Goal: Task Accomplishment & Management: Complete application form

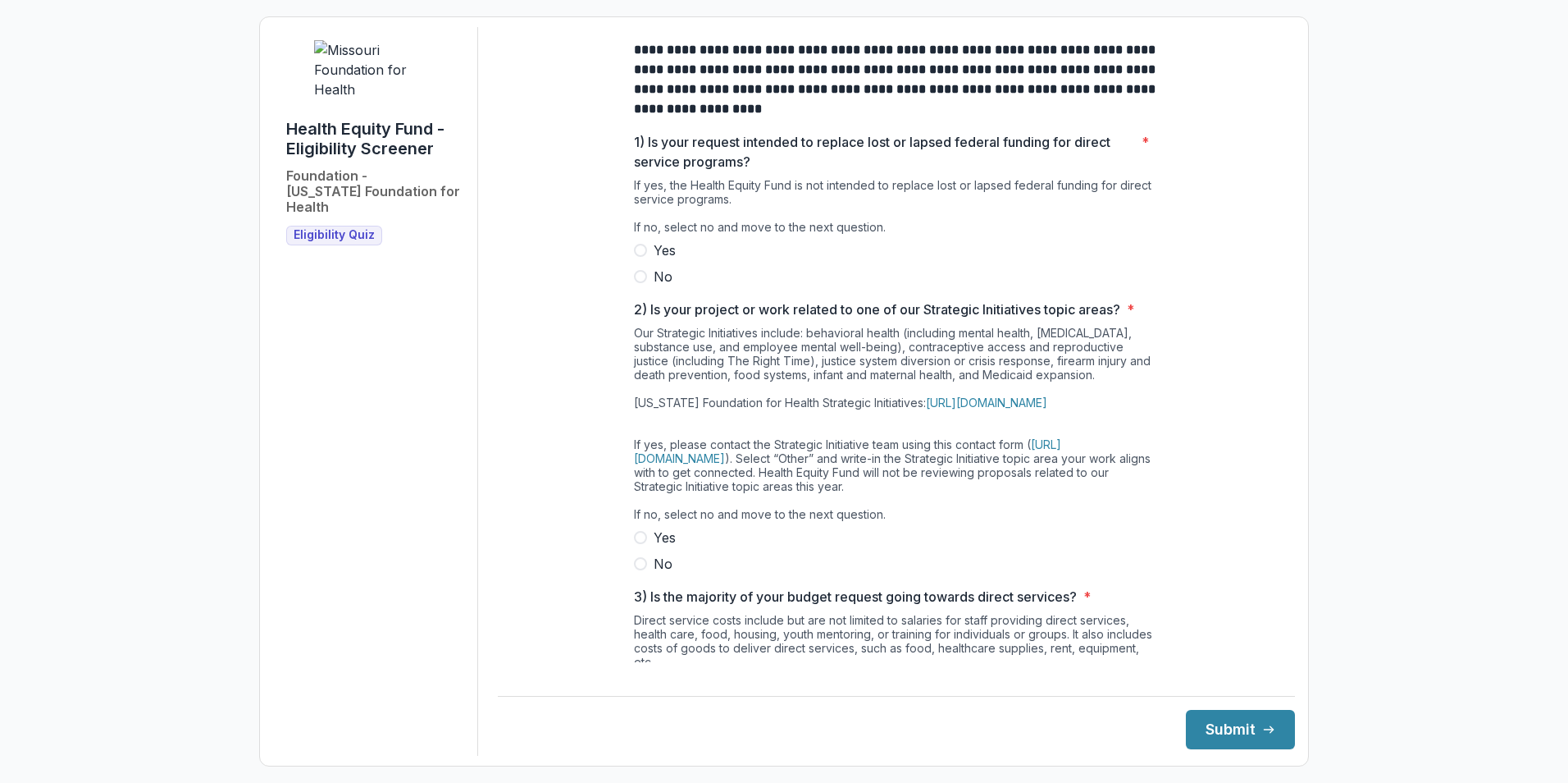
click at [638, 283] on span at bounding box center [640, 277] width 13 height 13
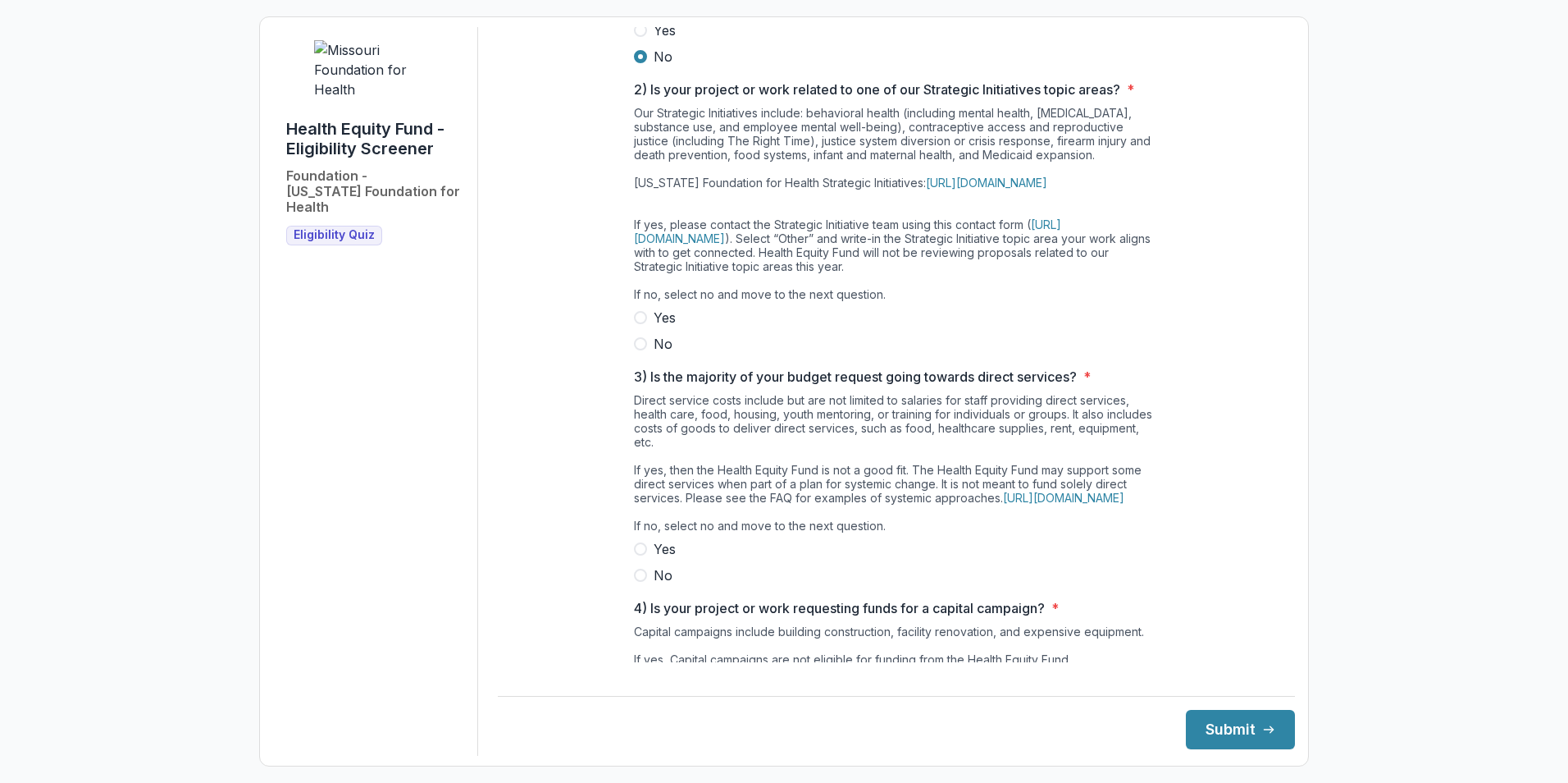
scroll to position [246, 0]
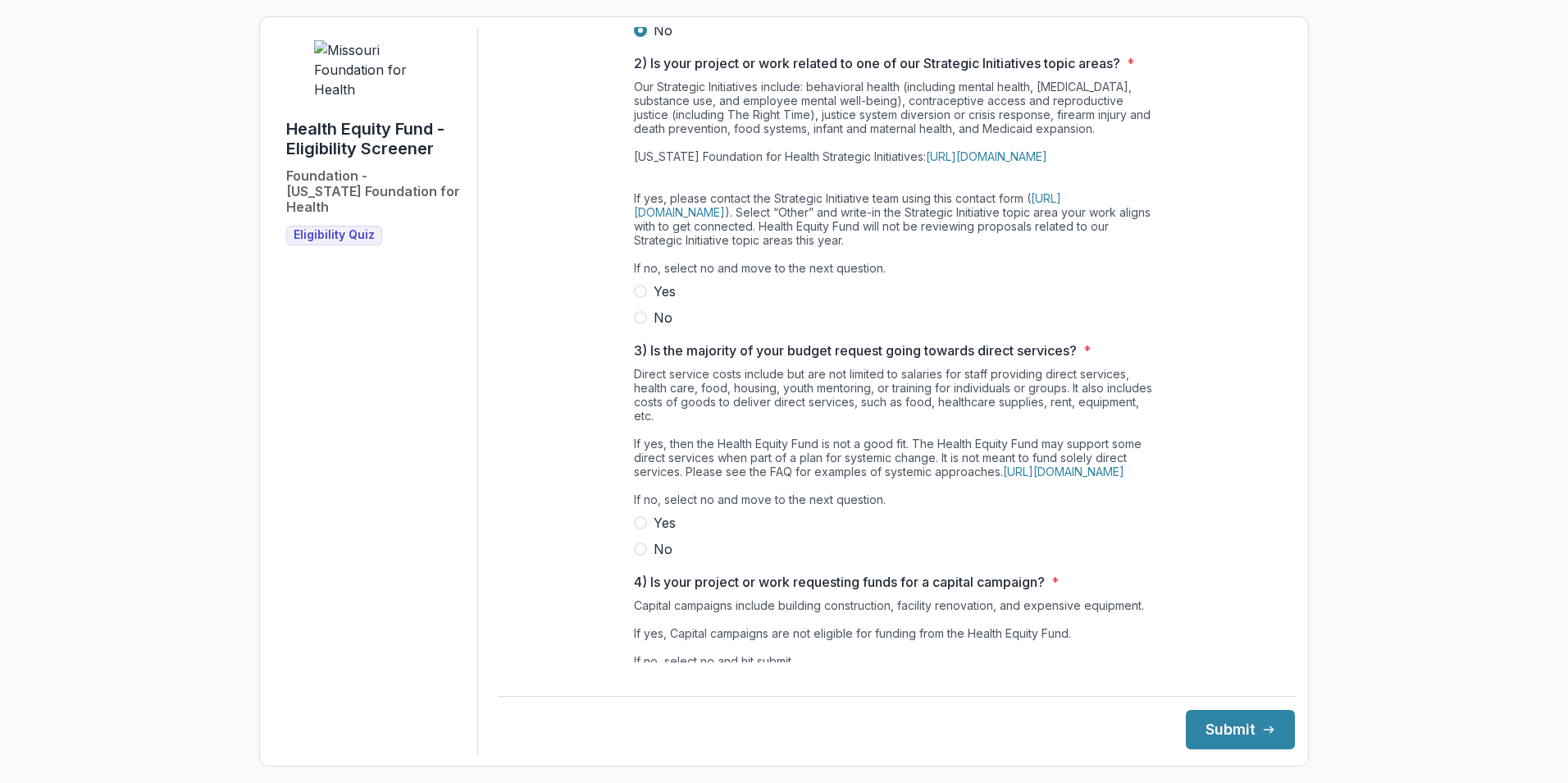
click at [640, 324] on span at bounding box center [640, 317] width 13 height 13
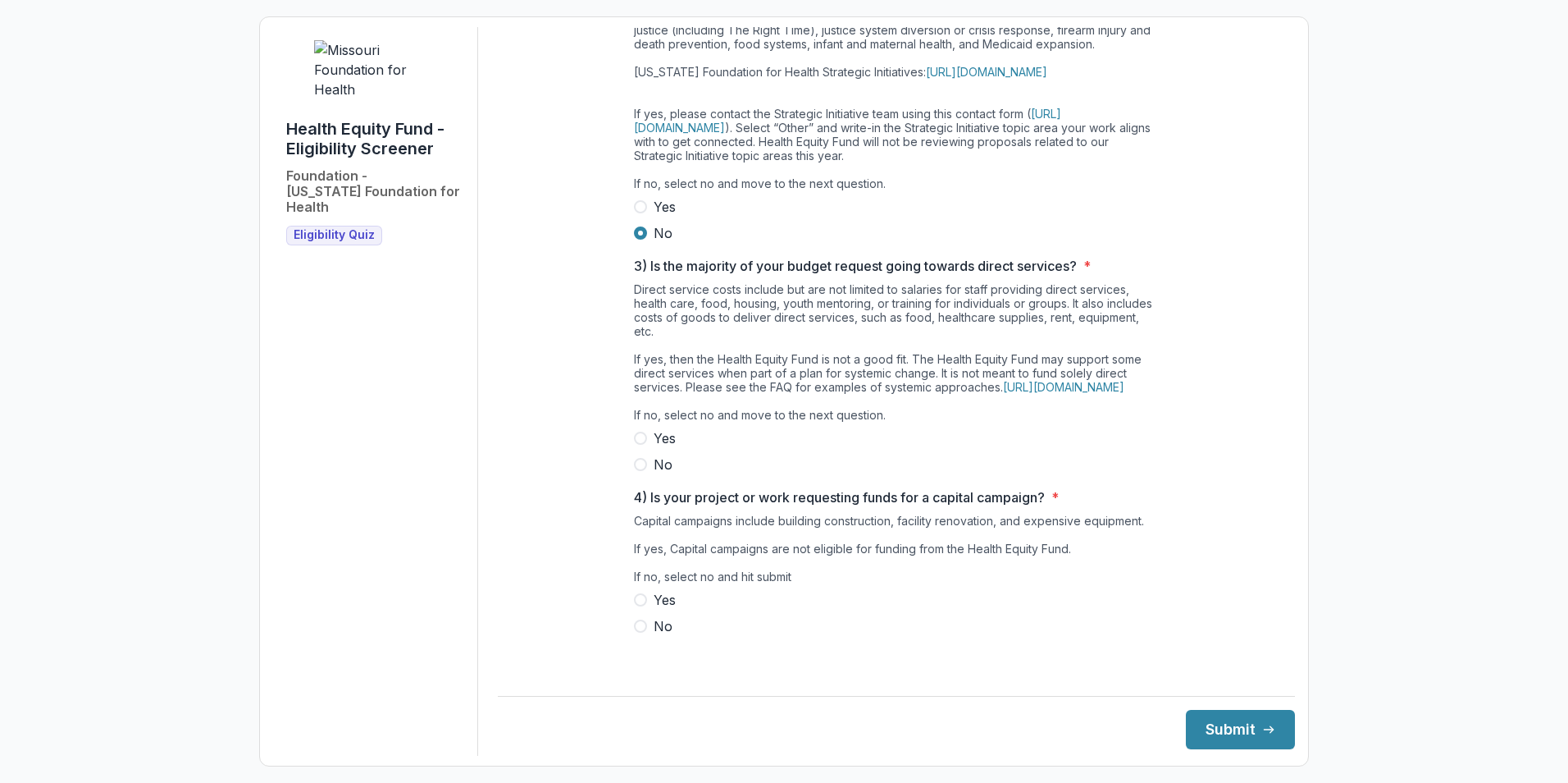
scroll to position [359, 0]
click at [637, 471] on span at bounding box center [640, 465] width 13 height 13
click at [635, 633] on span at bounding box center [640, 627] width 13 height 13
click at [1207, 731] on button "Submit" at bounding box center [1241, 729] width 109 height 40
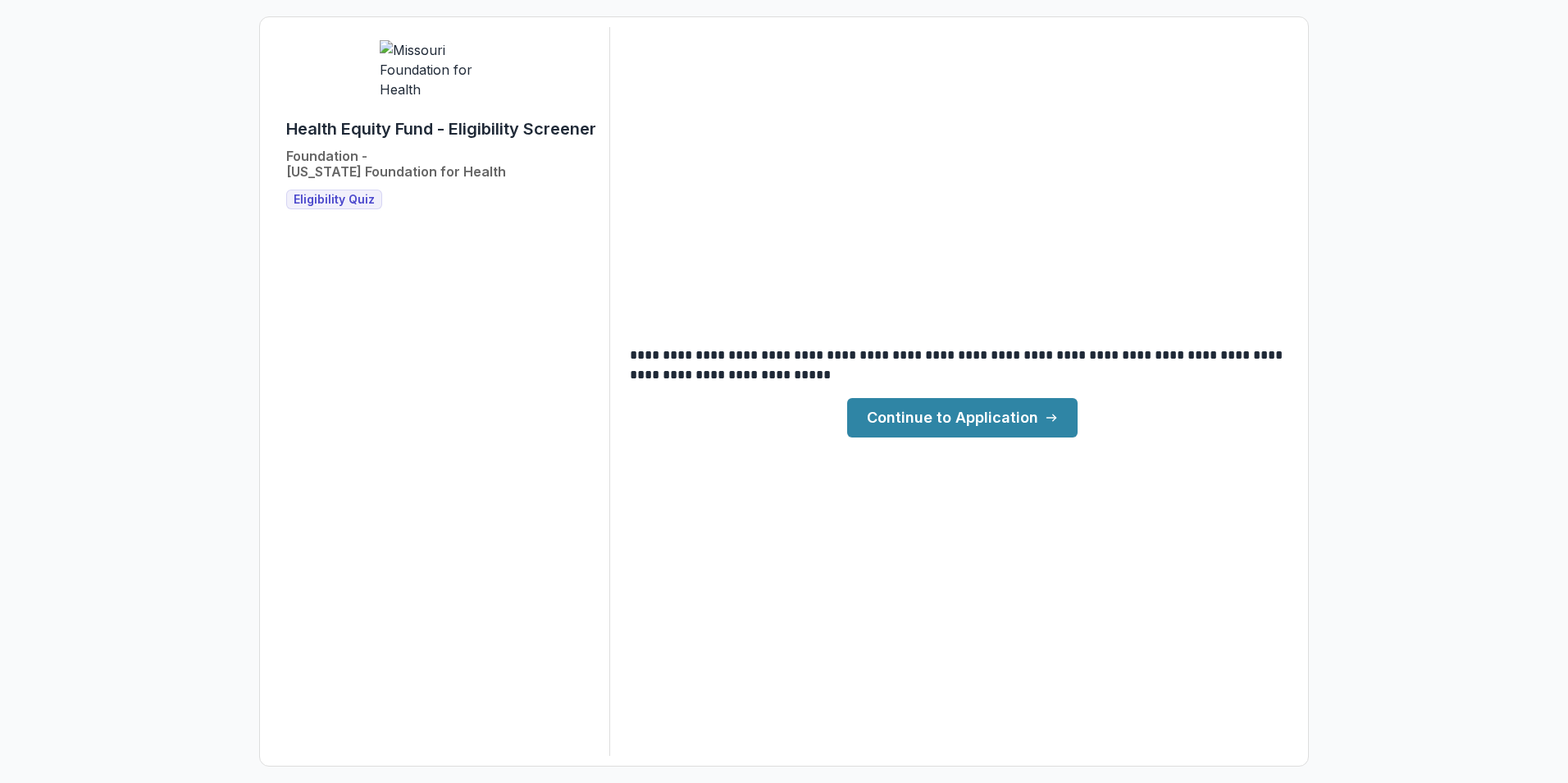
click at [969, 424] on link "Continue to Application" at bounding box center [962, 417] width 230 height 40
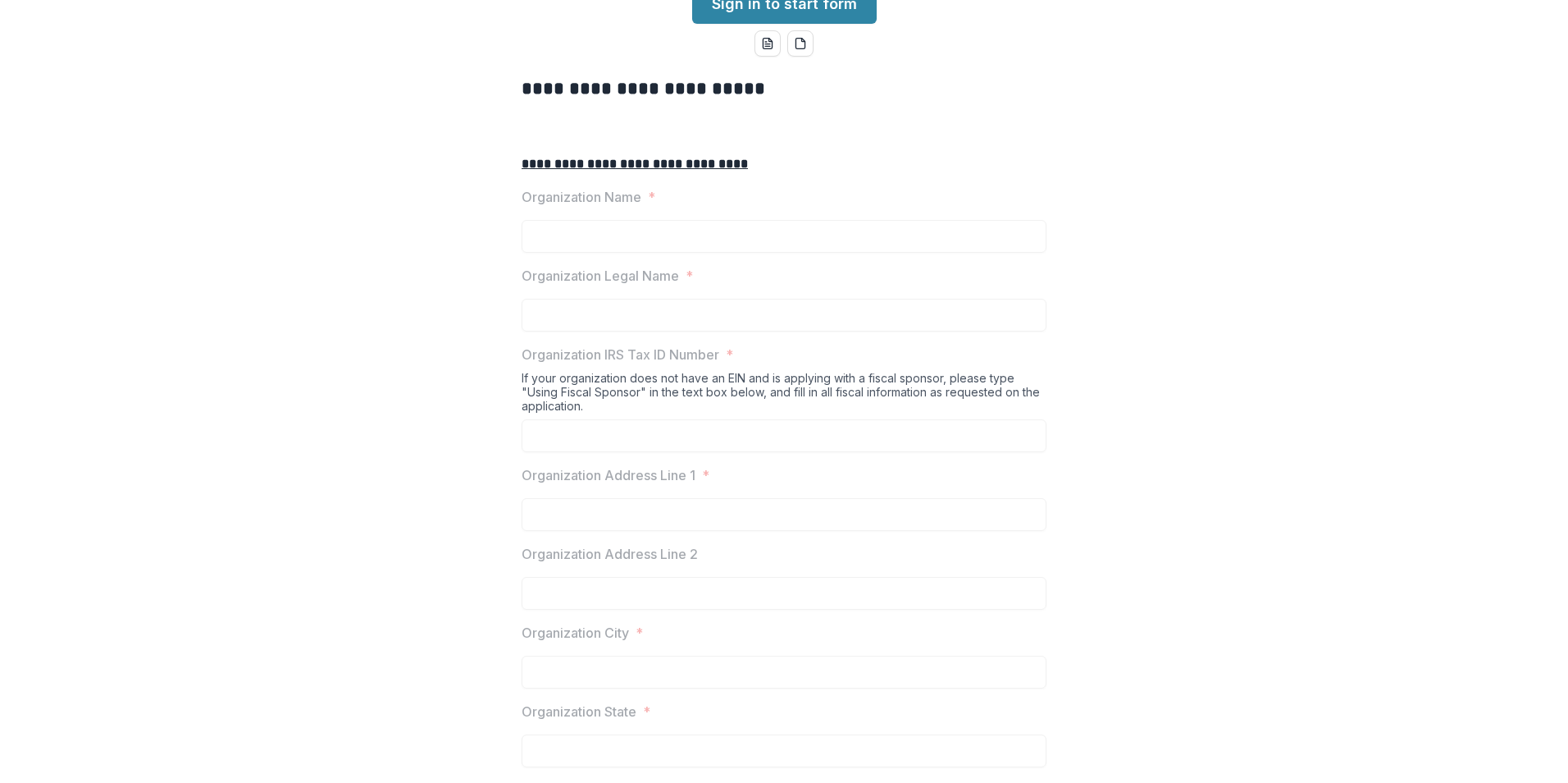
scroll to position [329, 0]
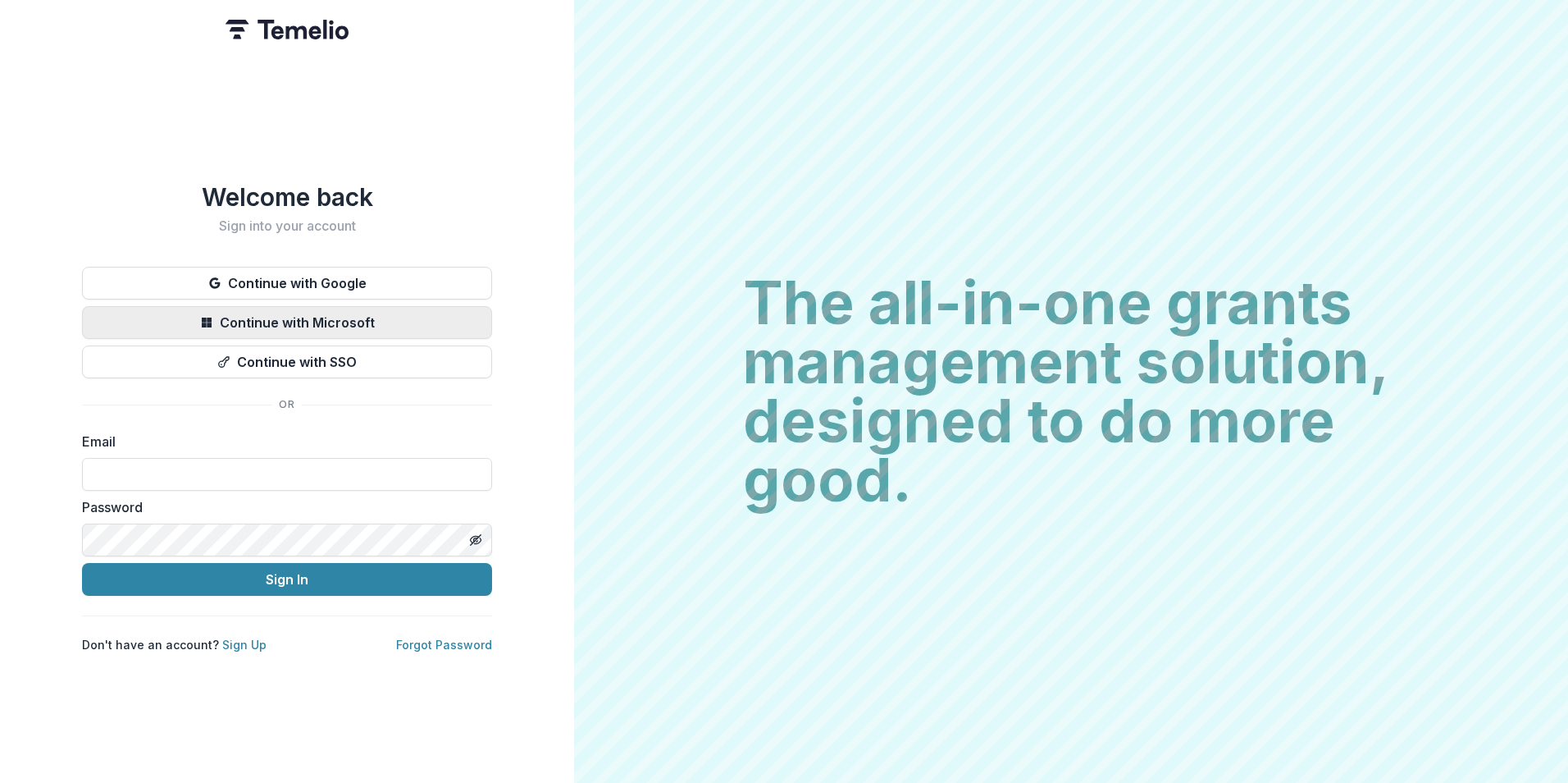
click at [433, 319] on button "Continue with Microsoft" at bounding box center [287, 322] width 410 height 32
click at [210, 465] on input at bounding box center [287, 474] width 410 height 32
type input "**********"
click at [244, 638] on link "Sign Up" at bounding box center [244, 644] width 44 height 14
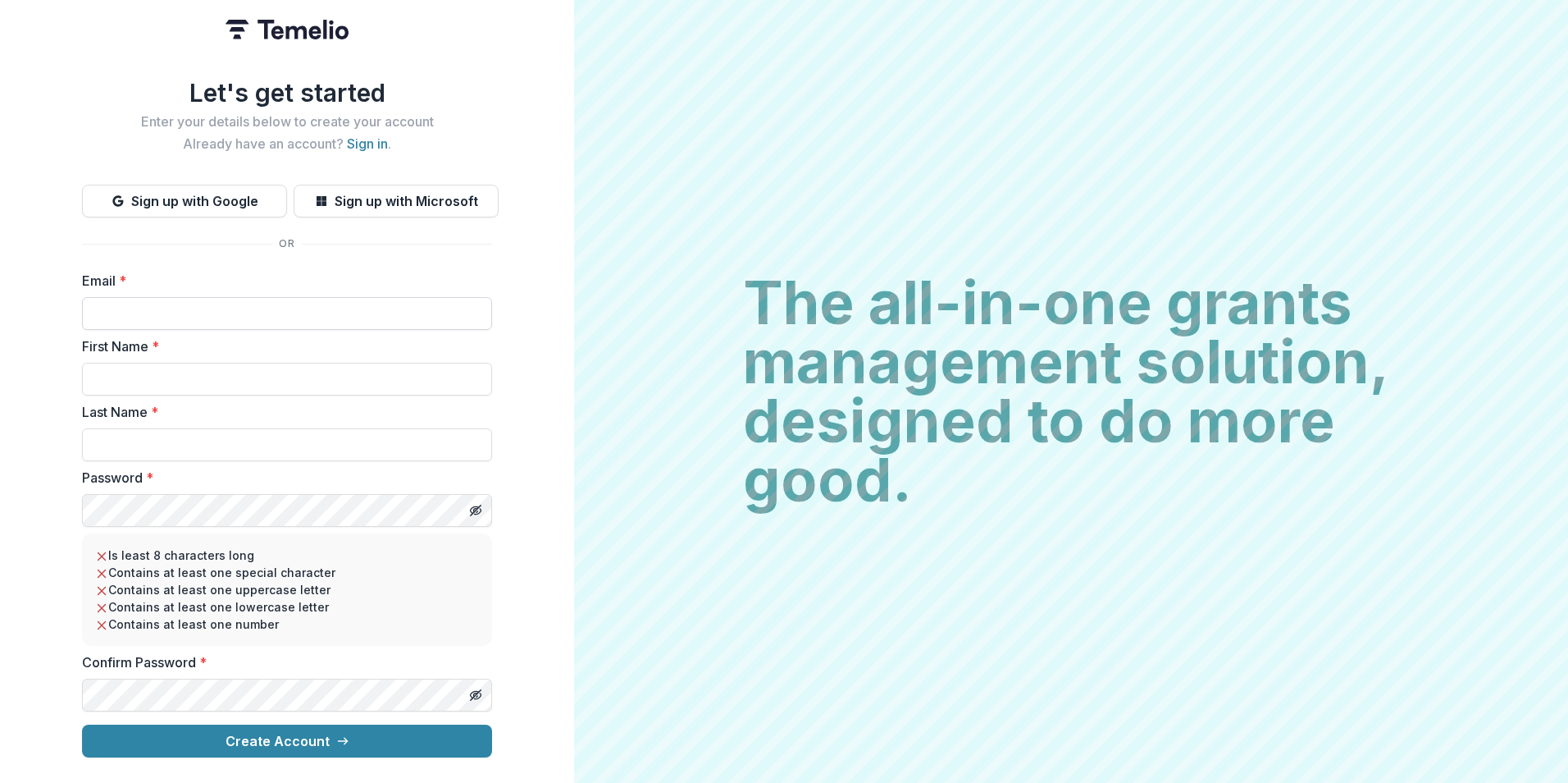
click at [165, 317] on input "Email *" at bounding box center [287, 313] width 410 height 32
type input "**********"
type input "********"
click at [191, 373] on input "**********" at bounding box center [287, 379] width 410 height 32
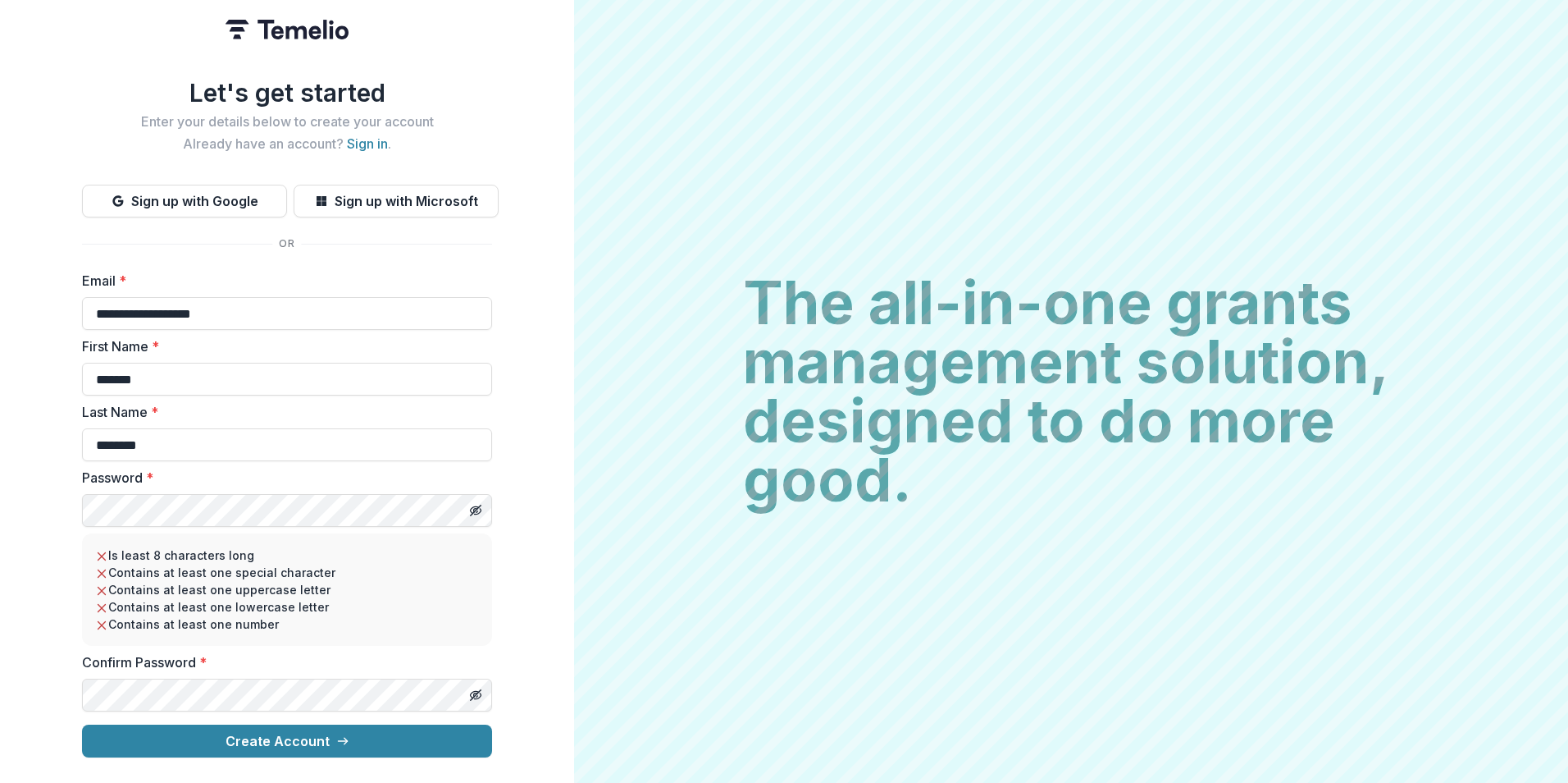
type input "*******"
click at [517, 436] on div "**********" at bounding box center [287, 392] width 574 height 783
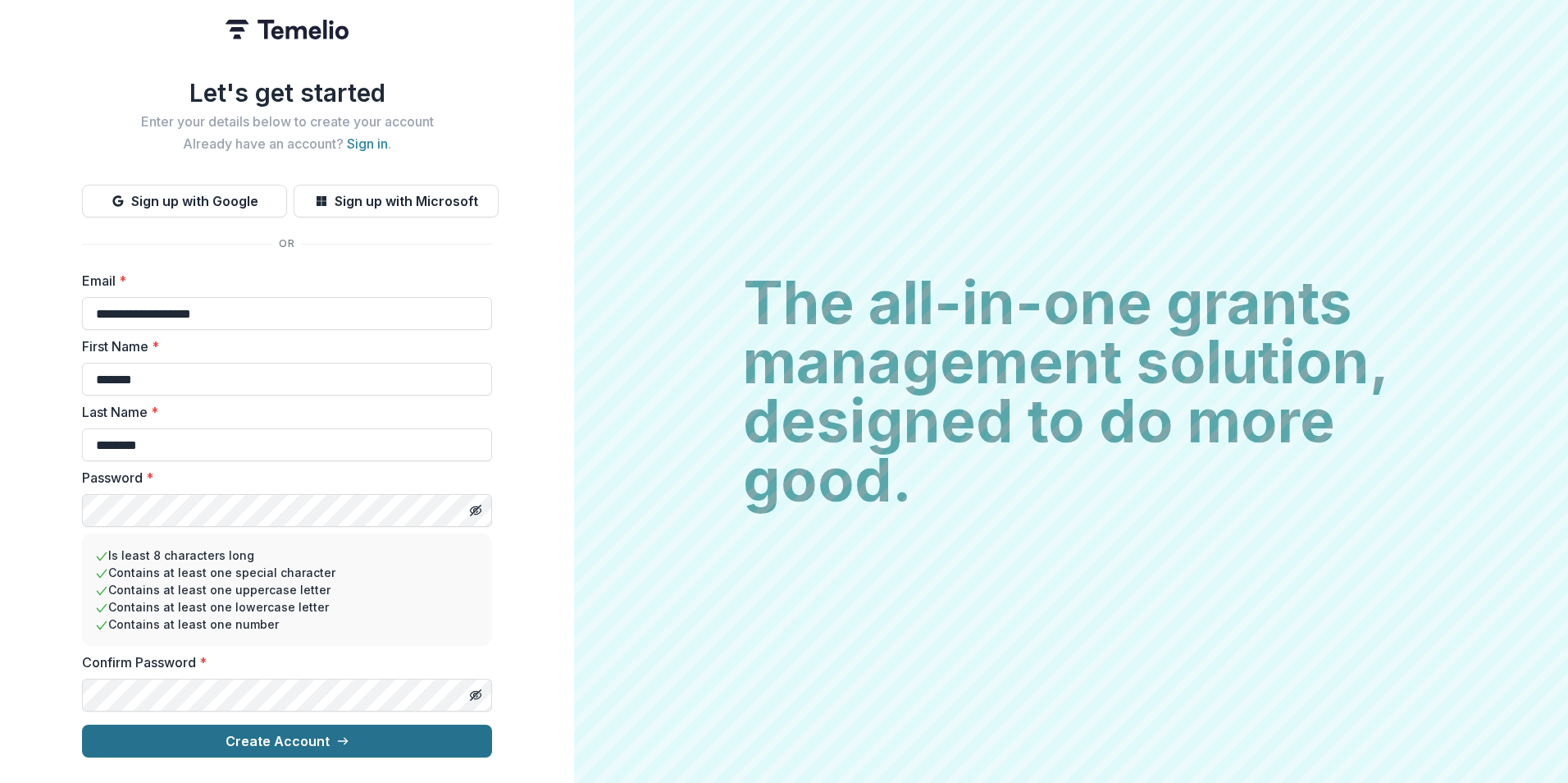
click at [279, 736] on button "Create Account" at bounding box center [287, 740] width 410 height 32
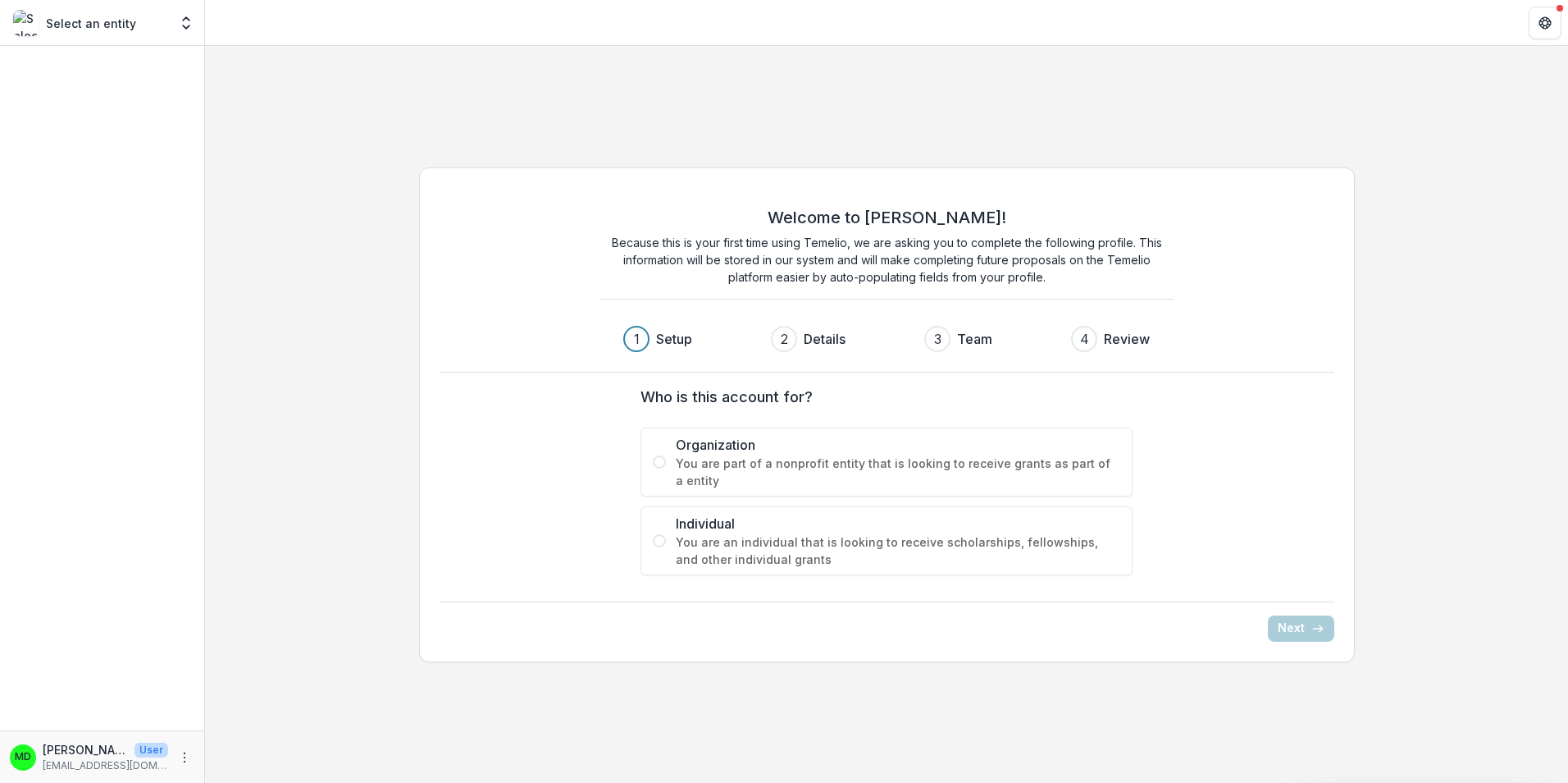
click at [663, 466] on span at bounding box center [660, 462] width 13 height 13
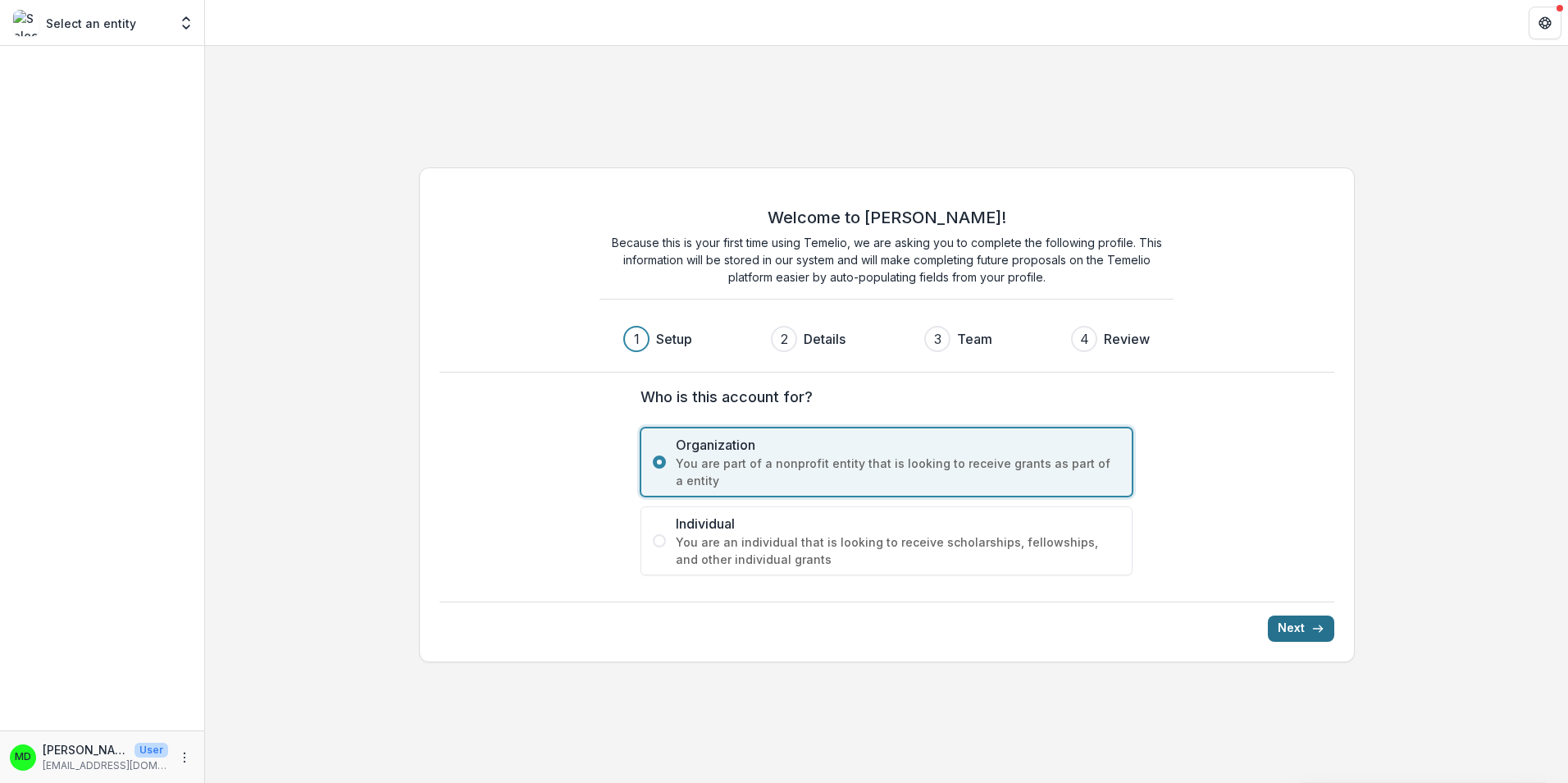
click at [1302, 628] on button "Next" at bounding box center [1302, 628] width 67 height 26
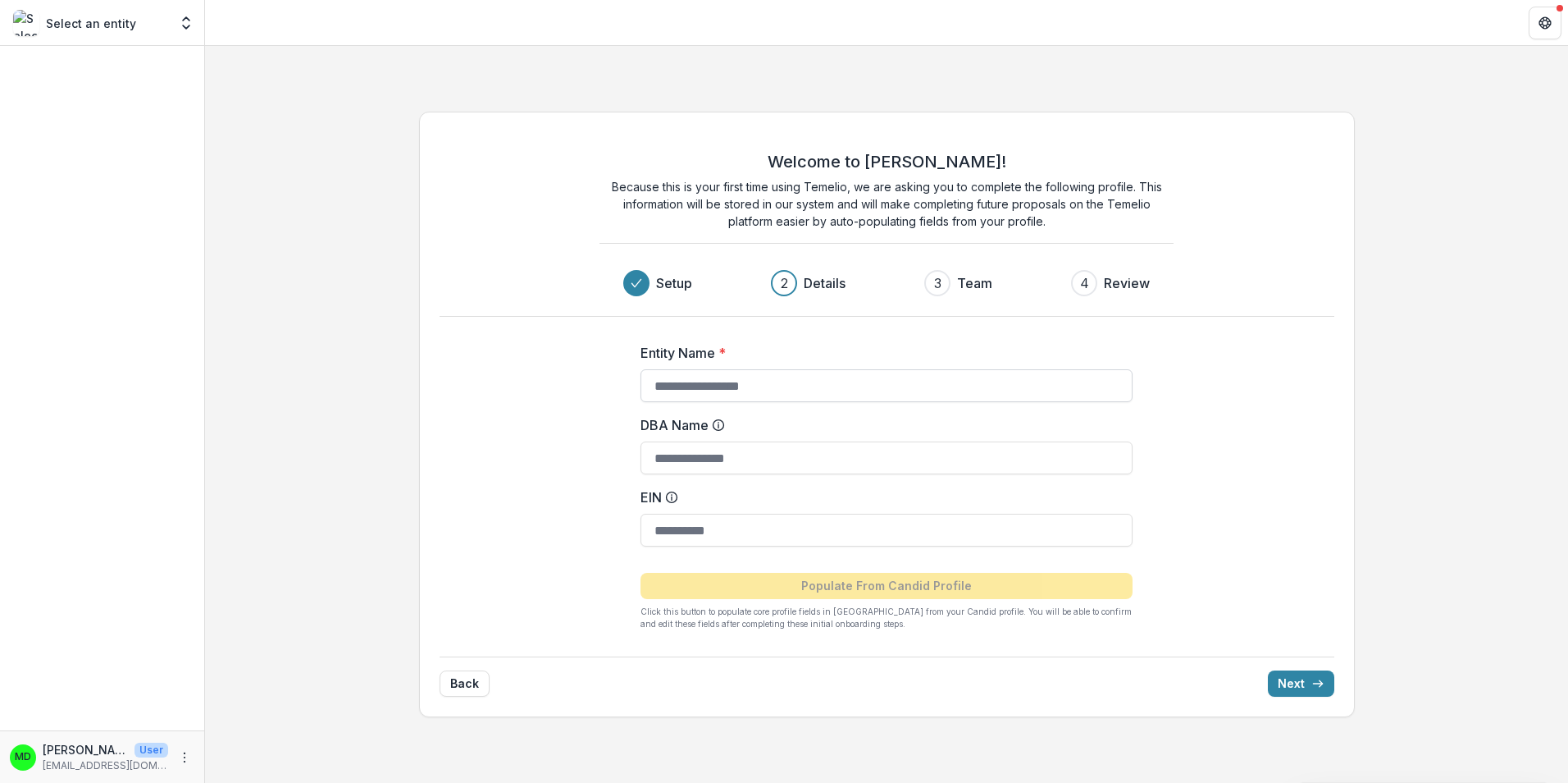
click at [683, 390] on input "Entity Name *" at bounding box center [887, 385] width 492 height 32
type input "**********"
click at [696, 464] on input "DBA Name" at bounding box center [887, 457] width 492 height 32
click at [681, 532] on input "EIN" at bounding box center [887, 529] width 492 height 32
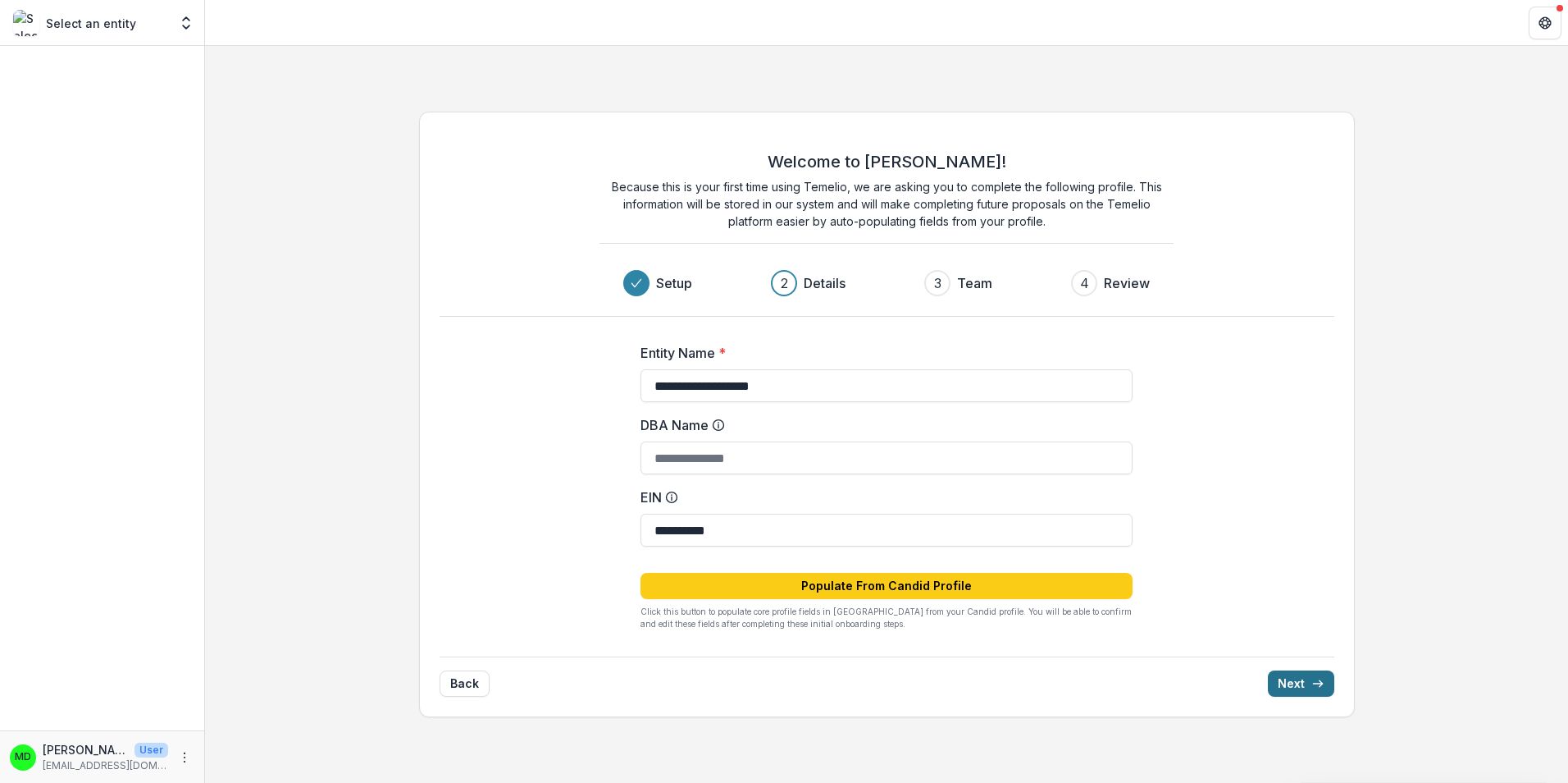
type input "**********"
click at [1290, 687] on button "Next" at bounding box center [1302, 683] width 67 height 26
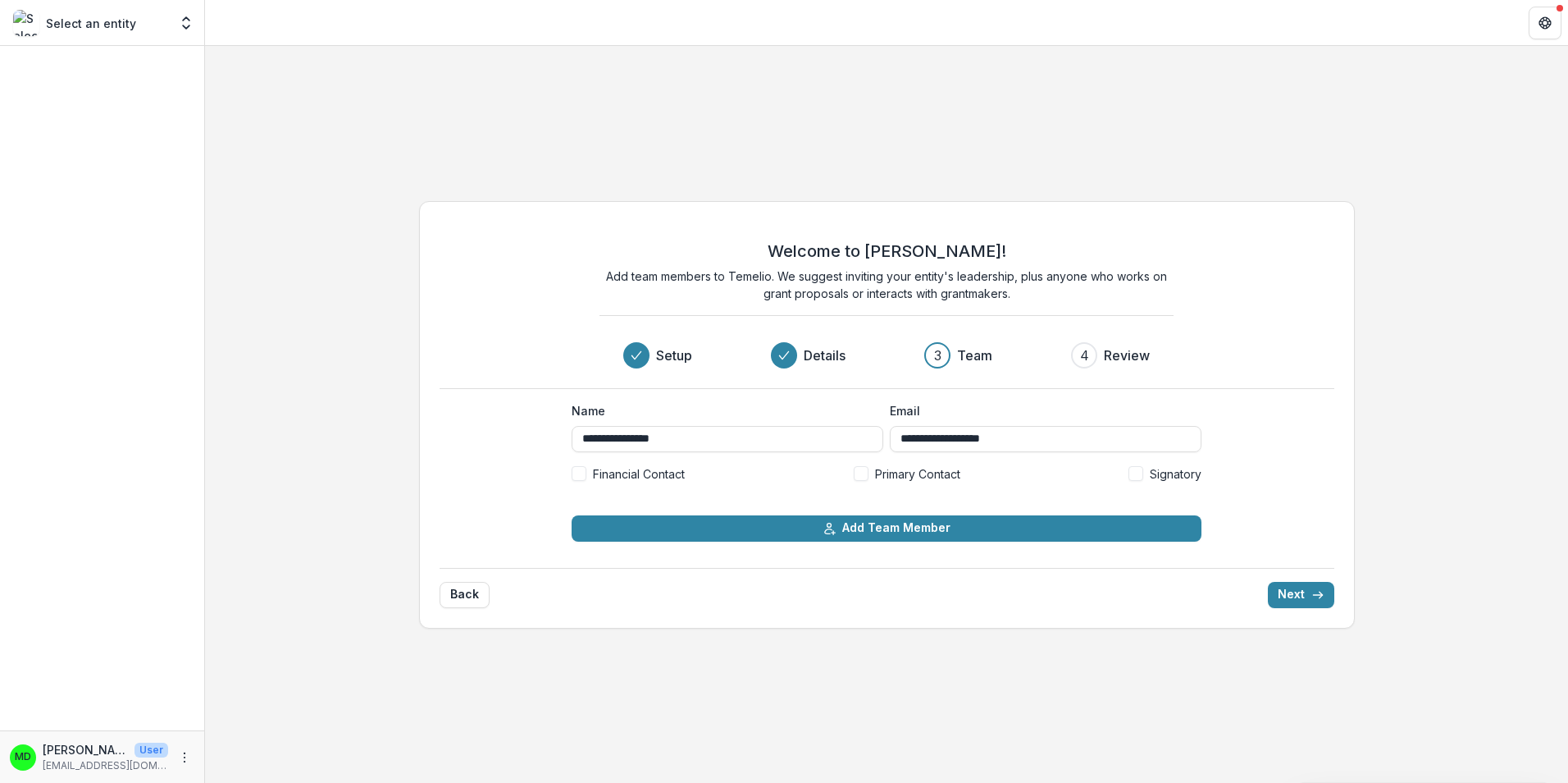
click at [862, 474] on span at bounding box center [861, 474] width 15 height 15
click at [1294, 598] on button "Next" at bounding box center [1302, 595] width 67 height 26
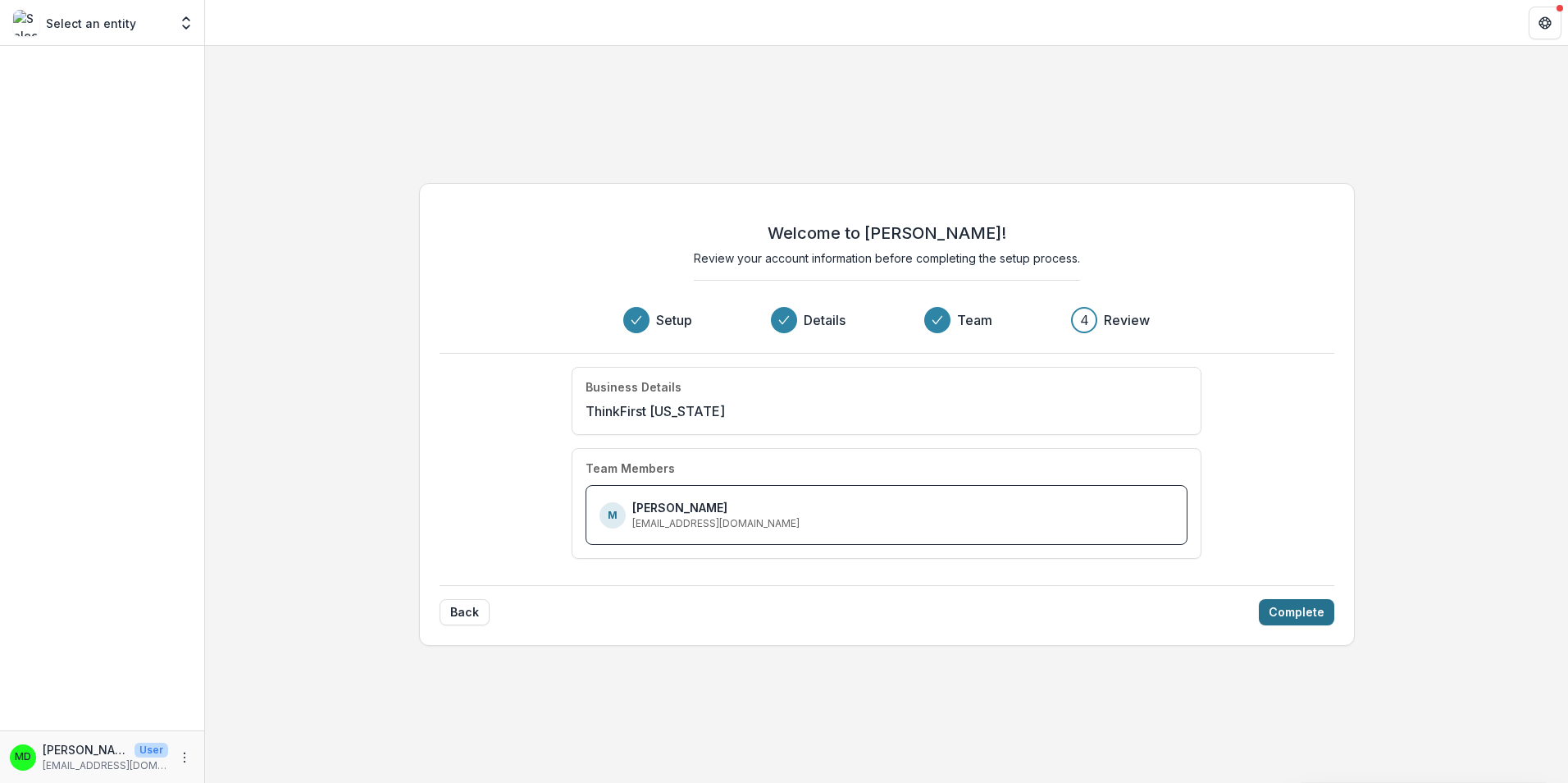
click at [1296, 615] on button "Complete" at bounding box center [1297, 612] width 76 height 26
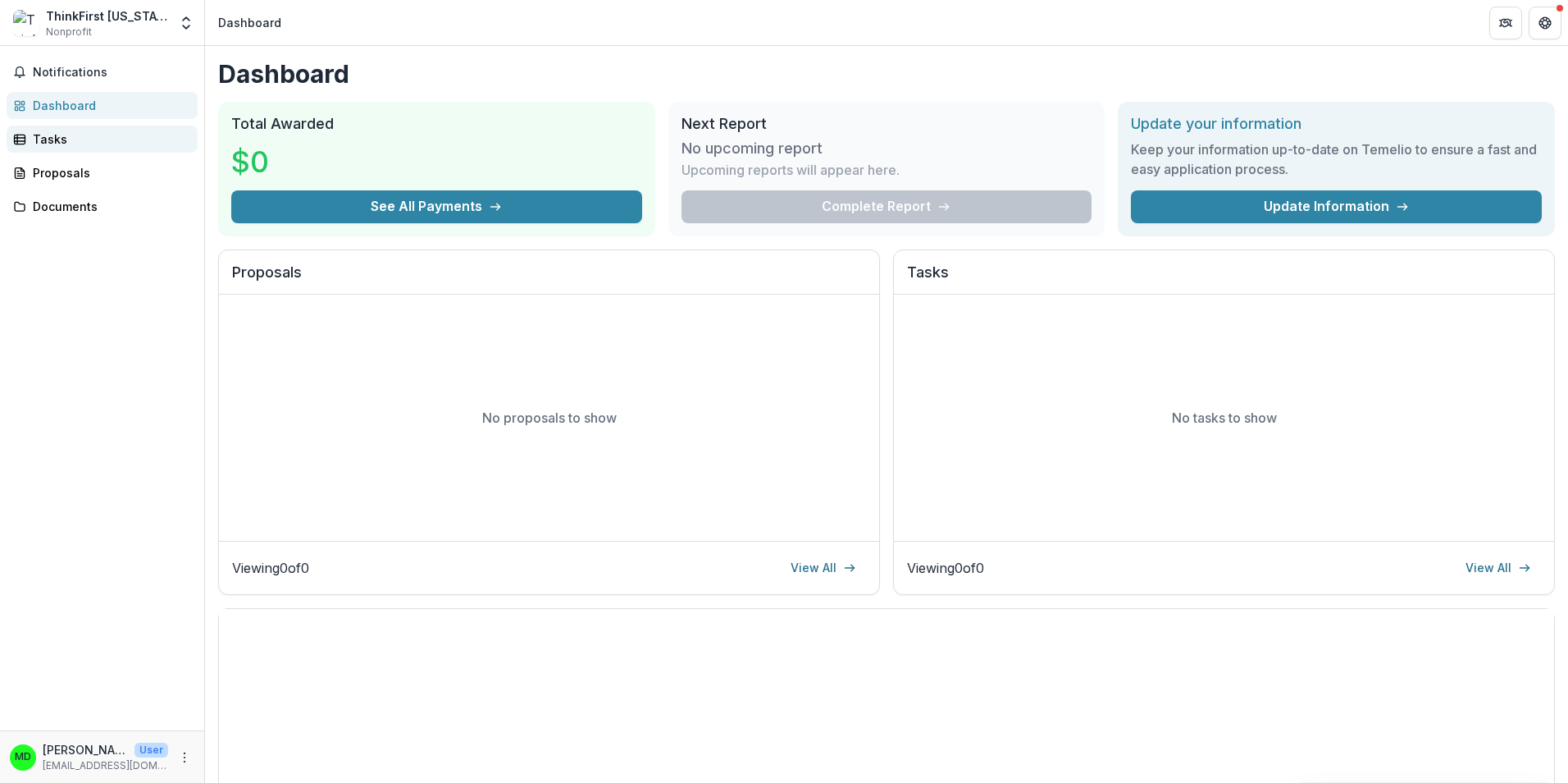
click at [62, 138] on div "Tasks" at bounding box center [108, 139] width 152 height 18
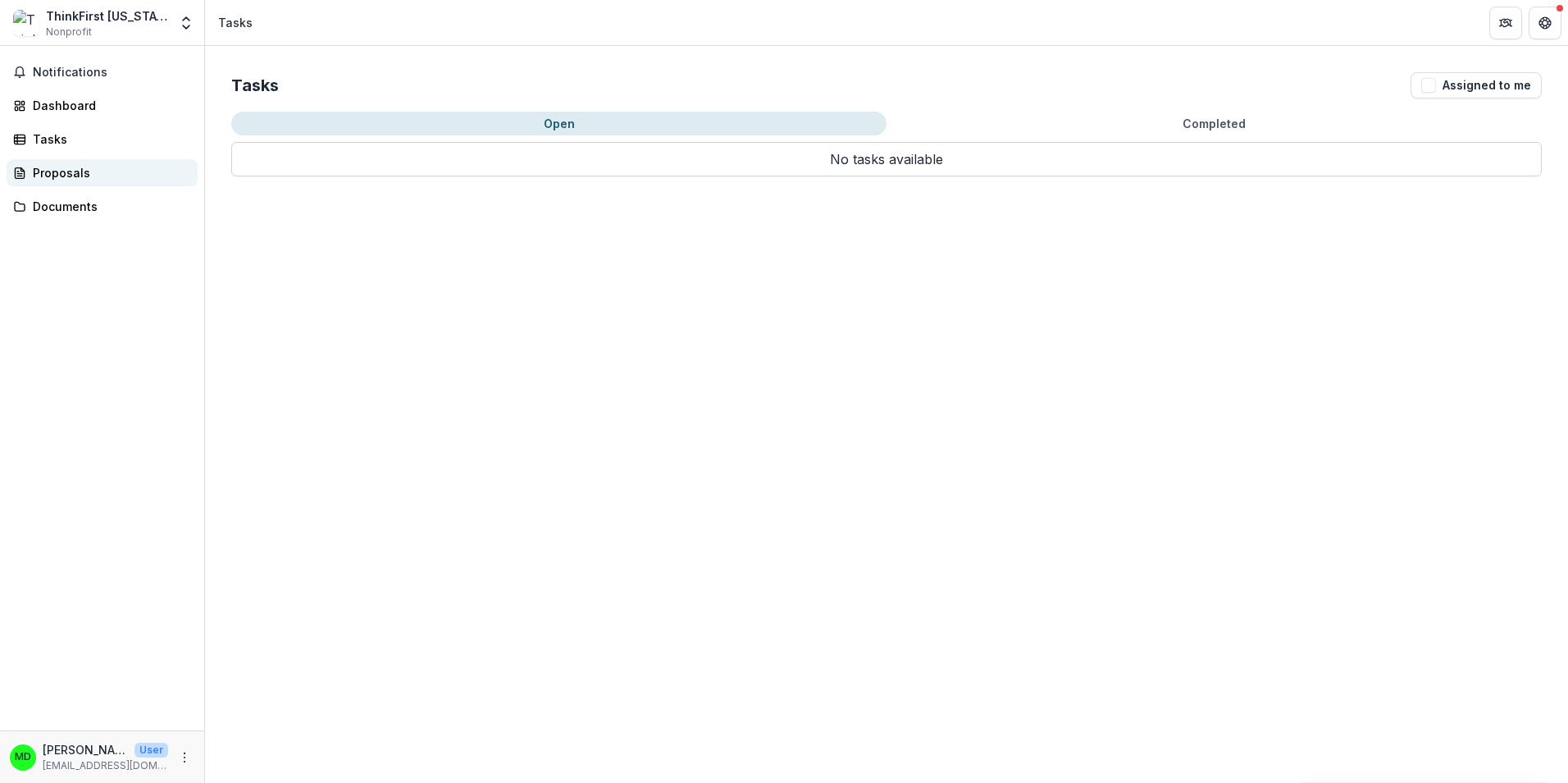
click at [64, 172] on div "Proposals" at bounding box center [108, 172] width 152 height 18
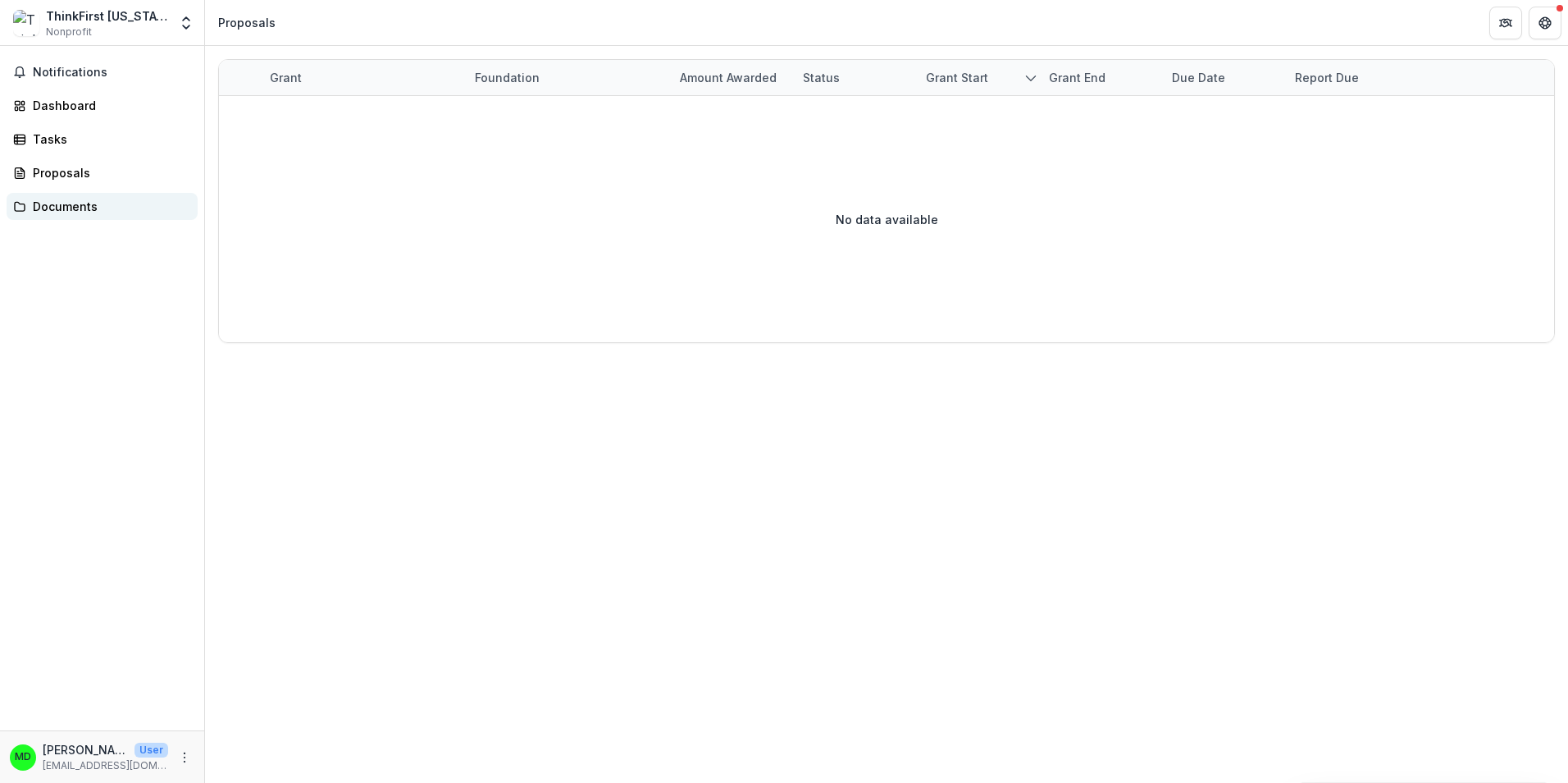
click at [69, 207] on div "Documents" at bounding box center [108, 206] width 152 height 18
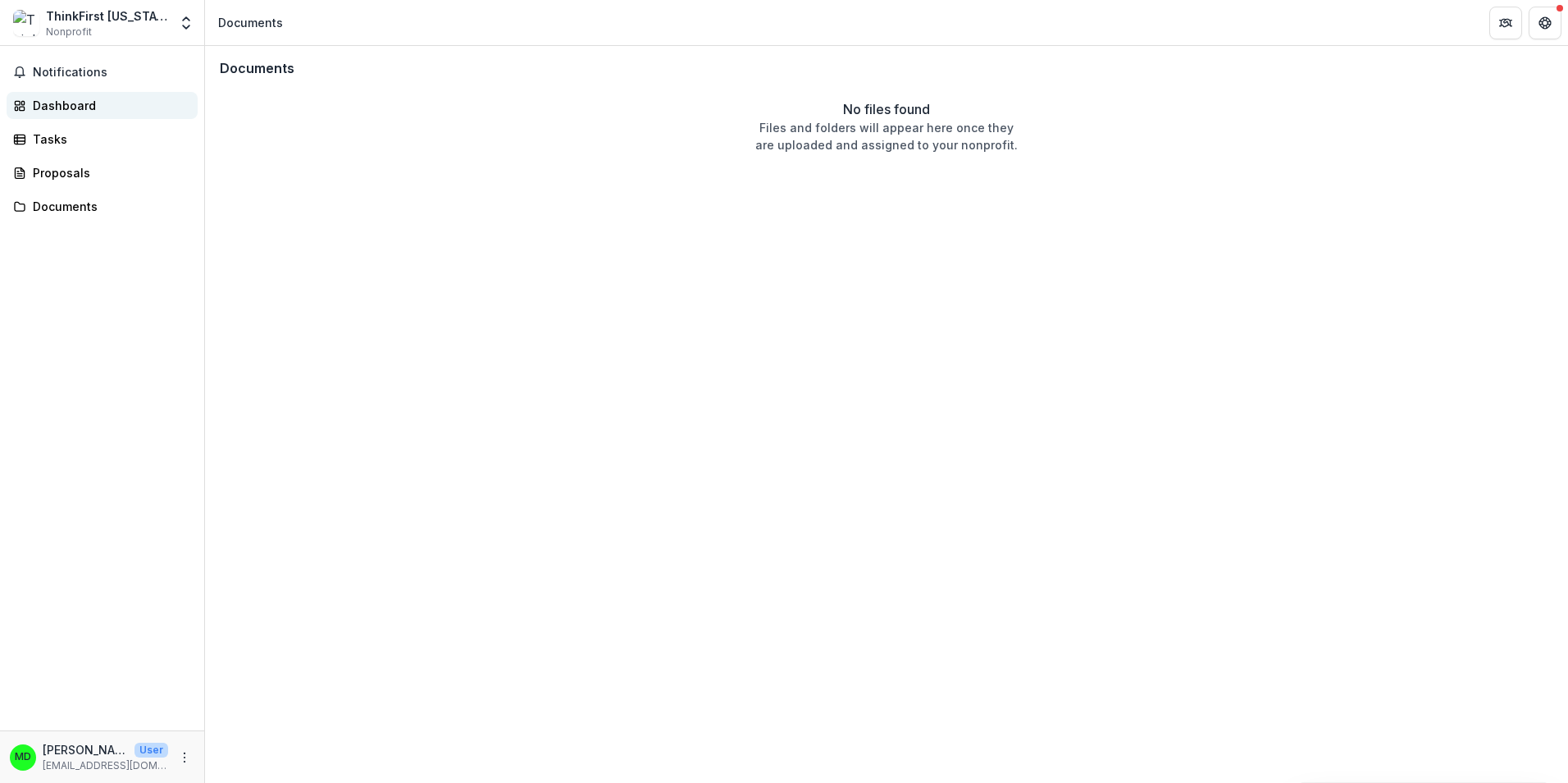
click at [68, 106] on div "Dashboard" at bounding box center [108, 106] width 152 height 18
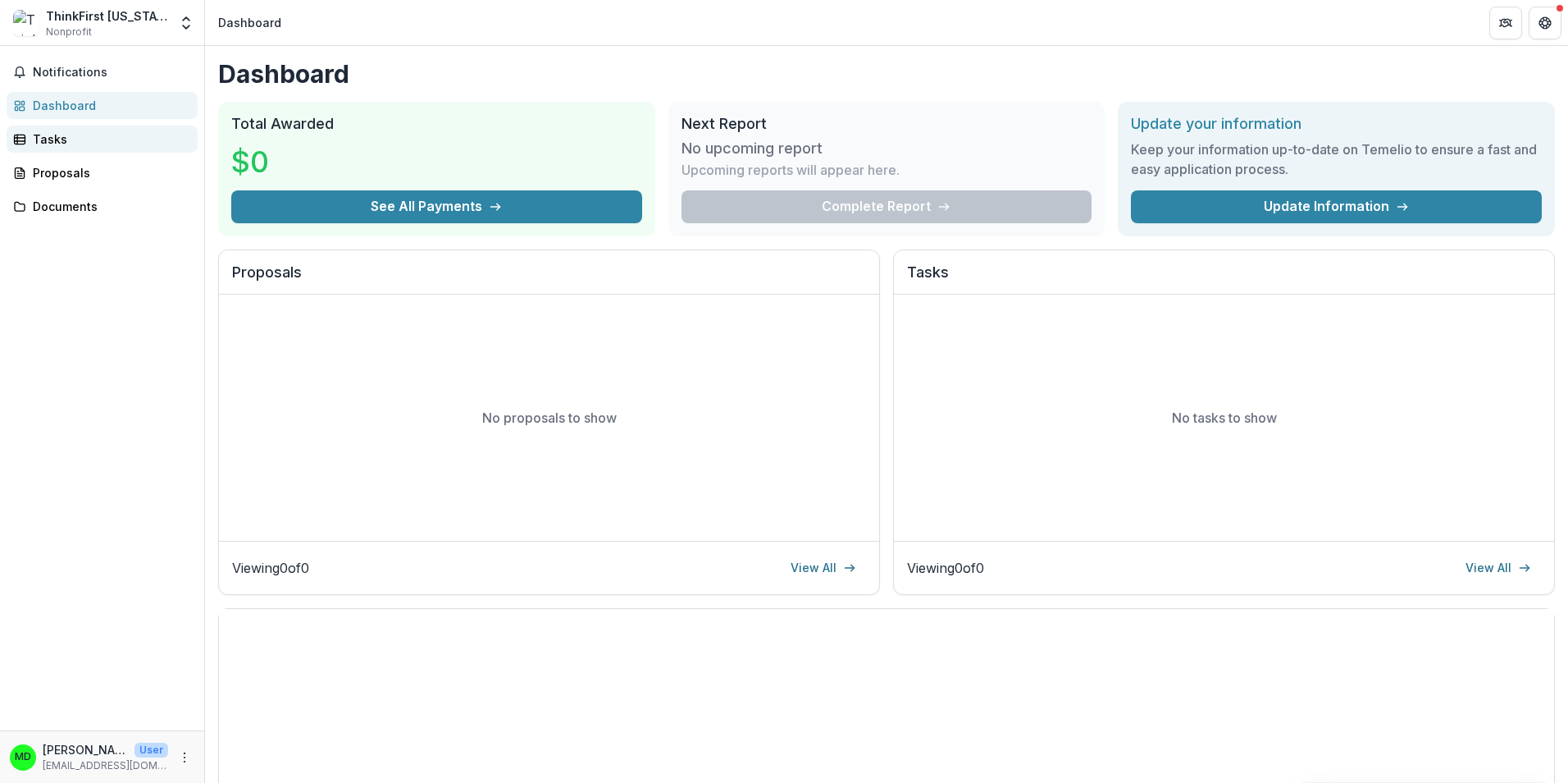
click at [55, 137] on div "Tasks" at bounding box center [108, 139] width 152 height 18
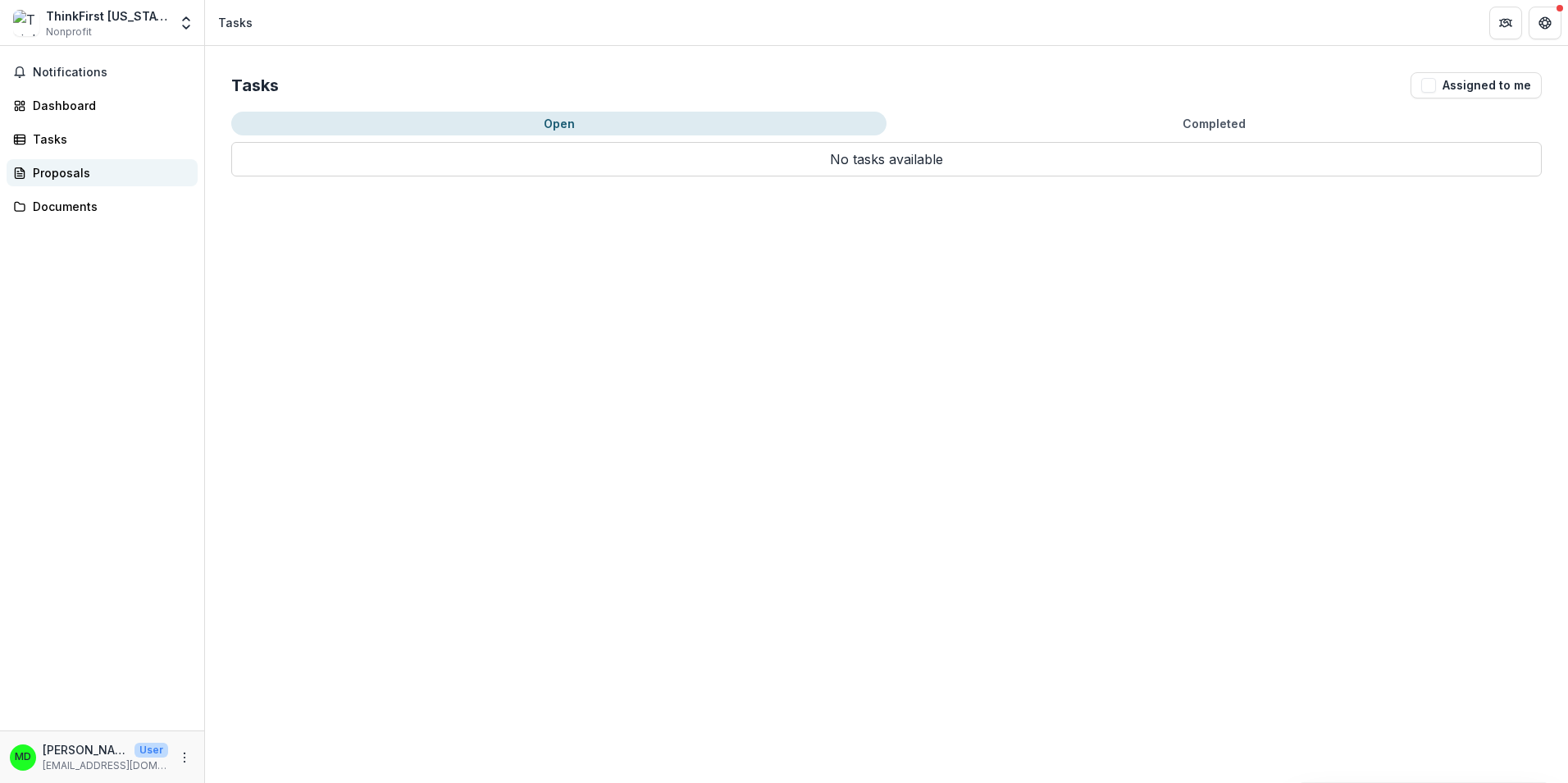
click at [70, 176] on div "Proposals" at bounding box center [108, 172] width 152 height 18
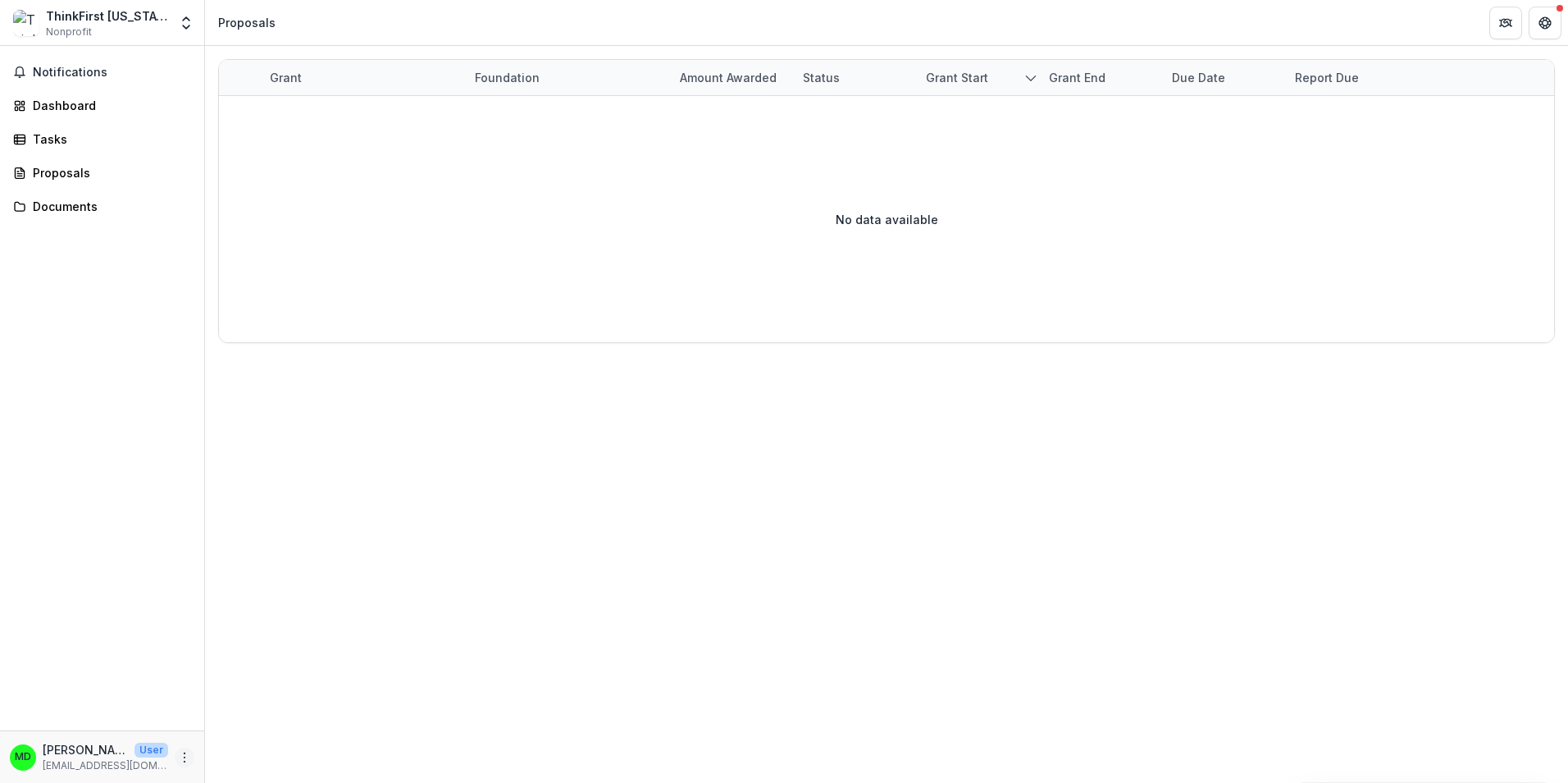
click at [185, 753] on icon "More" at bounding box center [184, 757] width 13 height 13
click at [146, 595] on div "Notifications Dashboard Tasks Proposals Documents" at bounding box center [102, 389] width 204 height 685
click at [46, 170] on div "Proposals" at bounding box center [108, 172] width 152 height 18
click at [280, 78] on div "Grant" at bounding box center [286, 77] width 52 height 18
click at [452, 489] on div "Grant Foundation Amount awarded Status Grant start Grant end Due Date Report Du…" at bounding box center [887, 415] width 1364 height 737
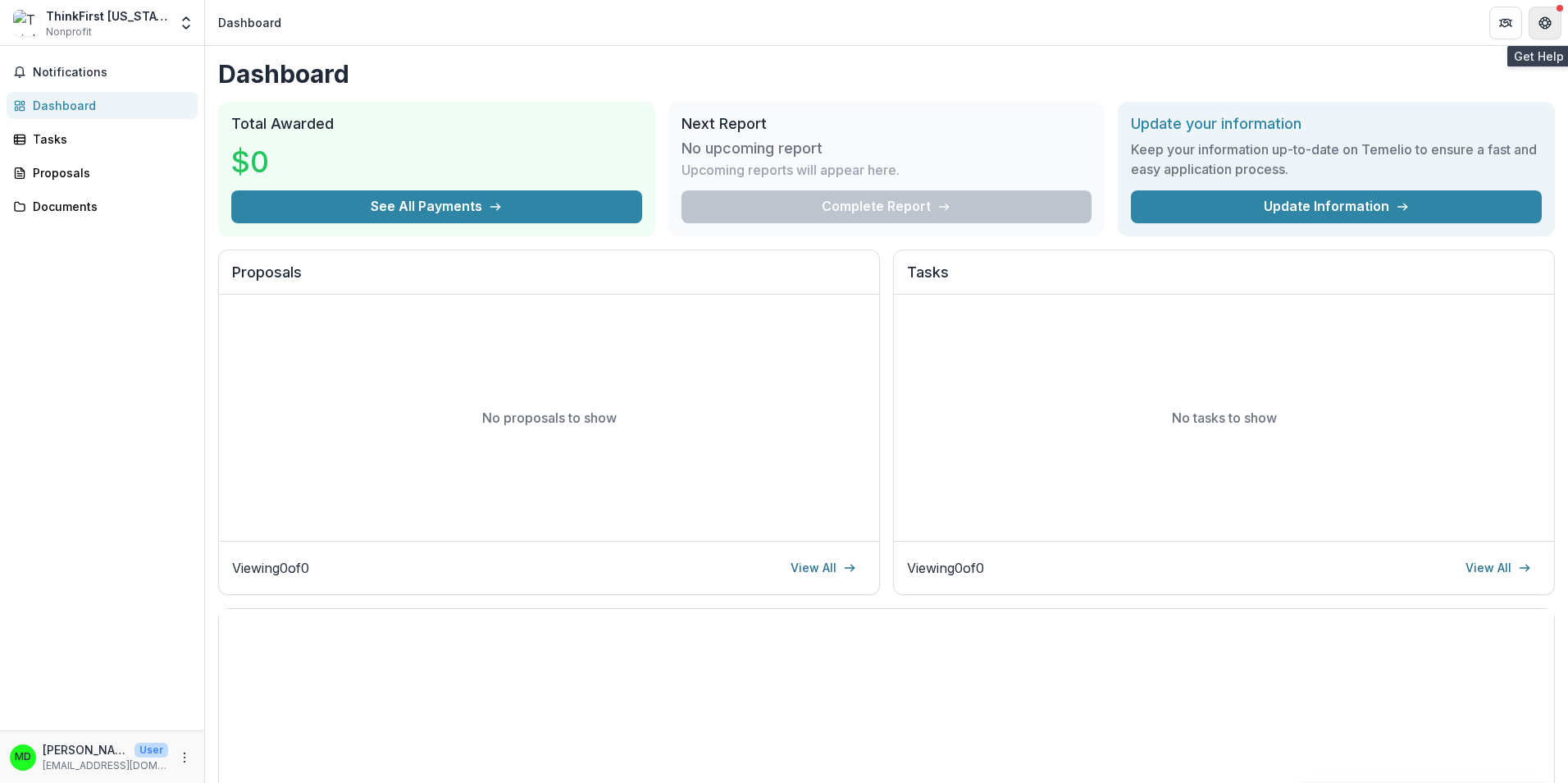
click at [1552, 20] on button "Get Help" at bounding box center [1545, 22] width 32 height 32
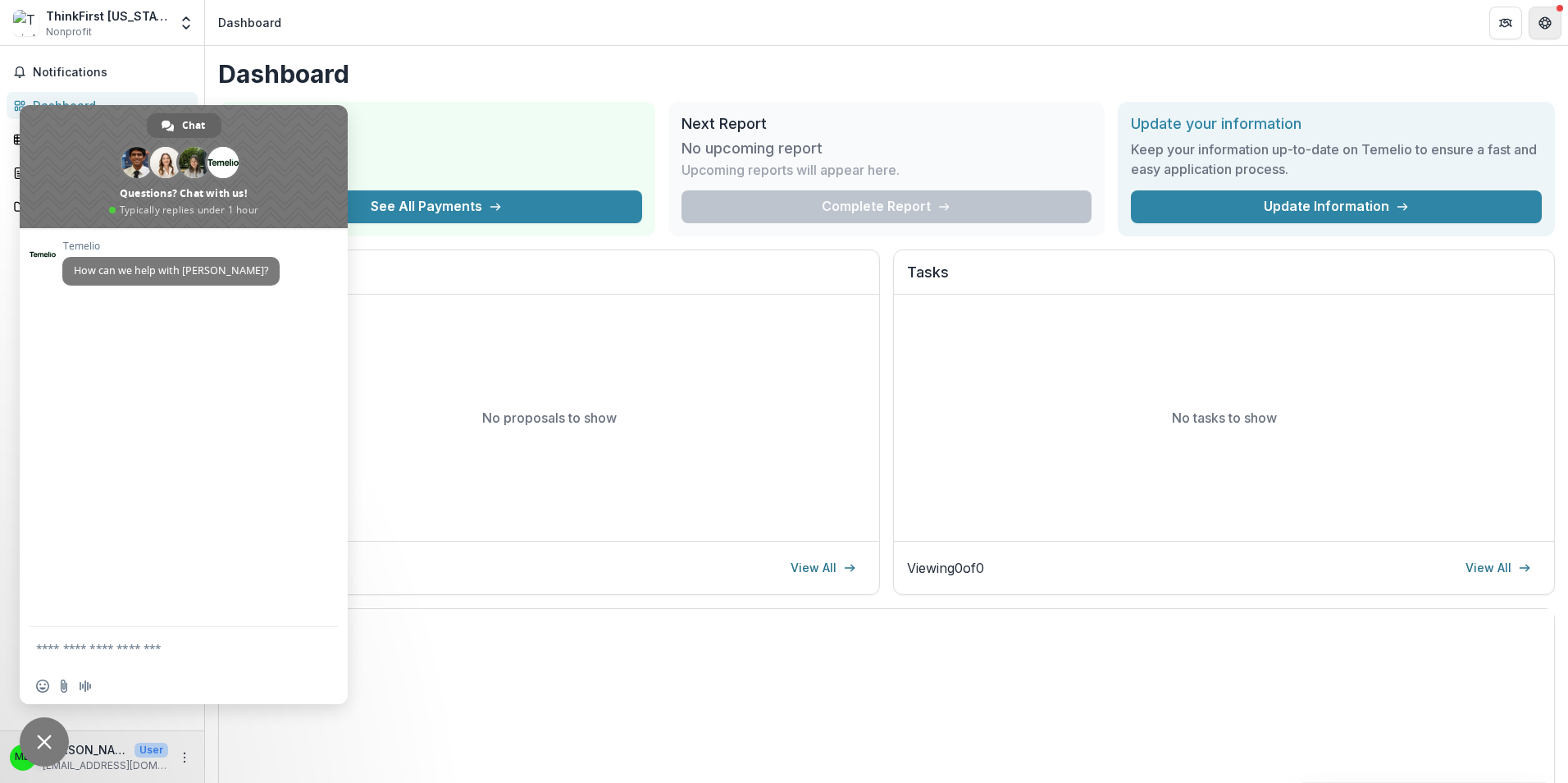
click at [1549, 21] on icon "Get Help" at bounding box center [1549, 22] width 4 height 4
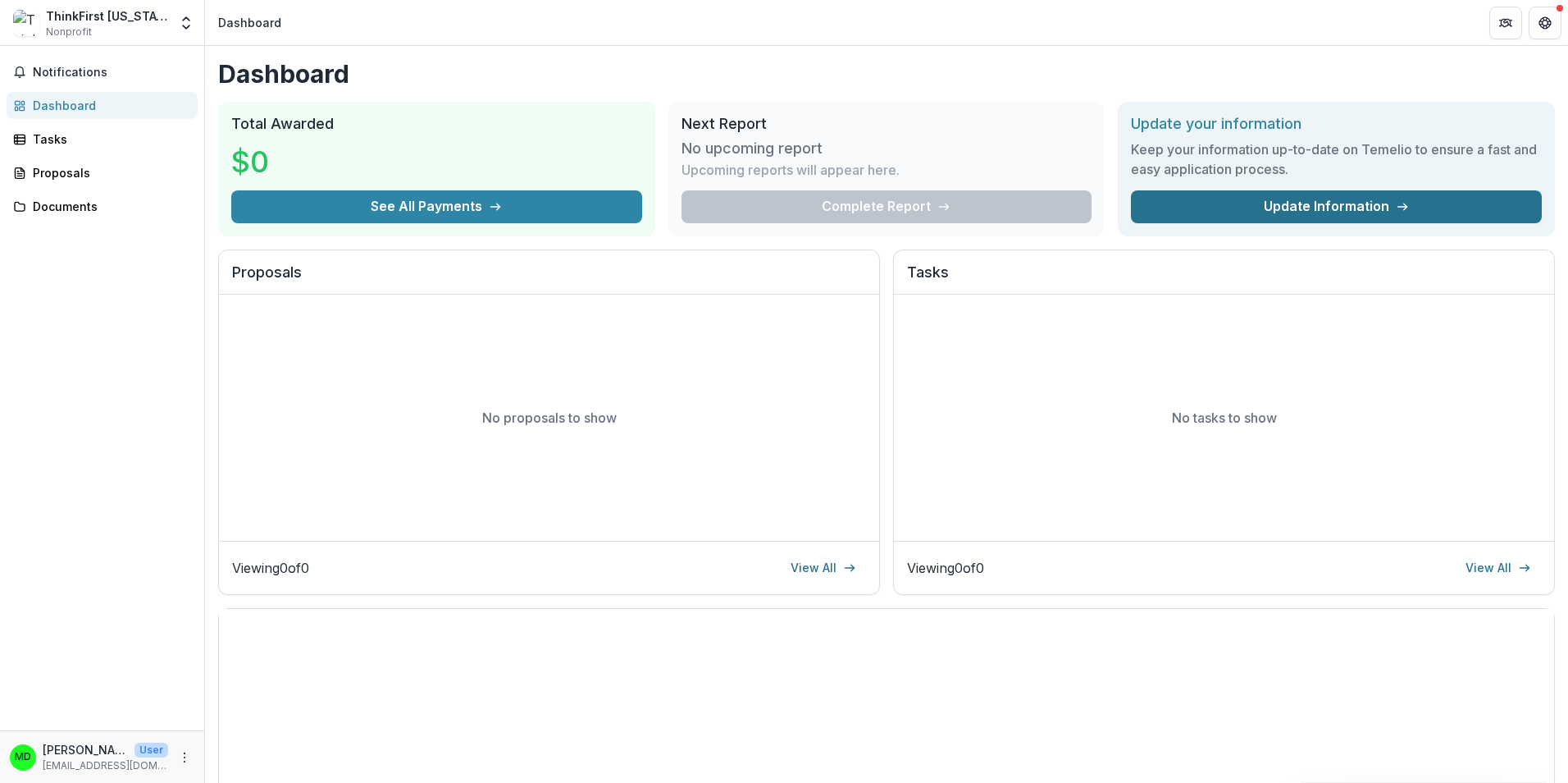
click at [1299, 211] on link "Update Information" at bounding box center [1337, 206] width 411 height 32
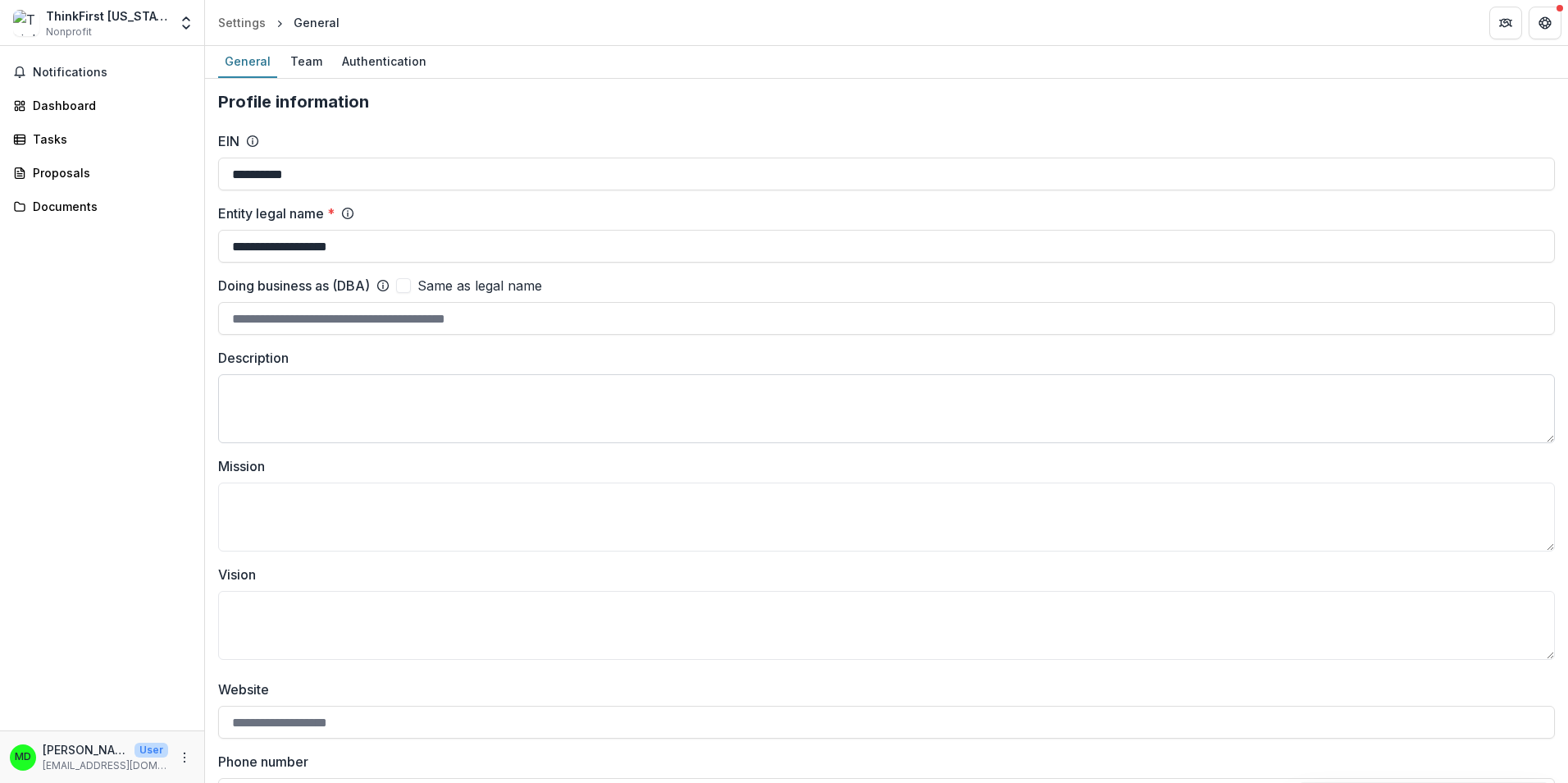
click at [270, 400] on textarea "Description" at bounding box center [886, 408] width 1337 height 68
click at [302, 67] on div "Team" at bounding box center [306, 61] width 45 height 24
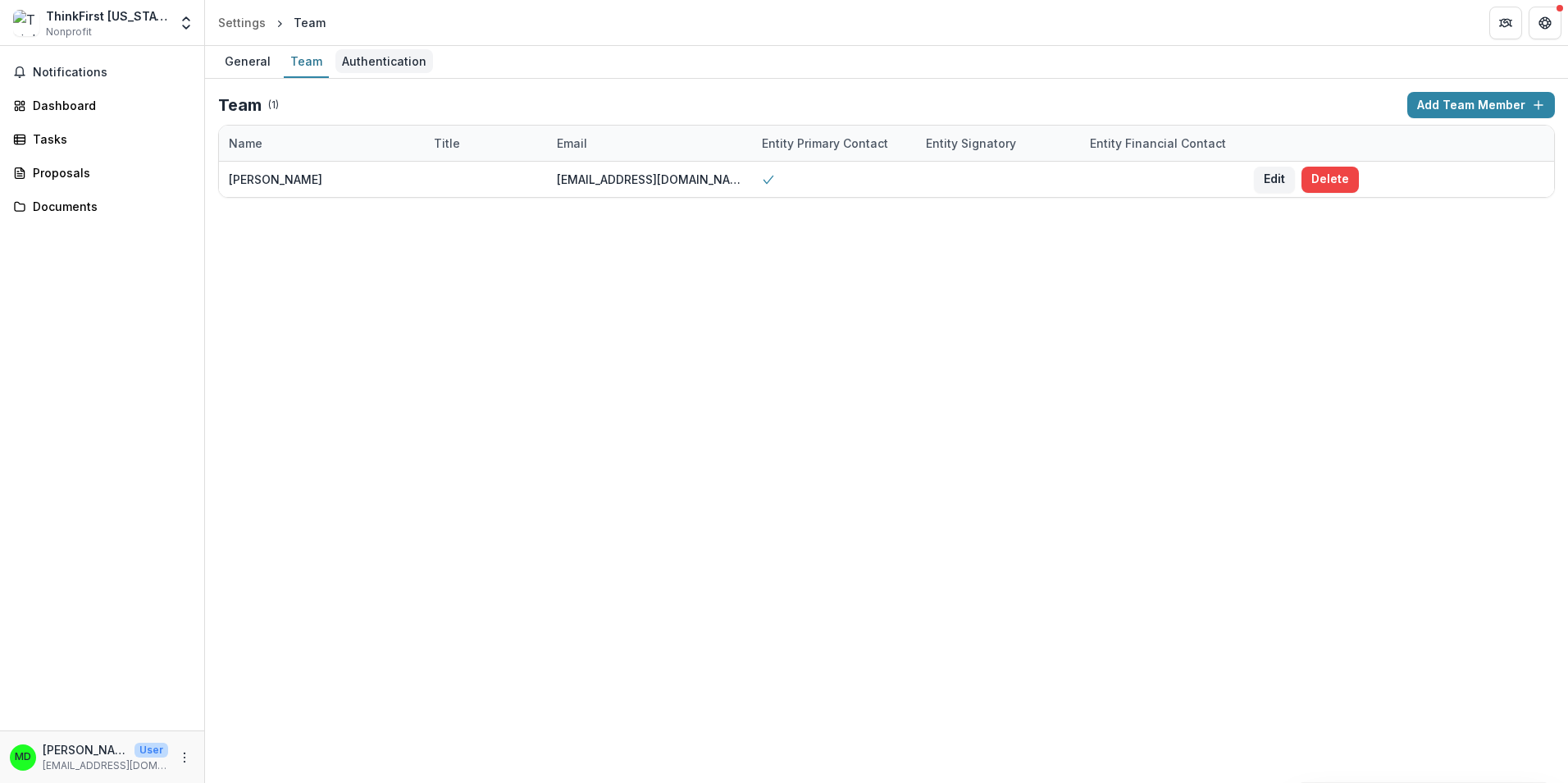
click at [387, 63] on div "Authentication" at bounding box center [385, 61] width 98 height 24
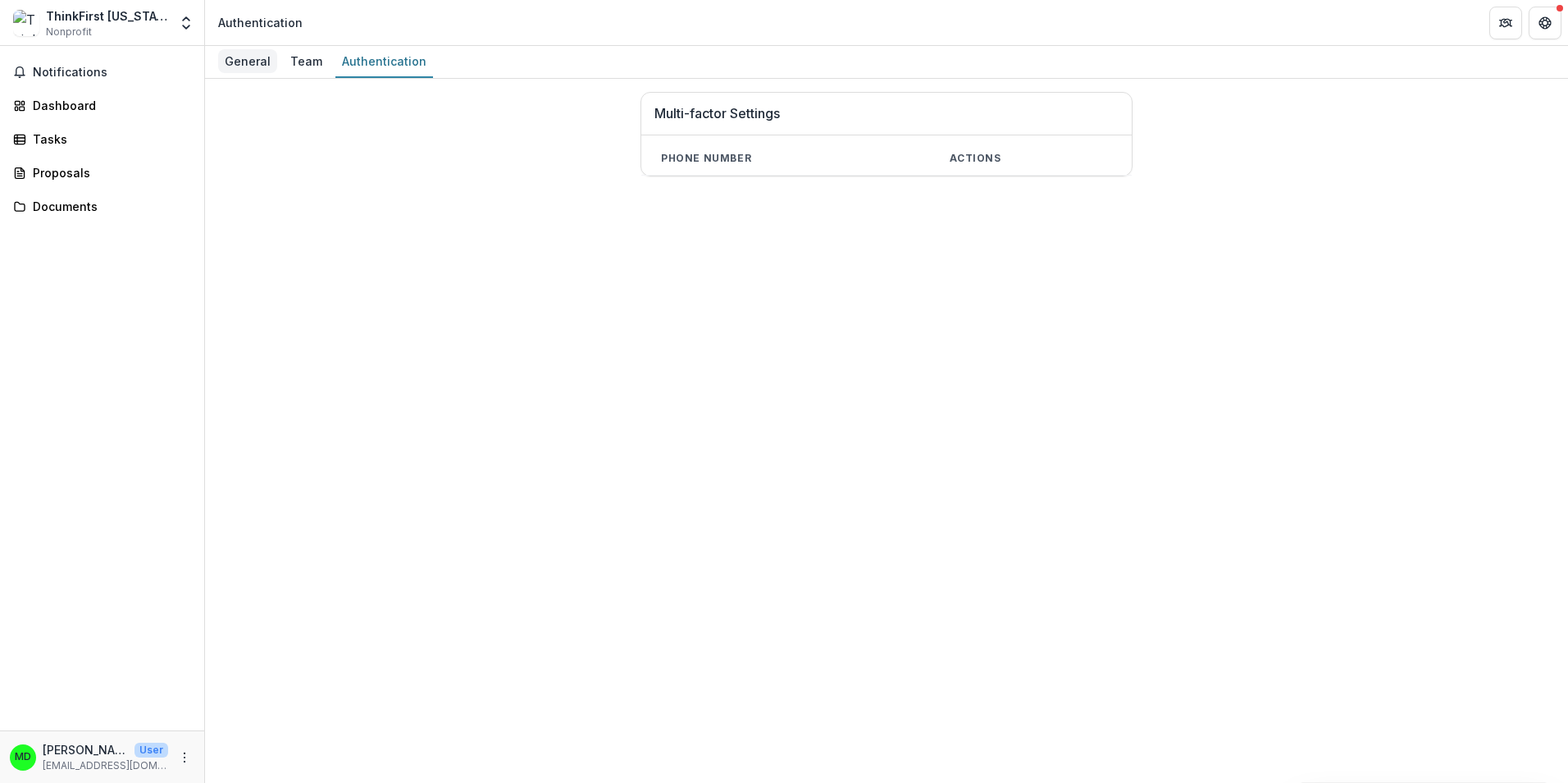
click at [247, 68] on div "General" at bounding box center [248, 61] width 59 height 24
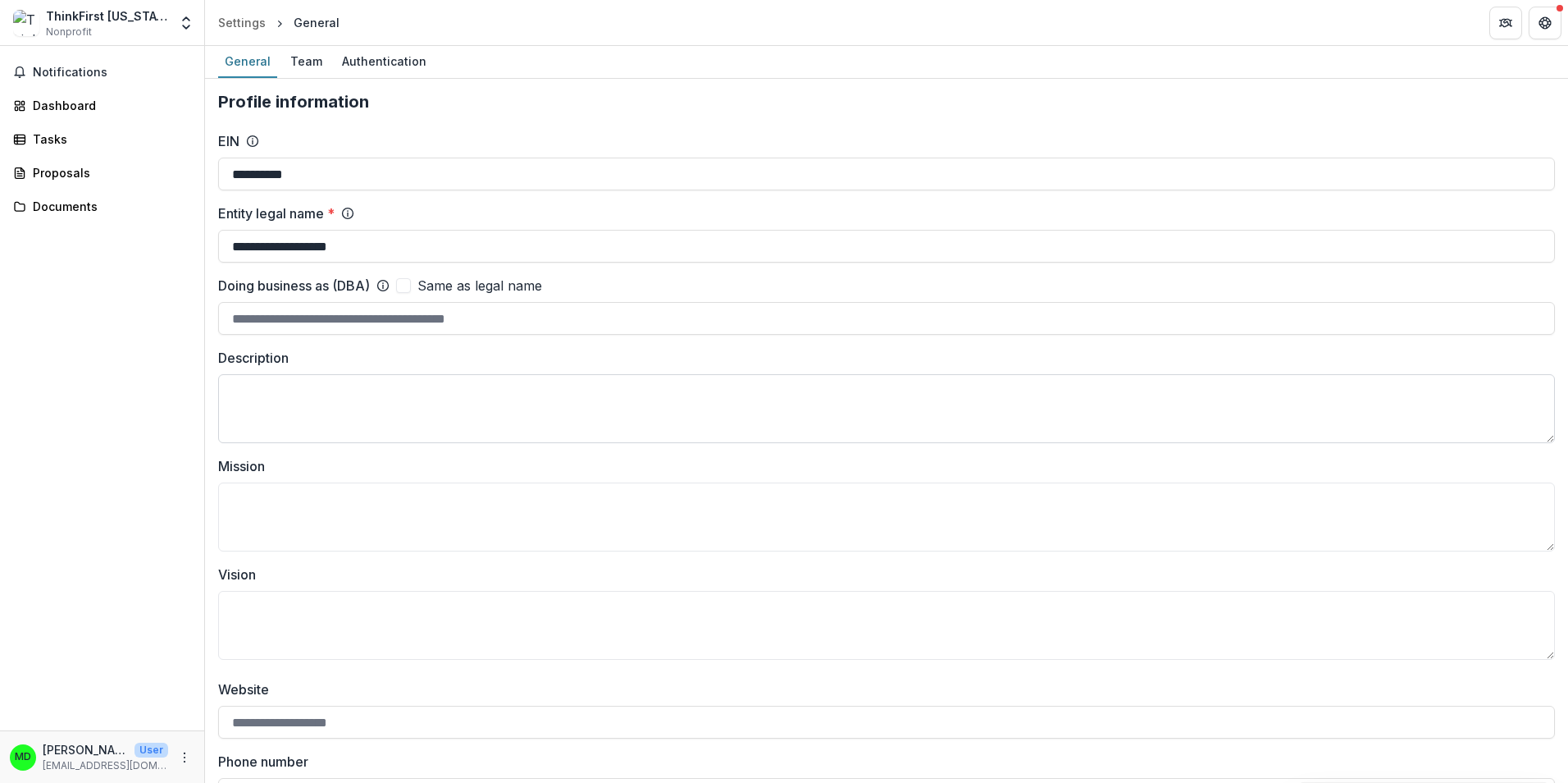
click at [262, 400] on textarea "Description" at bounding box center [886, 408] width 1337 height 68
click at [281, 394] on textarea "Description" at bounding box center [886, 408] width 1337 height 68
click at [258, 399] on textarea "Description" at bounding box center [886, 408] width 1337 height 68
paste textarea "**********"
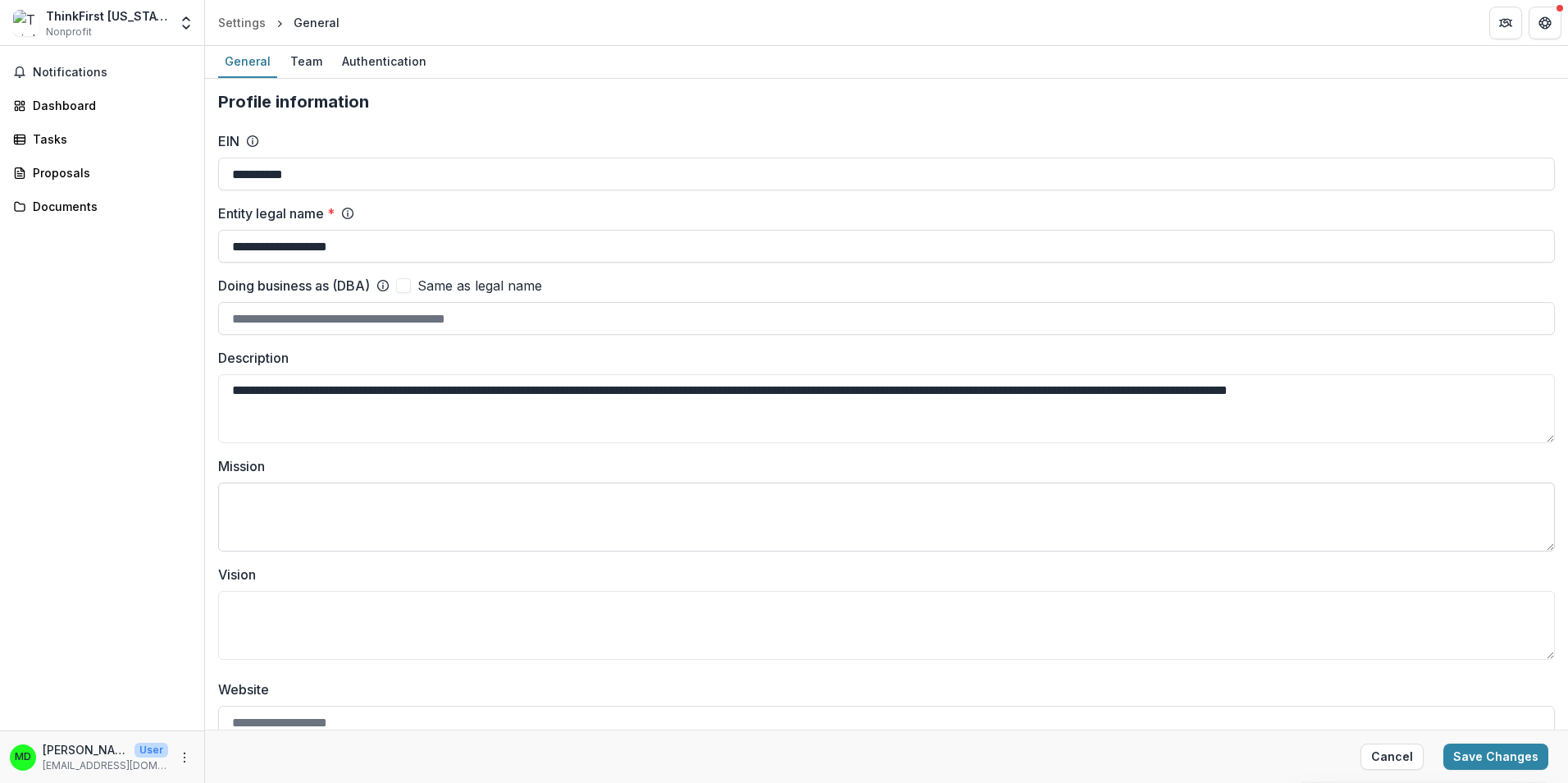
type textarea "**********"
click at [247, 508] on textarea "Mission" at bounding box center [886, 516] width 1337 height 68
click at [302, 509] on textarea "Mission" at bounding box center [886, 516] width 1337 height 68
paste textarea "**********"
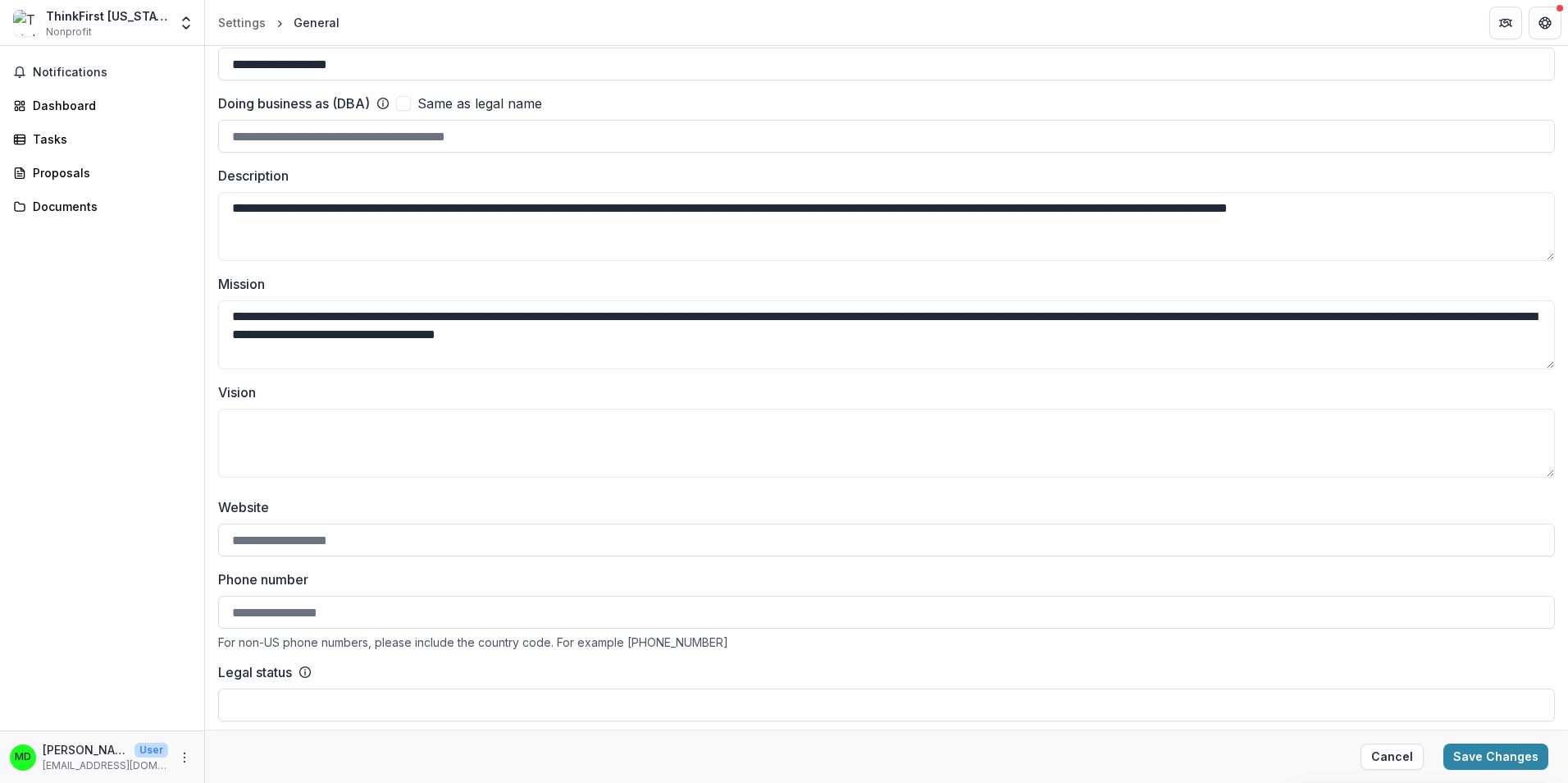
scroll to position [246, 0]
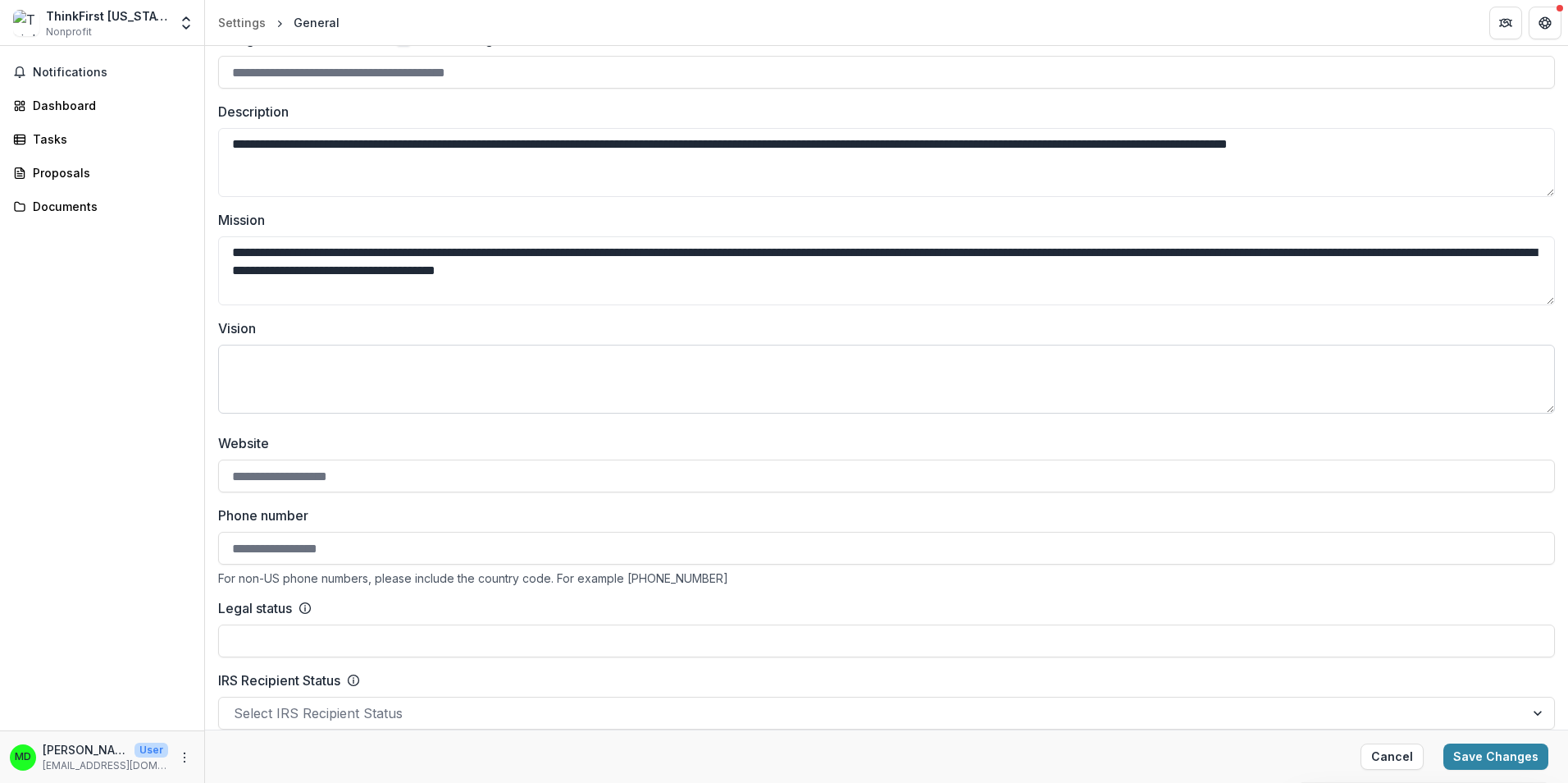
type textarea "**********"
click at [258, 366] on textarea "Vision" at bounding box center [886, 379] width 1337 height 68
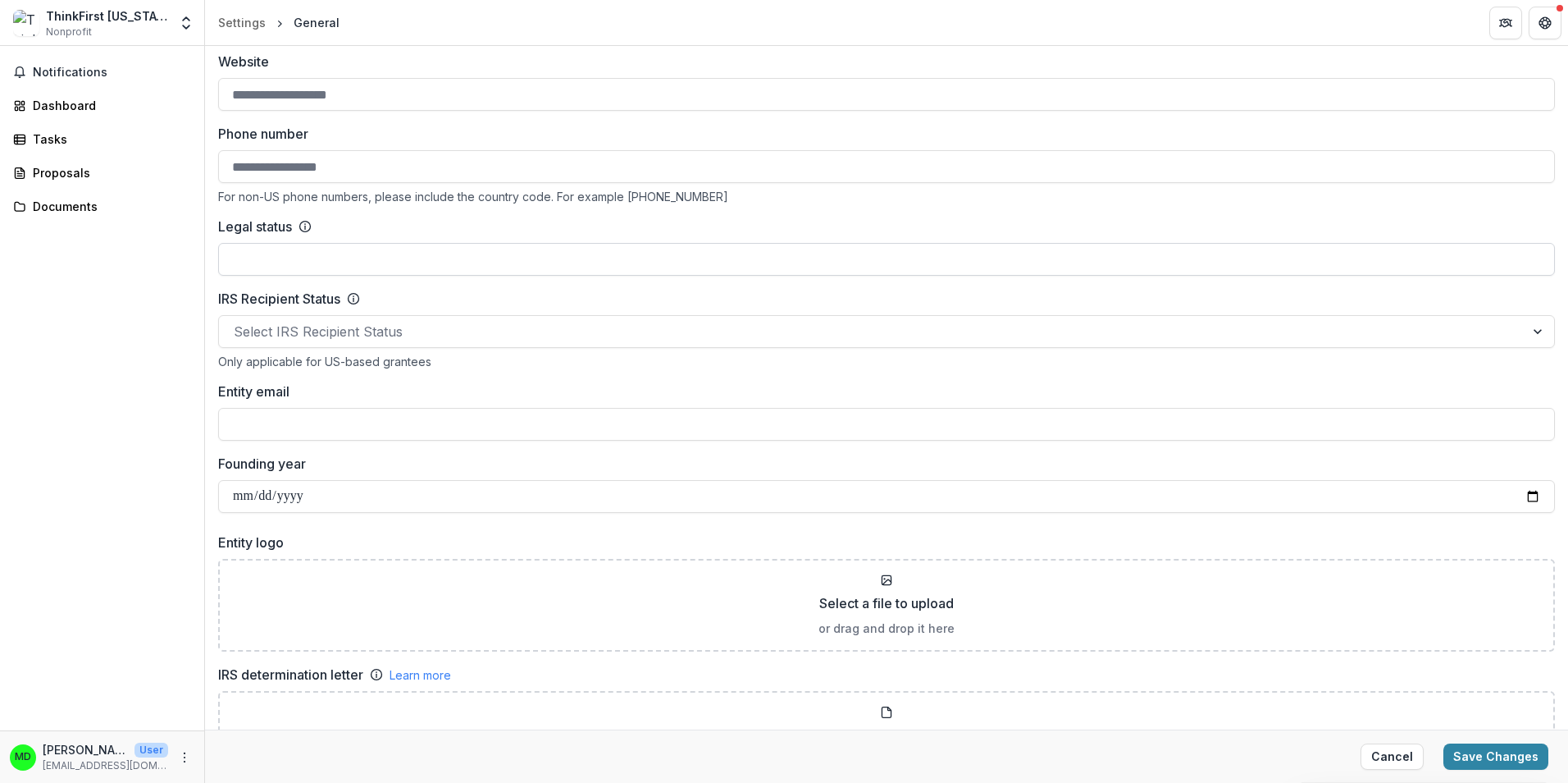
scroll to position [656, 0]
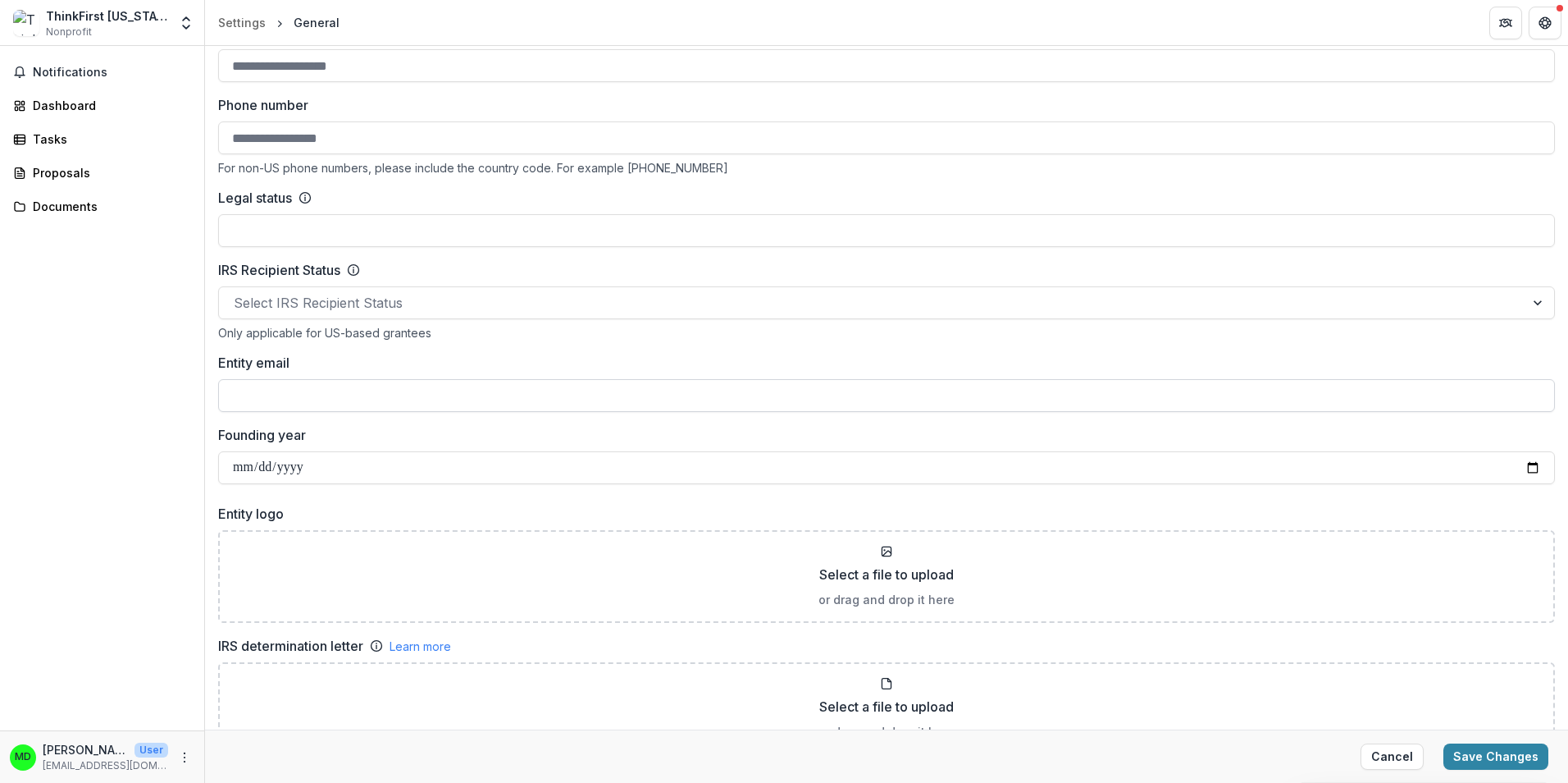
click at [290, 390] on input "Entity email" at bounding box center [886, 395] width 1337 height 32
paste input "**********"
type input "**********"
click at [682, 443] on label "Founding year" at bounding box center [882, 434] width 1327 height 19
click at [682, 452] on input "Founding year" at bounding box center [886, 467] width 1337 height 32
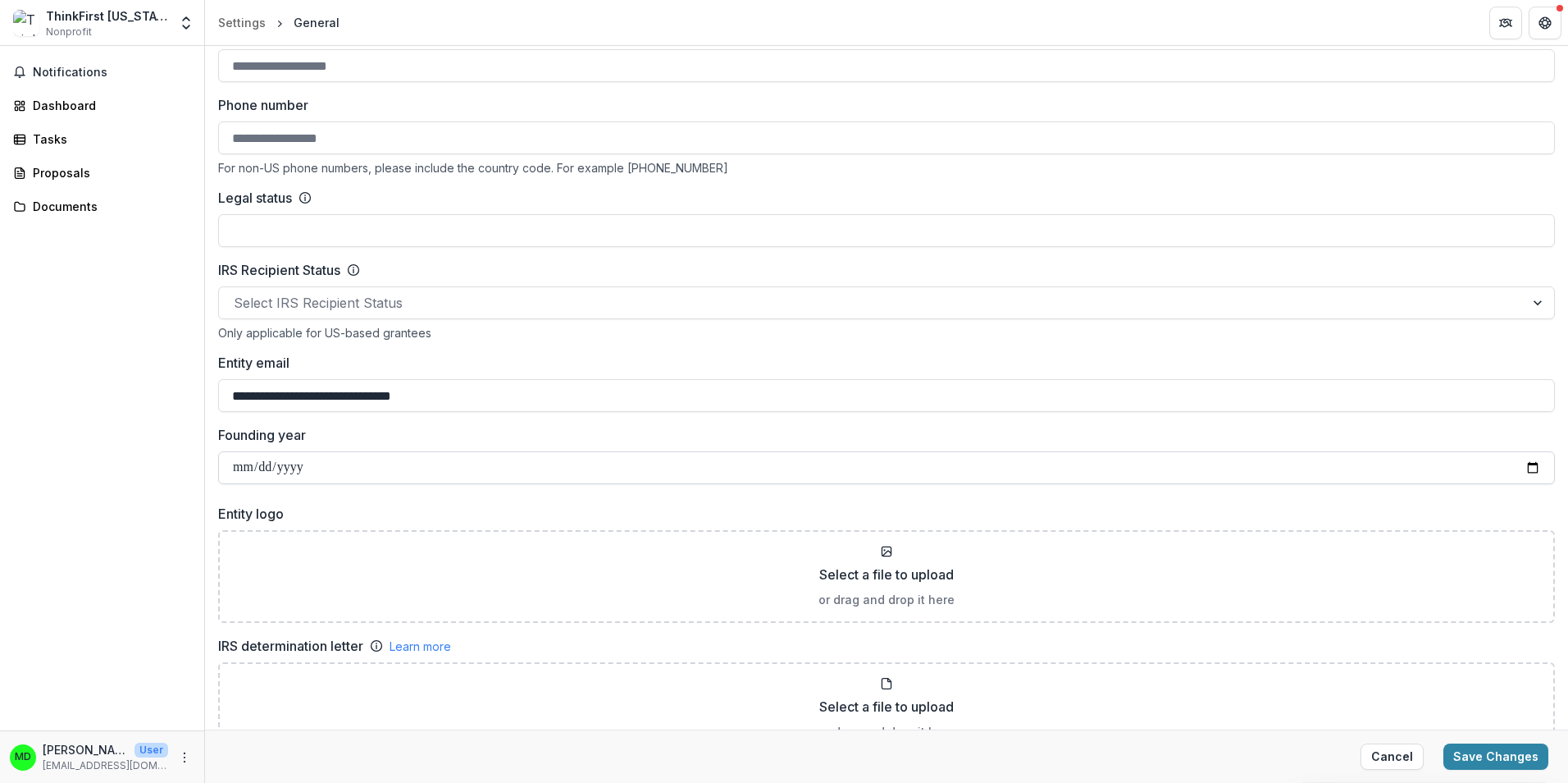
click at [238, 466] on input "Founding year" at bounding box center [886, 467] width 1337 height 32
type input "**********"
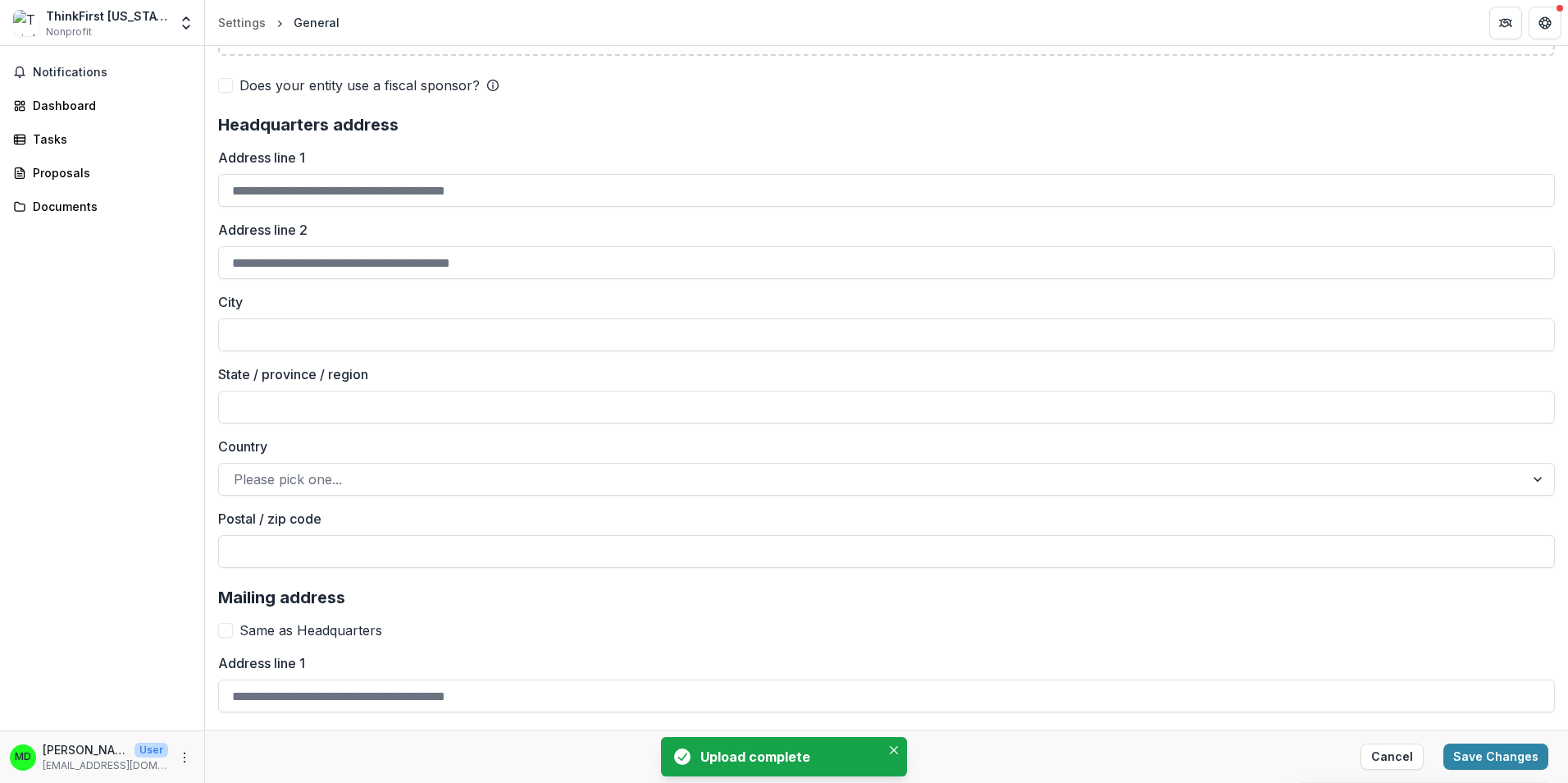
scroll to position [1313, 0]
click at [257, 189] on input "Address line 1" at bounding box center [886, 189] width 1337 height 32
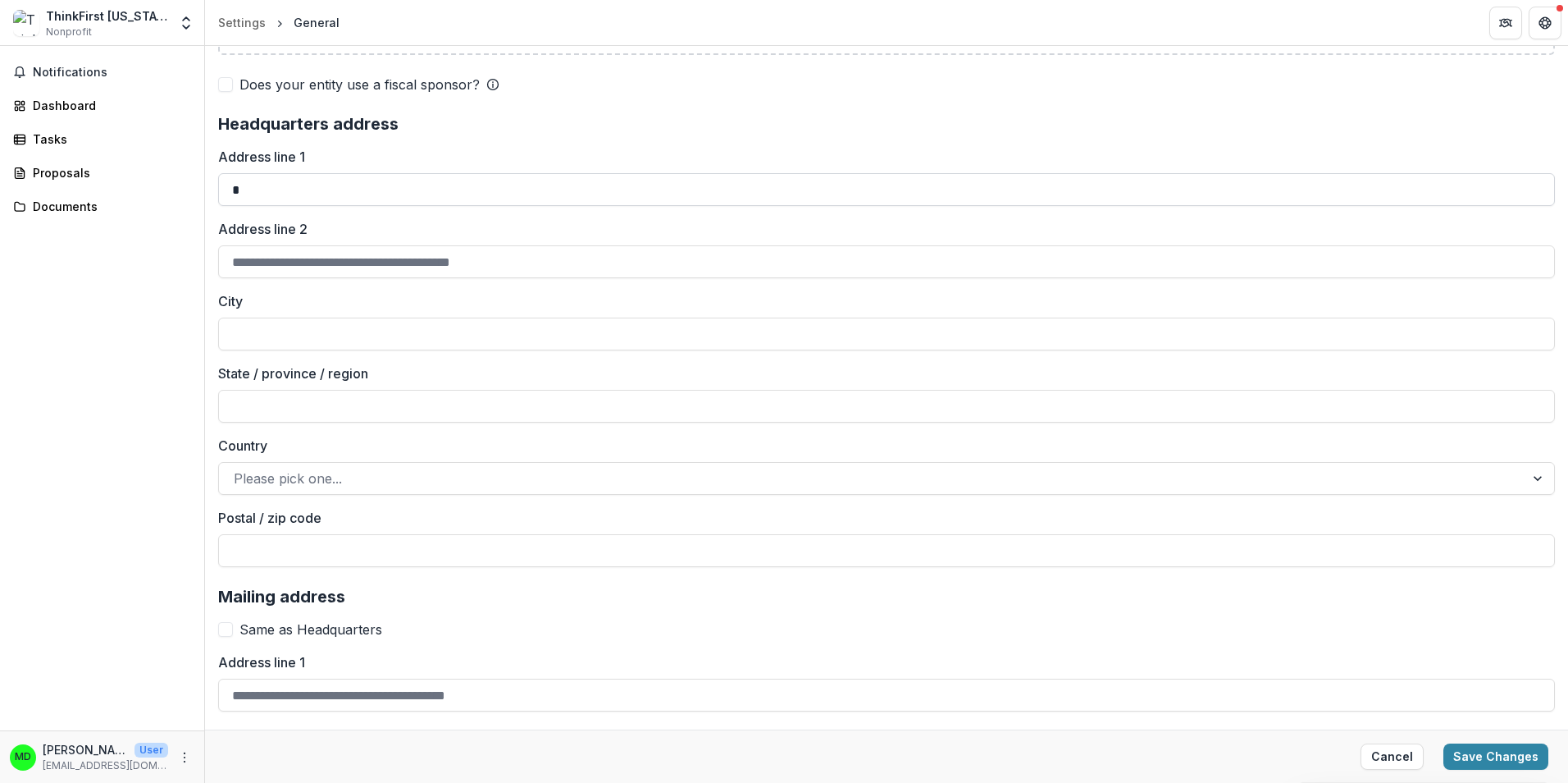
type input "**********"
type input "********"
type input "**********"
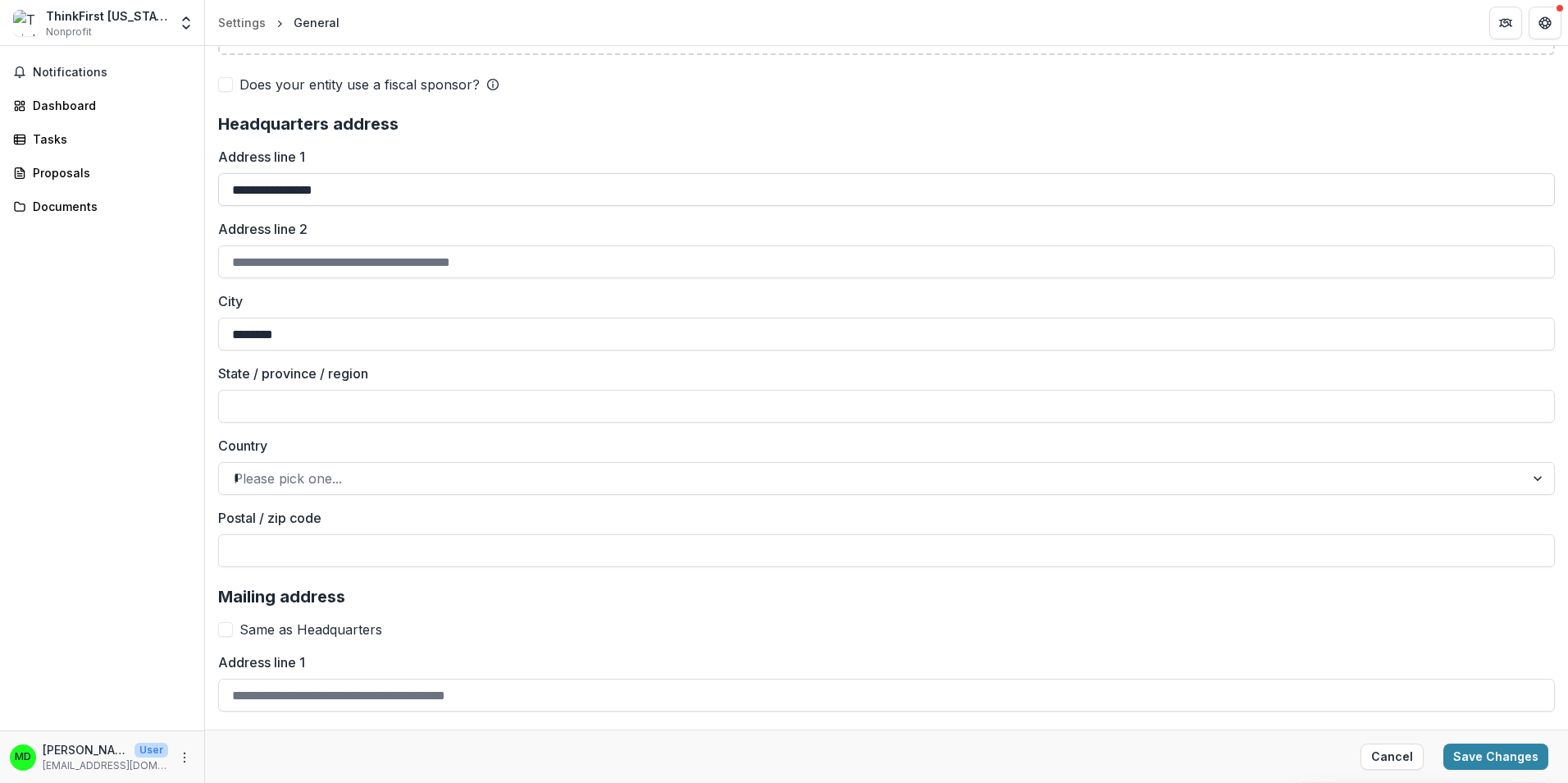
type input "*****"
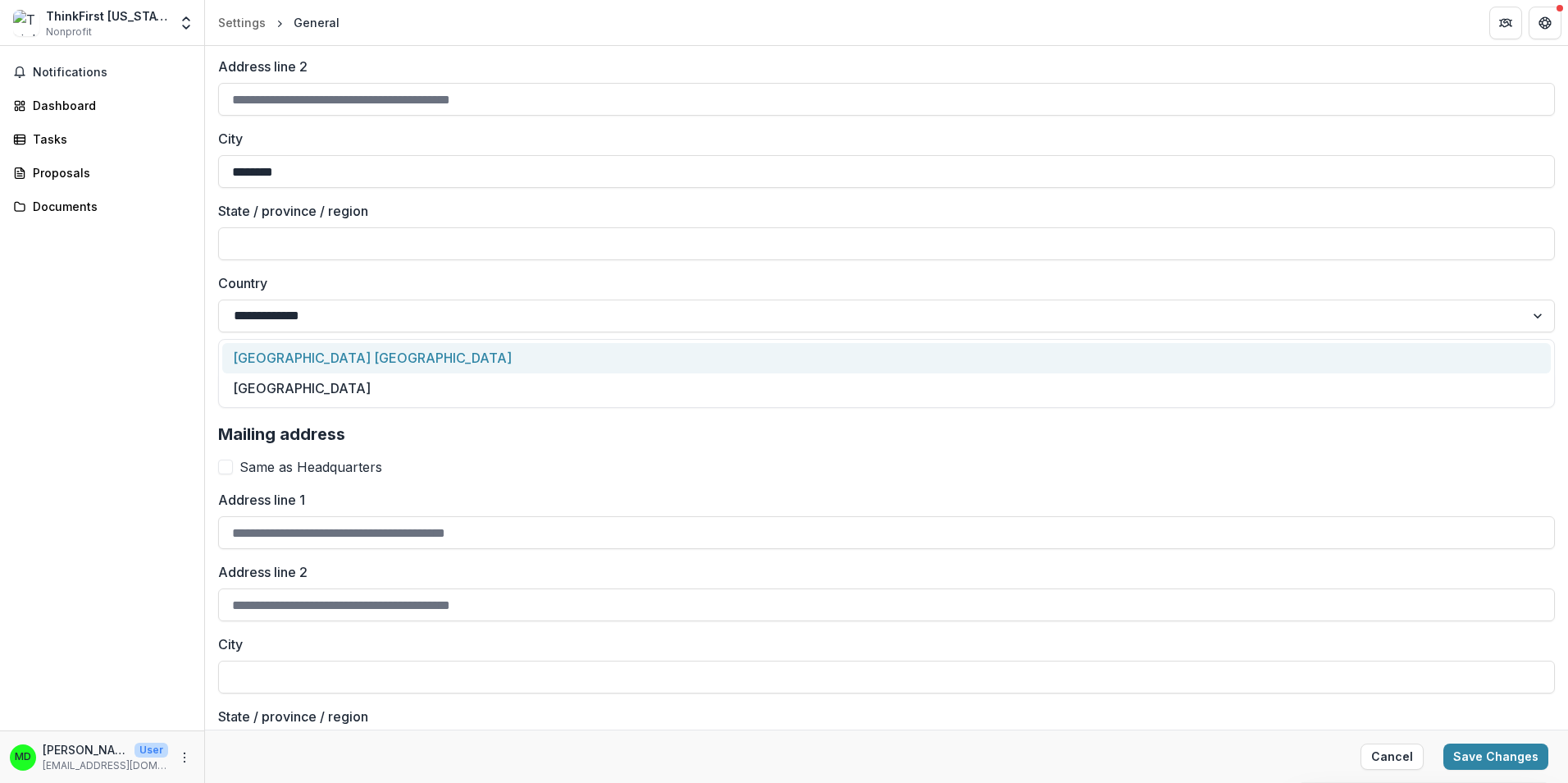
scroll to position [1477, 0]
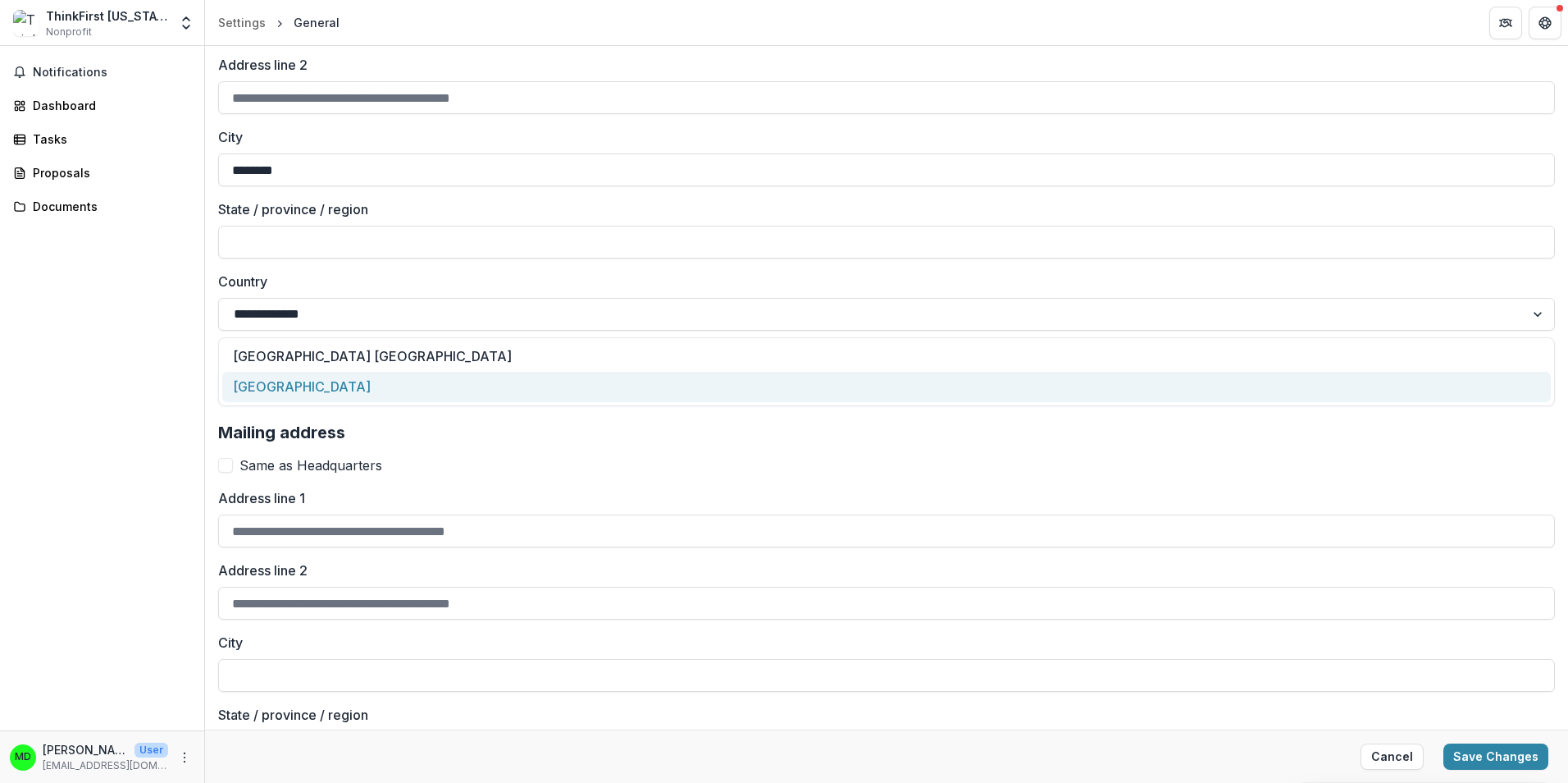
click at [527, 383] on div "United States of America" at bounding box center [886, 387] width 1329 height 31
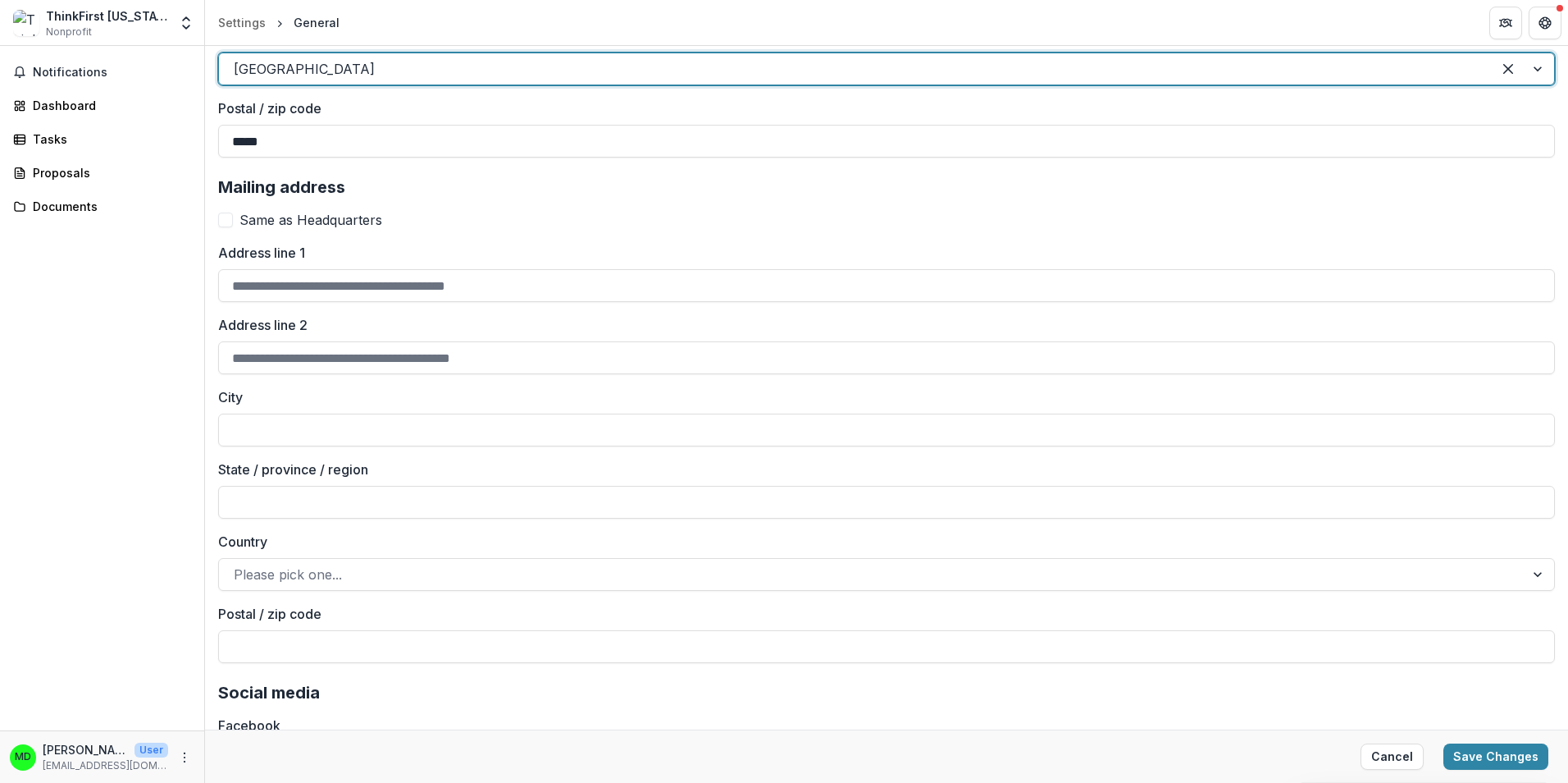
scroll to position [1723, 0]
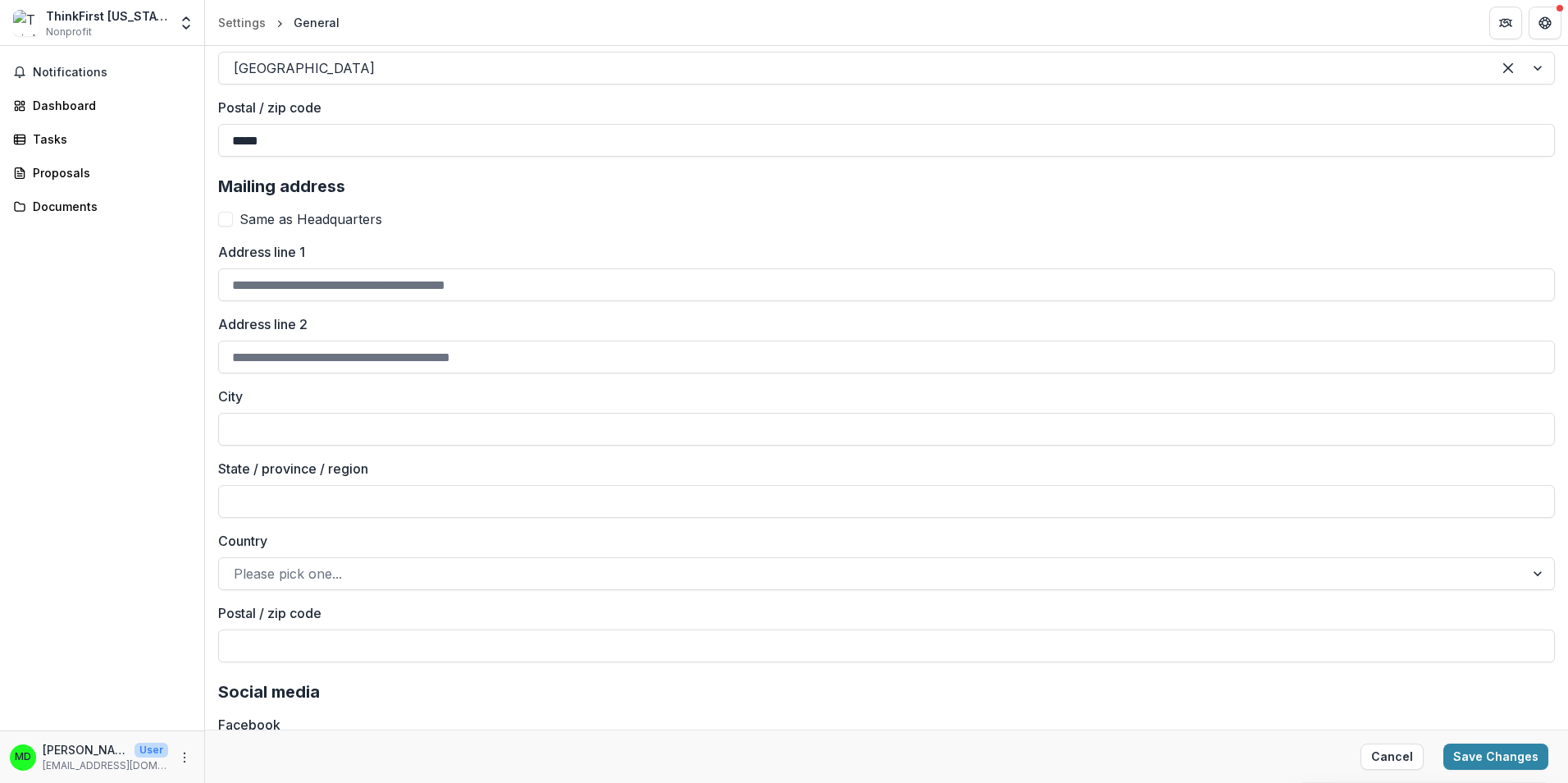
click at [228, 221] on span at bounding box center [226, 219] width 15 height 15
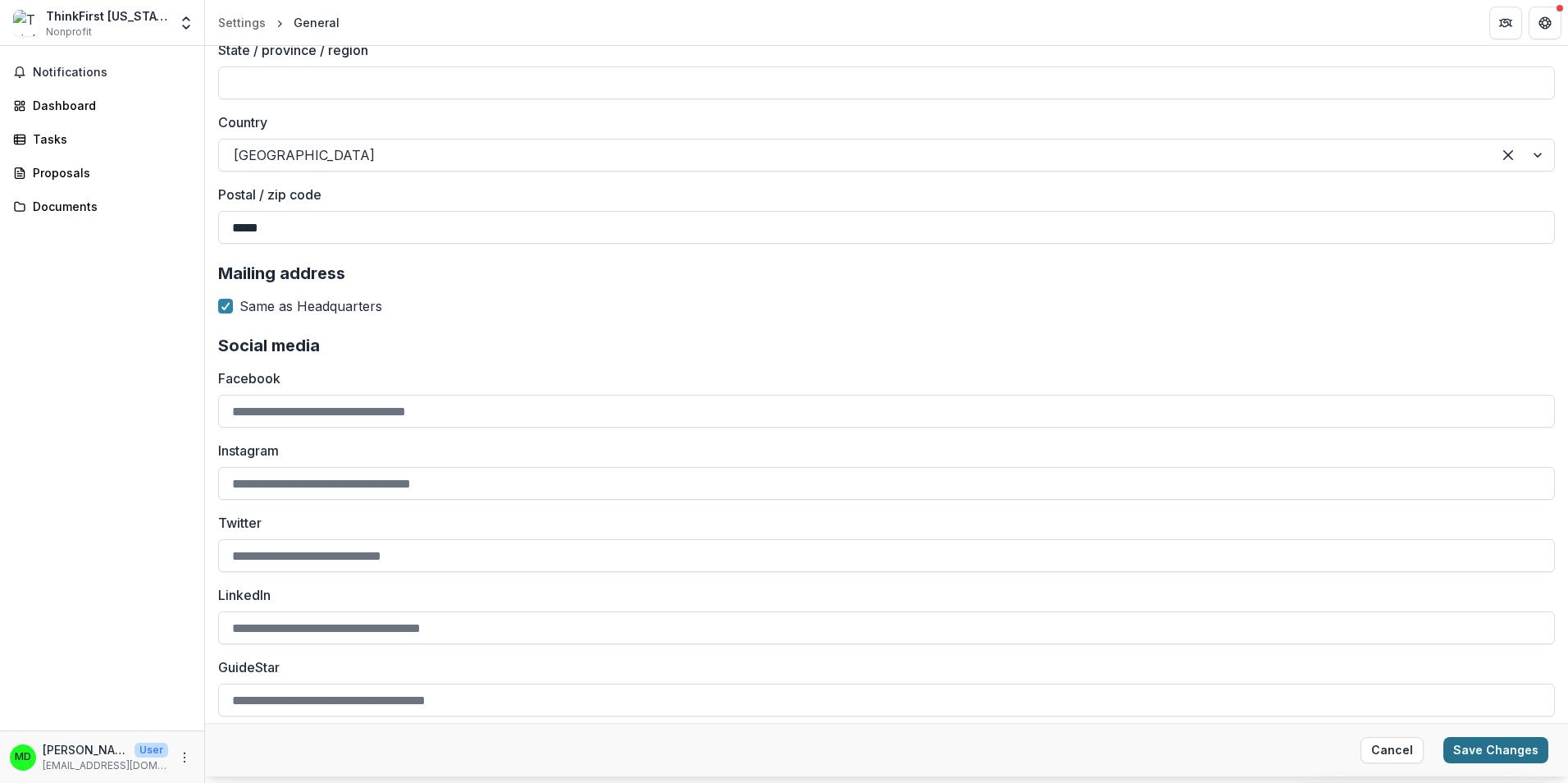
click at [1482, 755] on button "Save Changes" at bounding box center [1497, 750] width 105 height 26
type input "**********"
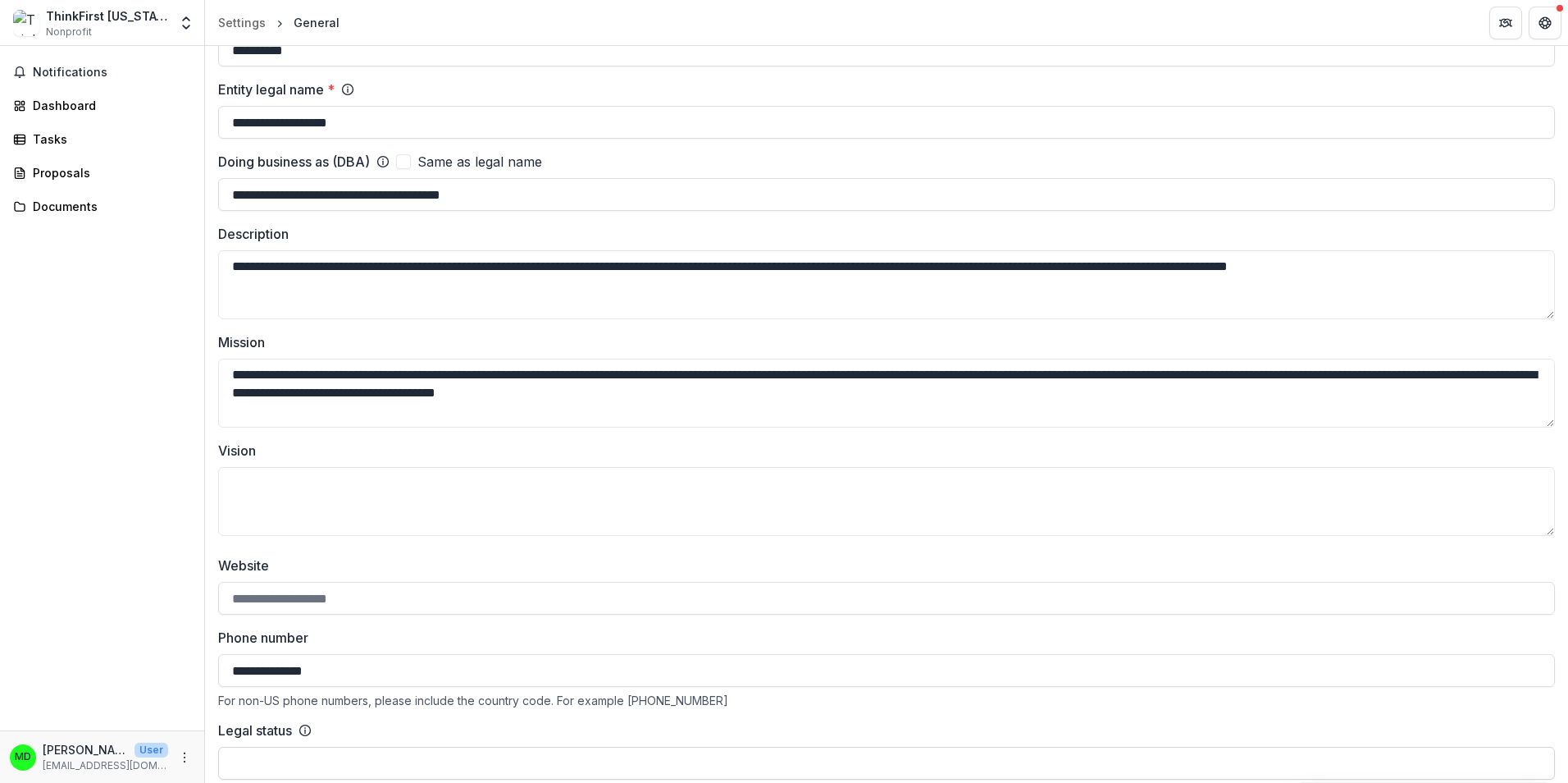
scroll to position [0, 0]
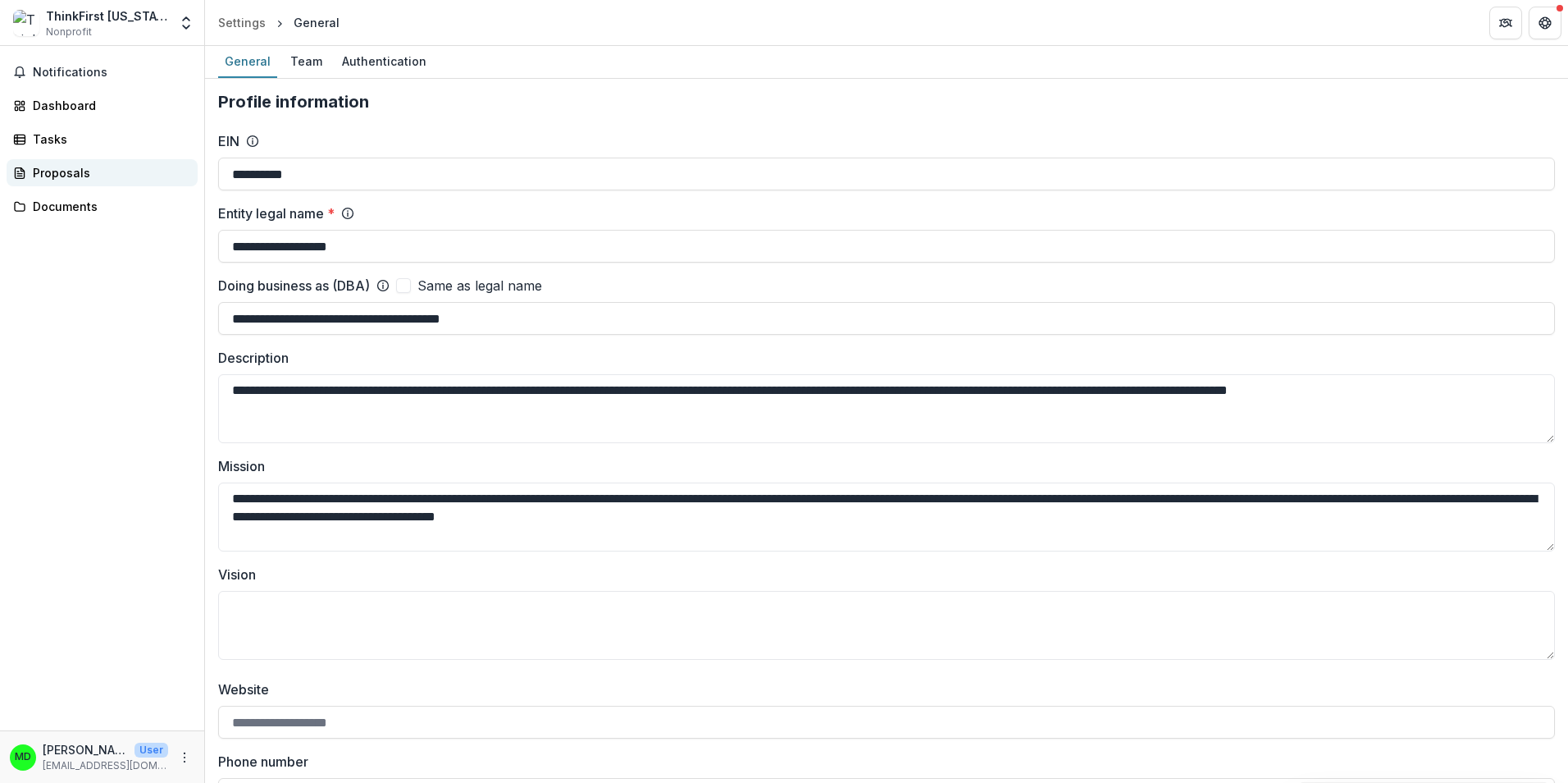
click at [68, 168] on div "Proposals" at bounding box center [108, 172] width 152 height 18
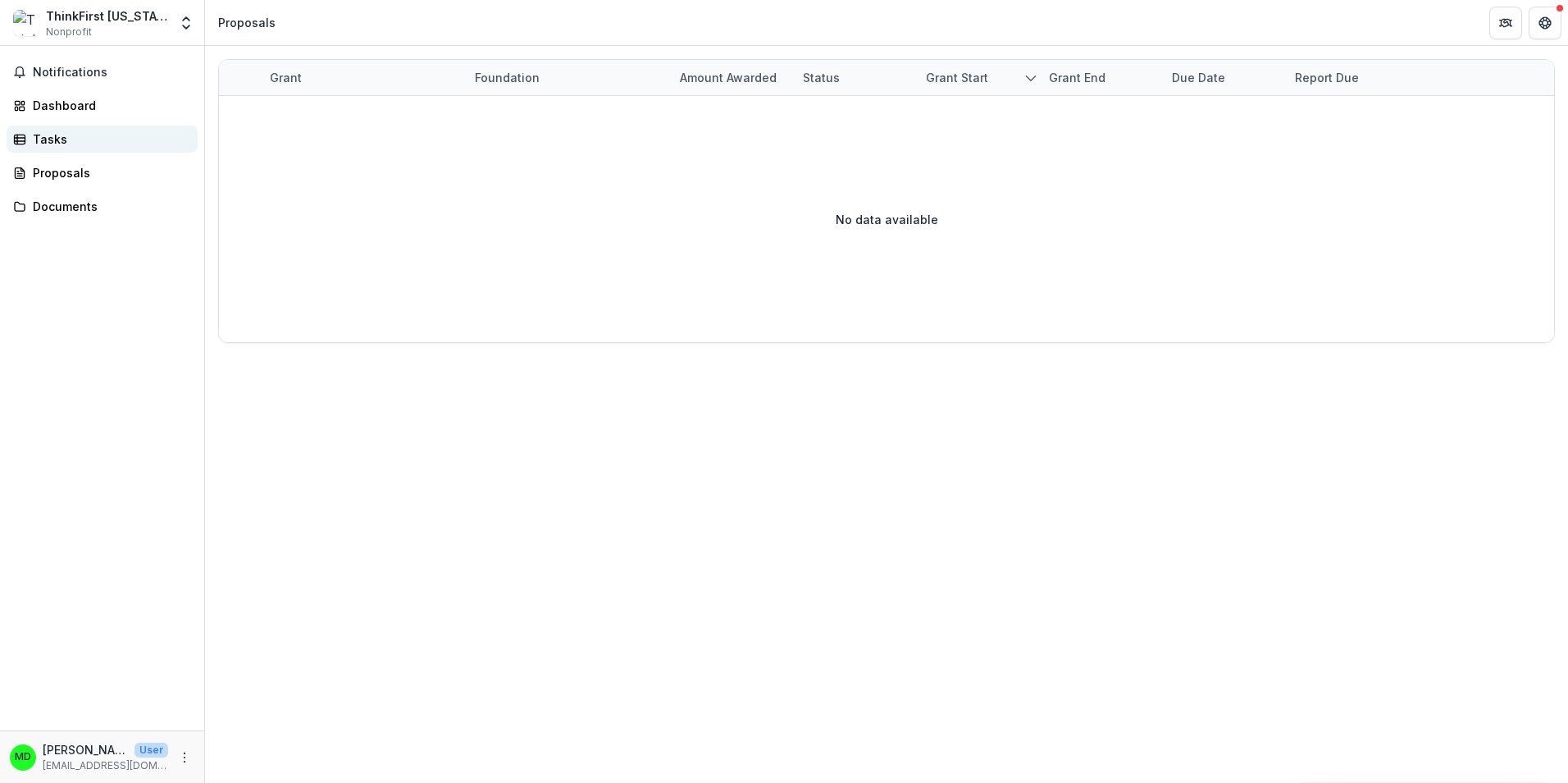
click at [57, 140] on div "Tasks" at bounding box center [108, 139] width 152 height 18
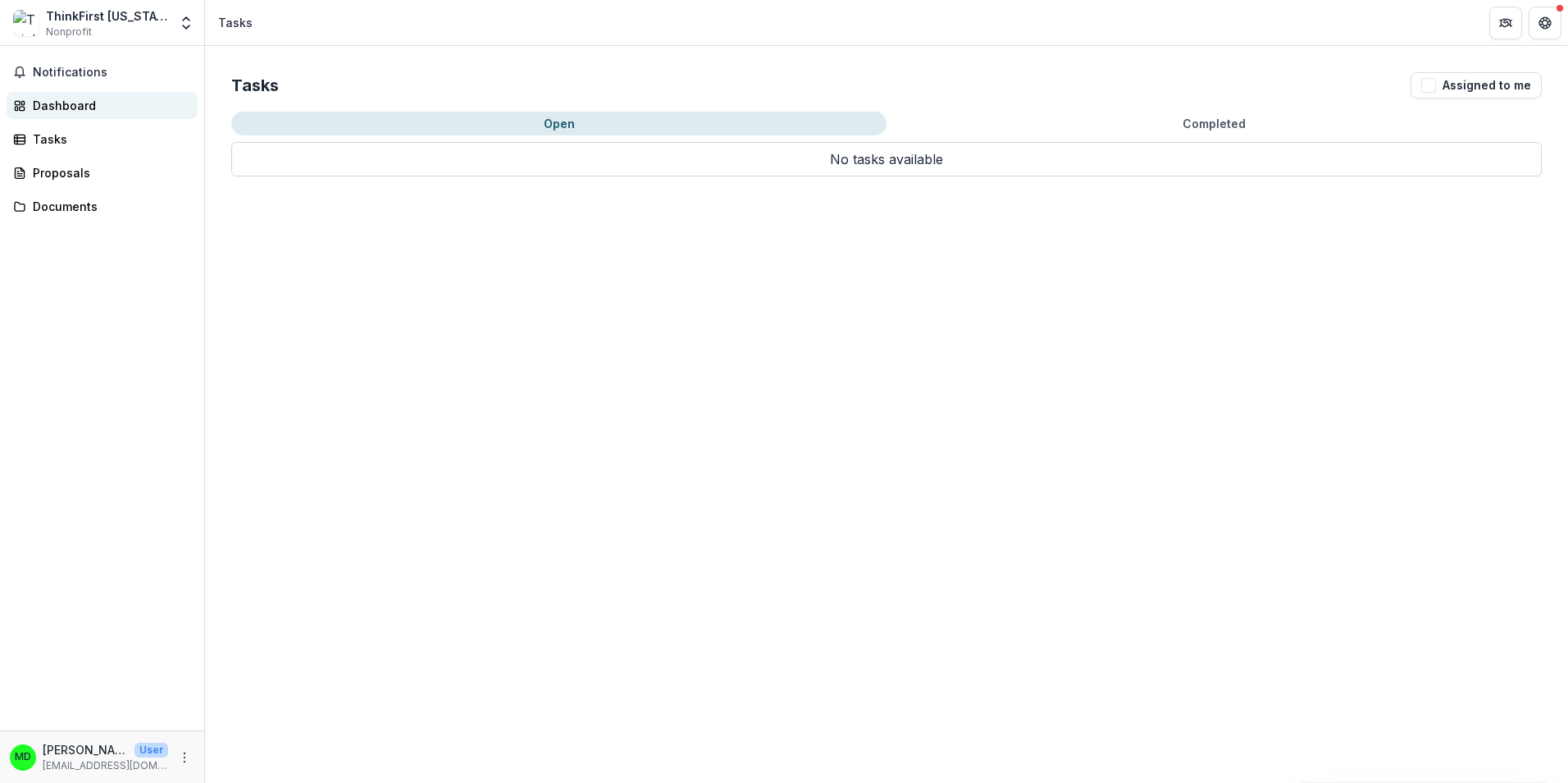
click at [64, 99] on div "Dashboard" at bounding box center [108, 106] width 152 height 18
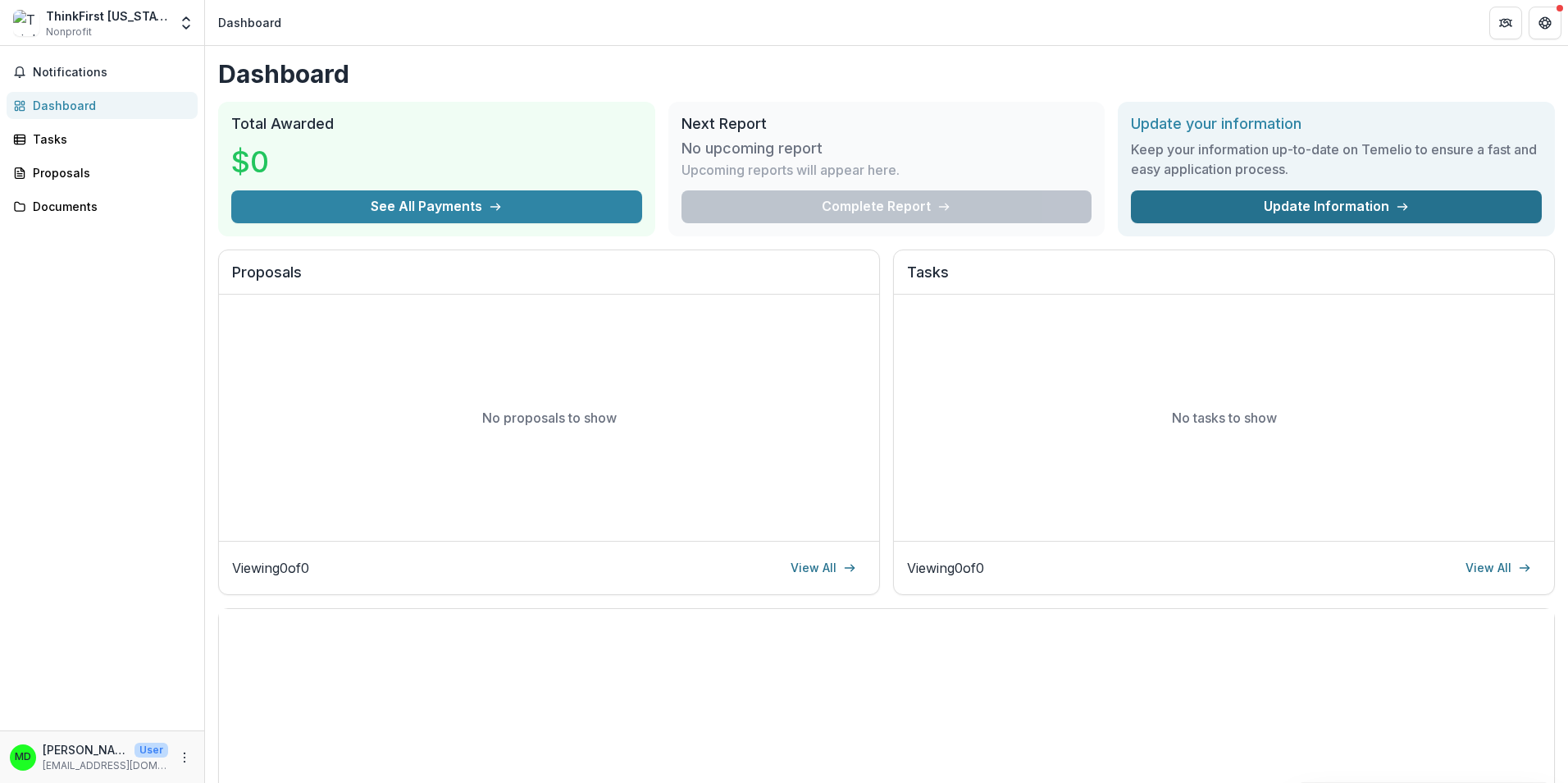
click at [1264, 213] on link "Update Information" at bounding box center [1337, 206] width 411 height 32
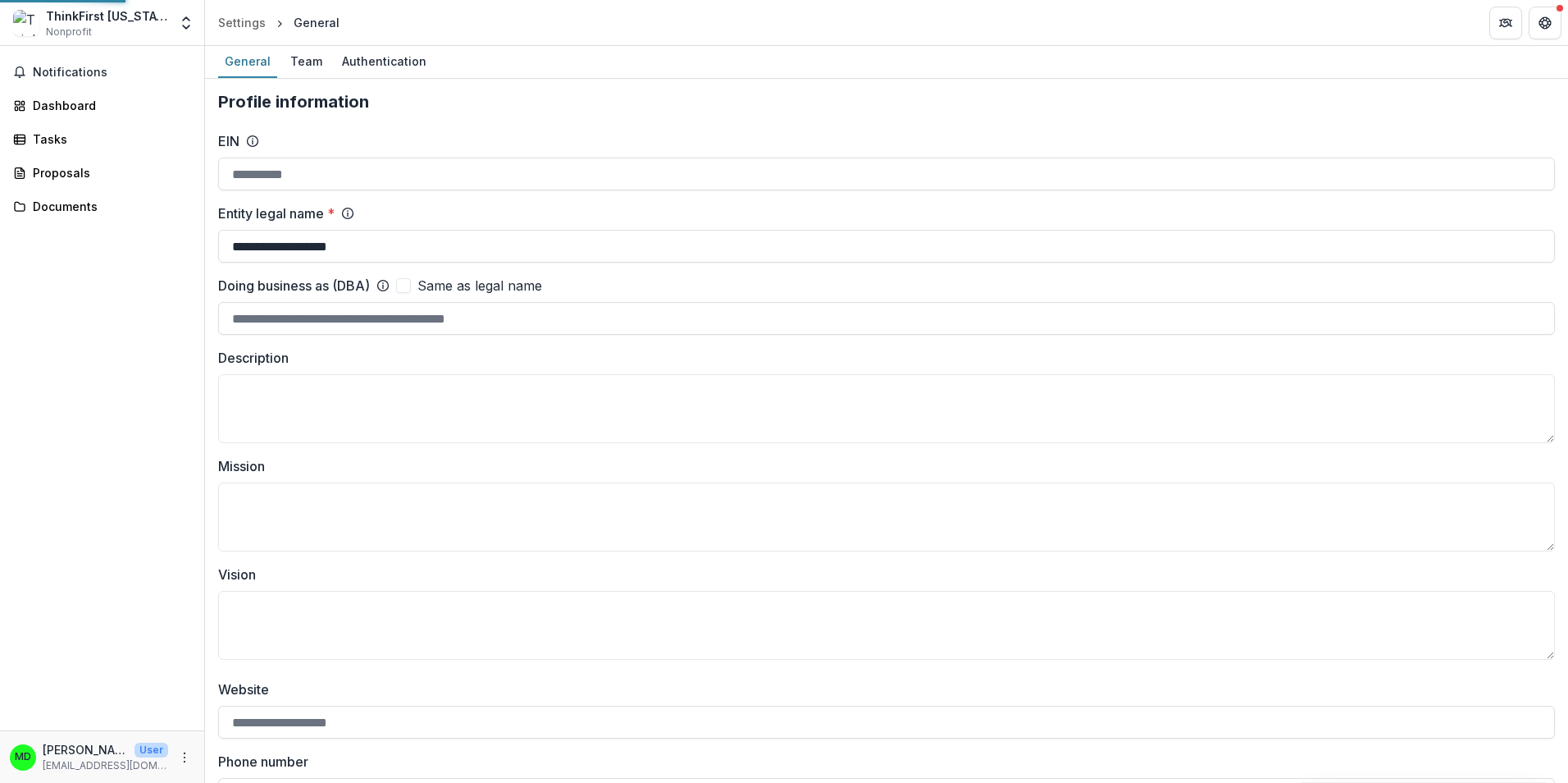
type input "**********"
click at [62, 174] on div "Proposals" at bounding box center [108, 172] width 152 height 18
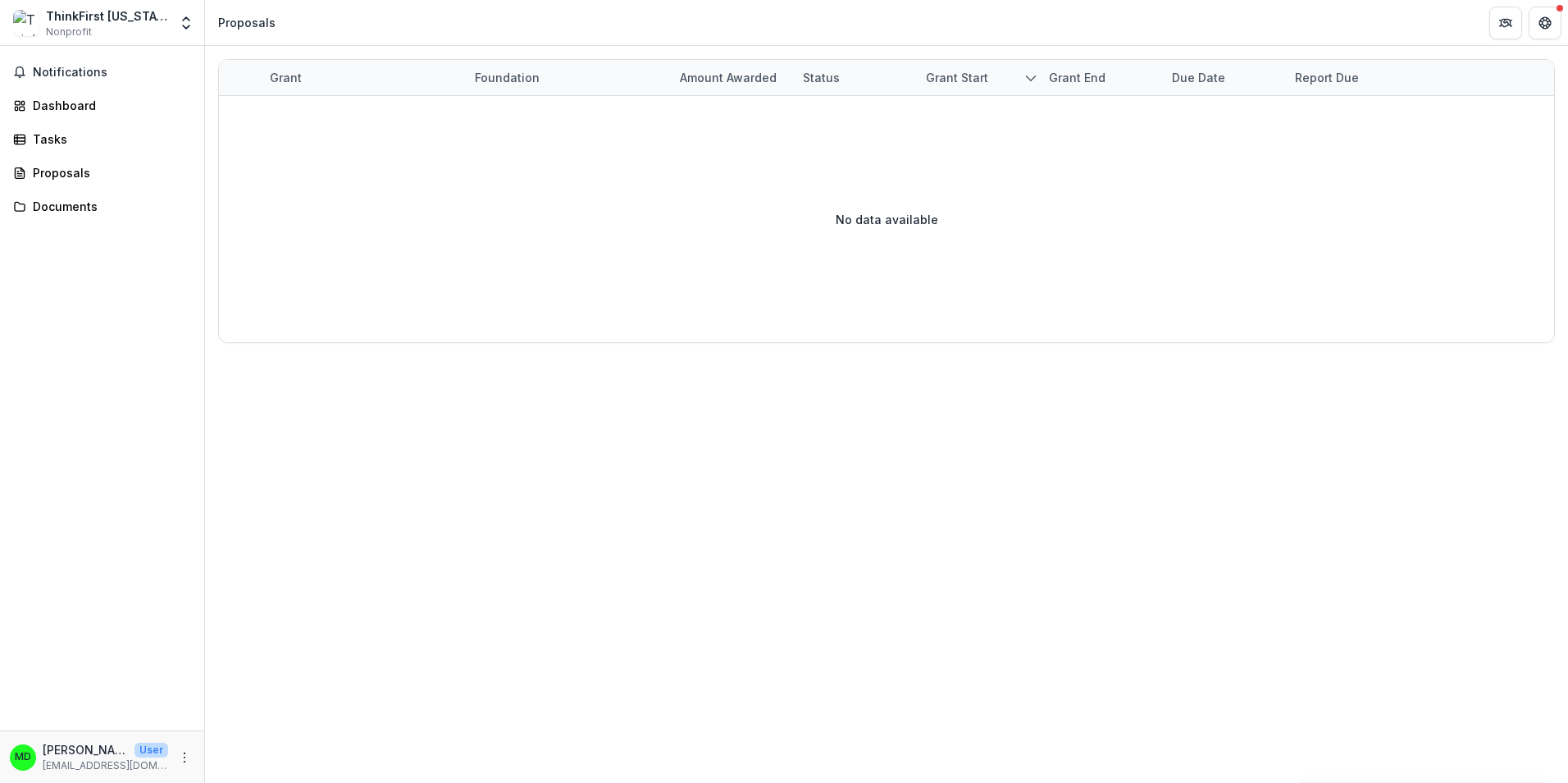
click at [282, 75] on div "Grant" at bounding box center [286, 77] width 52 height 18
click at [281, 80] on div "Grant" at bounding box center [286, 77] width 52 height 18
click at [56, 141] on div "Tasks" at bounding box center [108, 139] width 152 height 18
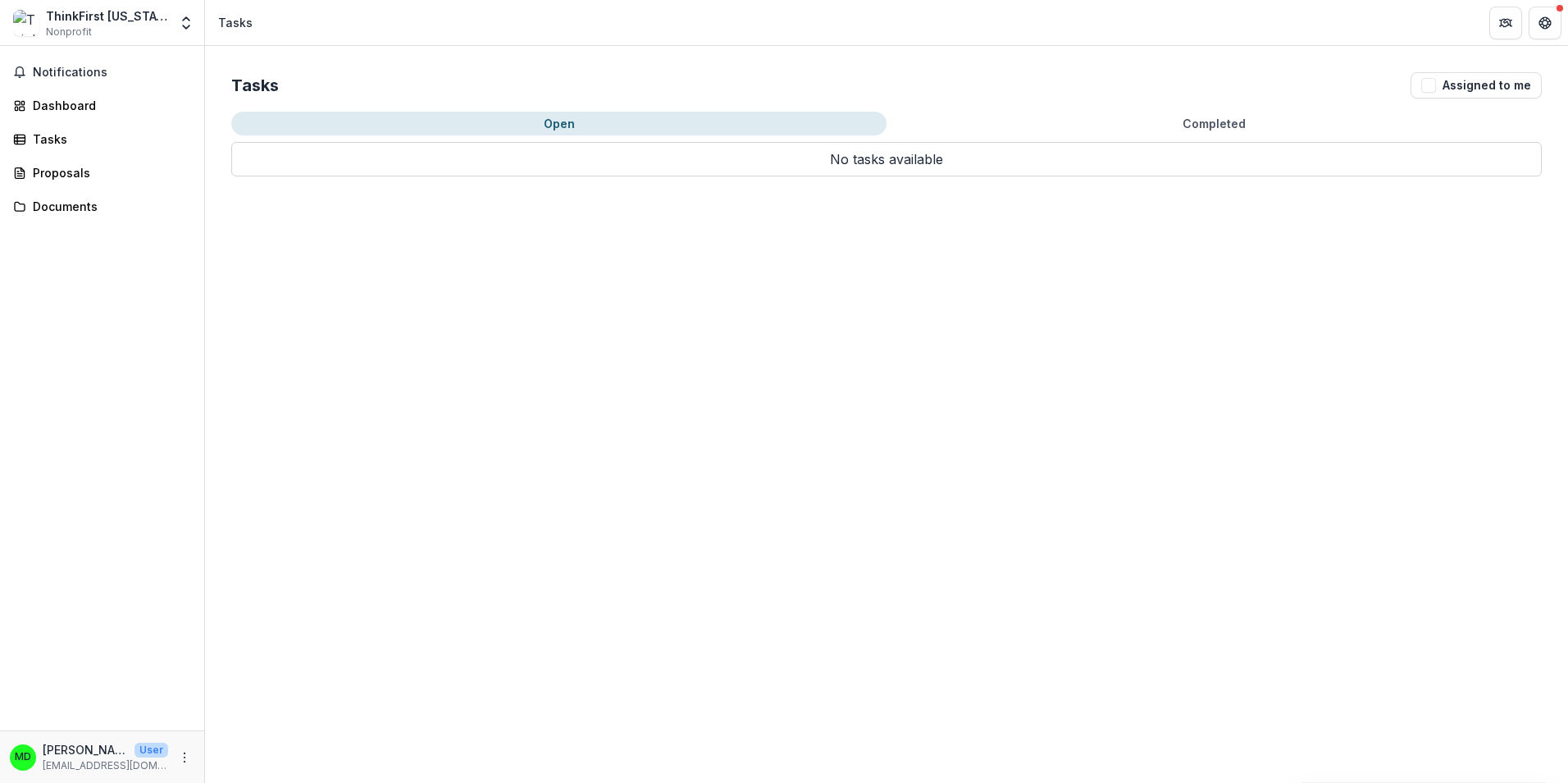
click at [555, 118] on button "Open" at bounding box center [559, 124] width 656 height 24
click at [557, 123] on button "Open" at bounding box center [559, 124] width 656 height 24
click at [68, 176] on div "Proposals" at bounding box center [108, 172] width 152 height 18
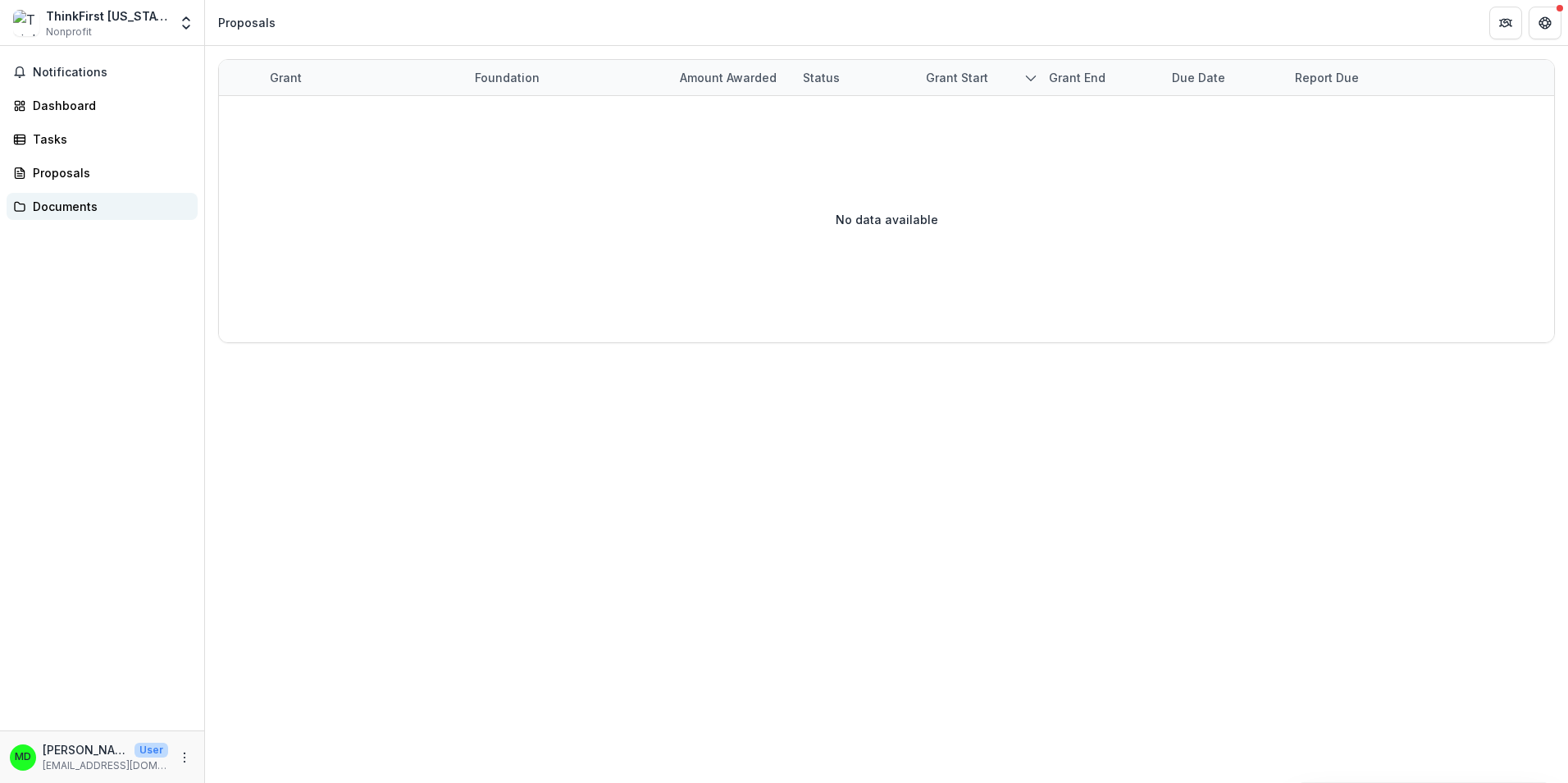
click at [55, 205] on div "Documents" at bounding box center [108, 206] width 152 height 18
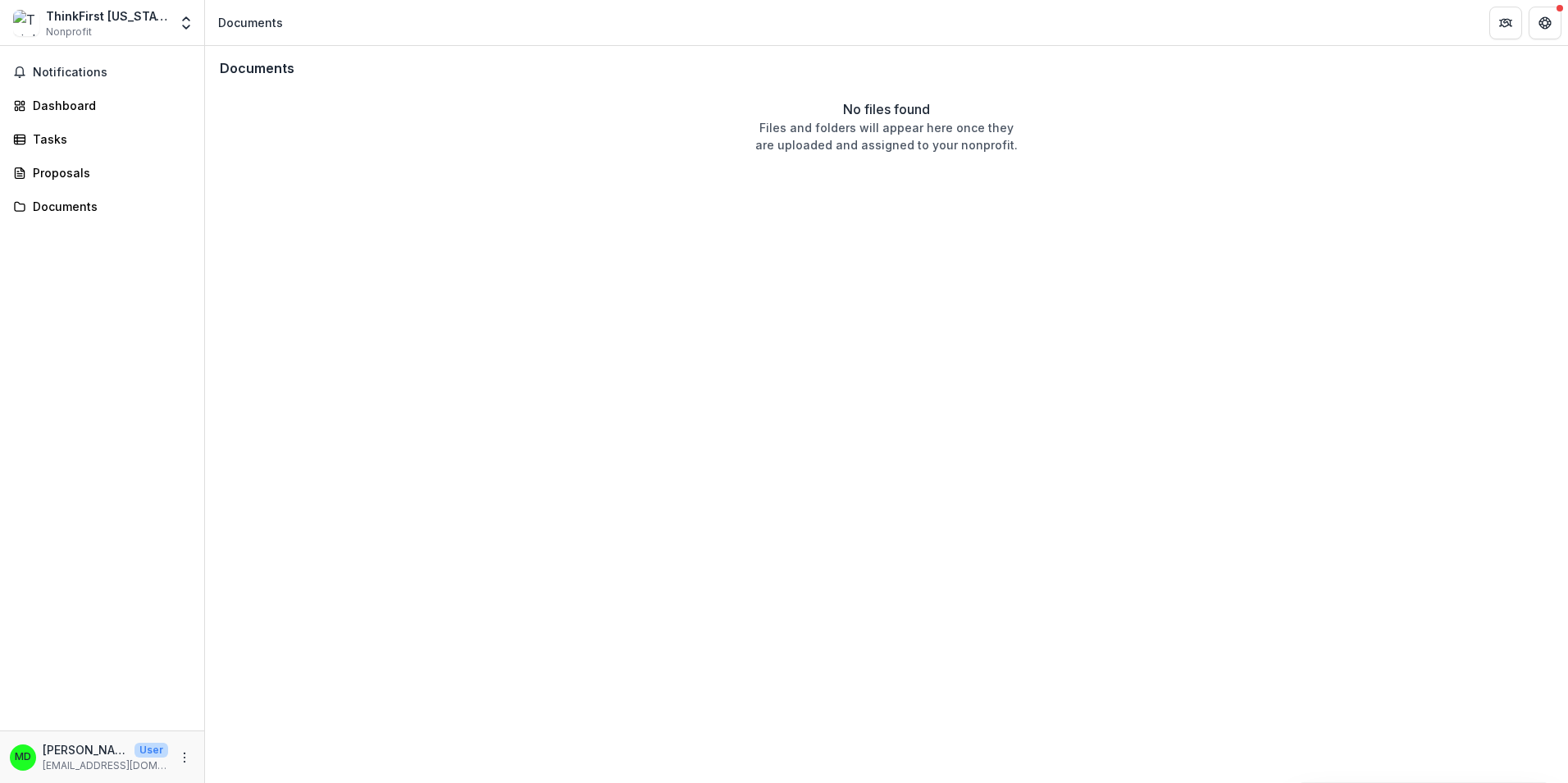
click at [24, 27] on img at bounding box center [26, 23] width 26 height 26
click at [100, 100] on div "Dashboard" at bounding box center [108, 106] width 152 height 18
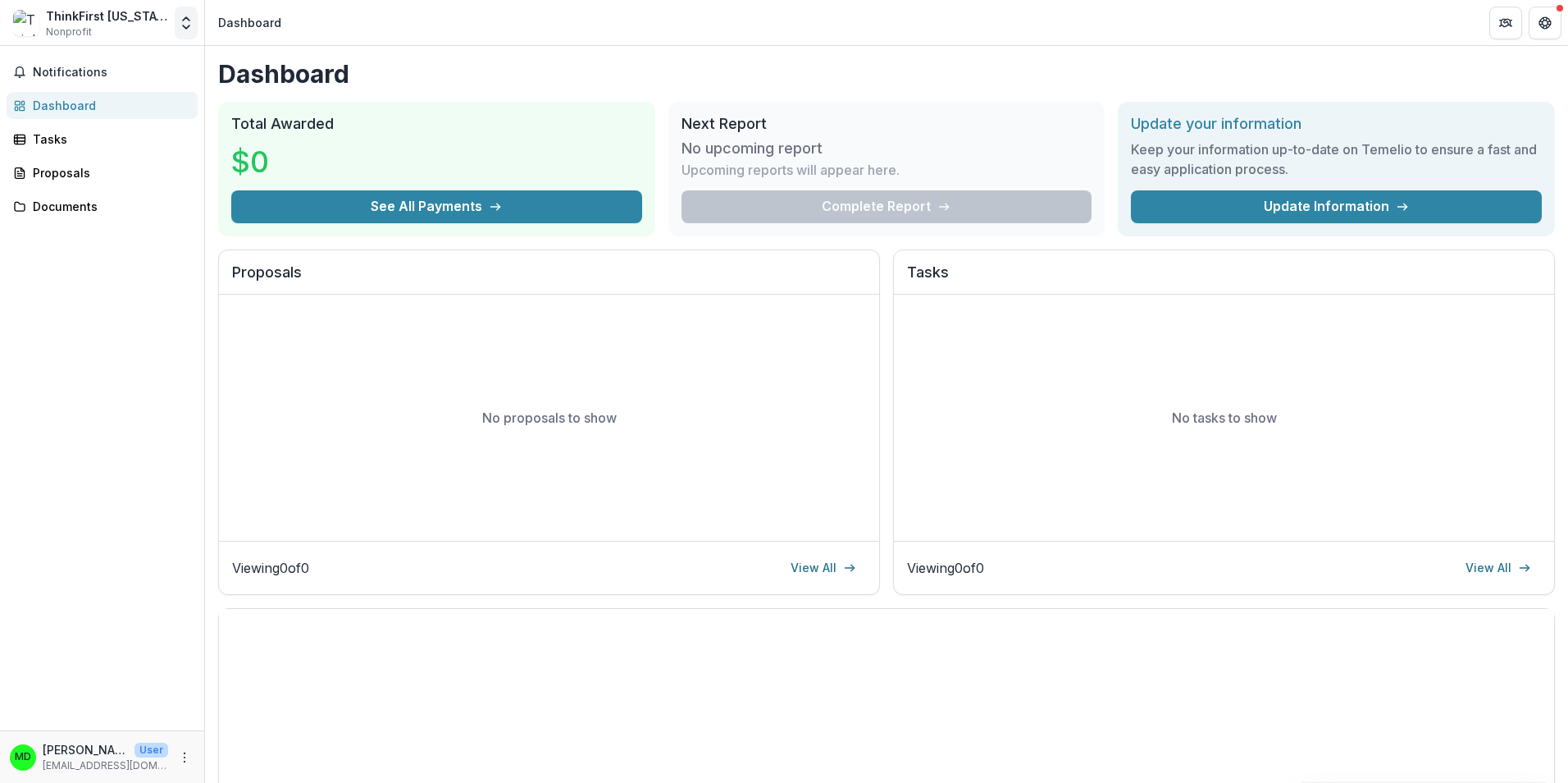
click at [185, 24] on icon "Open entity switcher" at bounding box center [186, 23] width 17 height 17
click at [141, 180] on div "Proposals" at bounding box center [108, 172] width 152 height 18
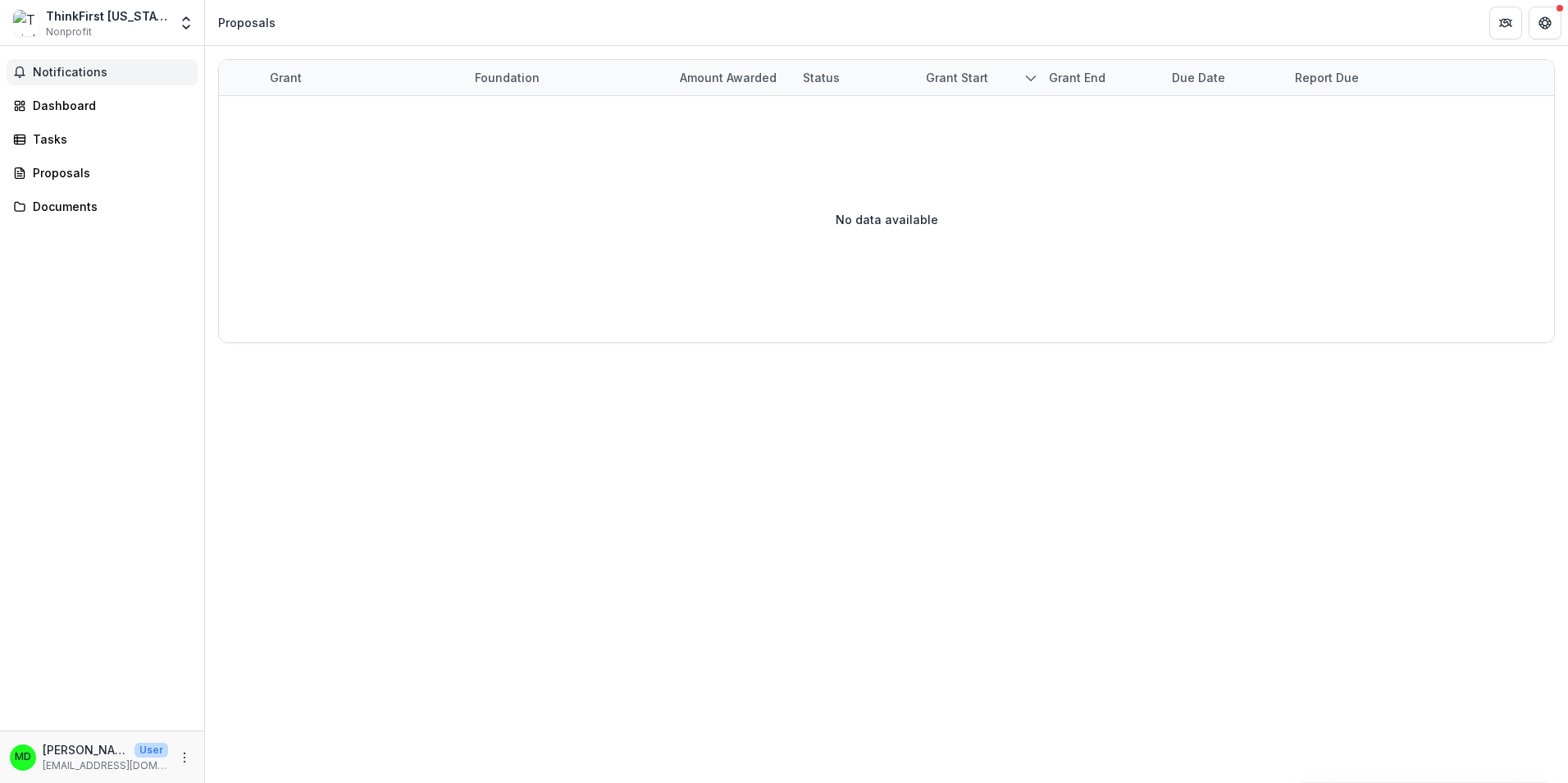
click at [109, 80] on button "Notifications" at bounding box center [102, 72] width 191 height 26
click at [89, 106] on div "Dashboard" at bounding box center [108, 106] width 152 height 18
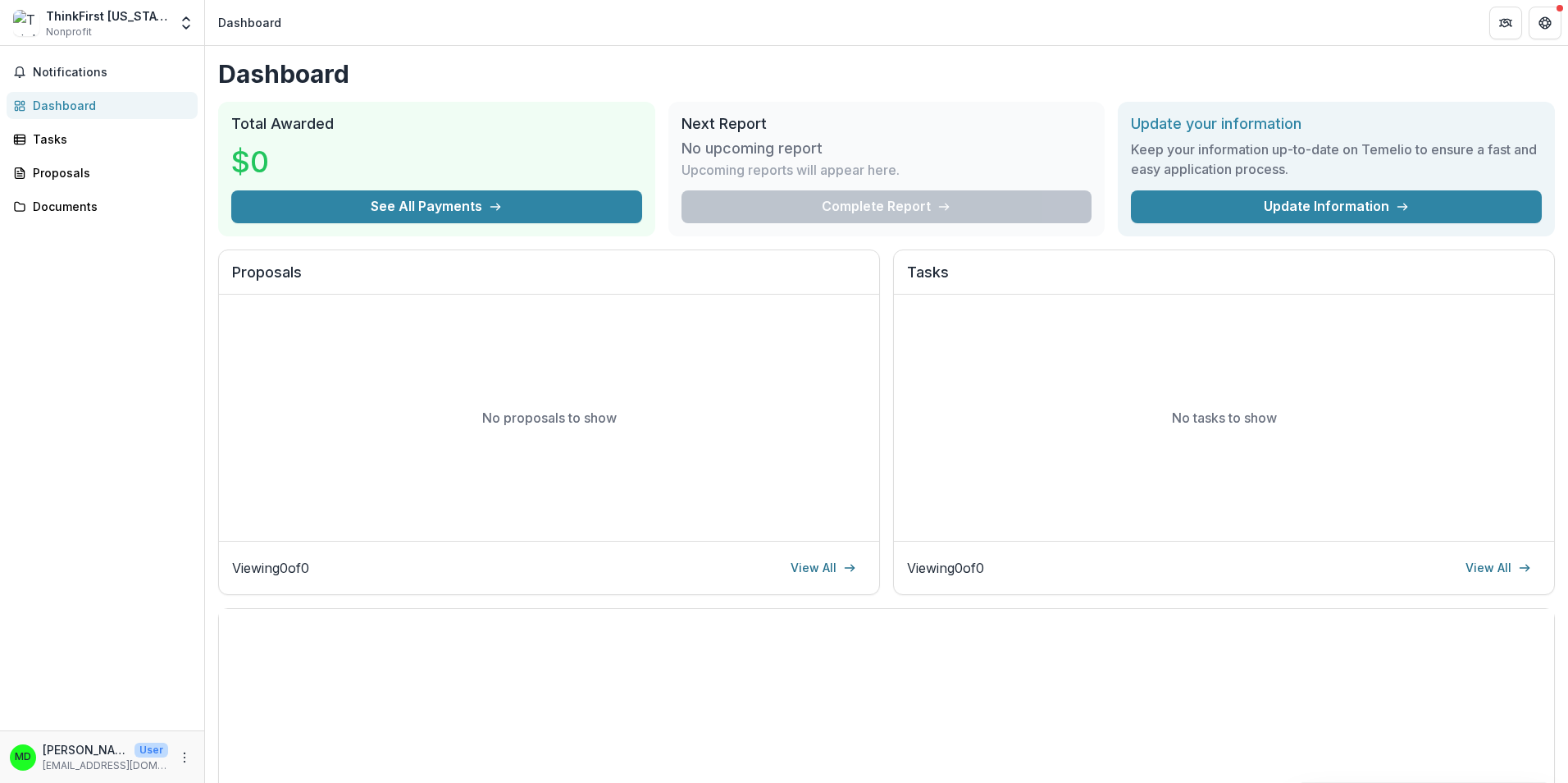
click at [423, 403] on div "No proposals to show" at bounding box center [549, 417] width 661 height 246
click at [52, 148] on link "Tasks" at bounding box center [102, 139] width 191 height 27
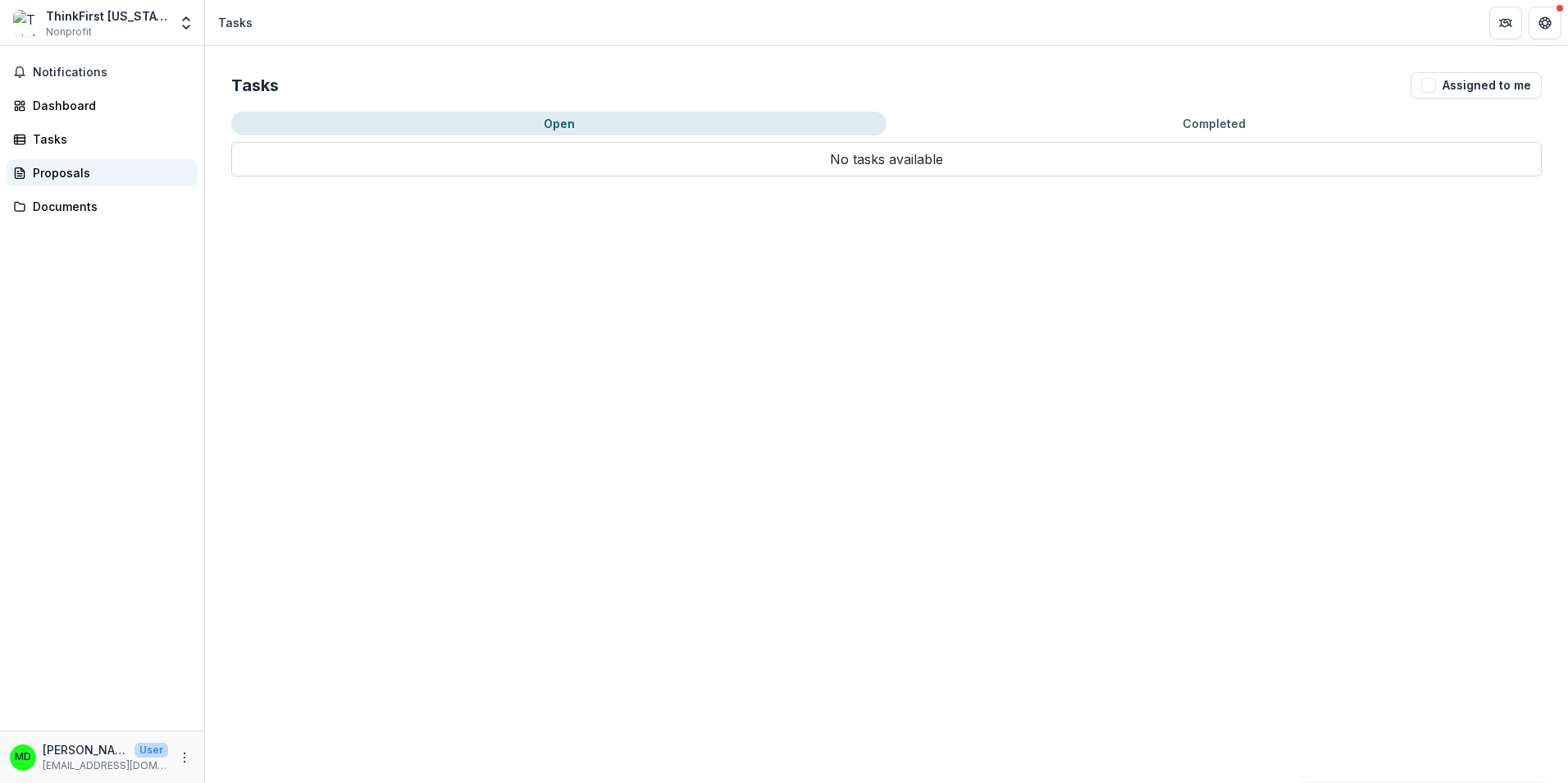
click at [58, 170] on div "Proposals" at bounding box center [108, 172] width 152 height 18
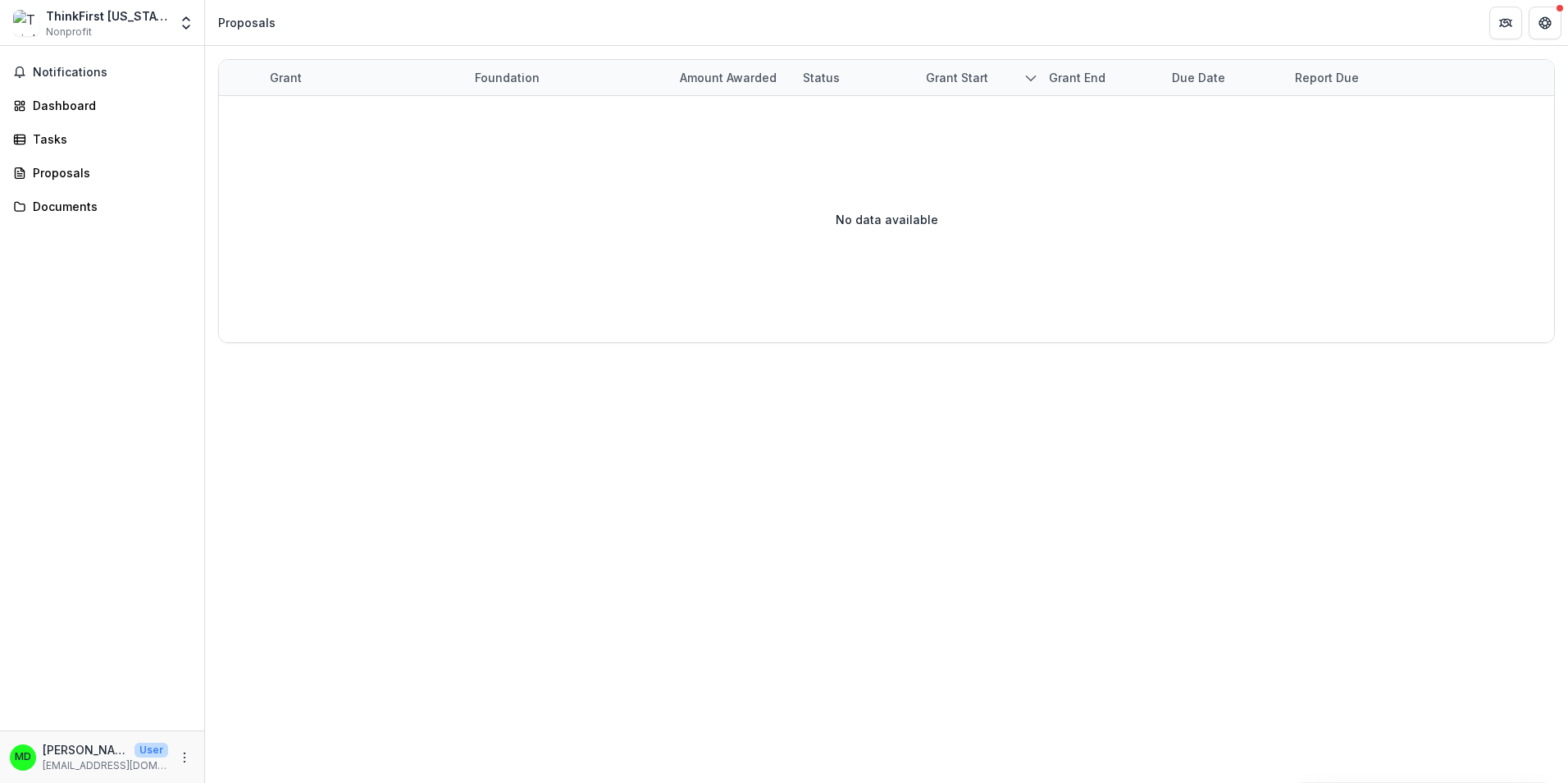
click at [298, 73] on div "Grant" at bounding box center [286, 77] width 52 height 18
click at [527, 74] on div "Foundation" at bounding box center [507, 77] width 84 height 18
click at [388, 171] on div "No data available" at bounding box center [887, 219] width 1336 height 246
click at [55, 172] on div "Proposals" at bounding box center [108, 172] width 152 height 18
click at [66, 212] on div "Documents" at bounding box center [108, 206] width 152 height 18
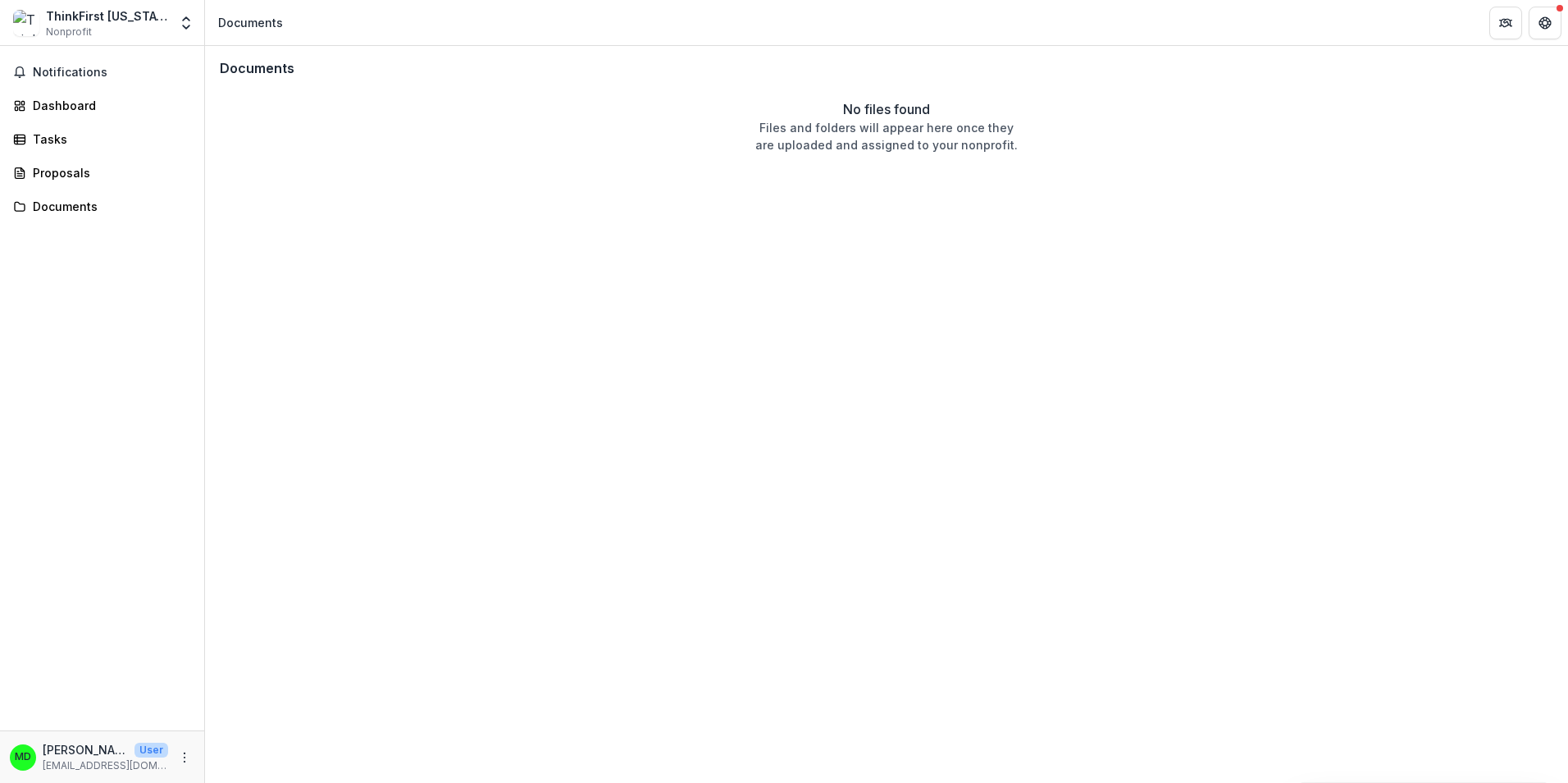
click at [26, 28] on img at bounding box center [26, 23] width 26 height 26
click at [120, 0] on div "ThinkFirst Missouri Nonprofit Team Settings Settings" at bounding box center [103, 22] width 205 height 45
click at [94, 77] on span "Notifications" at bounding box center [111, 72] width 158 height 14
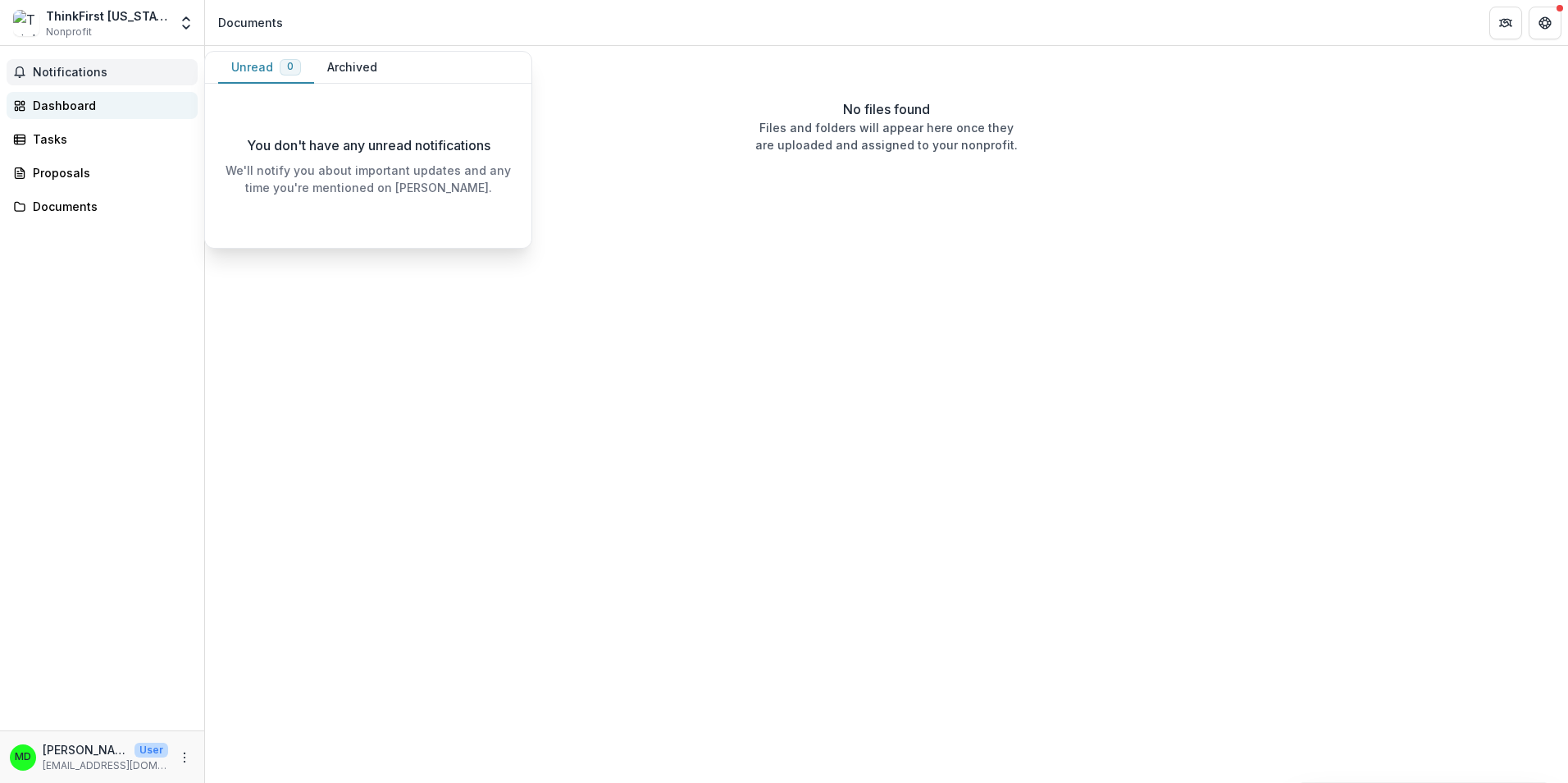
click at [89, 114] on link "Dashboard" at bounding box center [102, 105] width 191 height 27
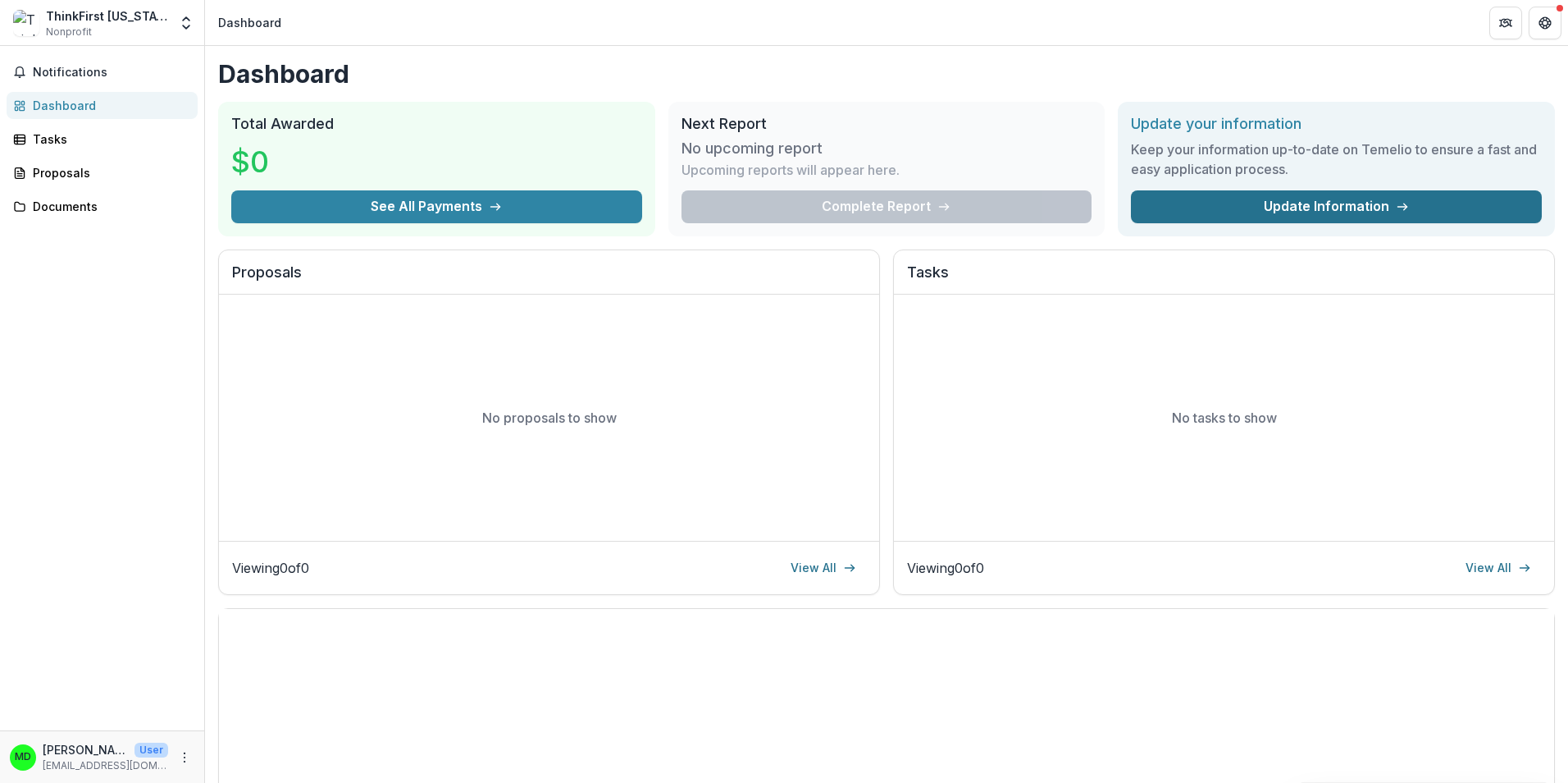
click at [1396, 207] on icon at bounding box center [1402, 206] width 13 height 13
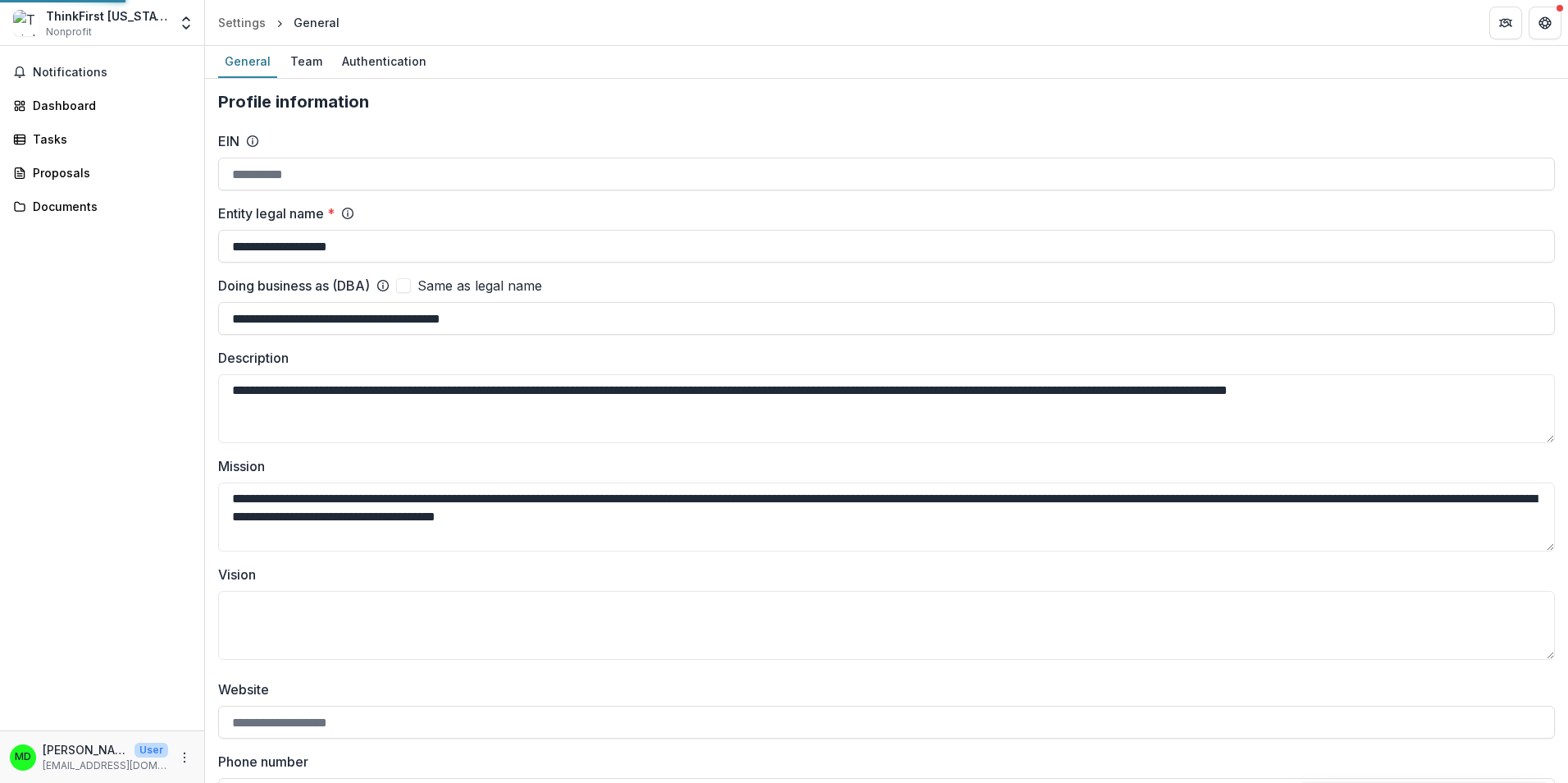
type input "**********"
click at [309, 64] on div "Team" at bounding box center [306, 61] width 45 height 24
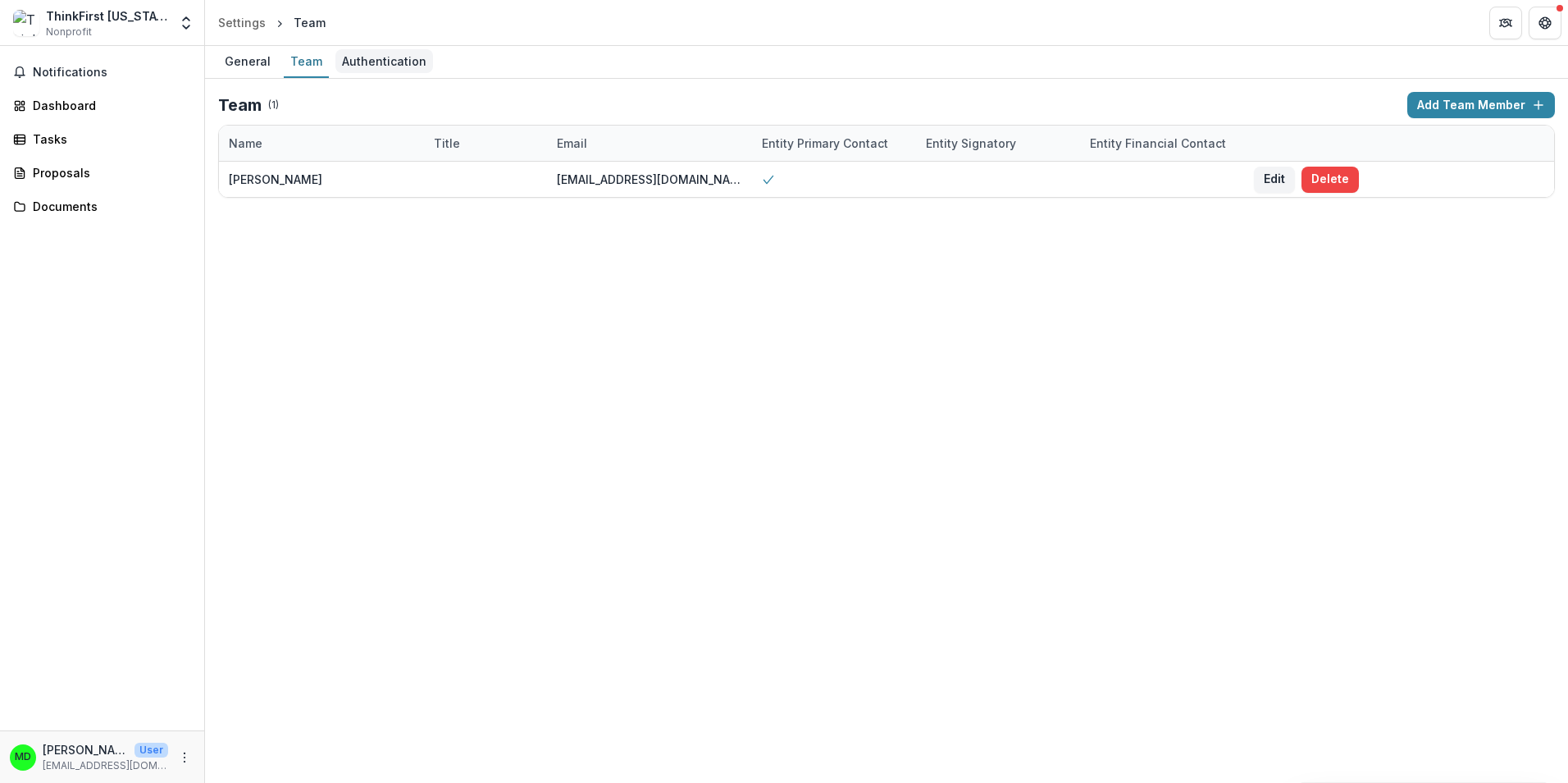
click at [380, 65] on div "Authentication" at bounding box center [385, 61] width 98 height 24
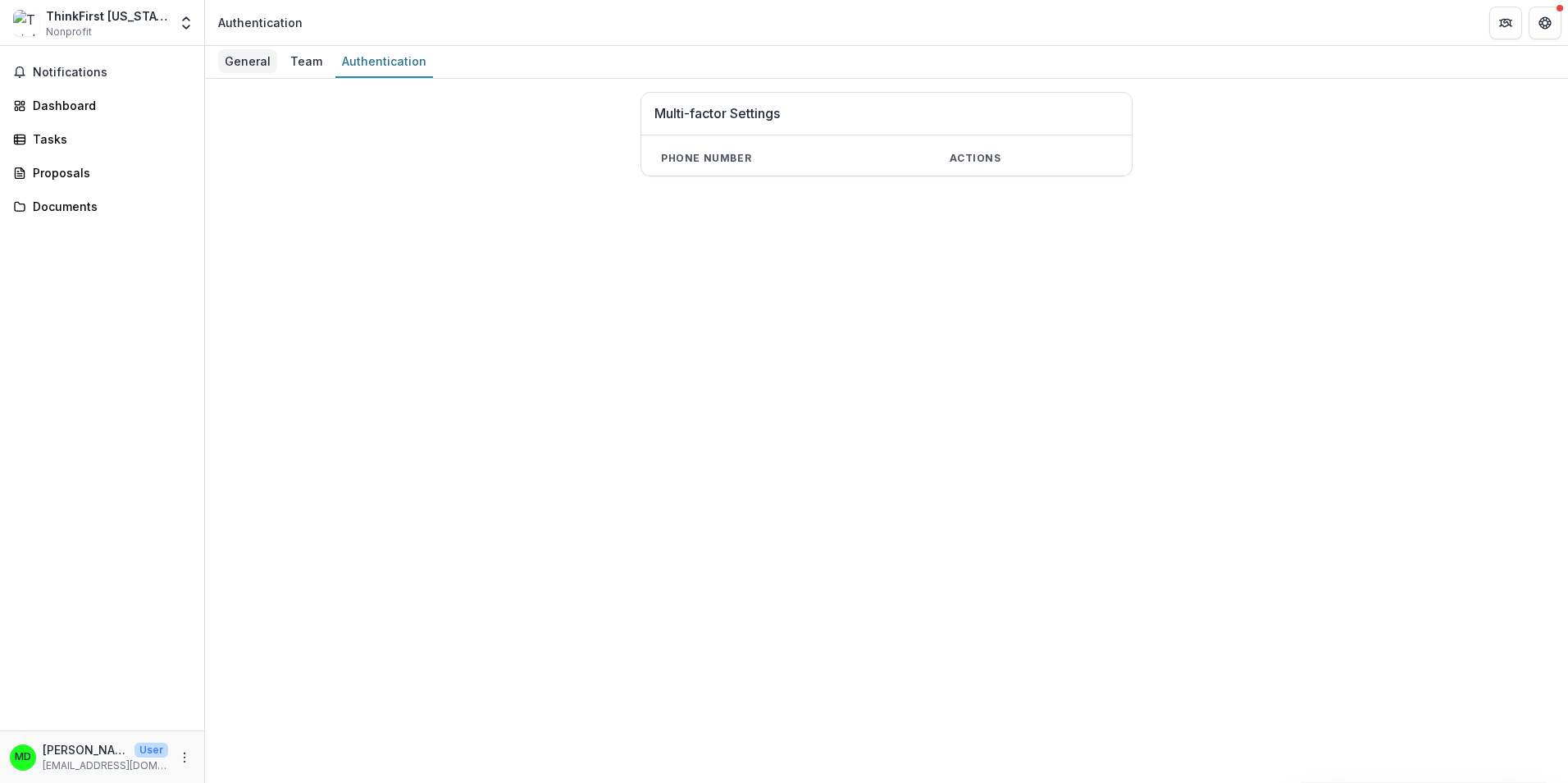
click at [256, 54] on div "General" at bounding box center [248, 61] width 59 height 24
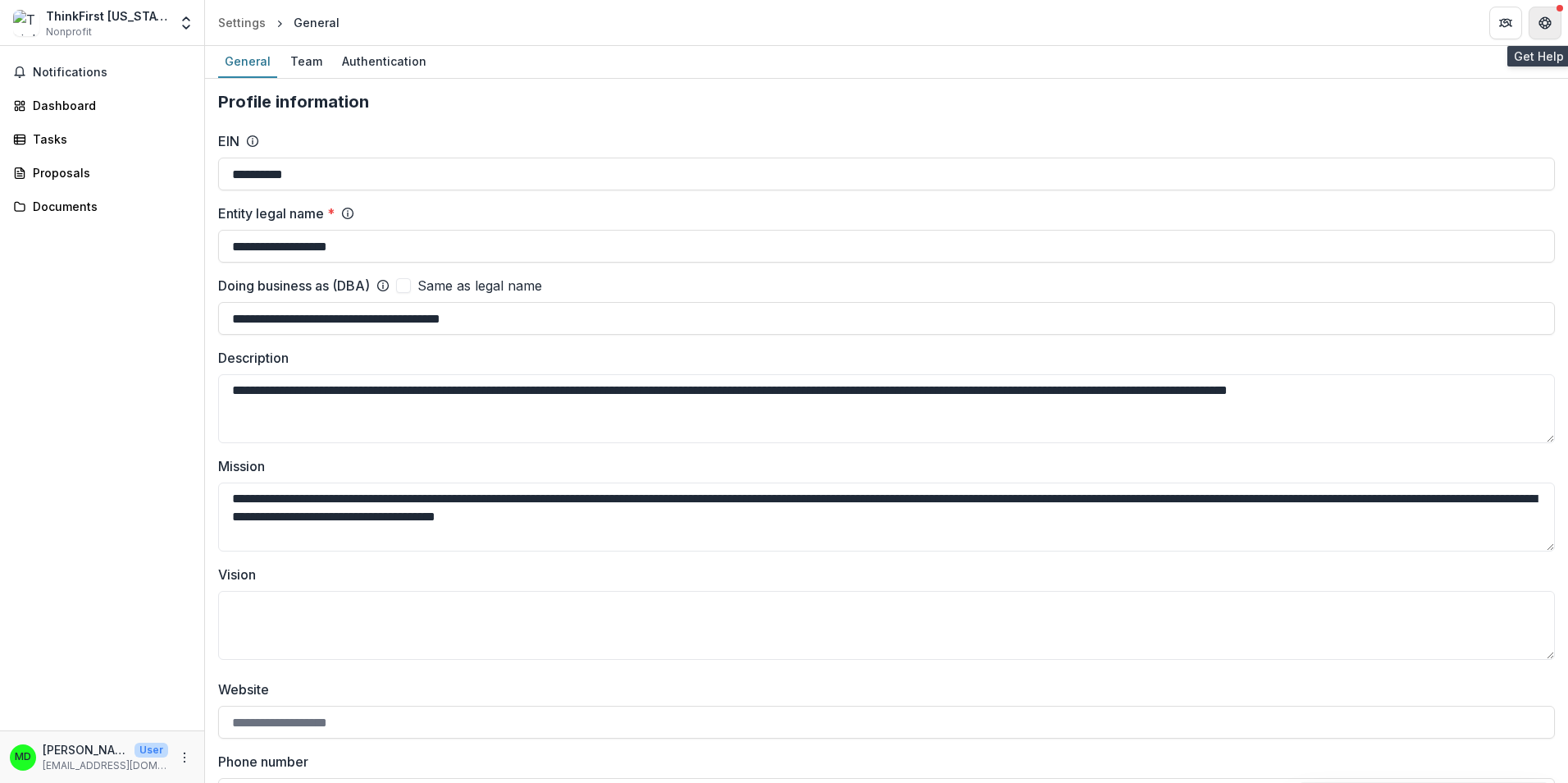
click at [1537, 22] on button "Get Help" at bounding box center [1545, 22] width 32 height 32
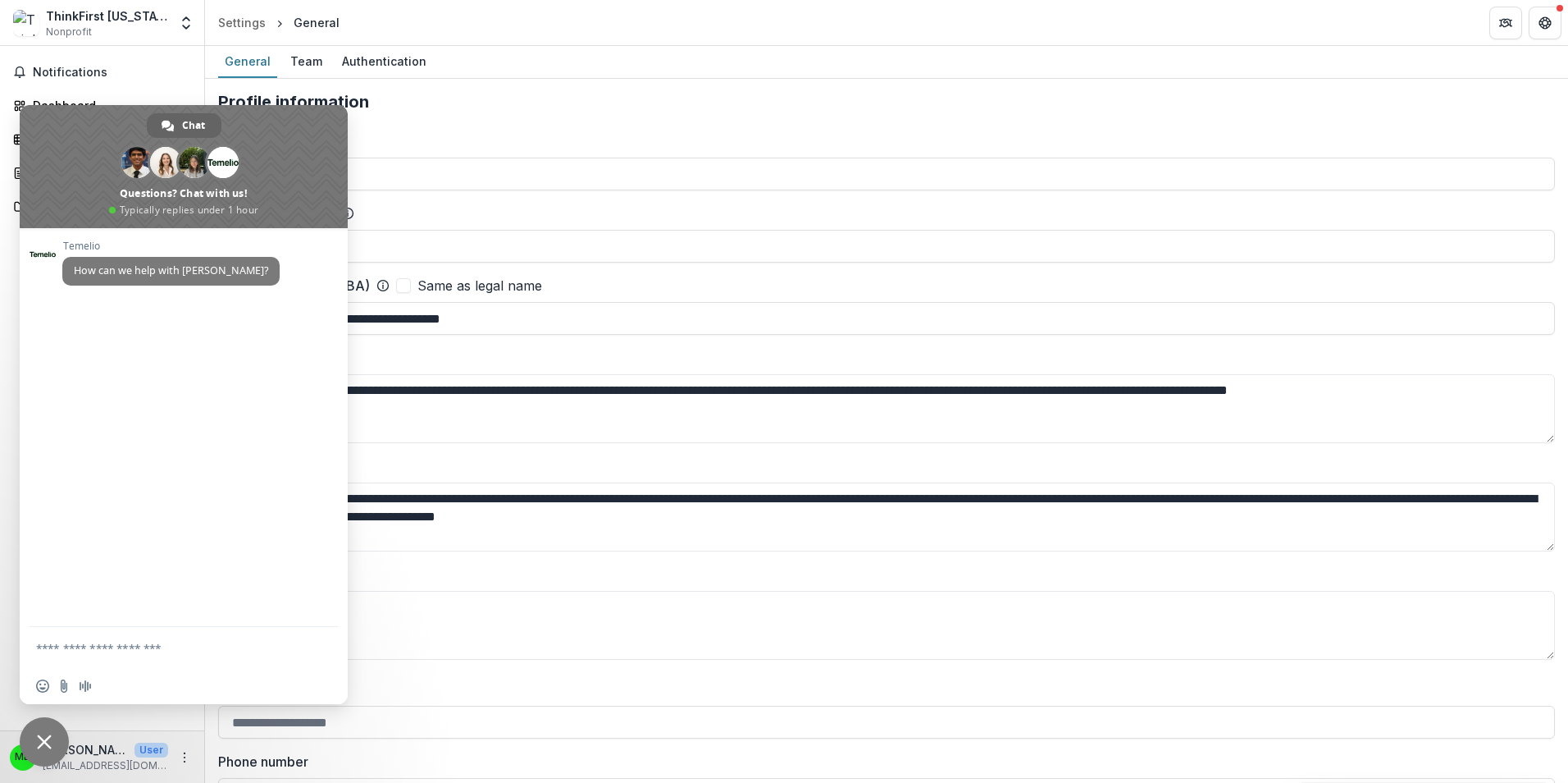
click at [150, 308] on div "Temelio How can we help with Temelio?" at bounding box center [183, 428] width 328 height 399
click at [52, 649] on textarea "Compose your message..." at bounding box center [167, 647] width 263 height 41
type textarea "**********"
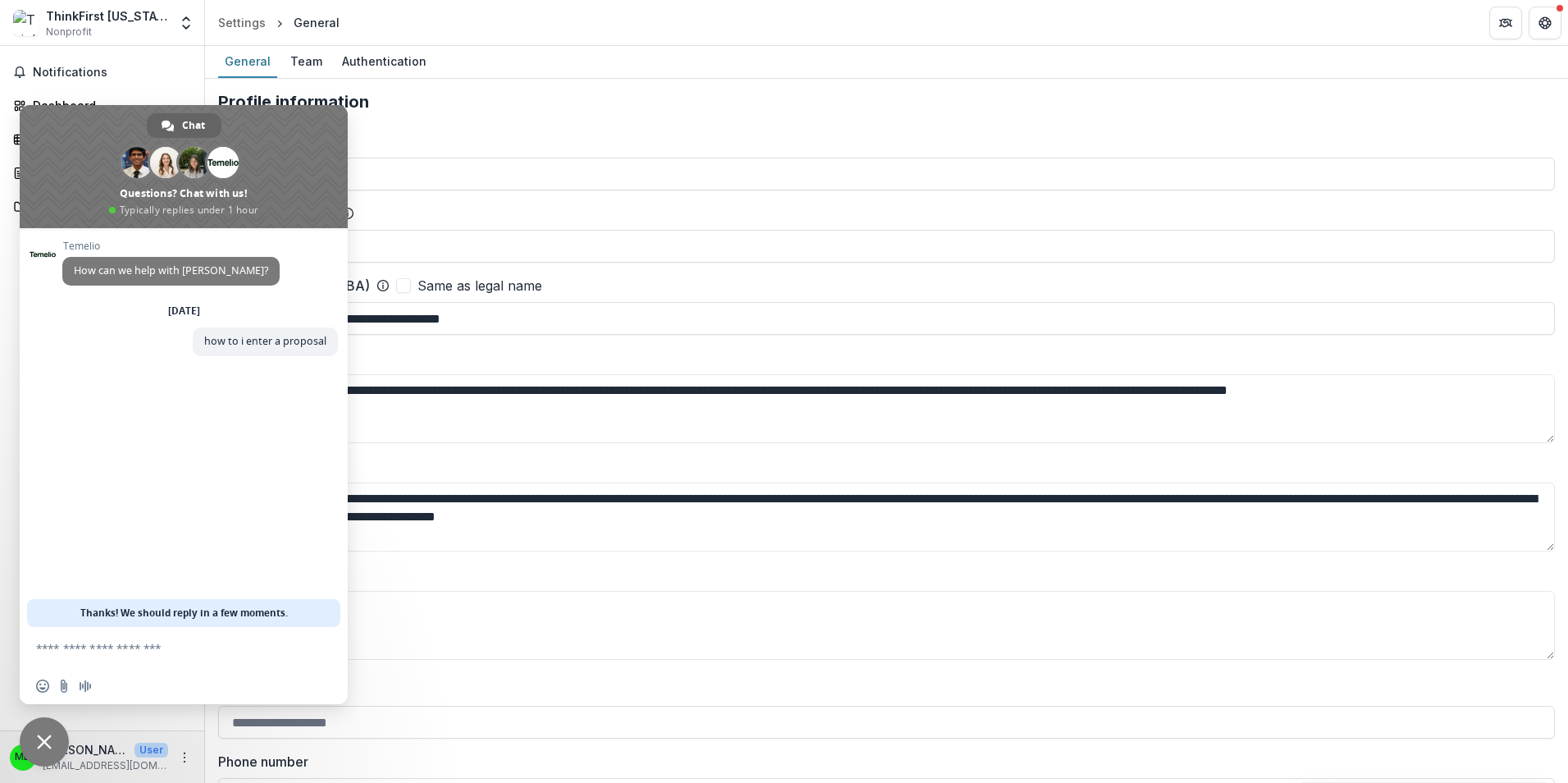
click at [474, 28] on header "Settings General" at bounding box center [887, 22] width 1364 height 45
click at [680, 18] on header "Settings General" at bounding box center [887, 22] width 1364 height 45
click at [1452, 11] on header "Settings General" at bounding box center [887, 22] width 1364 height 45
drag, startPoint x: 252, startPoint y: 136, endPoint x: 324, endPoint y: 153, distance: 74.0
click at [324, 153] on span at bounding box center [183, 167] width 328 height 123
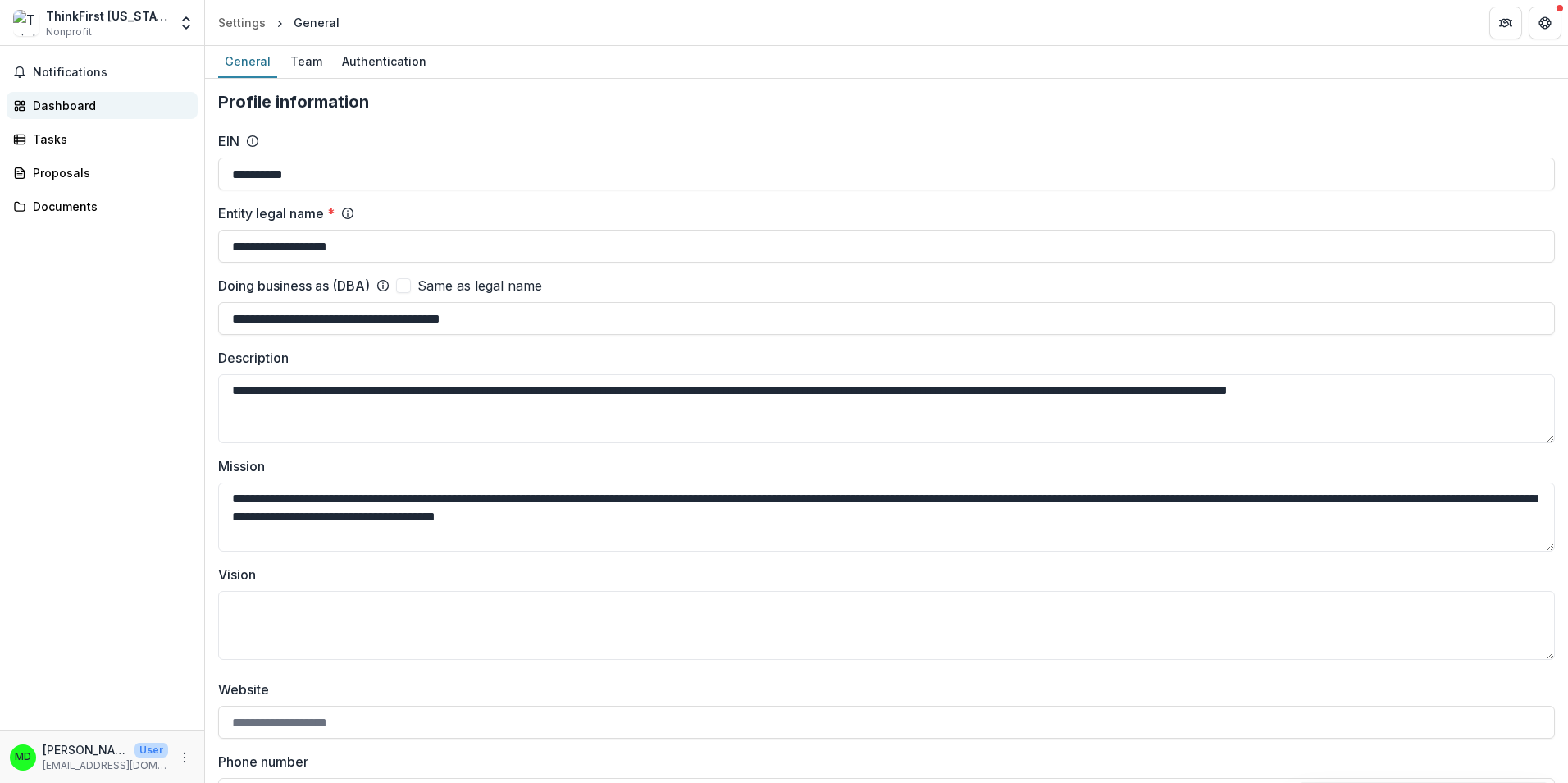
click at [80, 109] on div "Dashboard" at bounding box center [108, 106] width 152 height 18
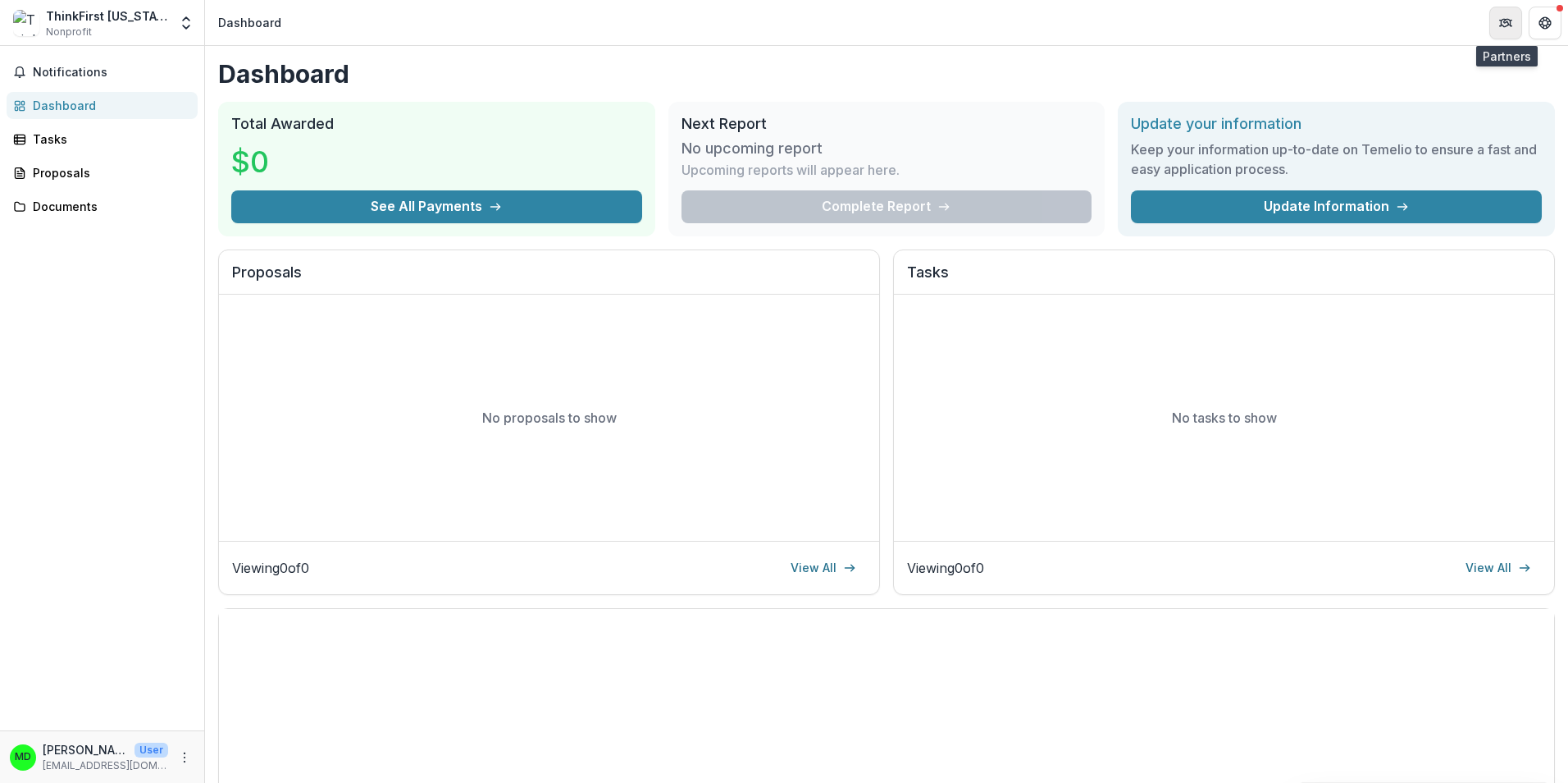
click at [1506, 23] on icon "Partners" at bounding box center [1506, 23] width 13 height 13
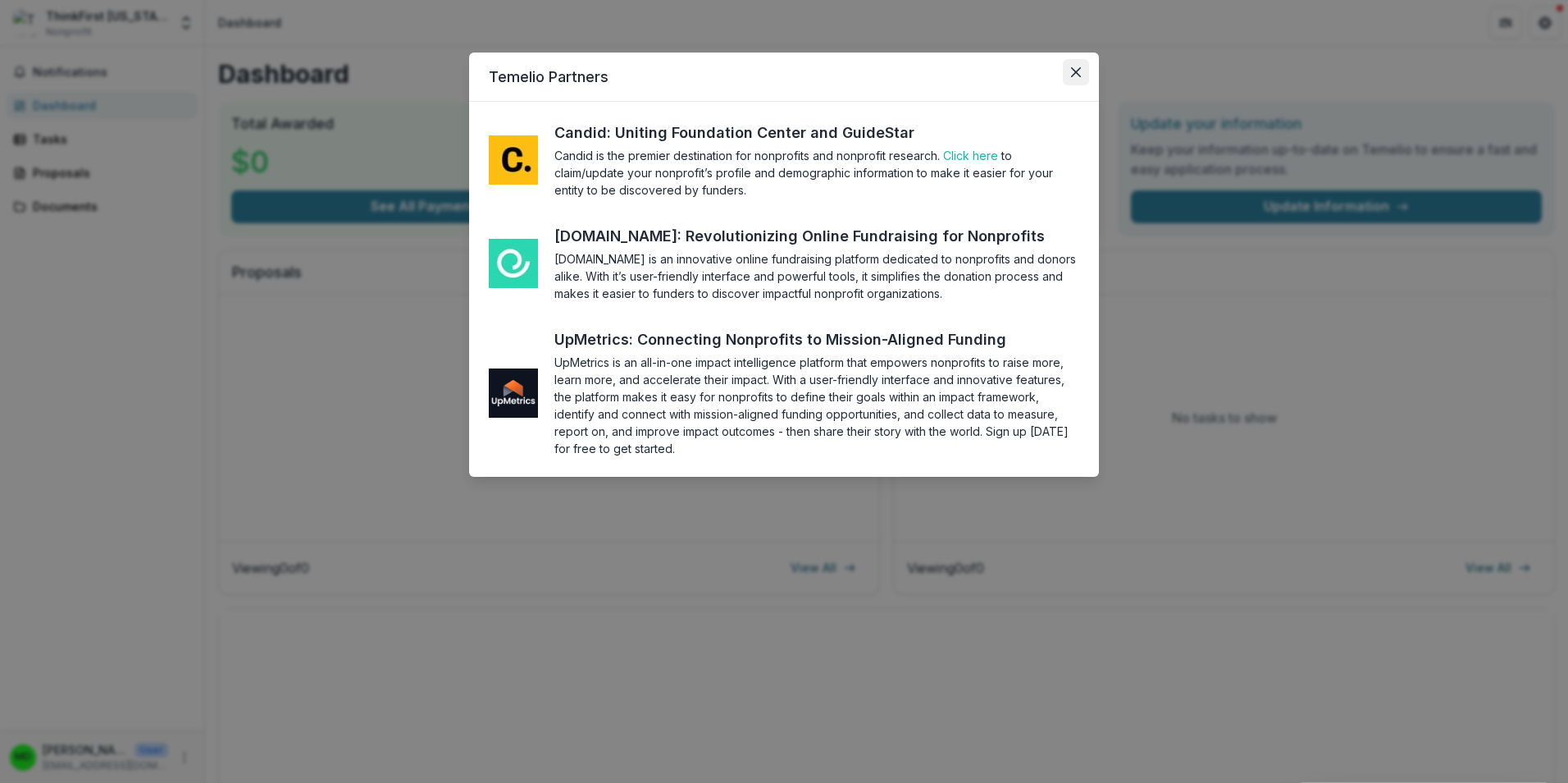
click at [1068, 68] on button "Close" at bounding box center [1076, 72] width 26 height 26
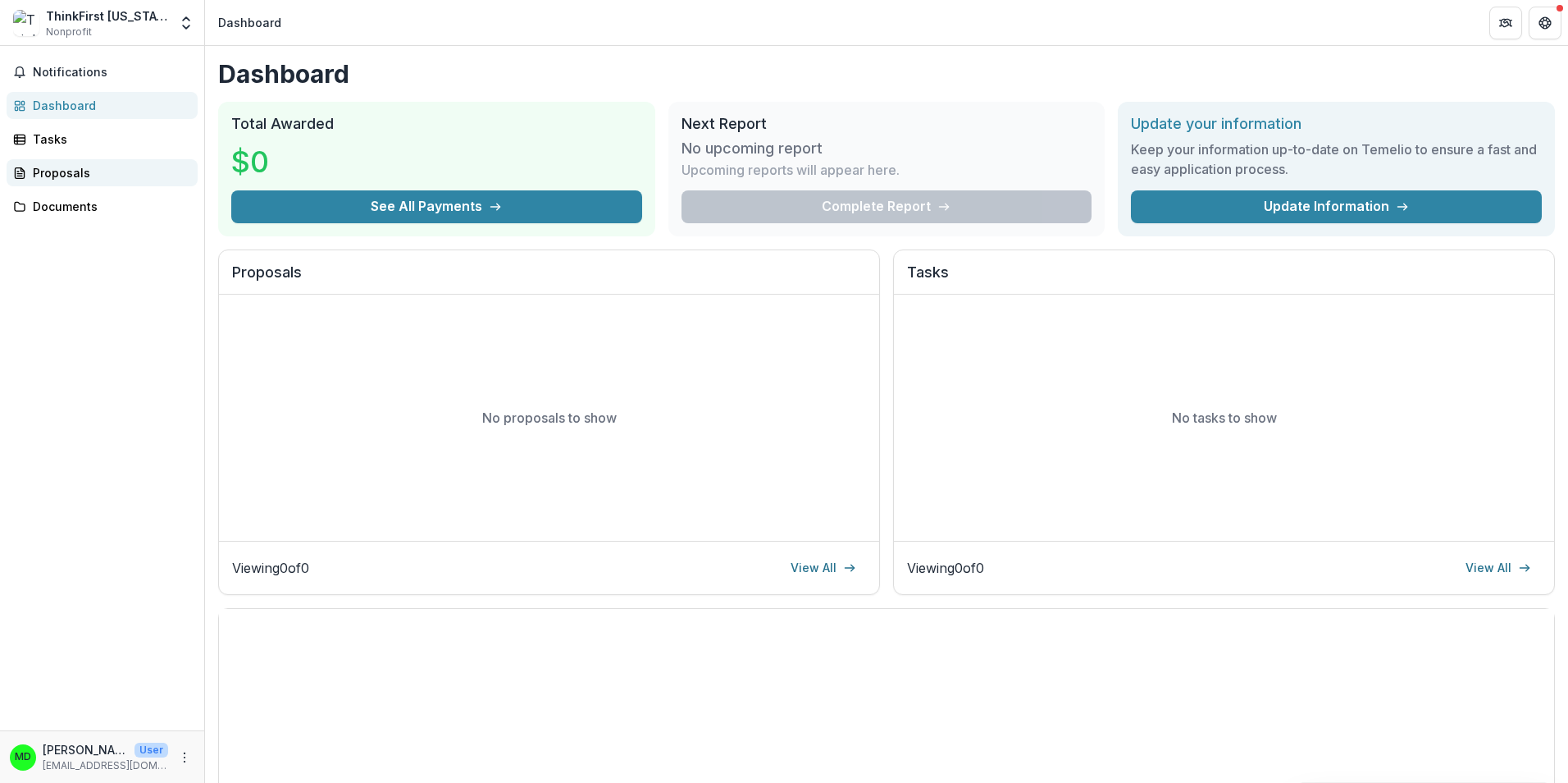
click at [94, 172] on div "Proposals" at bounding box center [108, 172] width 152 height 18
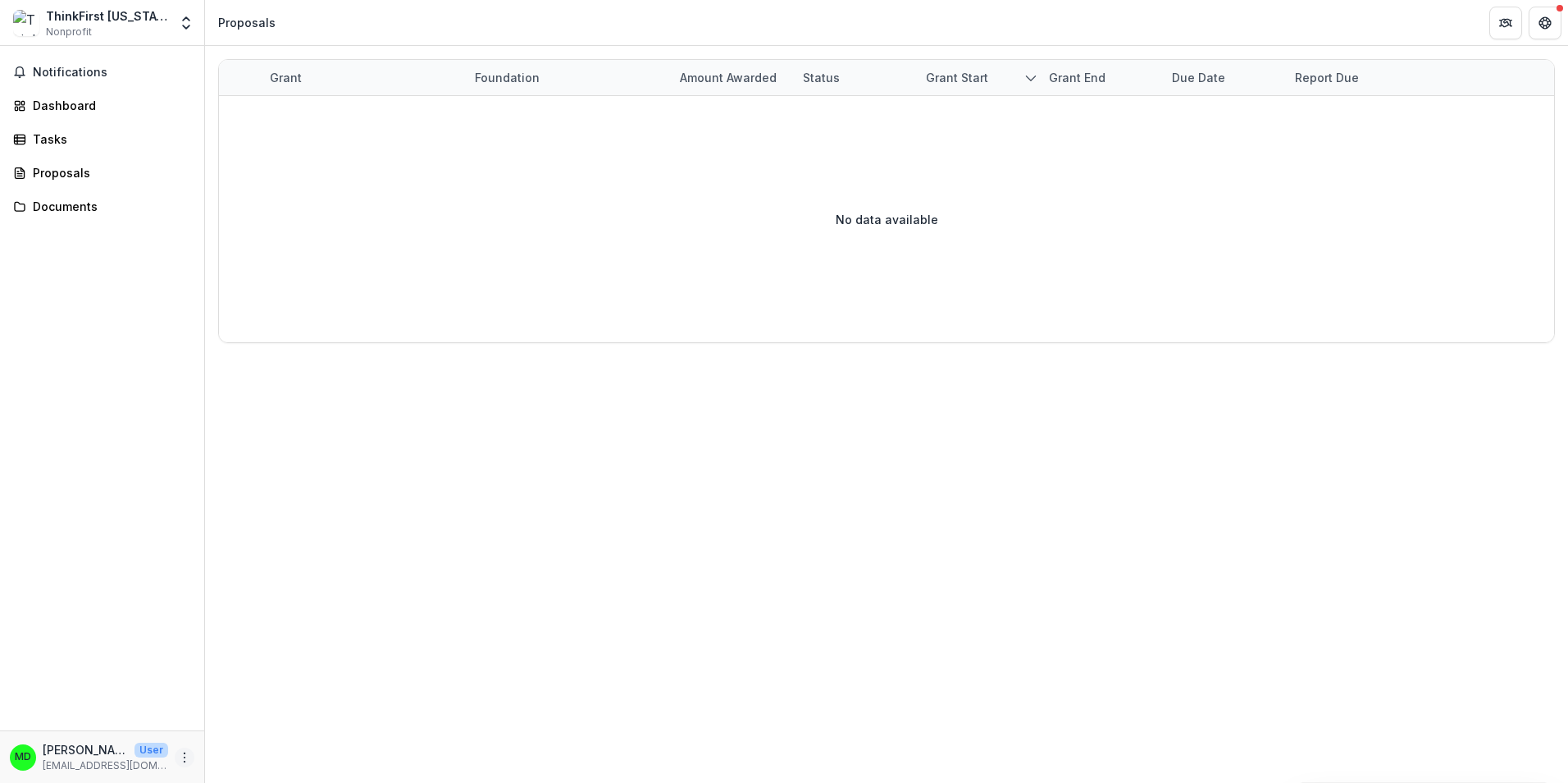
click at [181, 761] on icon "More" at bounding box center [184, 757] width 13 height 13
click at [149, 634] on div "Notifications Dashboard Tasks Proposals Documents" at bounding box center [102, 389] width 204 height 685
click at [69, 208] on div "Documents" at bounding box center [108, 206] width 152 height 18
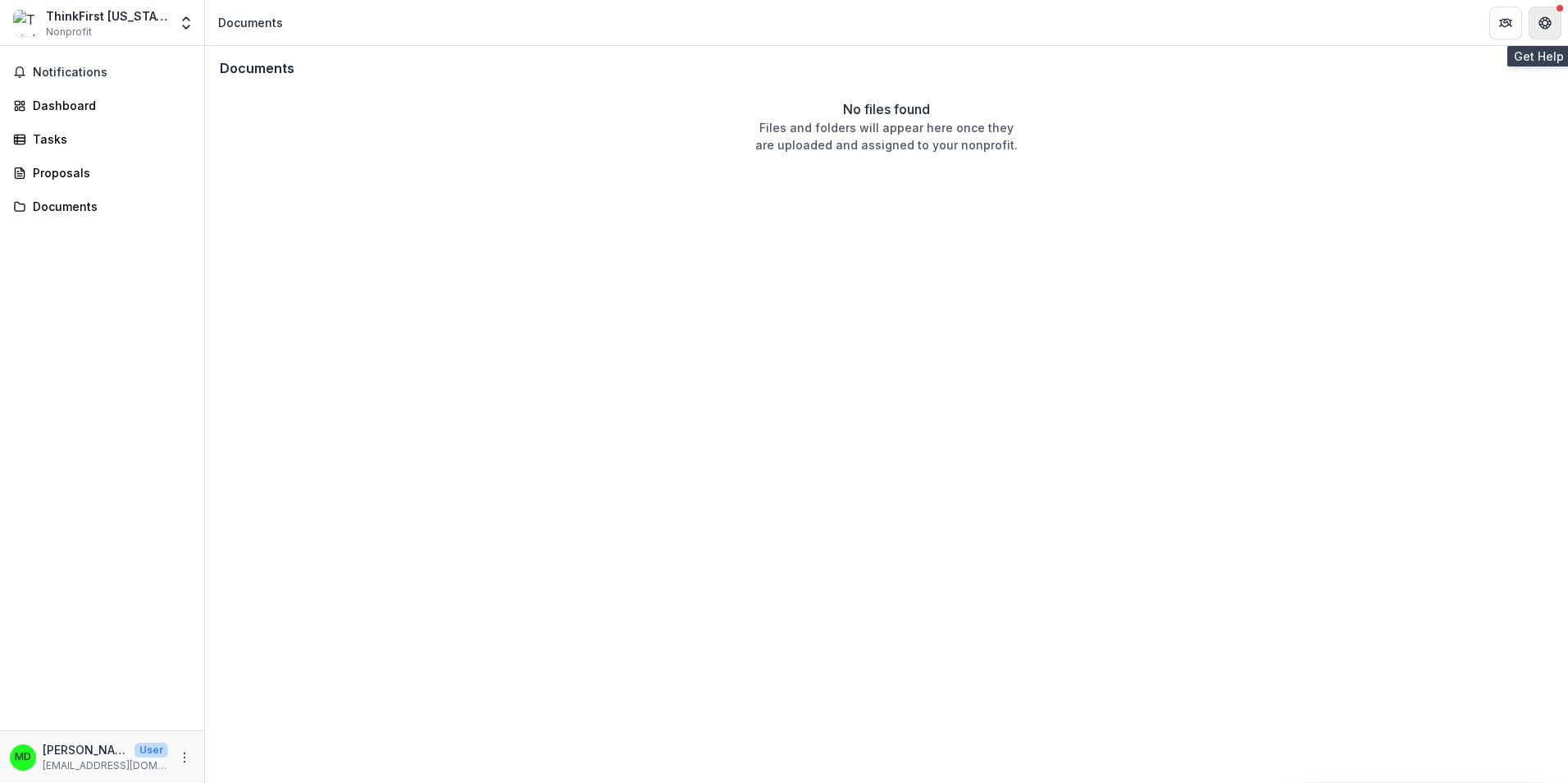
click at [1542, 35] on button "Get Help" at bounding box center [1545, 22] width 32 height 32
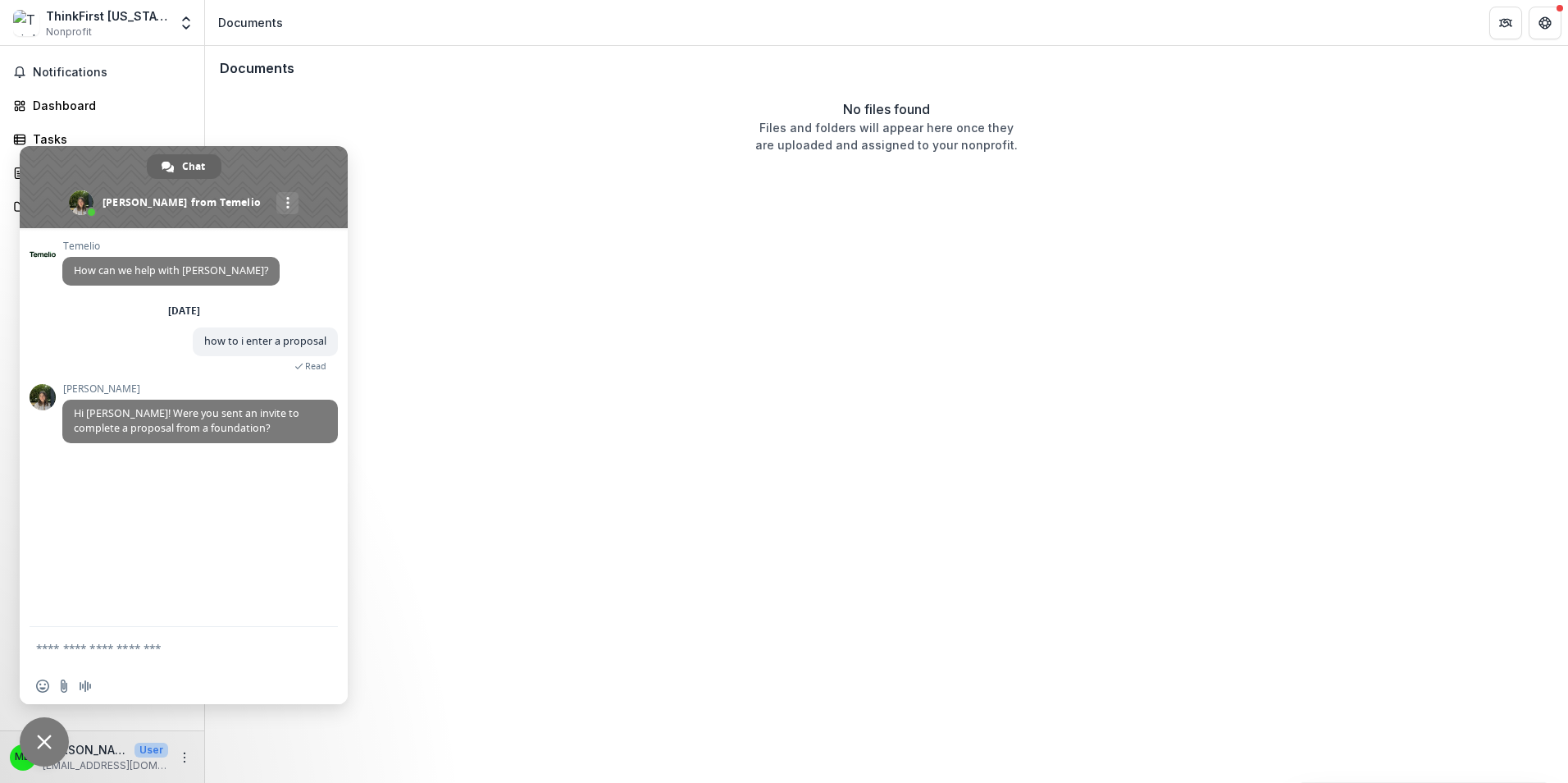
click at [117, 652] on textarea "Compose your message..." at bounding box center [167, 647] width 263 height 41
paste textarea "**********"
type textarea "**********"
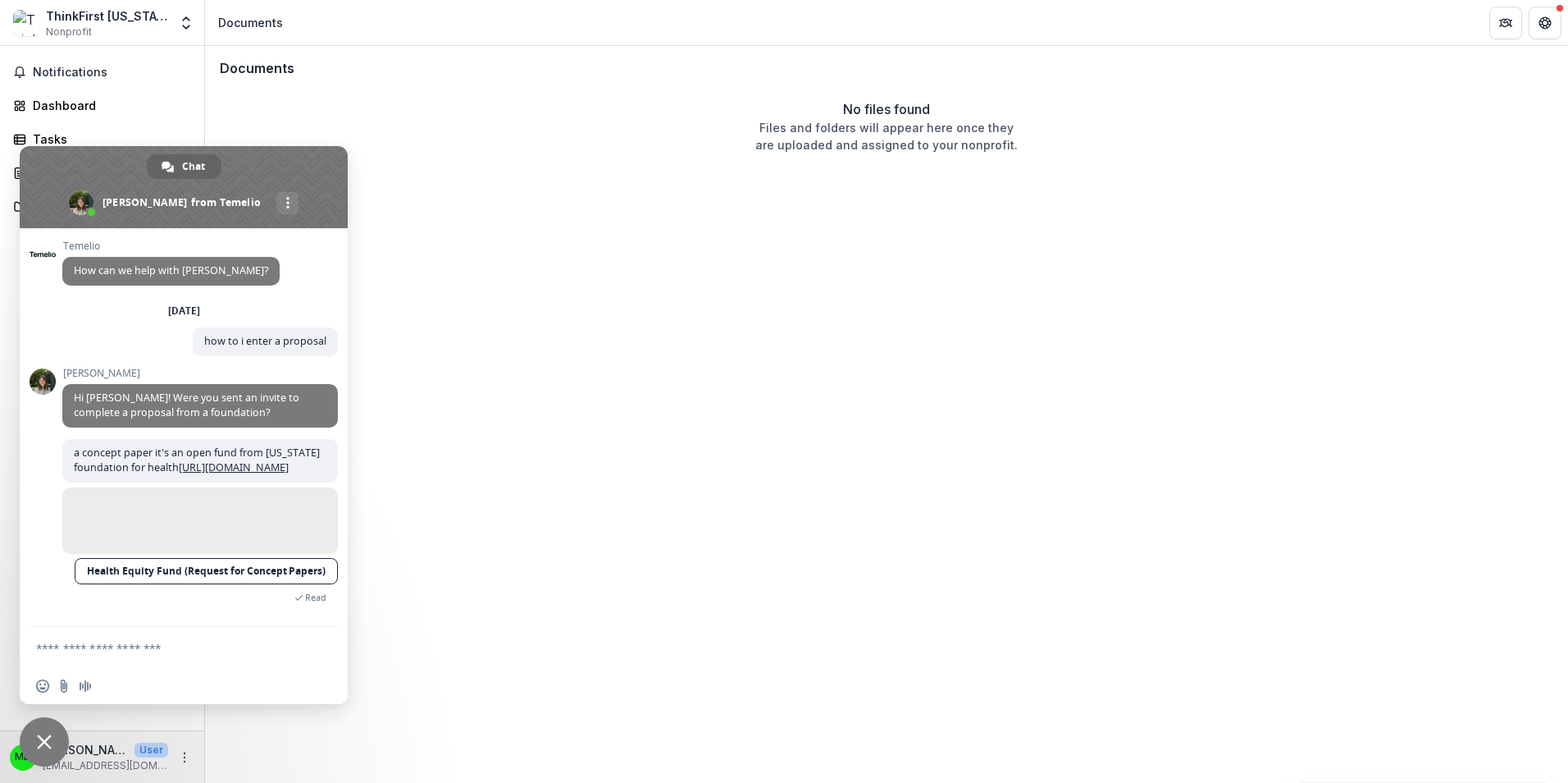
scroll to position [24, 0]
click at [218, 575] on link "Health Equity Fund (Request for Concept Papers)" at bounding box center [206, 571] width 264 height 26
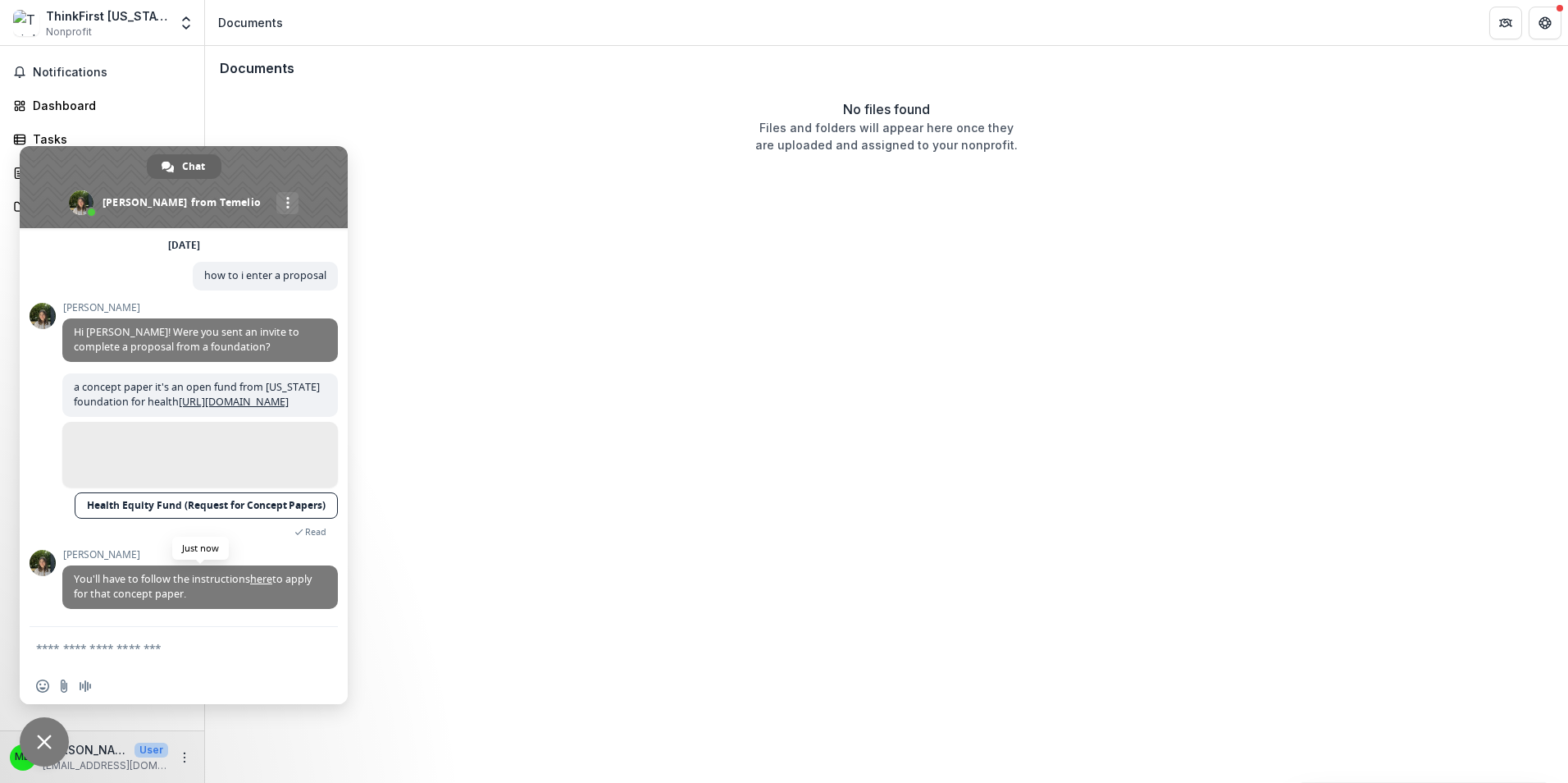
click at [255, 579] on link "here" at bounding box center [261, 578] width 22 height 14
click at [92, 661] on textarea "Compose your message..." at bounding box center [167, 647] width 263 height 41
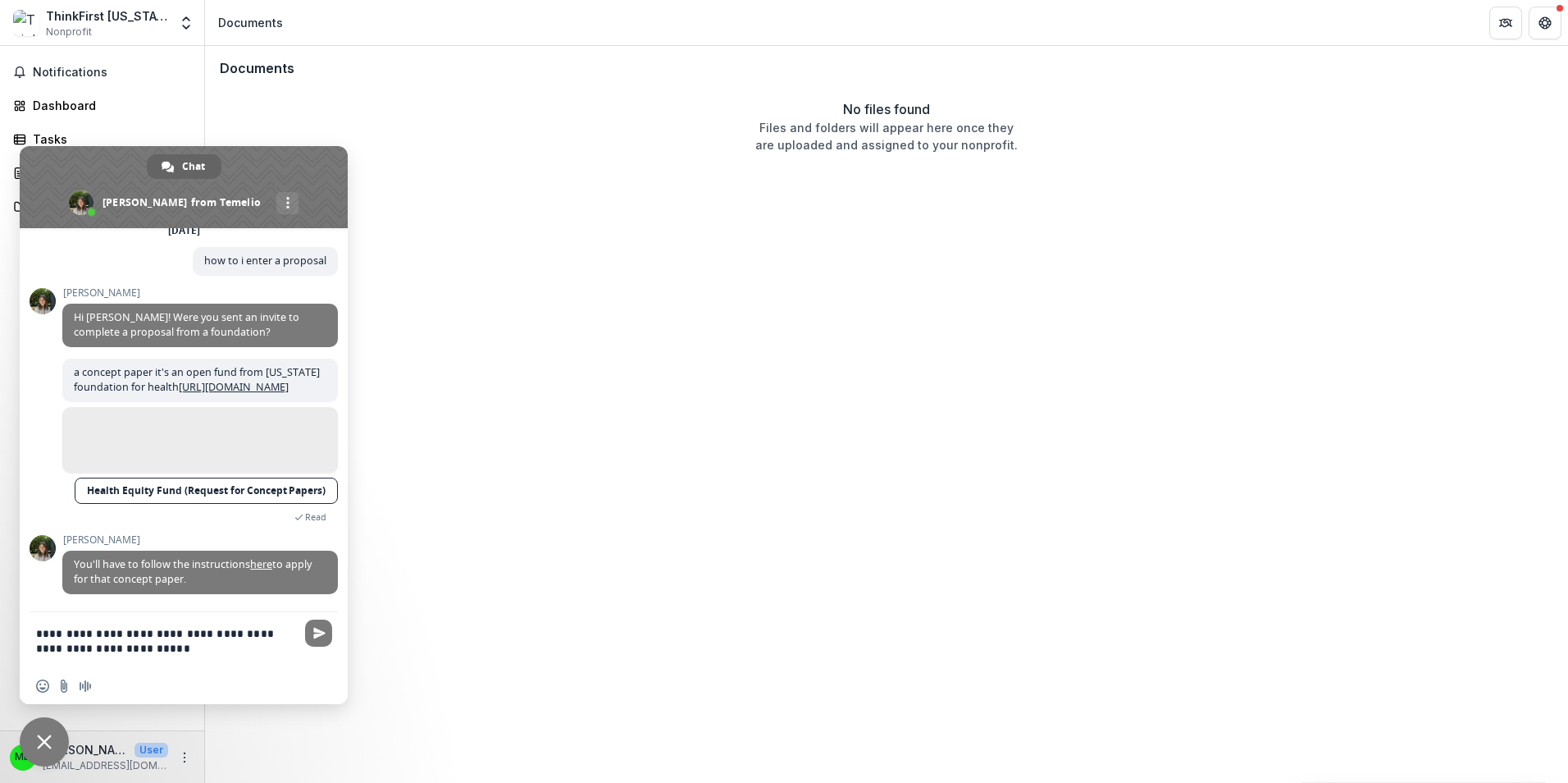
type textarea "**********"
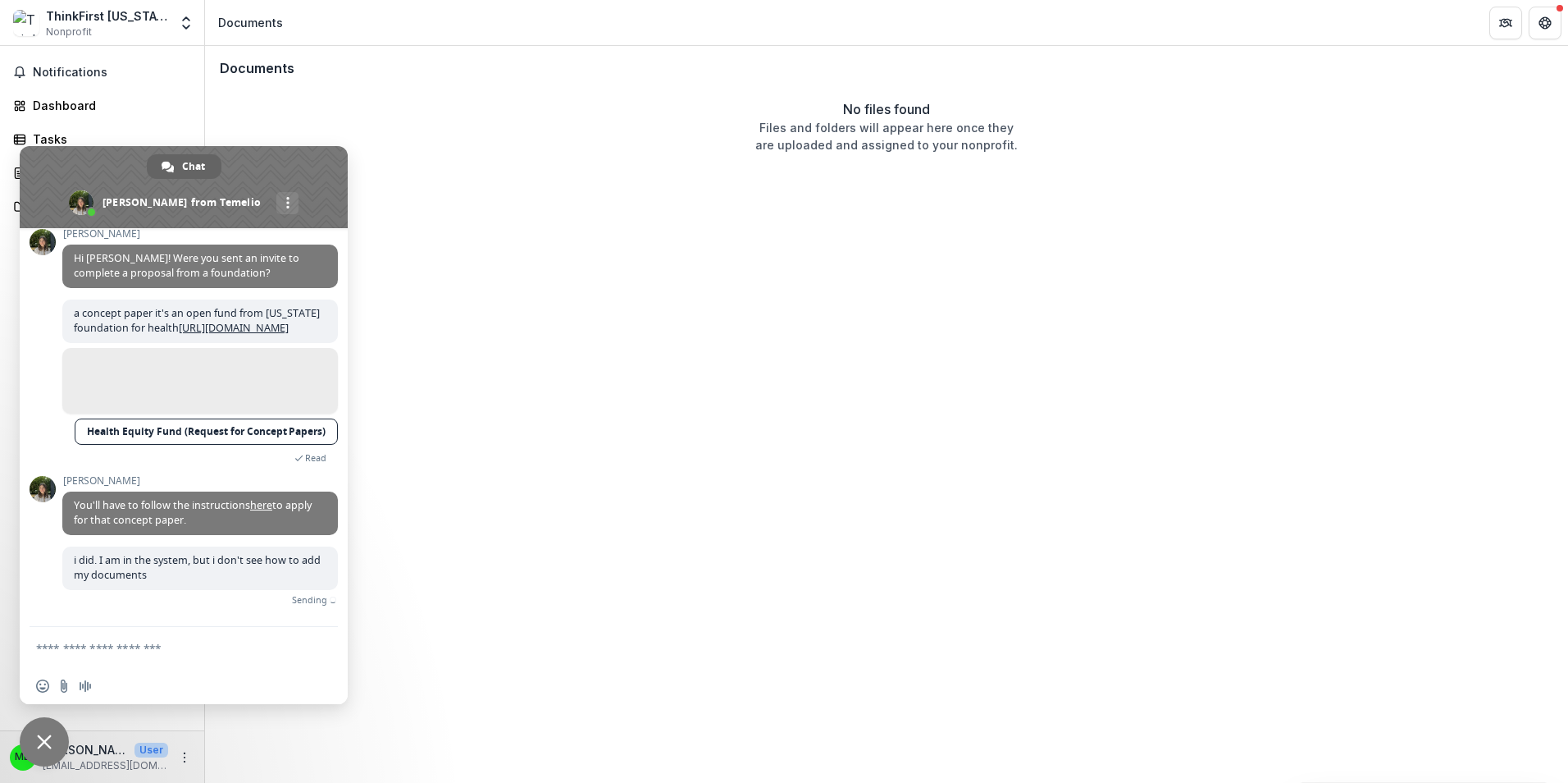
scroll to position [150, 0]
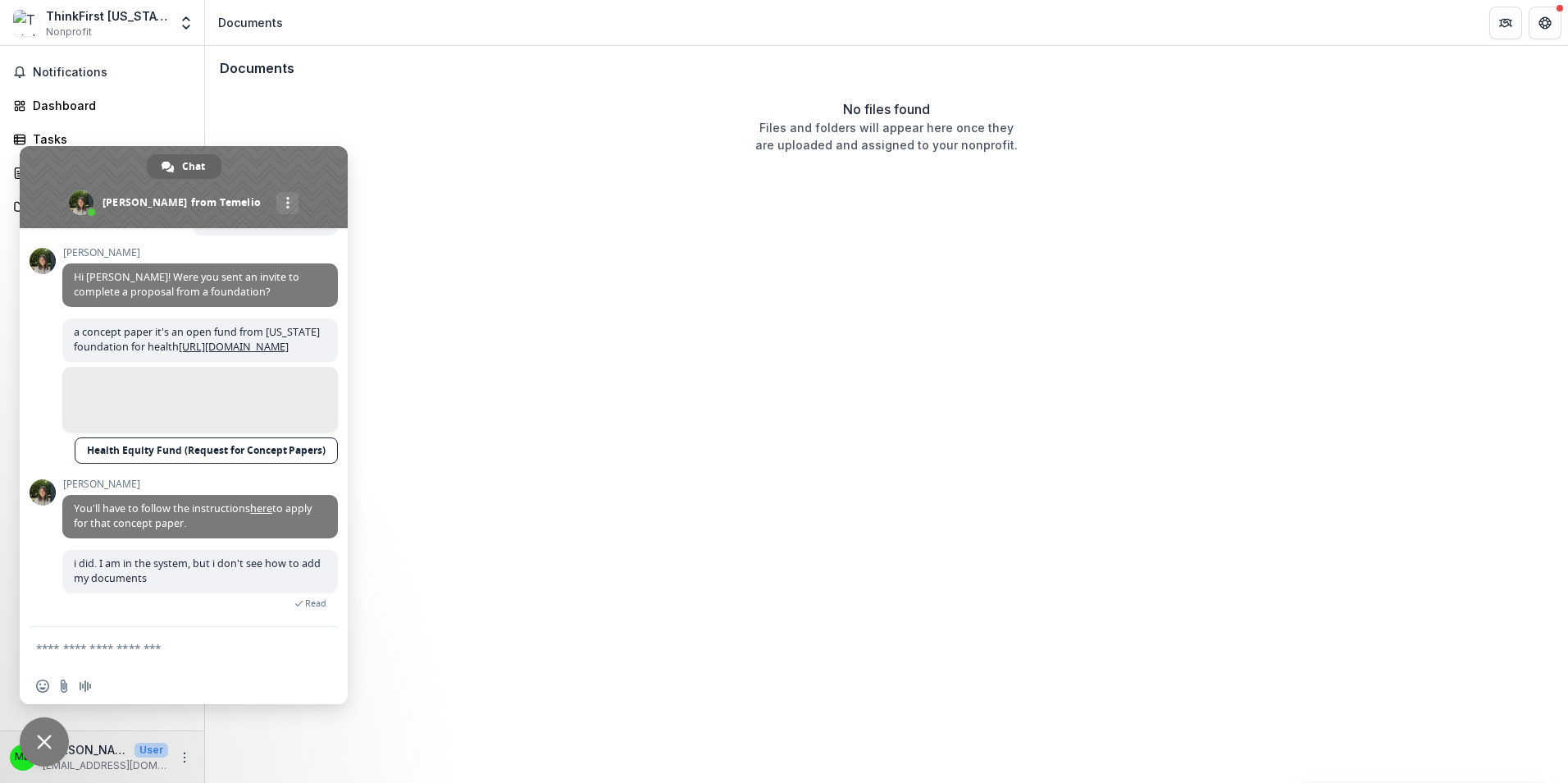
drag, startPoint x: 312, startPoint y: 170, endPoint x: 1148, endPoint y: 154, distance: 836.2
click at [1155, 156] on body "Skip to content ThinkFirst Missouri Nonprofit Team Settings Settings Documents …" at bounding box center [784, 392] width 1568 height 783
click at [56, 68] on span "Notifications" at bounding box center [111, 72] width 158 height 14
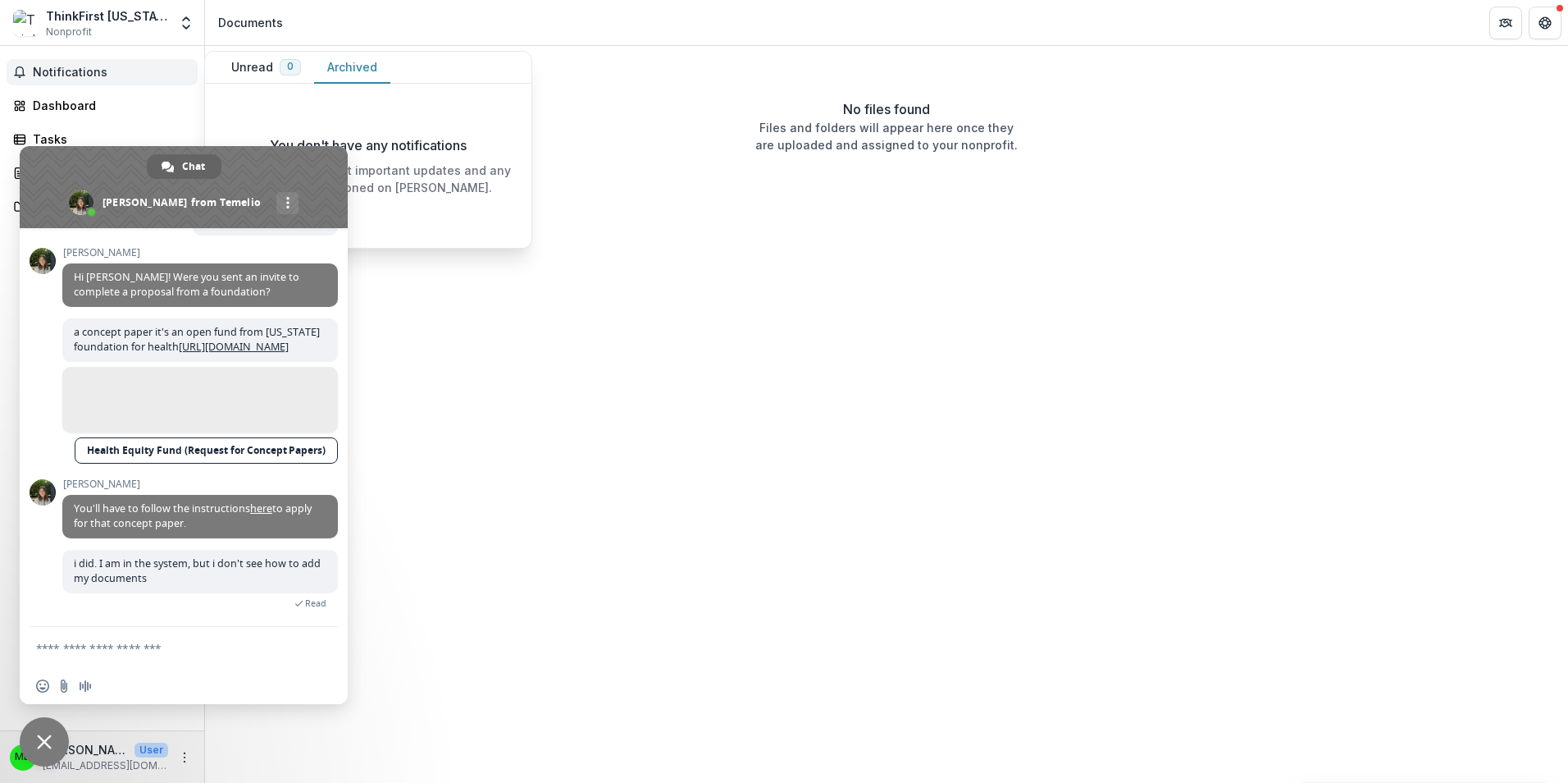
click at [355, 64] on button "Archived" at bounding box center [352, 68] width 76 height 32
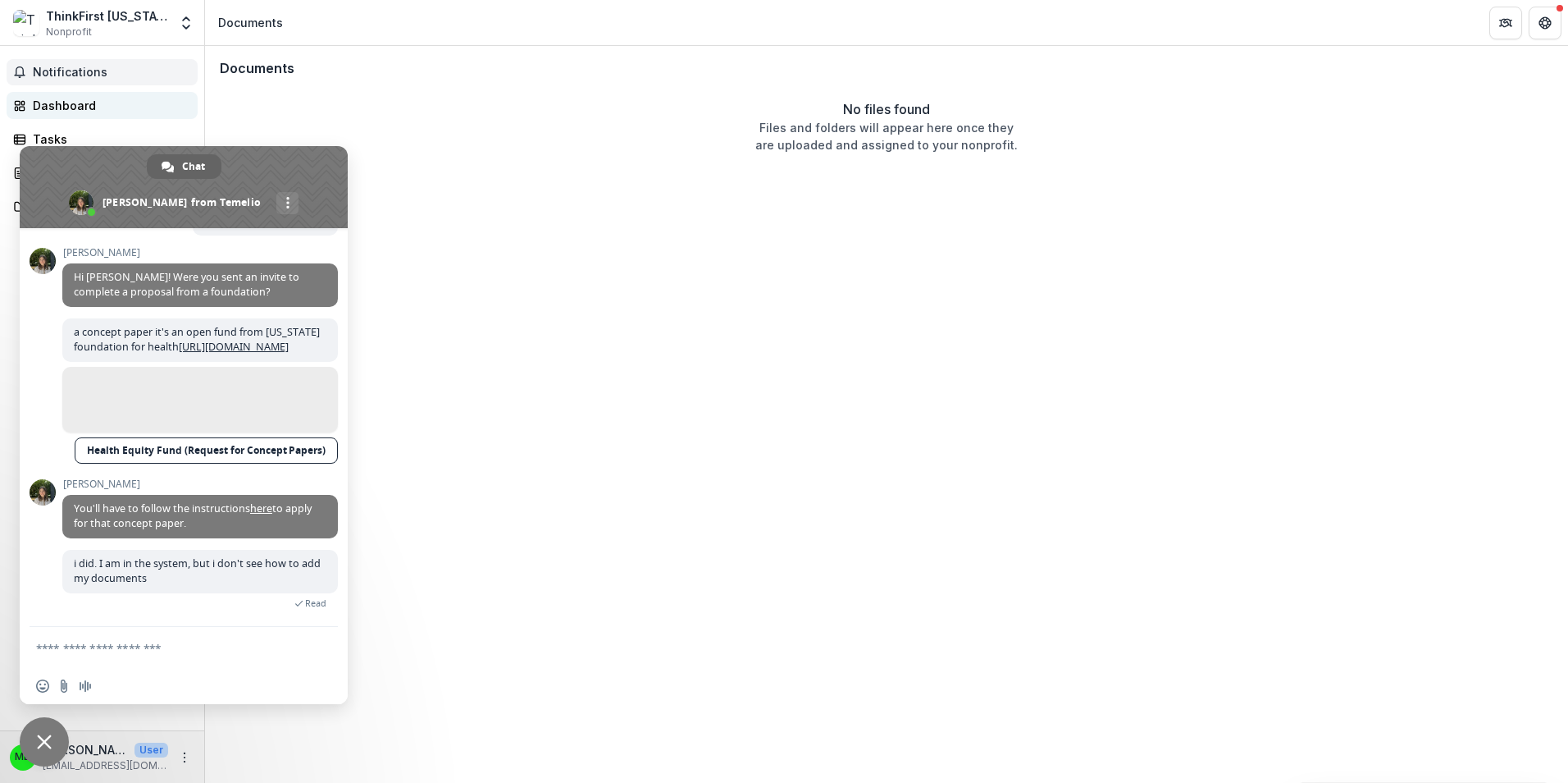
click at [73, 101] on div "Dashboard" at bounding box center [108, 106] width 152 height 18
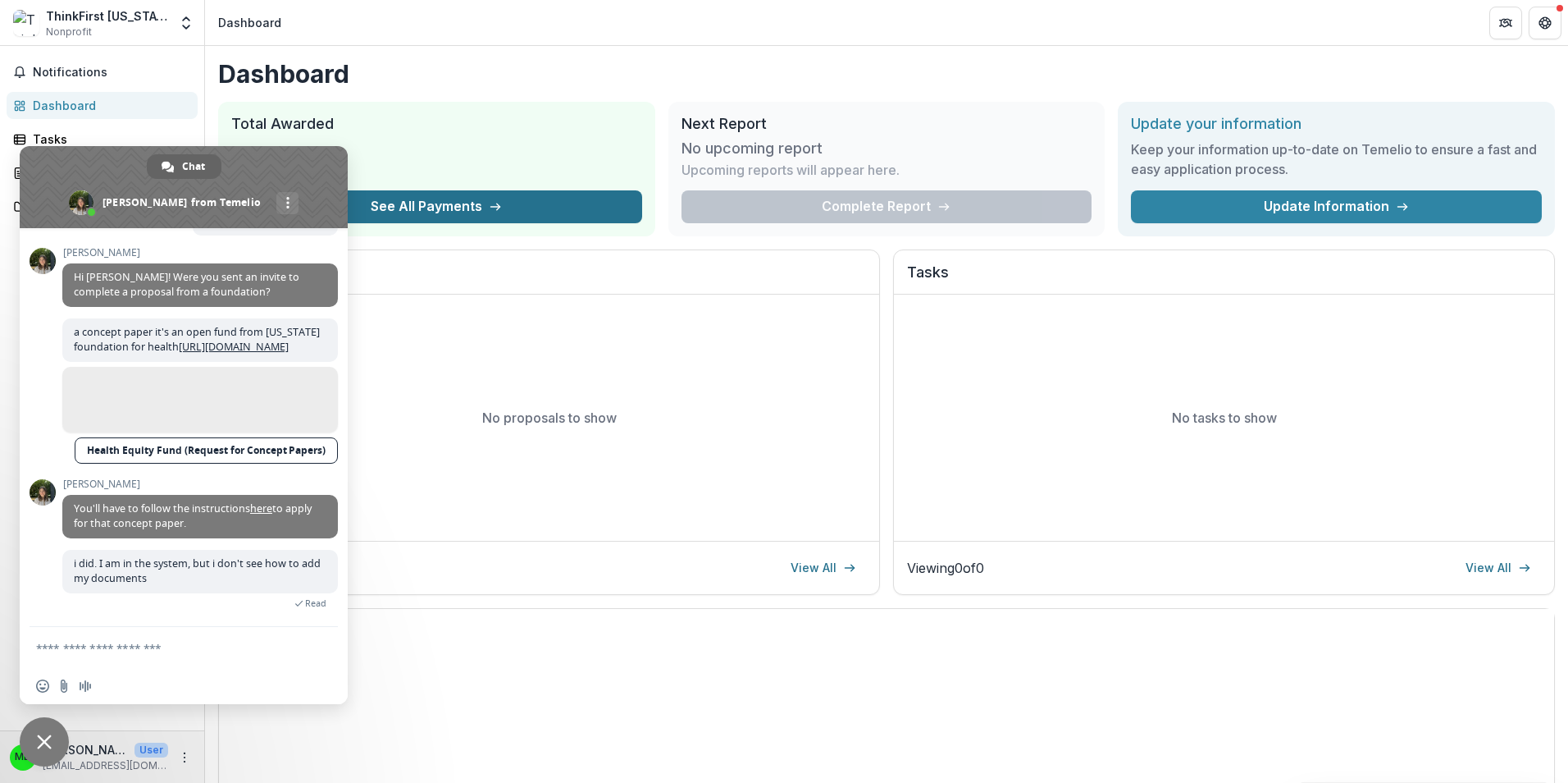
drag, startPoint x: 300, startPoint y: 170, endPoint x: 501, endPoint y: 209, distance: 204.7
click at [501, 209] on body "Skip to content ThinkFirst Missouri Nonprofit Team Settings Settings Dashboard …" at bounding box center [784, 392] width 1568 height 783
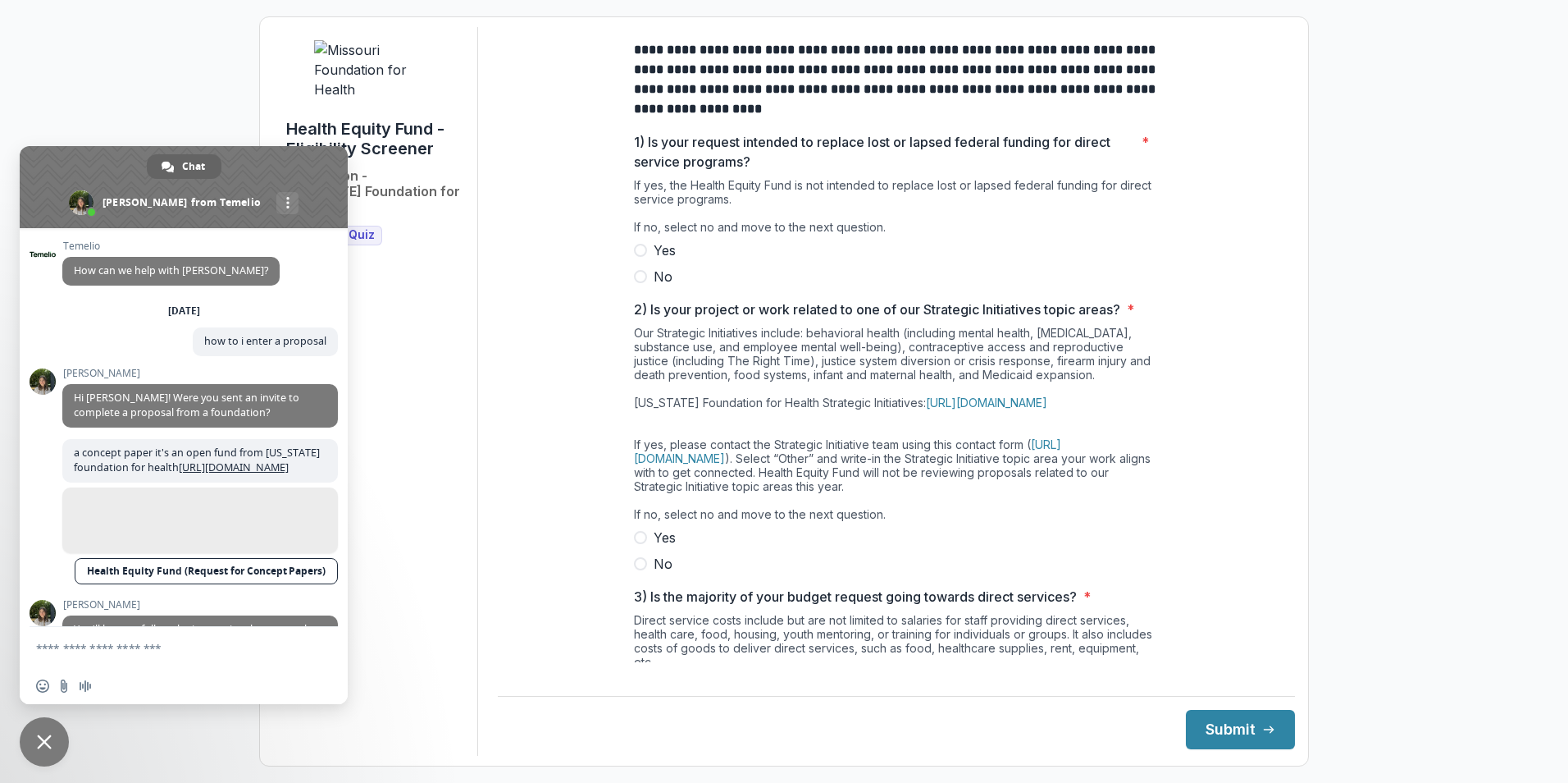
scroll to position [150, 0]
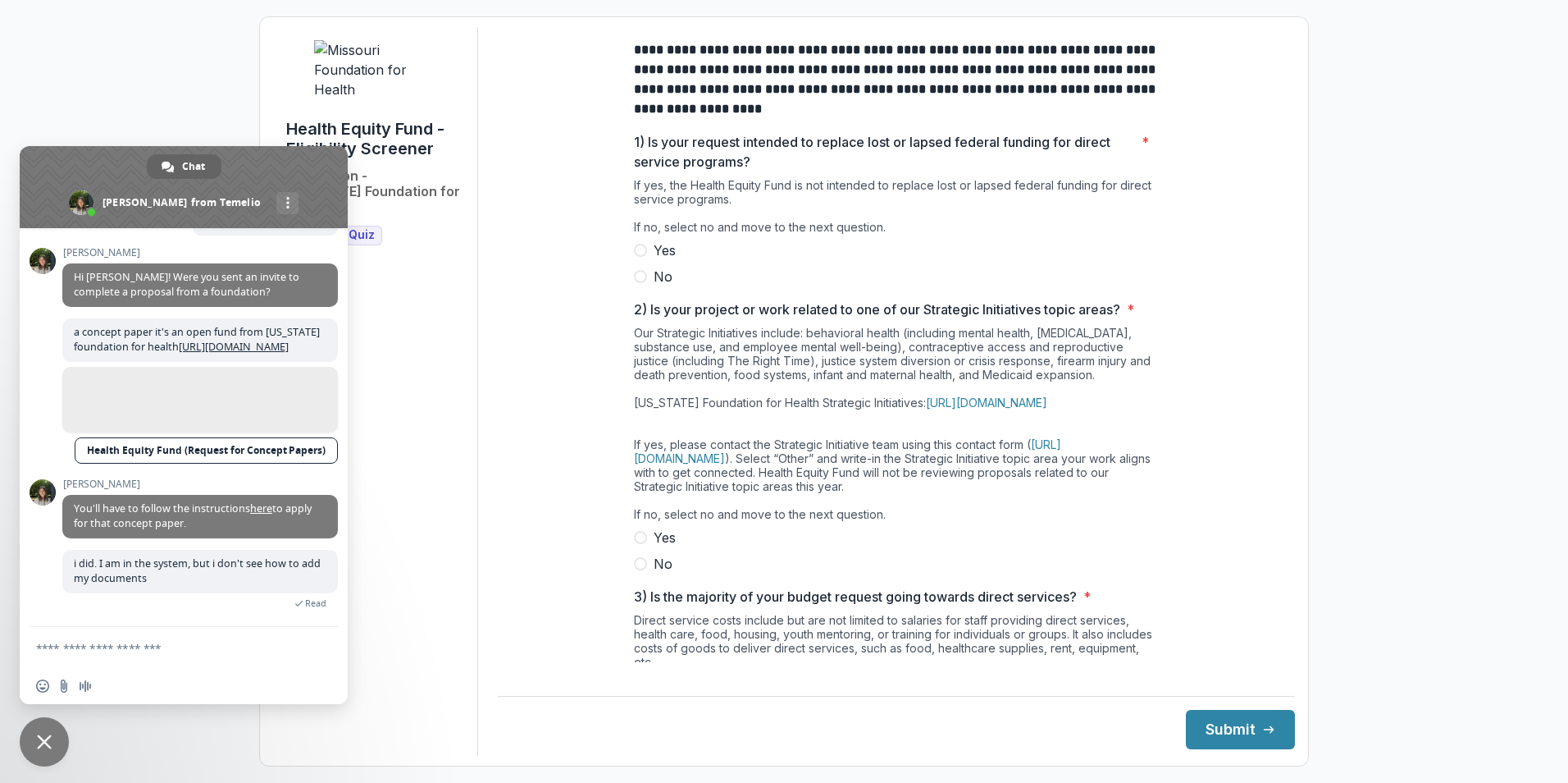
click at [638, 283] on span at bounding box center [640, 277] width 13 height 13
click at [641, 570] on span at bounding box center [640, 564] width 13 height 13
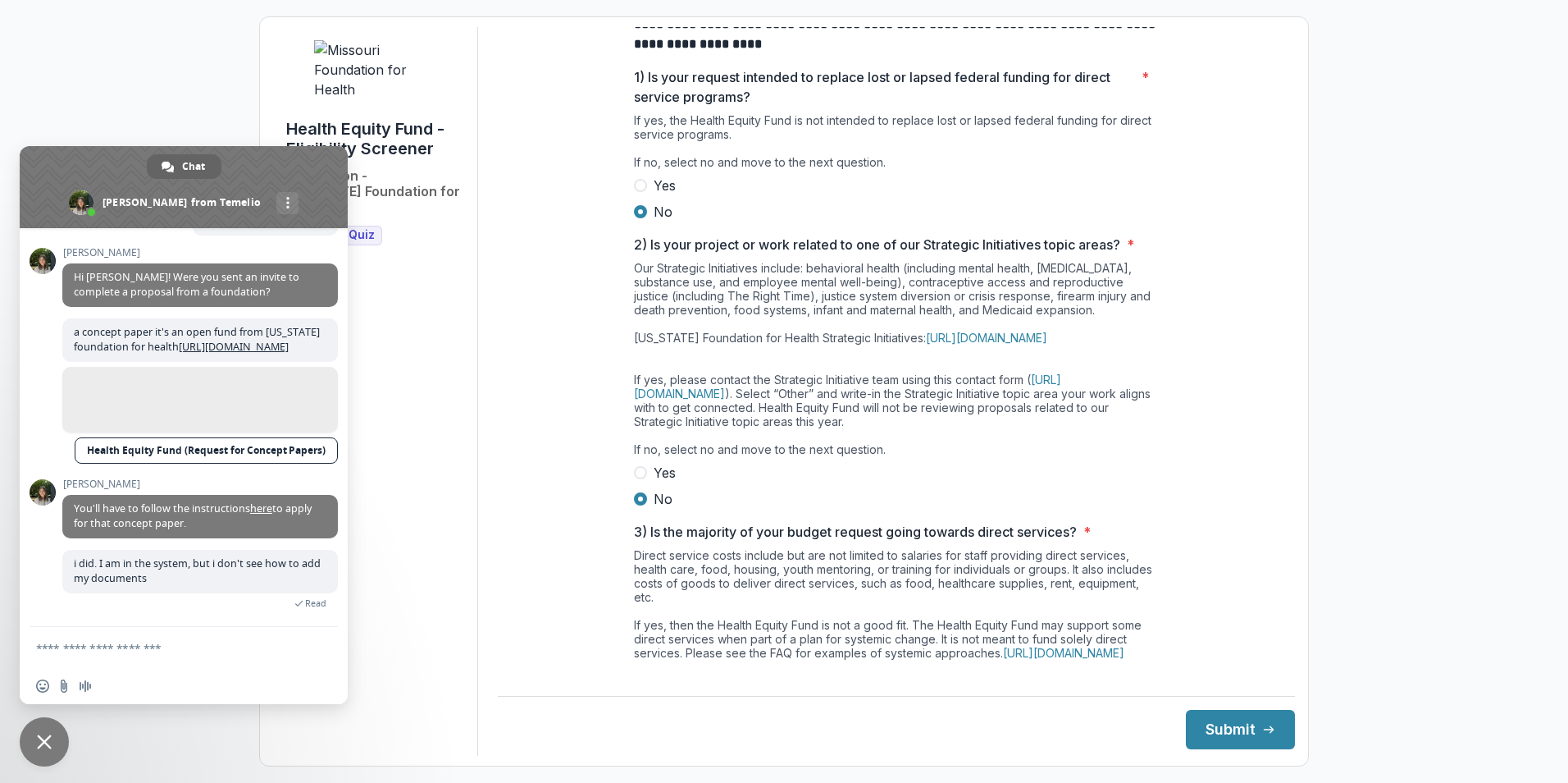
scroll to position [359, 0]
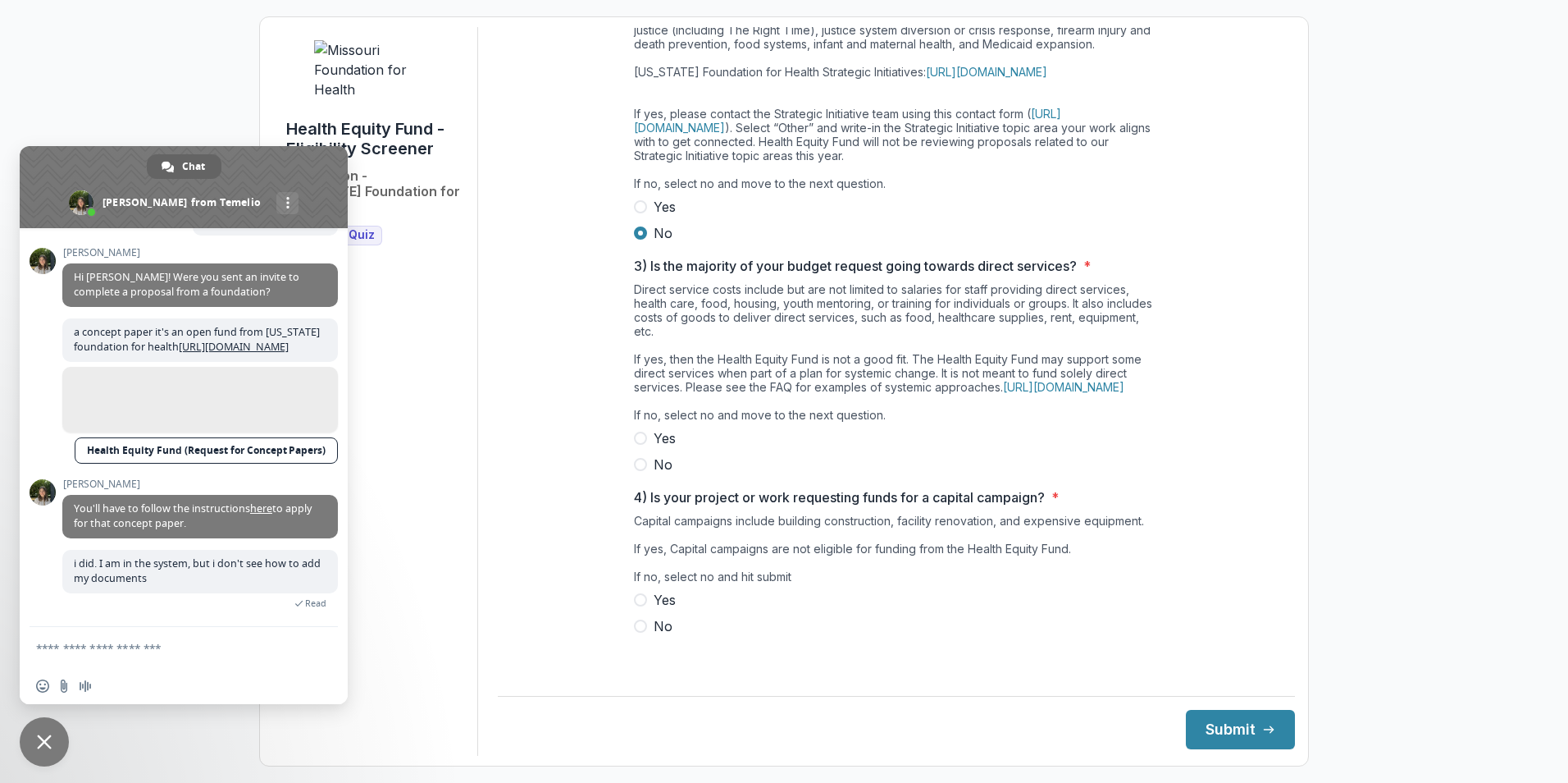
click at [637, 471] on span at bounding box center [640, 465] width 13 height 13
click at [641, 633] on span at bounding box center [640, 627] width 13 height 13
click at [1214, 740] on button "Submit" at bounding box center [1241, 729] width 109 height 40
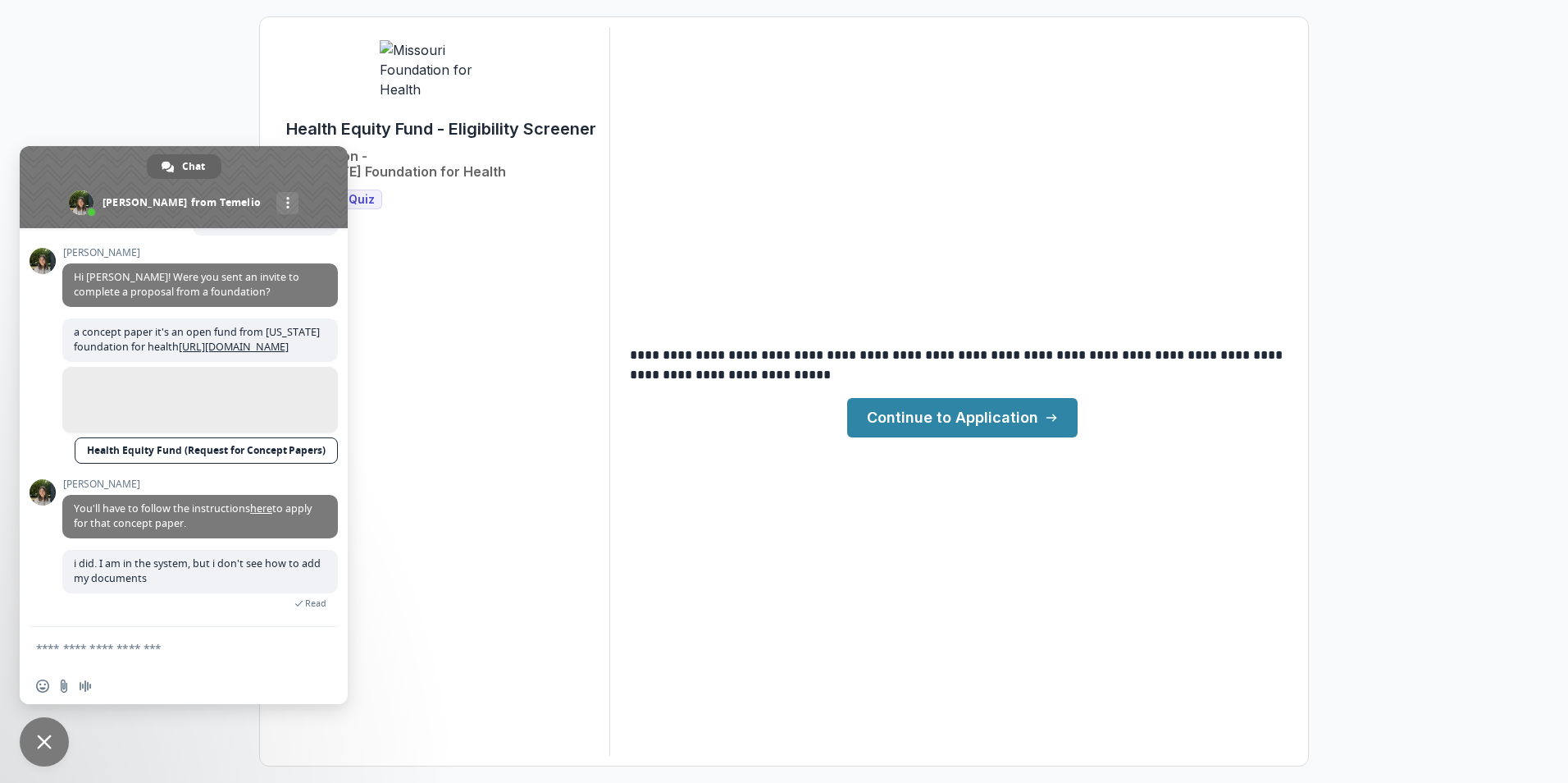
click at [979, 419] on link "Continue to Application" at bounding box center [962, 417] width 230 height 40
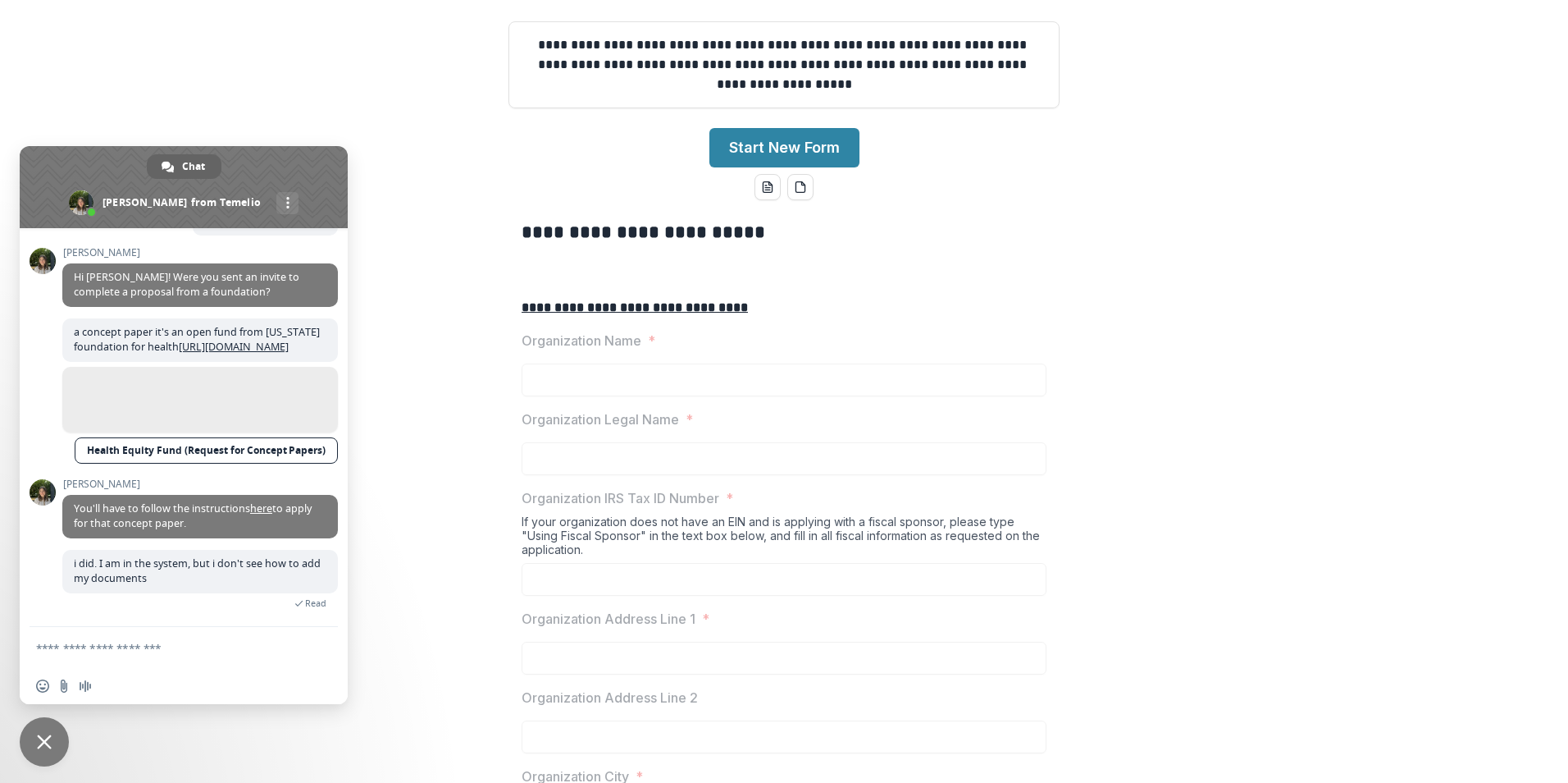
scroll to position [246, 0]
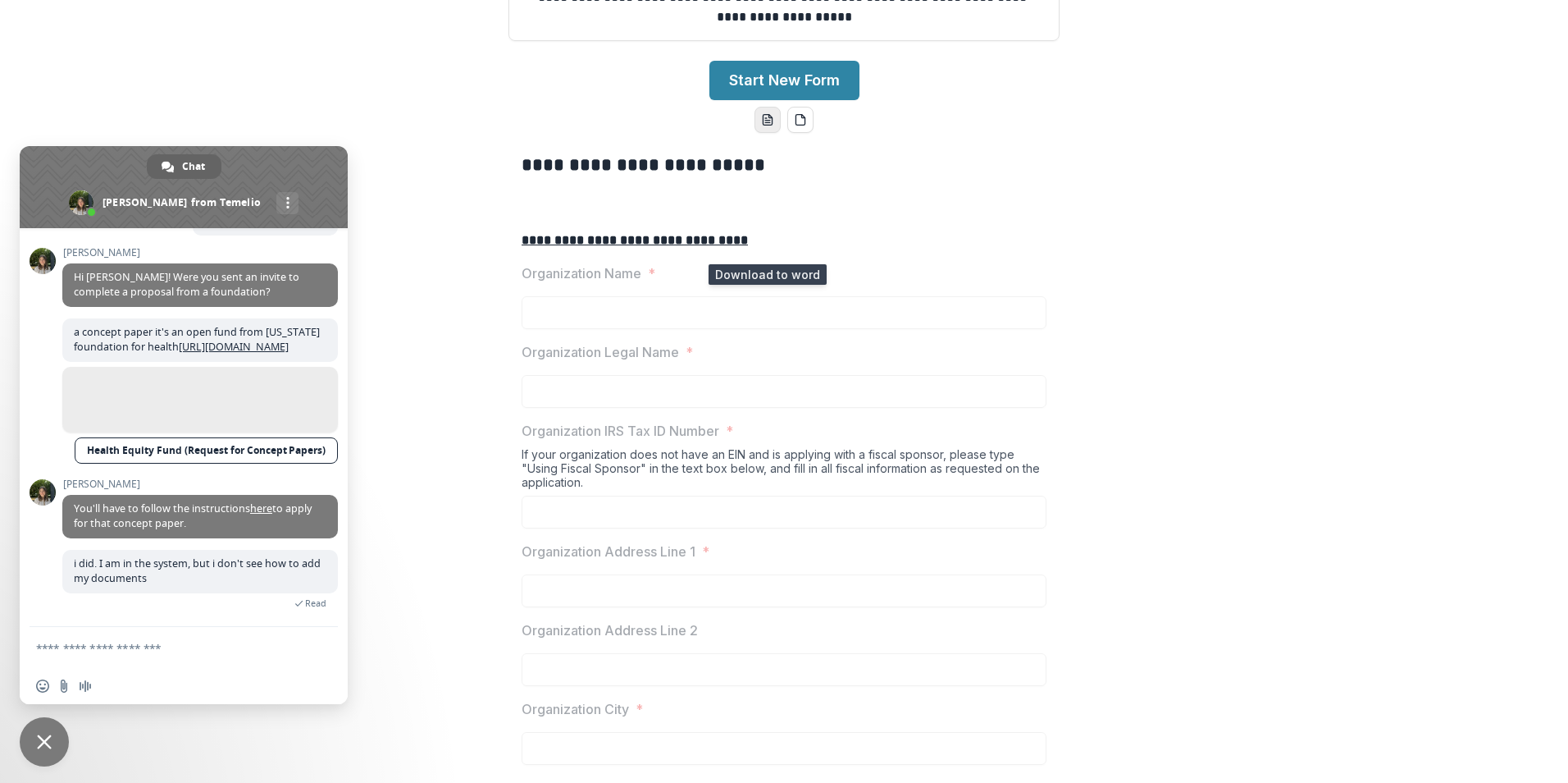
click at [771, 127] on icon "word-download" at bounding box center [768, 119] width 13 height 13
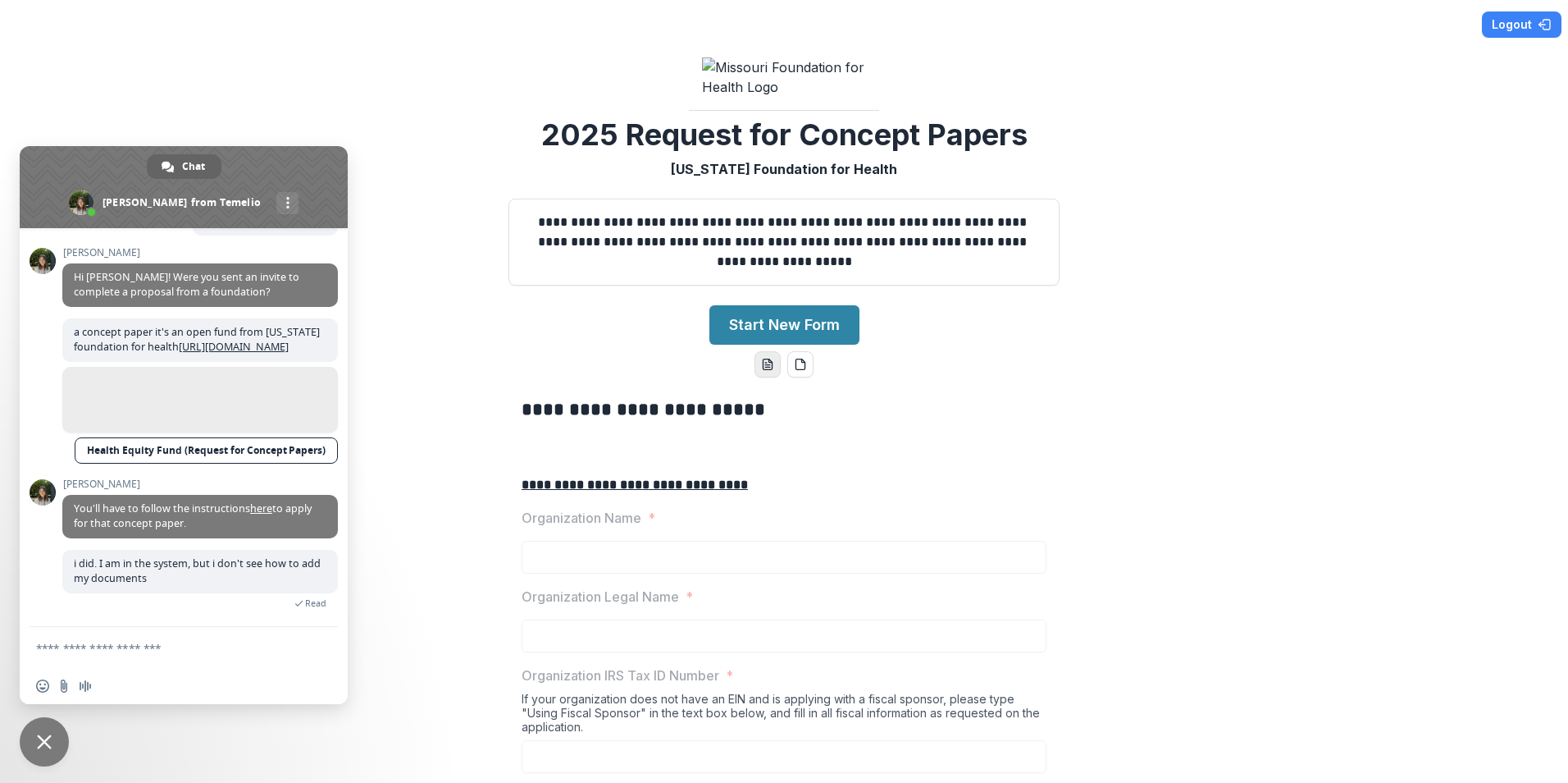
scroll to position [0, 0]
click at [1093, 183] on div "**********" at bounding box center [784, 392] width 1568 height 783
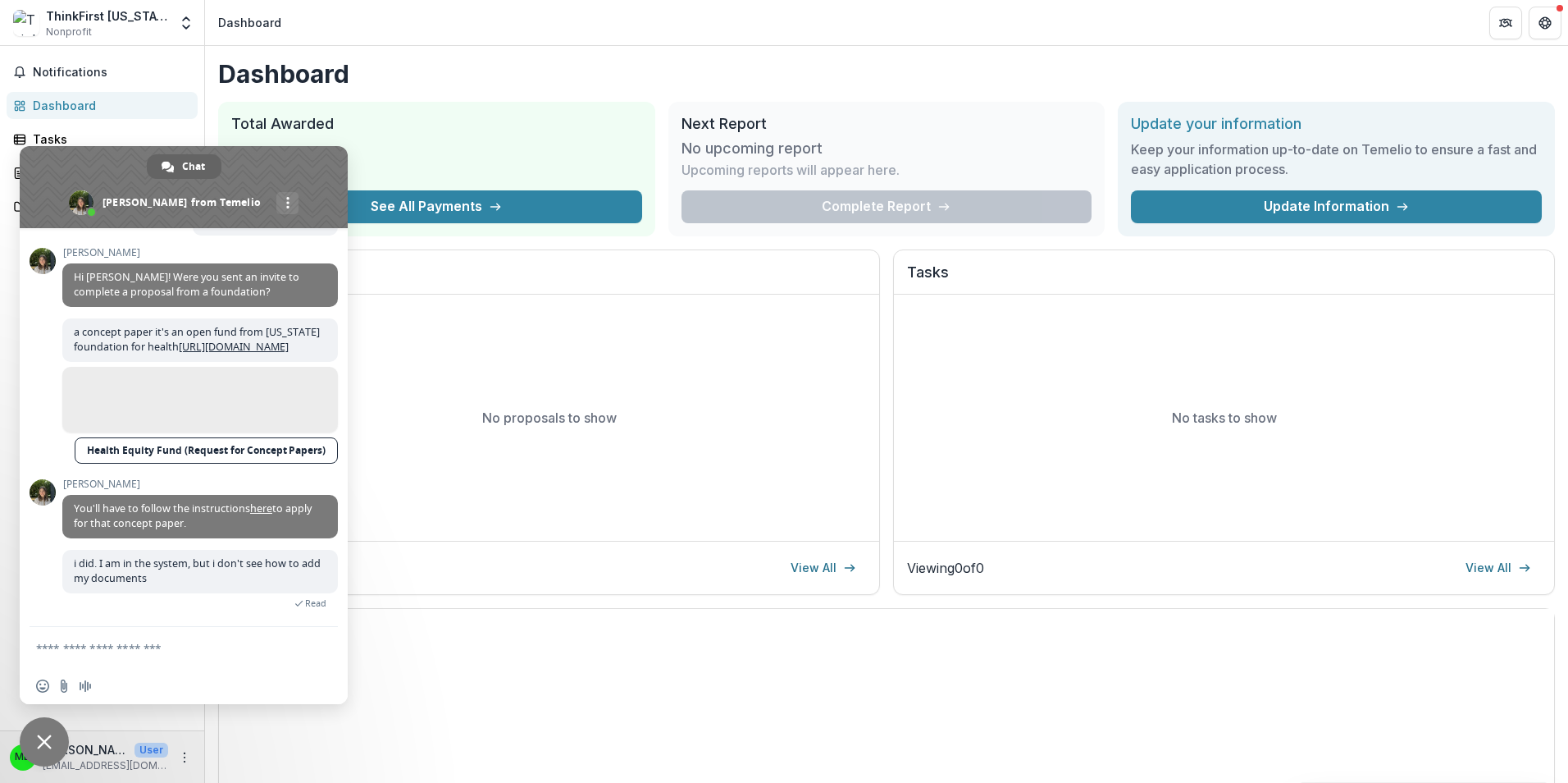
scroll to position [150, 0]
click at [805, 568] on link "View All" at bounding box center [823, 567] width 85 height 26
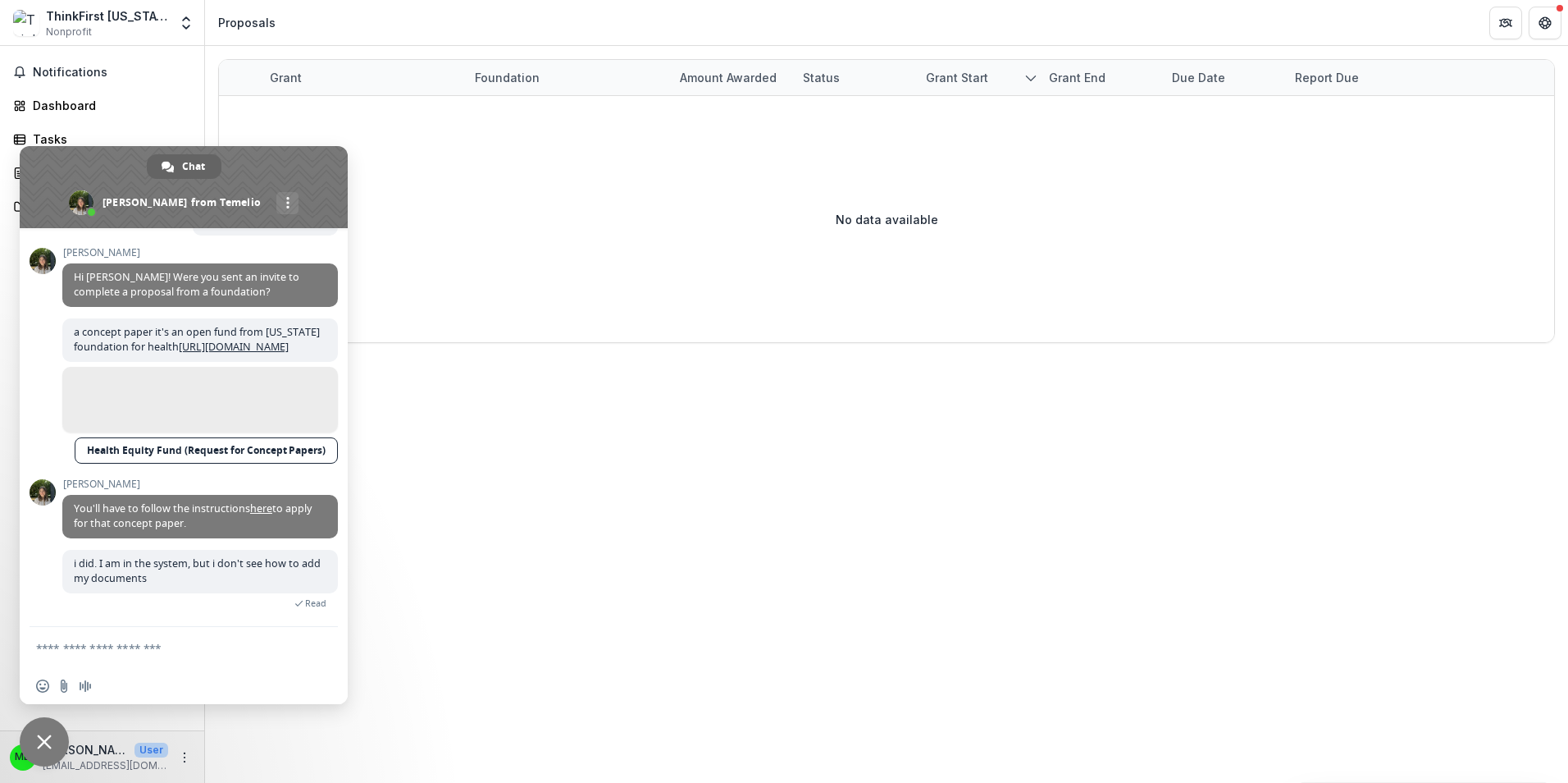
scroll to position [183, 0]
drag, startPoint x: 275, startPoint y: 163, endPoint x: 533, endPoint y: 194, distance: 259.9
click at [531, 197] on body "Skip to content ThinkFirst [US_STATE] Nonprofit Team Settings Settings Proposal…" at bounding box center [784, 392] width 1568 height 783
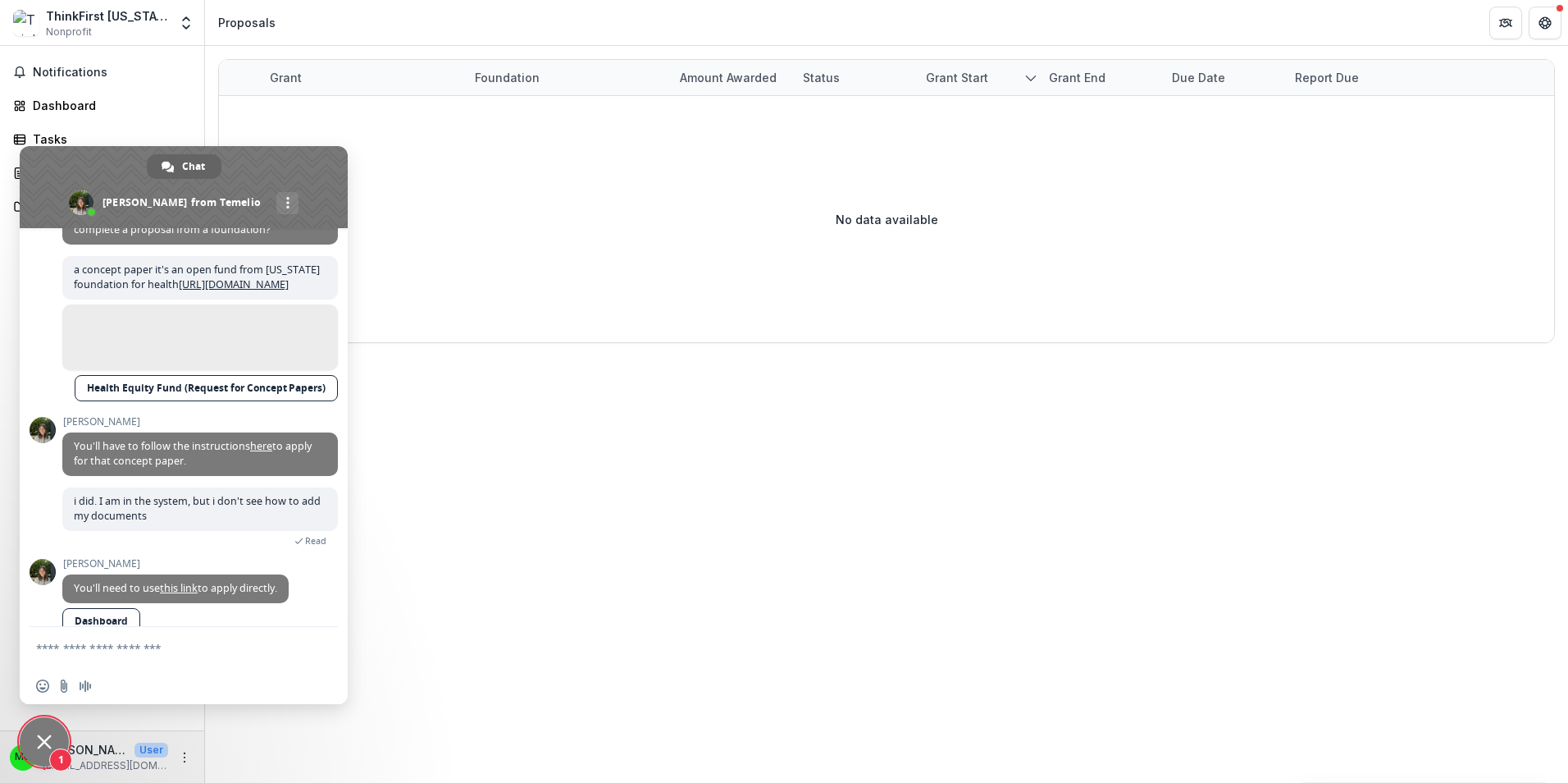
scroll to position [242, 0]
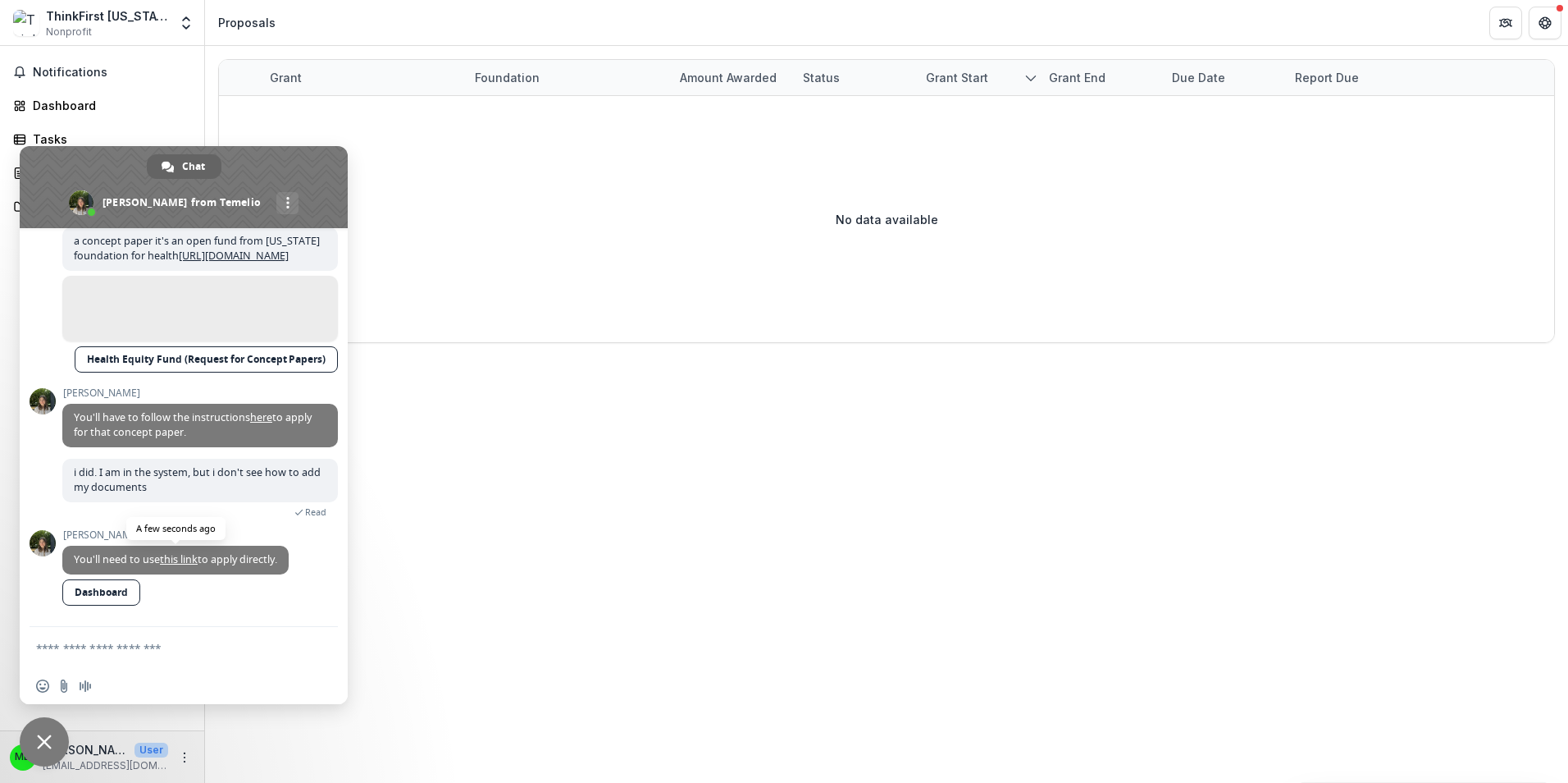
click at [182, 554] on link "this link" at bounding box center [179, 559] width 38 height 14
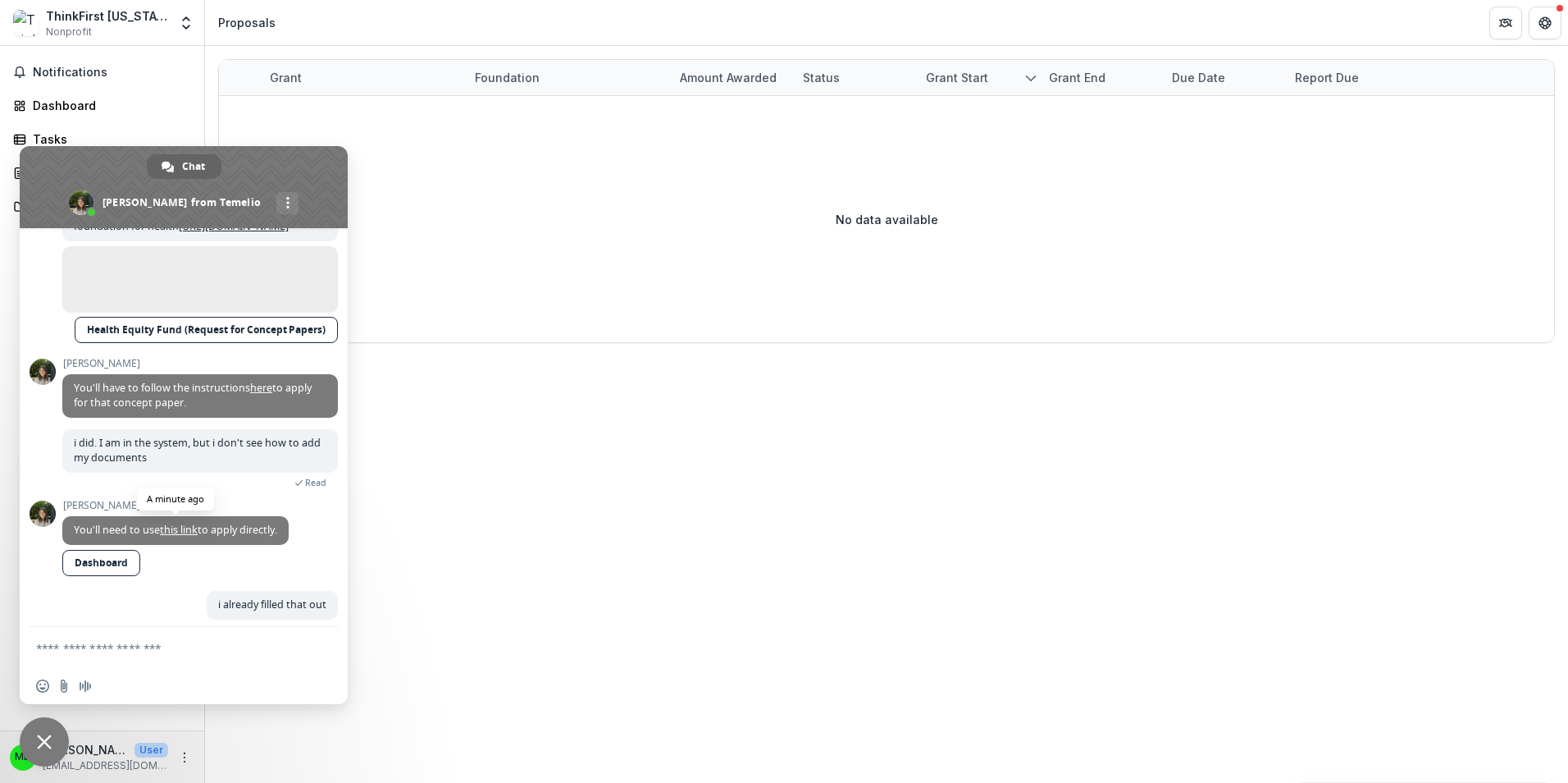
scroll to position [281, 0]
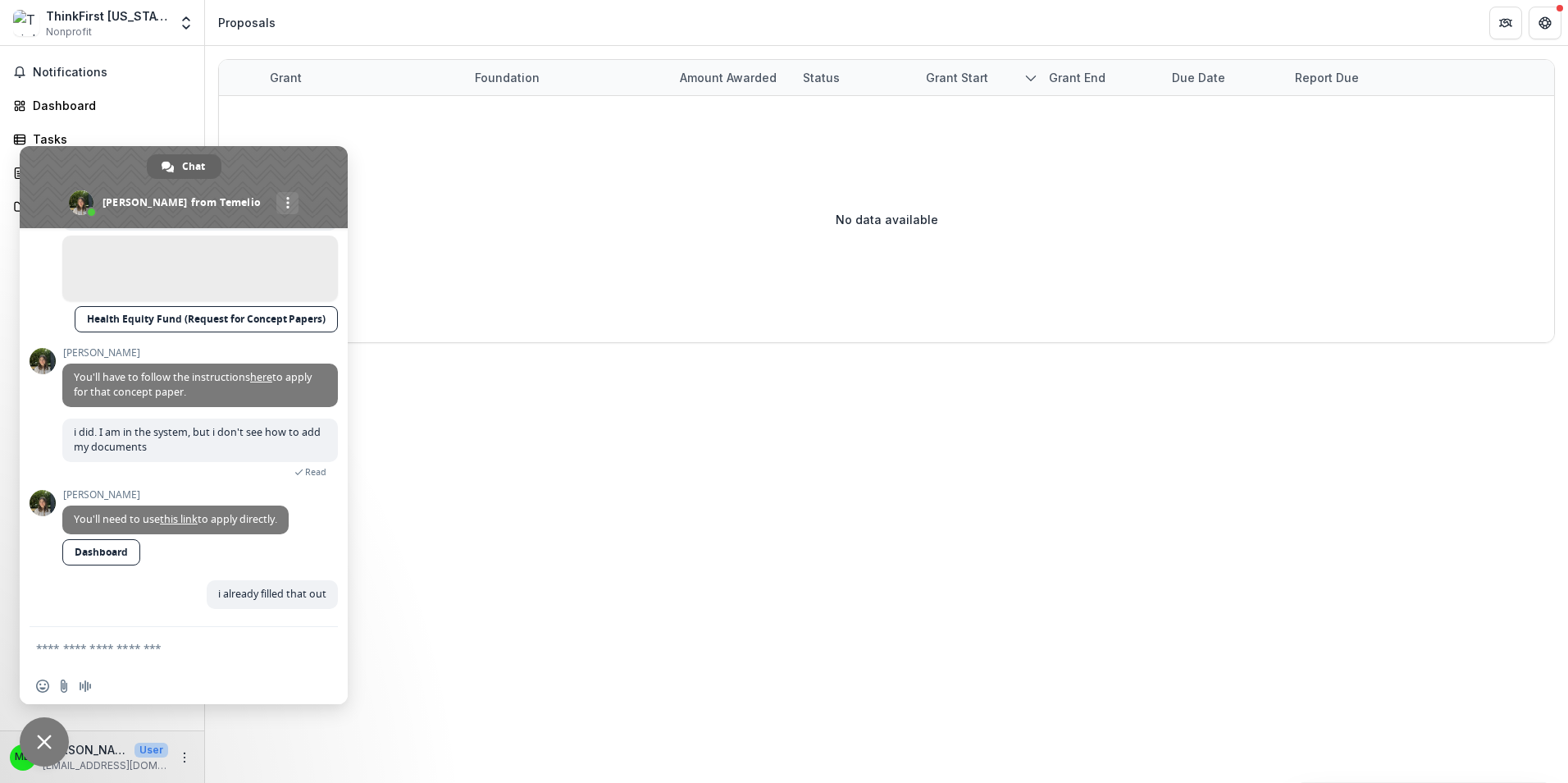
click at [93, 23] on div "ThinkFirst [US_STATE]" at bounding box center [107, 16] width 122 height 18
click at [77, 75] on span "Notifications" at bounding box center [111, 72] width 158 height 14
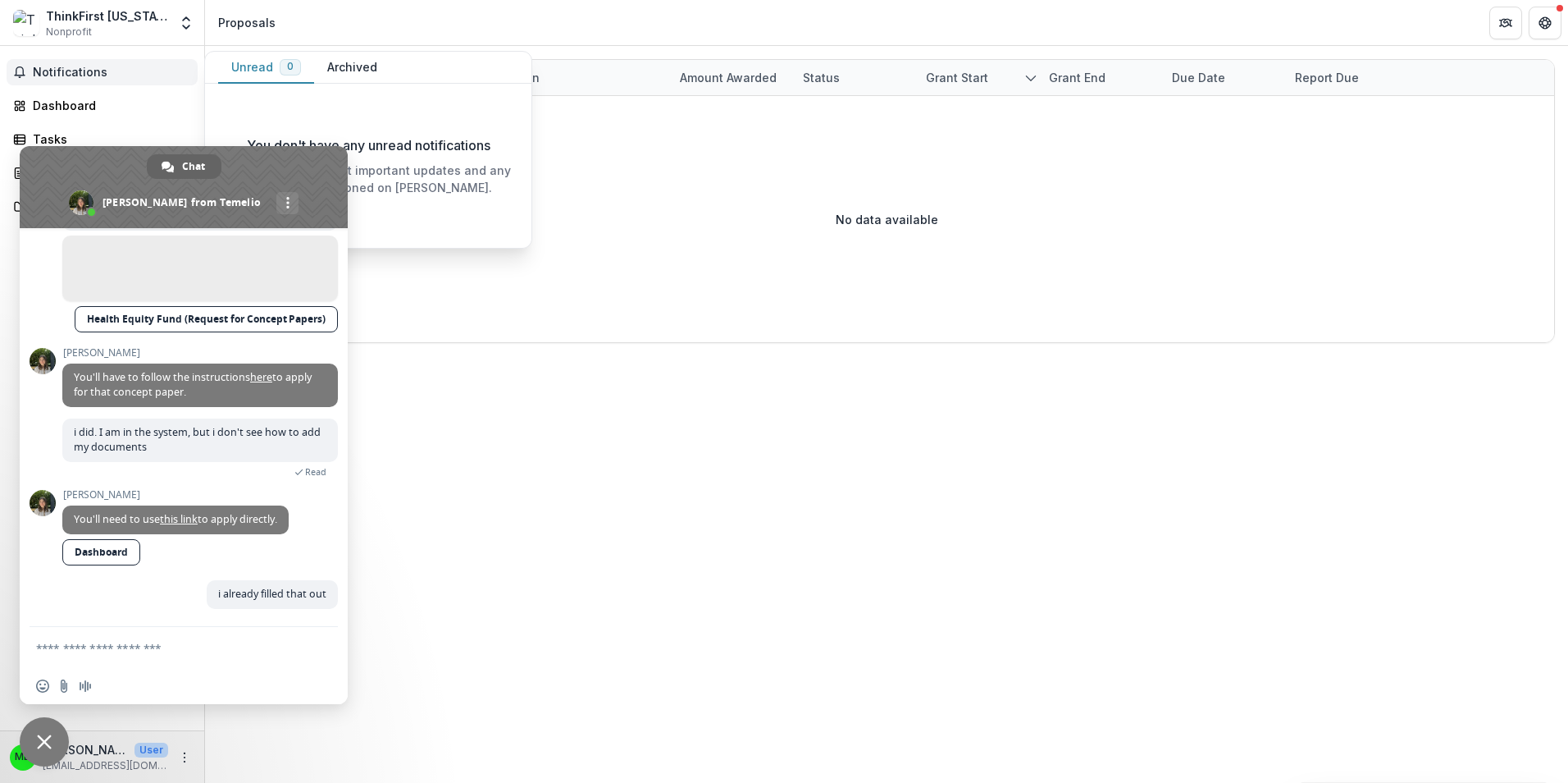
click at [77, 75] on span "Notifications" at bounding box center [111, 72] width 158 height 14
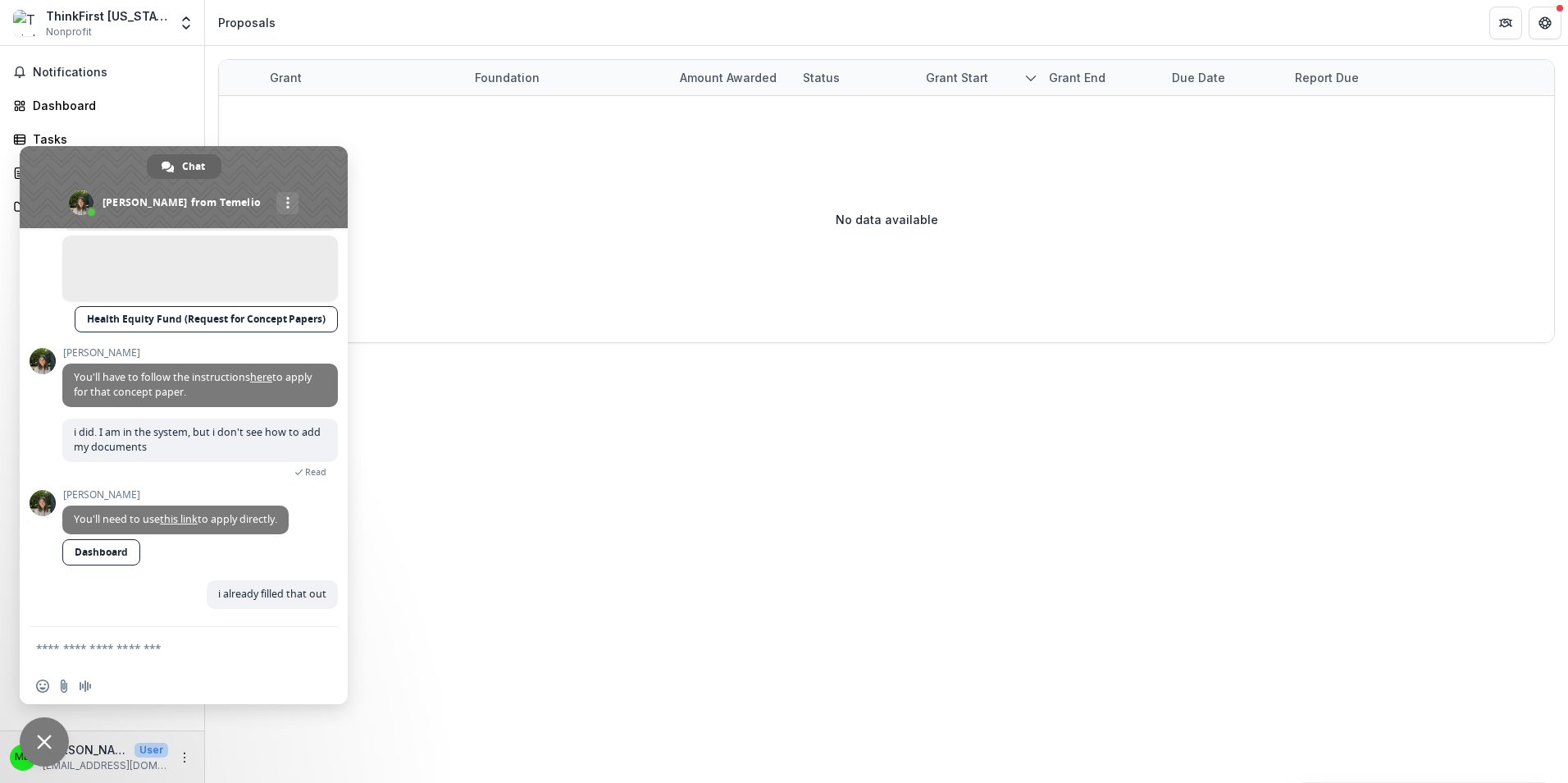
drag, startPoint x: 273, startPoint y: 168, endPoint x: 468, endPoint y: 194, distance: 196.7
click at [468, 195] on body "Skip to content ThinkFirst Missouri Nonprofit Team Settings Settings Proposals …" at bounding box center [784, 392] width 1568 height 783
click at [692, 214] on div "No data available" at bounding box center [887, 219] width 1336 height 246
click at [83, 641] on textarea "Compose your message..." at bounding box center [167, 647] width 263 height 41
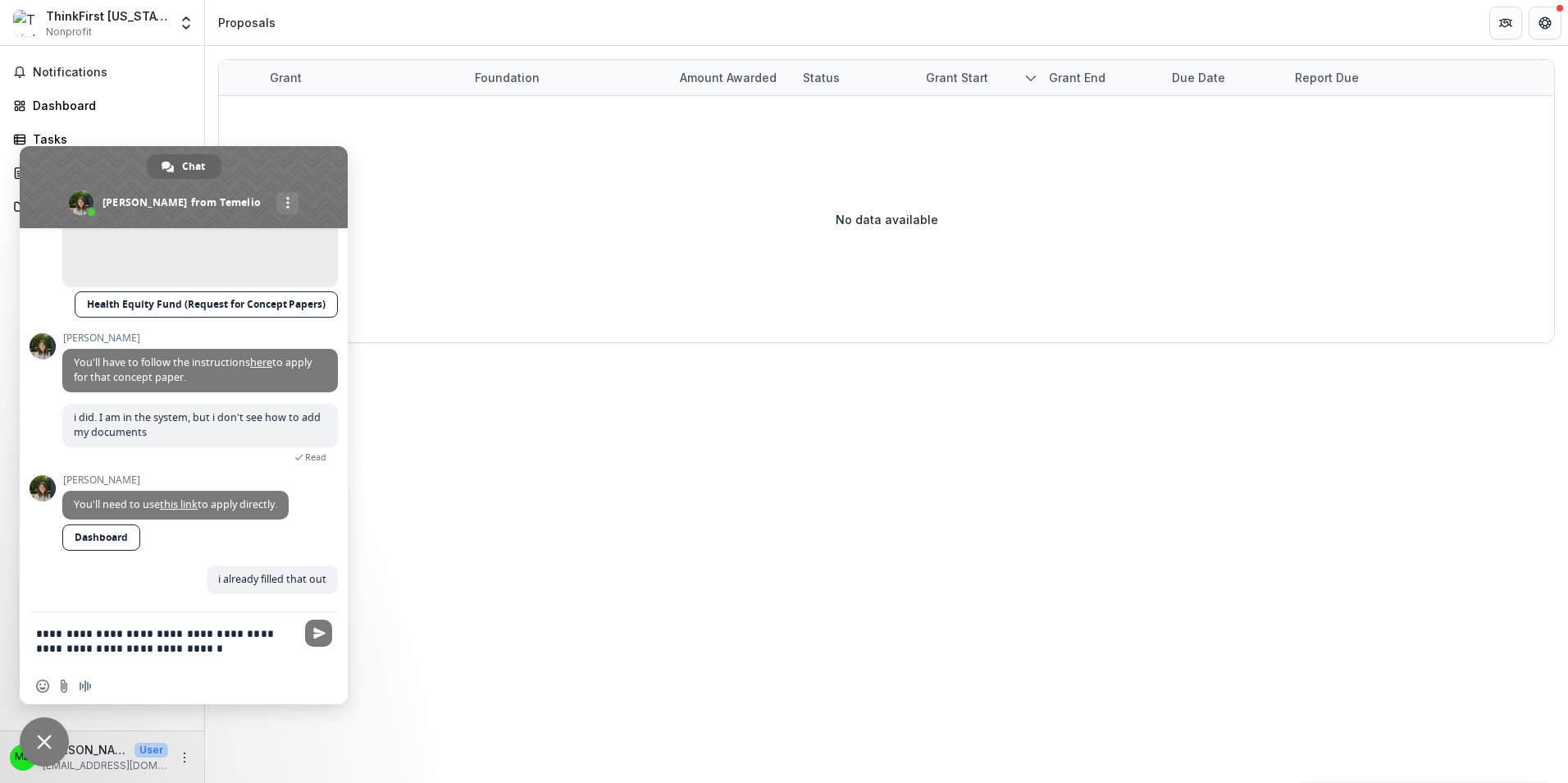
type textarea "**********"
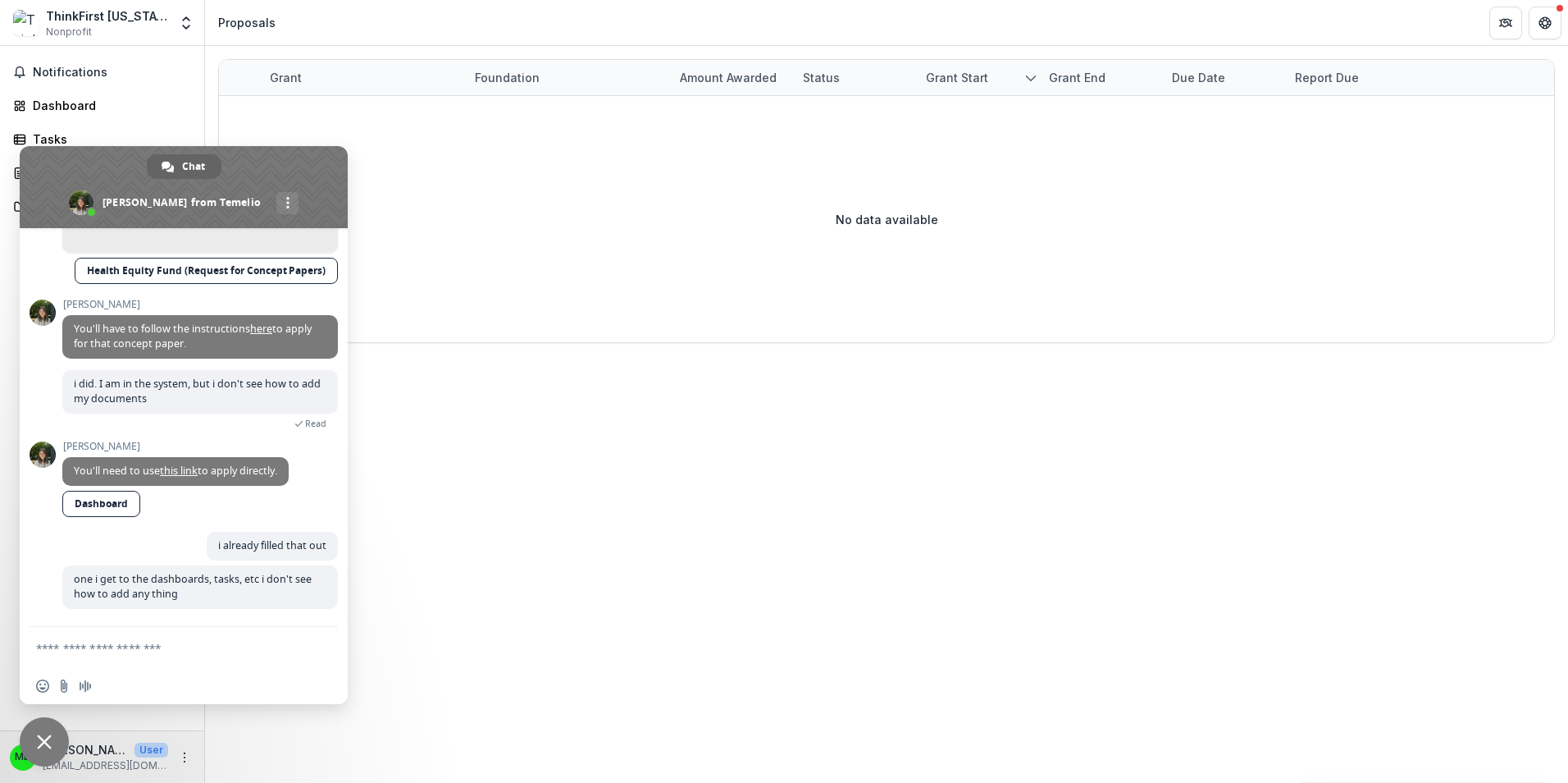
scroll to position [329, 0]
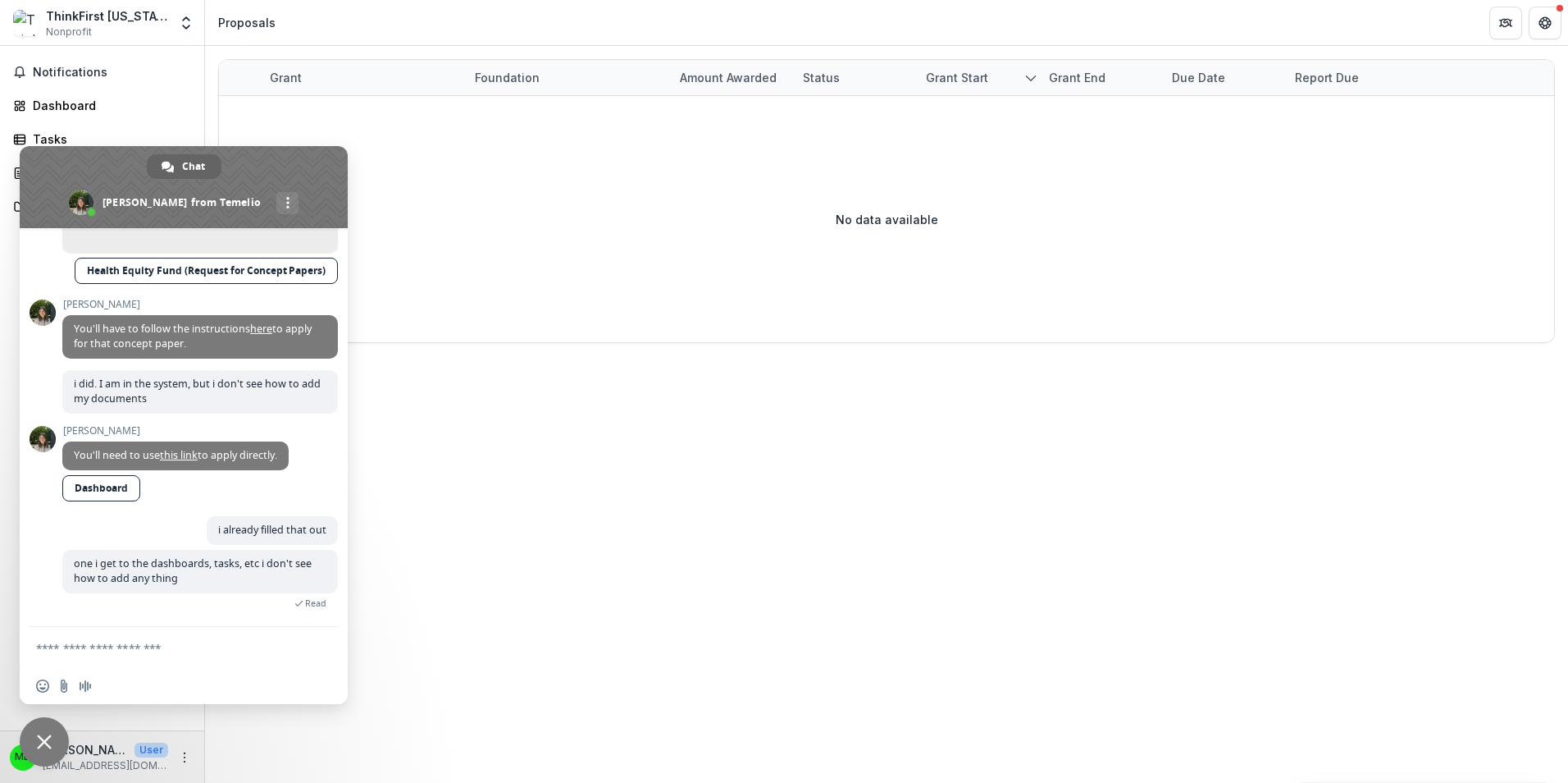
click at [481, 145] on div "No data available" at bounding box center [887, 219] width 1336 height 246
drag, startPoint x: 299, startPoint y: 195, endPoint x: 367, endPoint y: 277, distance: 106.5
click at [365, 278] on body "Skip to content ThinkFirst Missouri Nonprofit Team Settings Settings Proposals …" at bounding box center [784, 392] width 1568 height 783
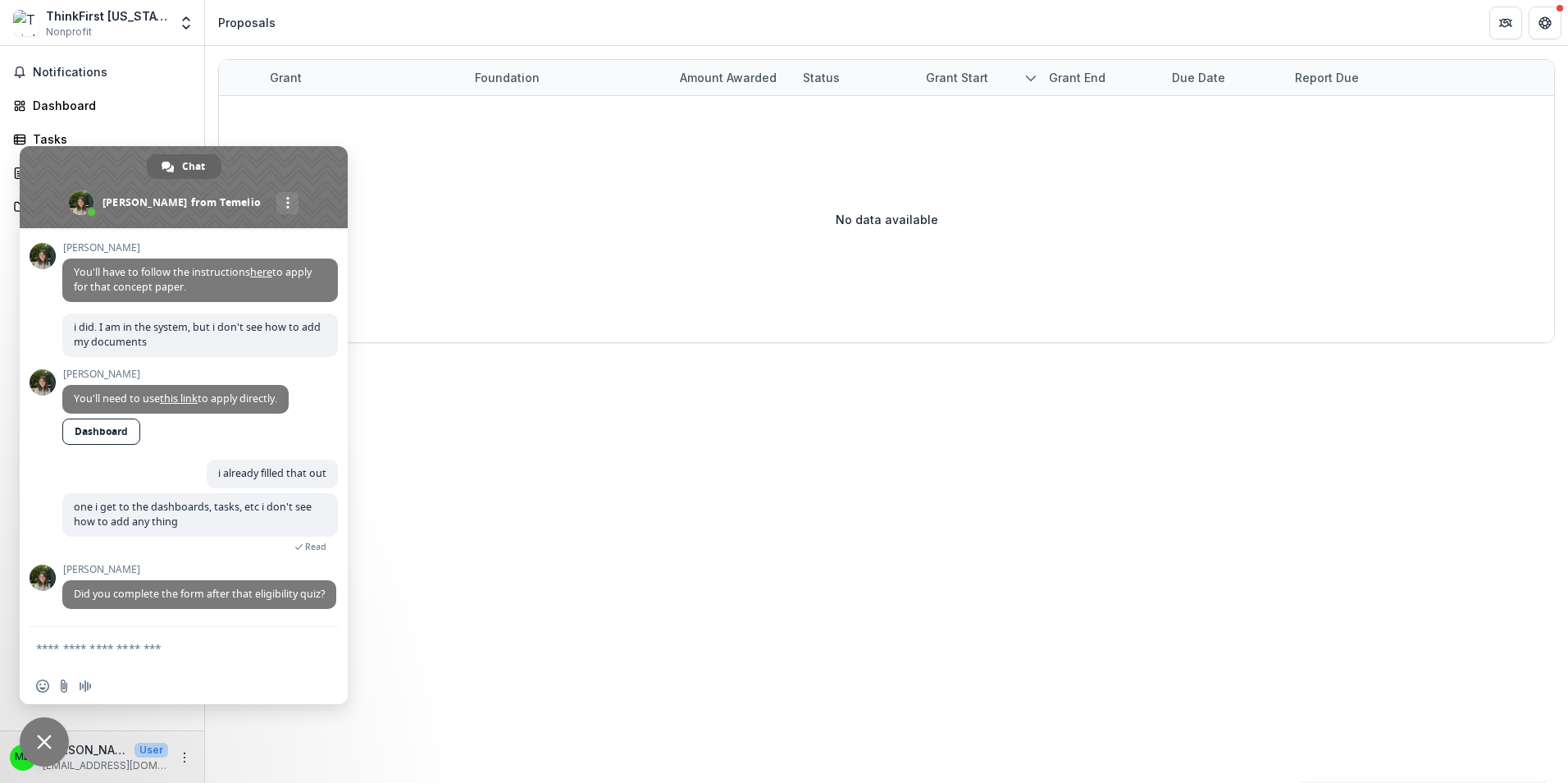
click at [105, 647] on textarea "Compose your message..." at bounding box center [167, 647] width 263 height 41
type textarea "***"
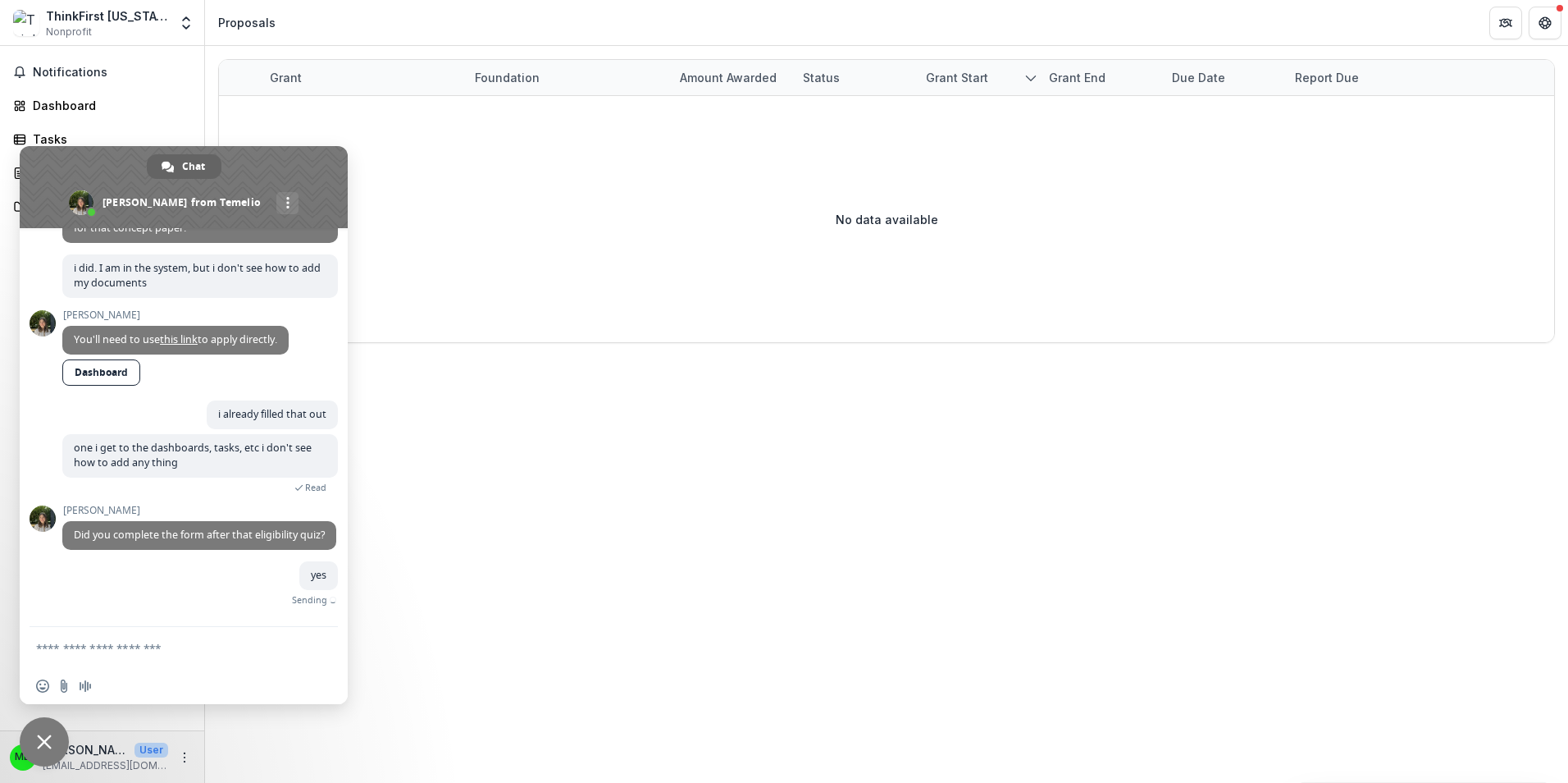
scroll to position [441, 0]
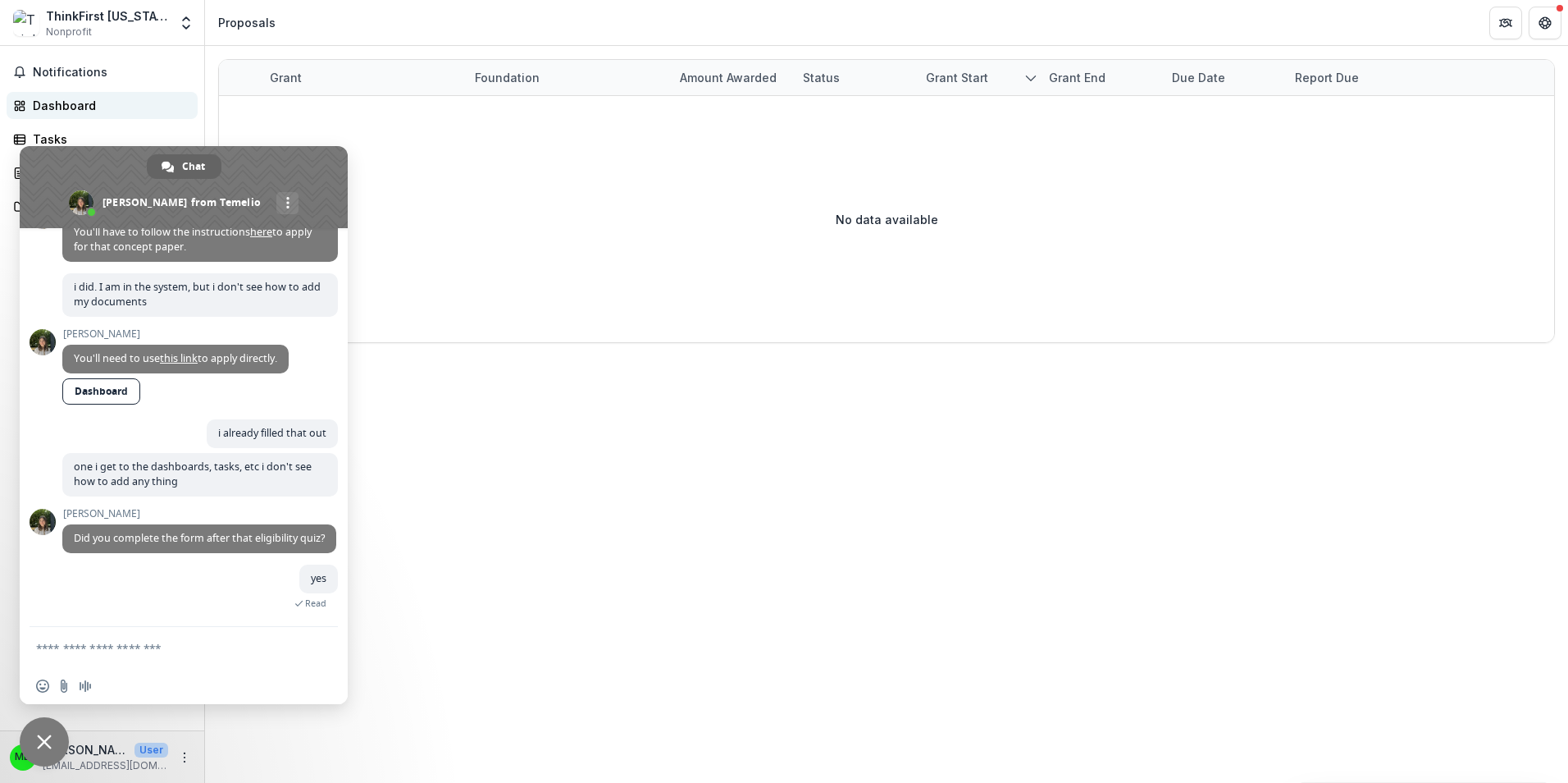
click at [79, 104] on div "Dashboard" at bounding box center [108, 106] width 152 height 18
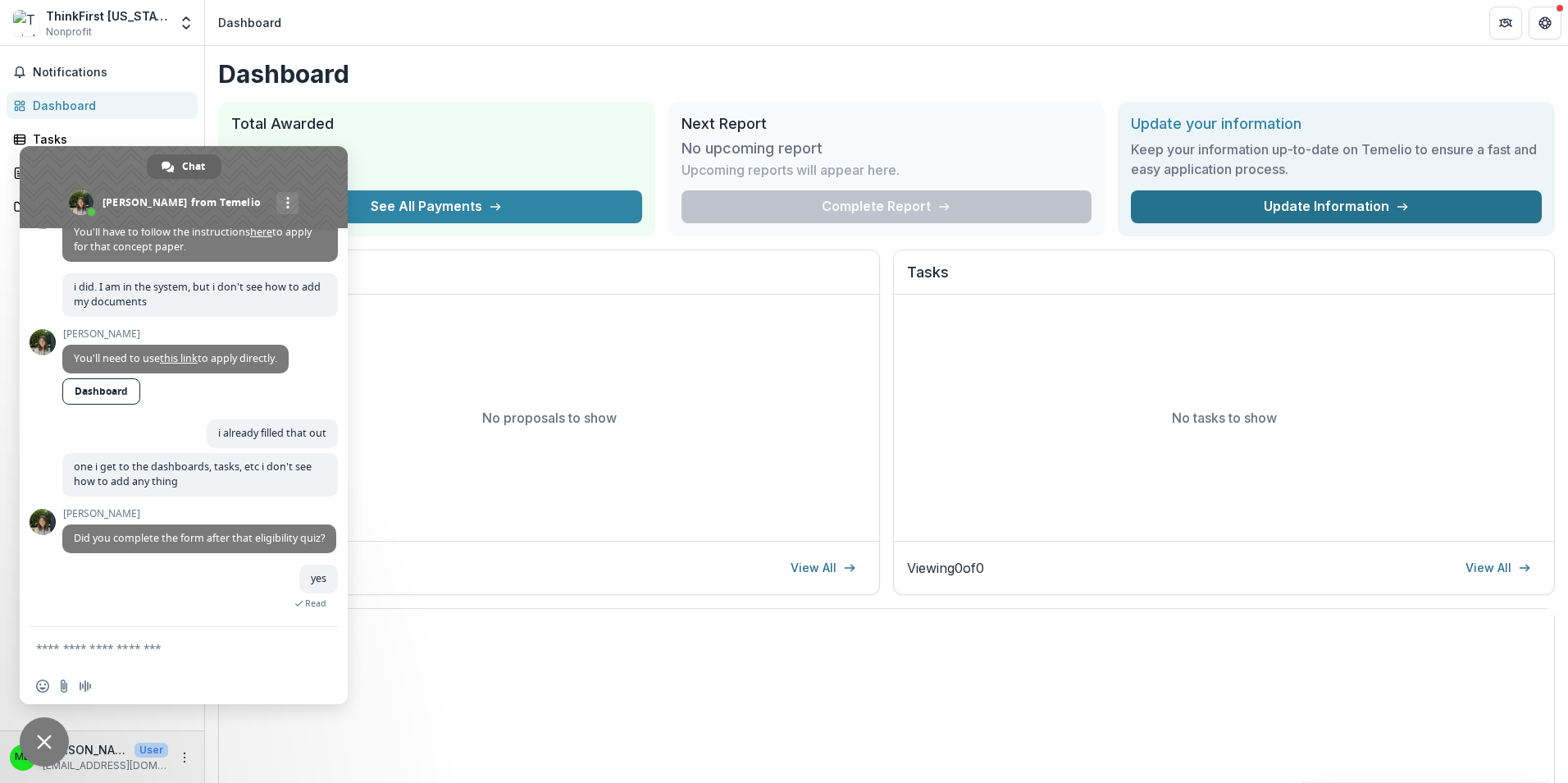
click at [1397, 211] on icon at bounding box center [1402, 206] width 13 height 13
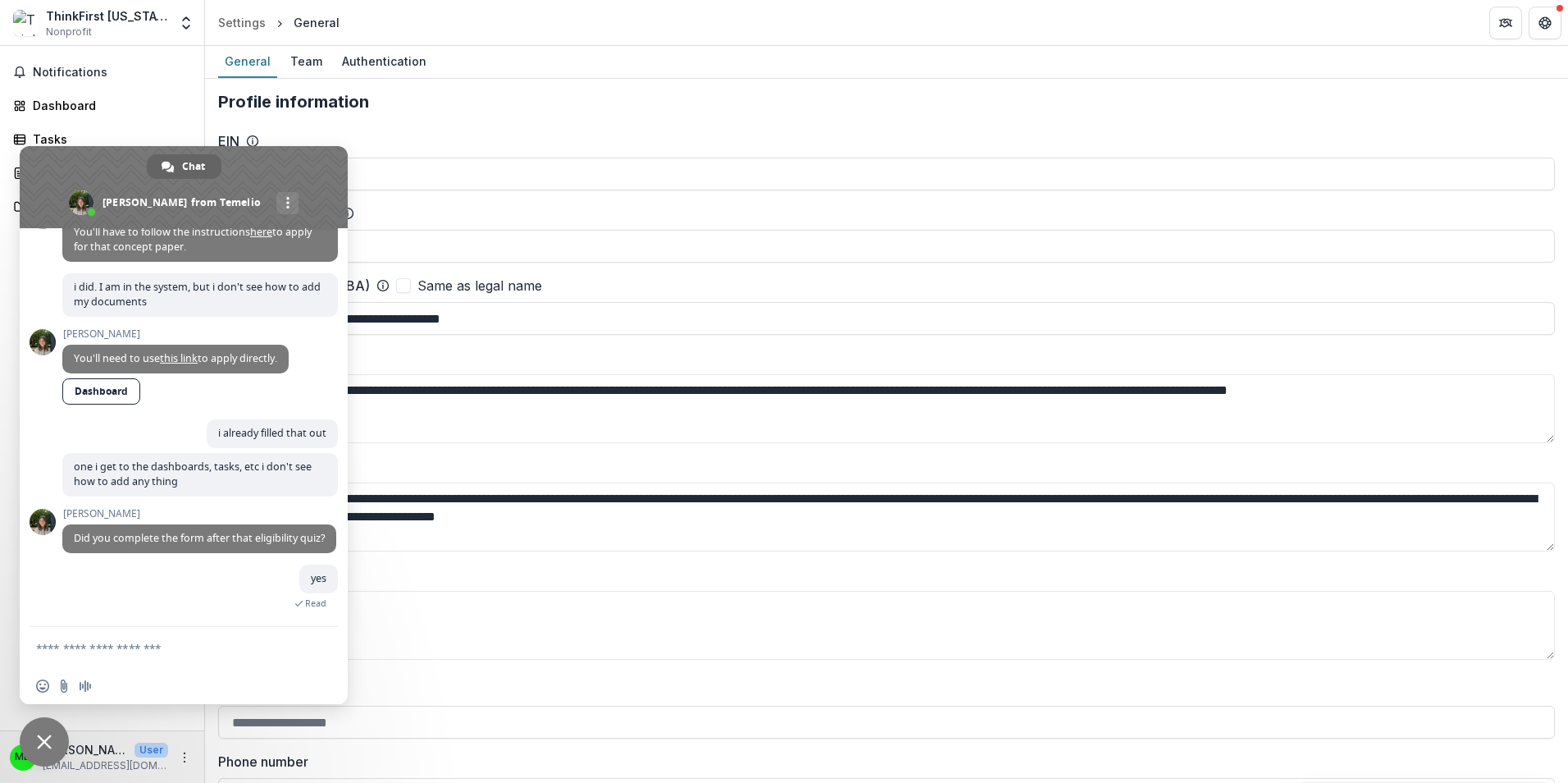
drag, startPoint x: 303, startPoint y: 168, endPoint x: 365, endPoint y: 204, distance: 71.7
click at [365, 204] on body "**********" at bounding box center [784, 392] width 1568 height 783
click at [55, 652] on textarea "Compose your message..." at bounding box center [167, 647] width 263 height 41
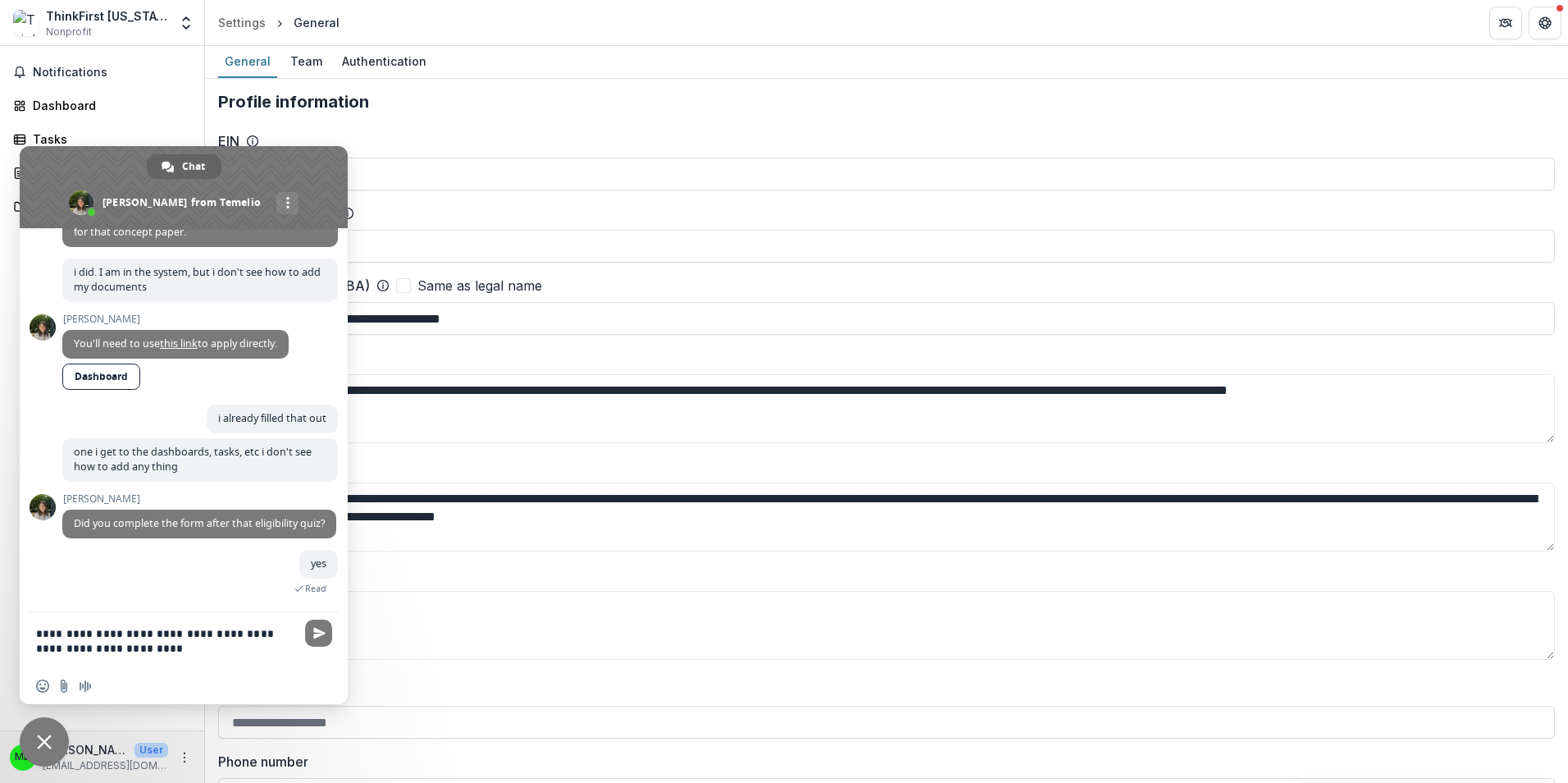
type textarea "**********"
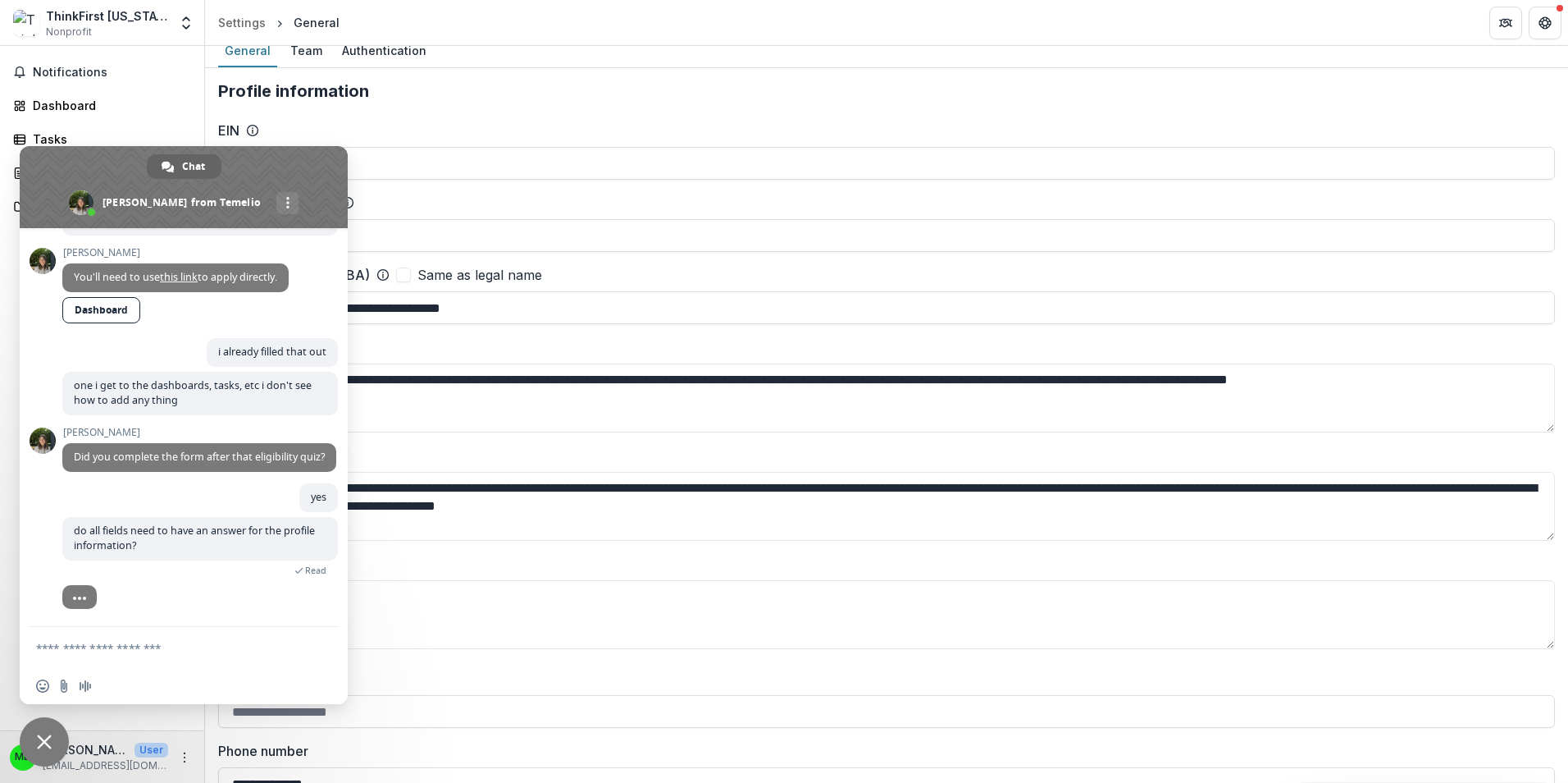
scroll to position [0, 0]
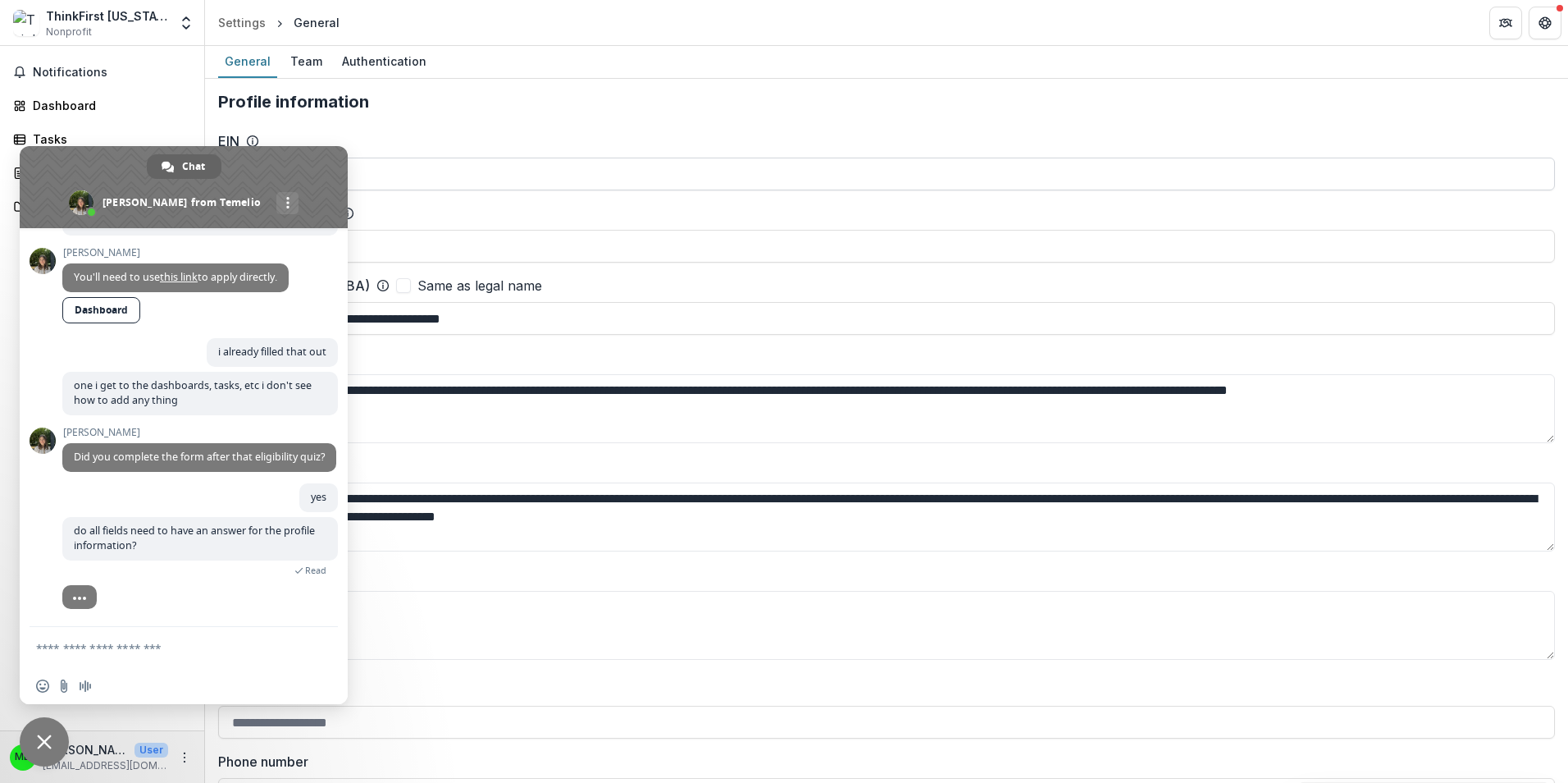
click at [286, 185] on span at bounding box center [183, 187] width 328 height 82
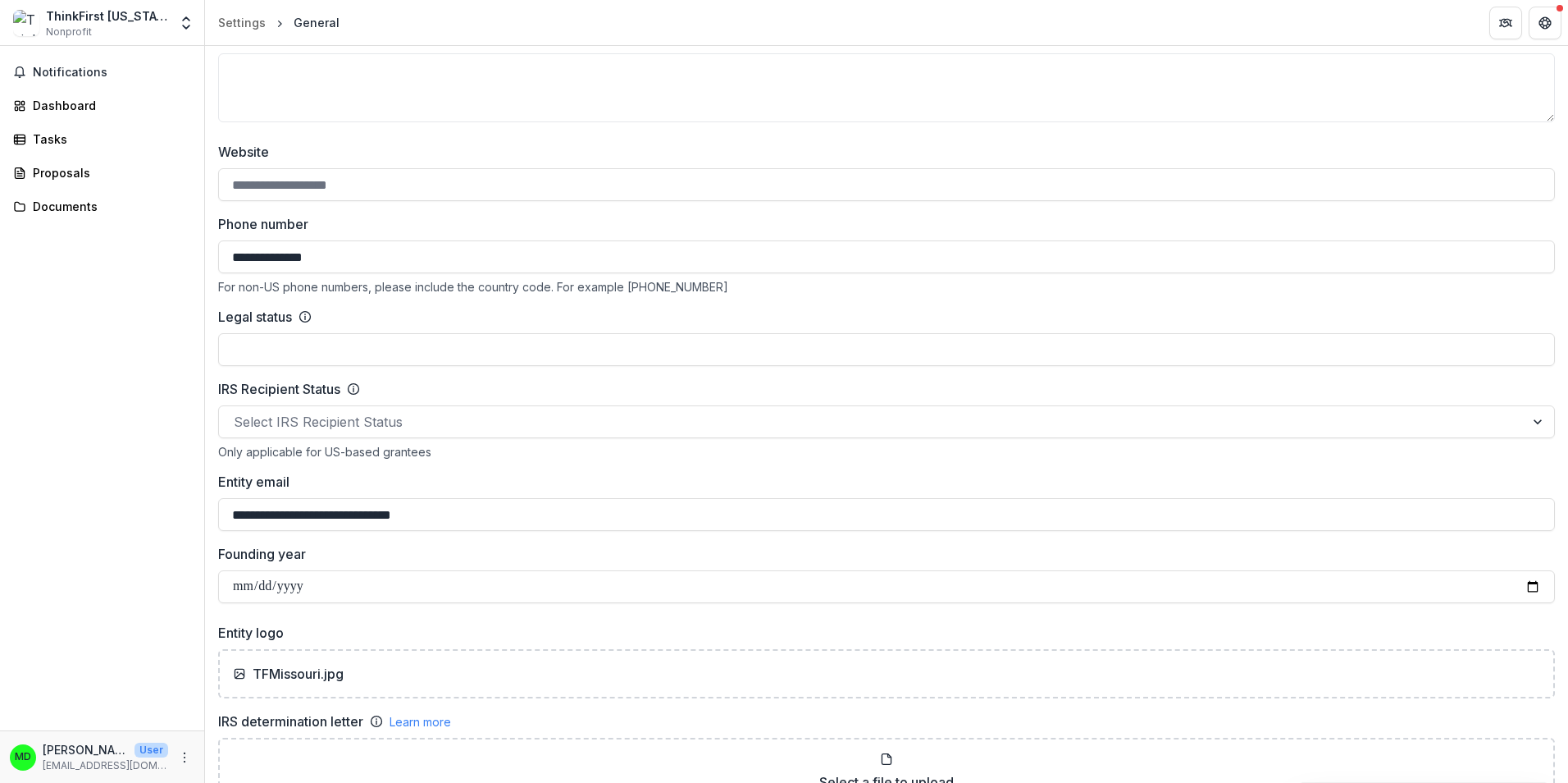
scroll to position [575, 0]
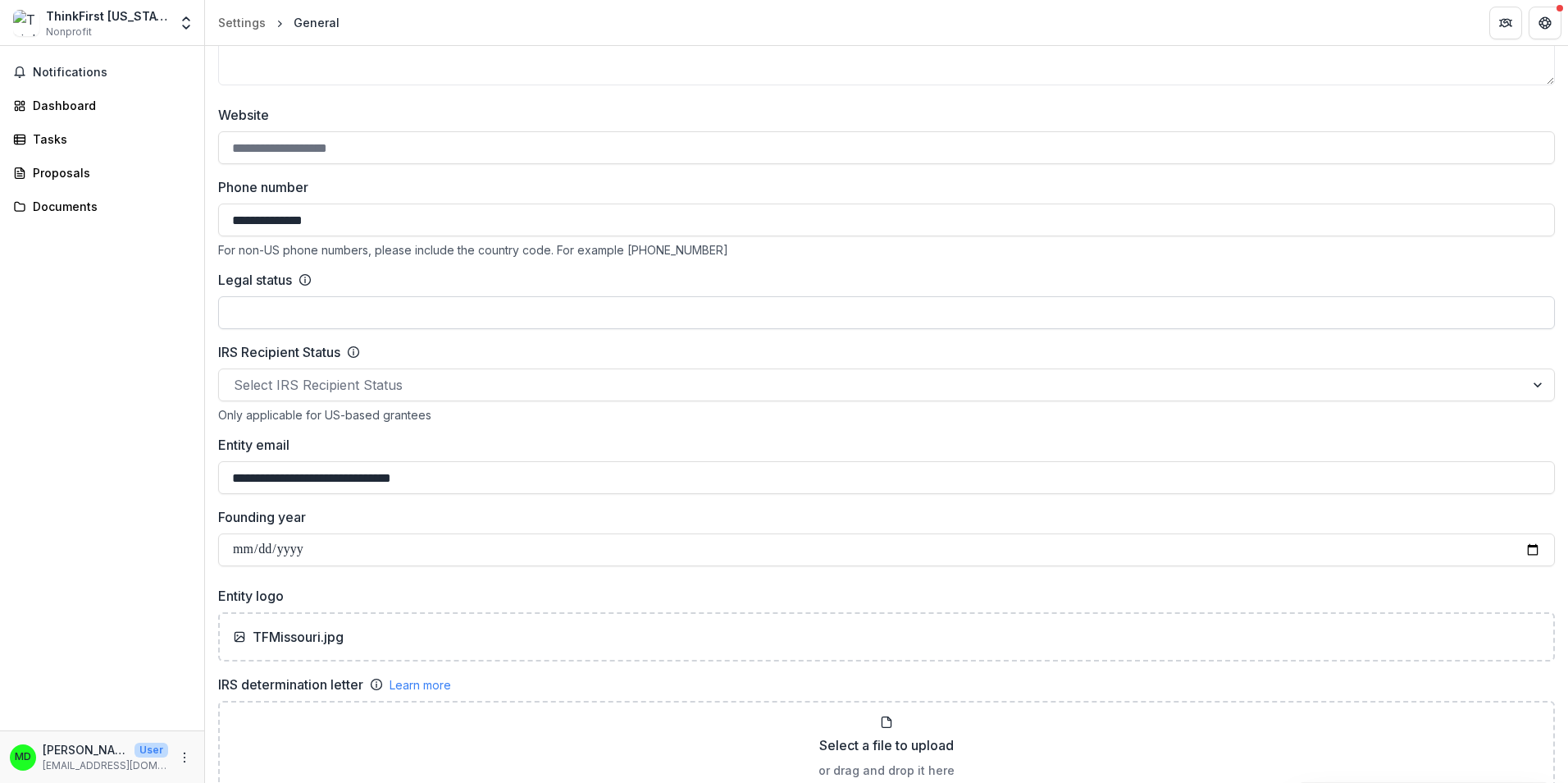
click at [249, 311] on input "Legal status" at bounding box center [886, 312] width 1337 height 32
click at [1549, 17] on icon "Get Help" at bounding box center [1546, 23] width 13 height 13
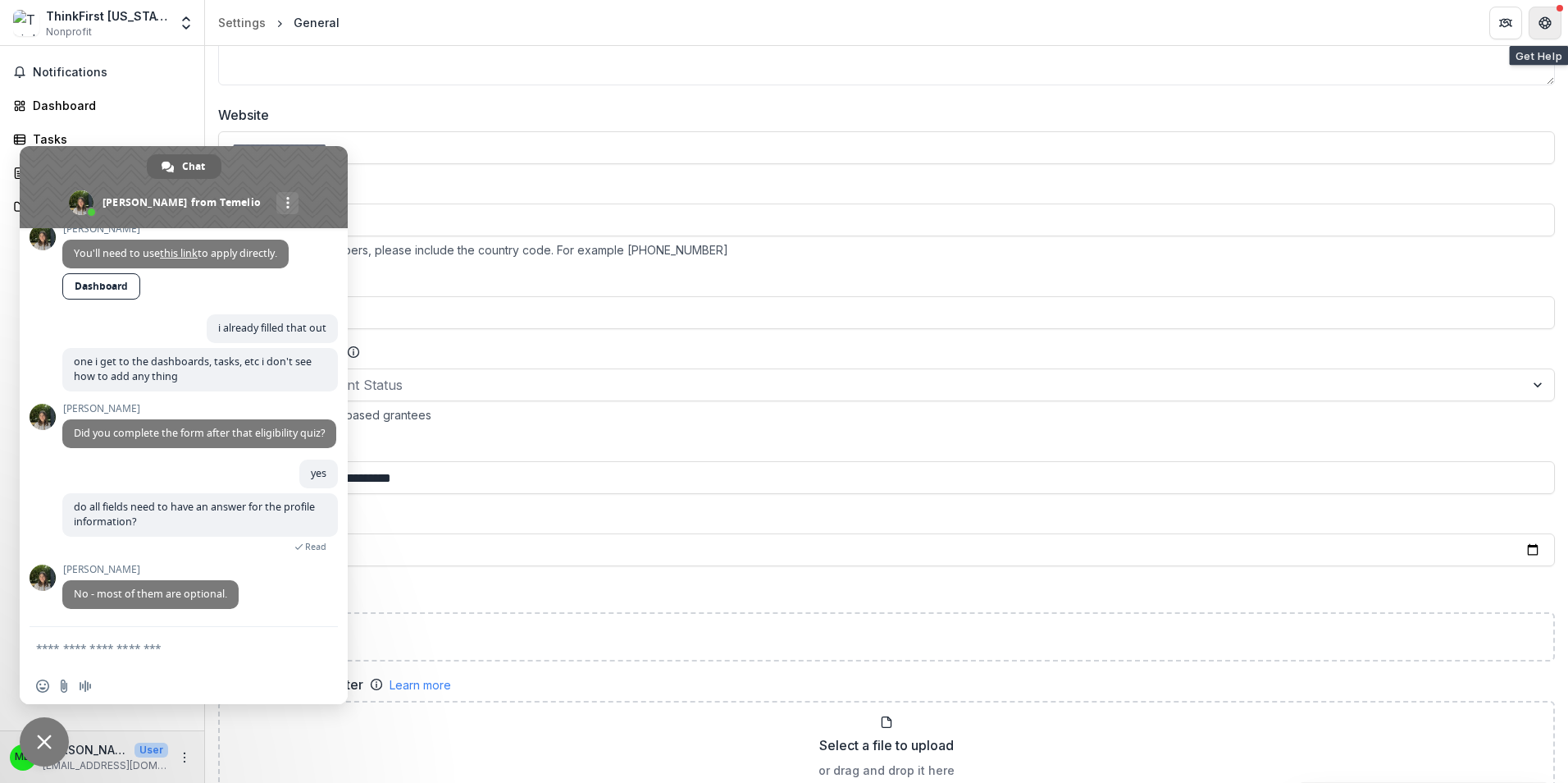
scroll to position [547, 0]
click at [86, 657] on textarea "Compose your message..." at bounding box center [167, 647] width 263 height 41
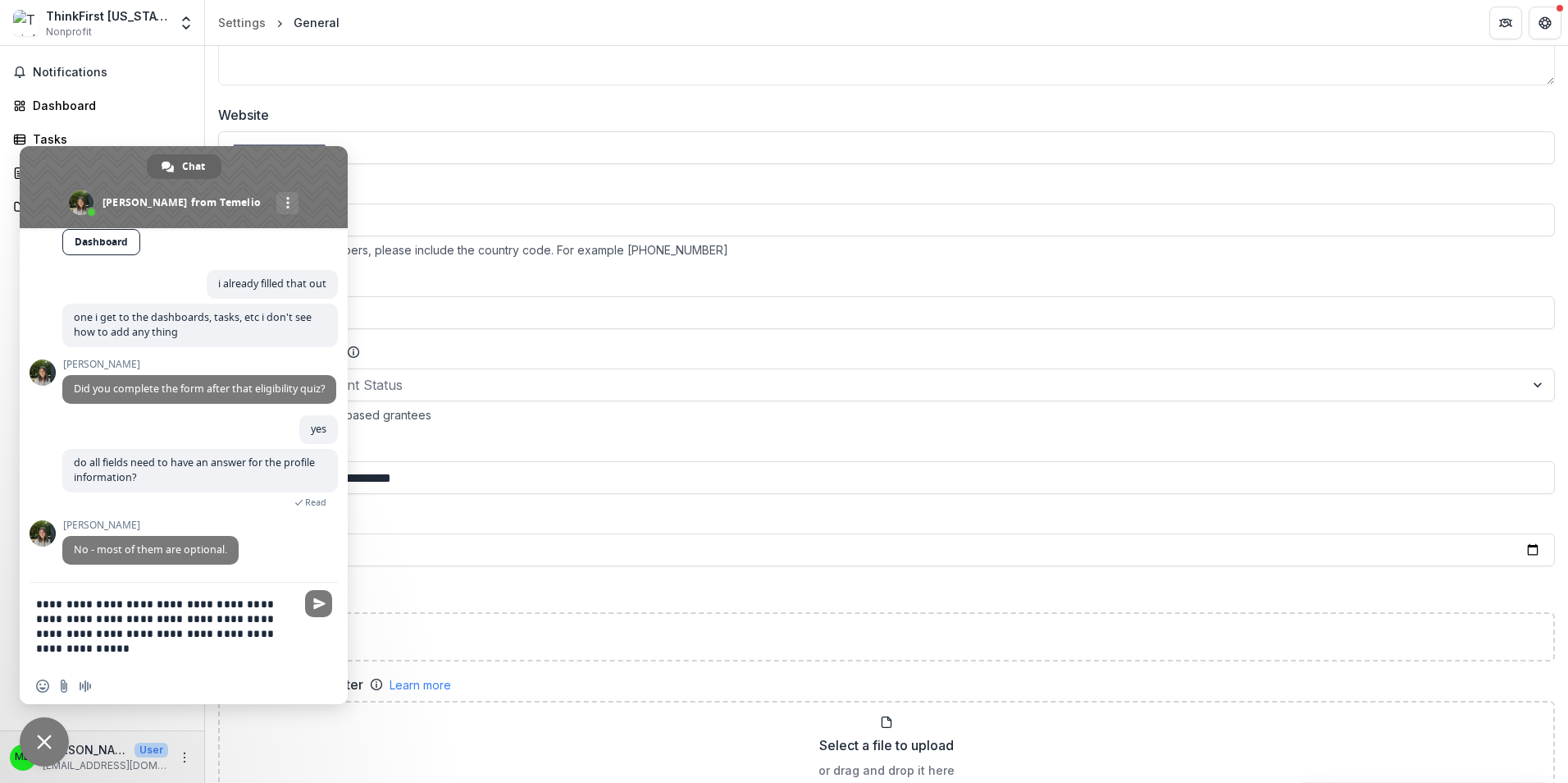
type textarea "**********"
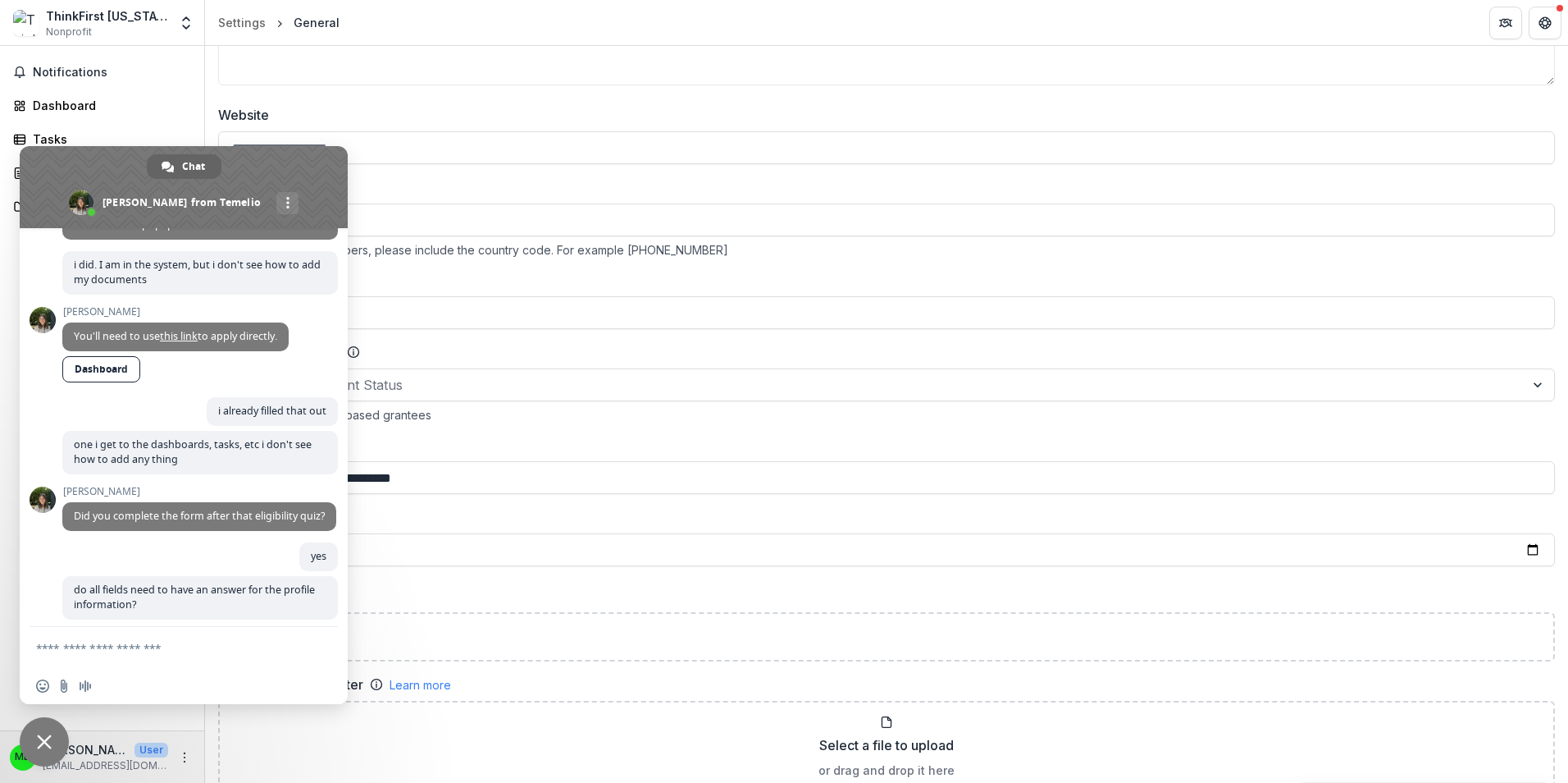
scroll to position [616, 0]
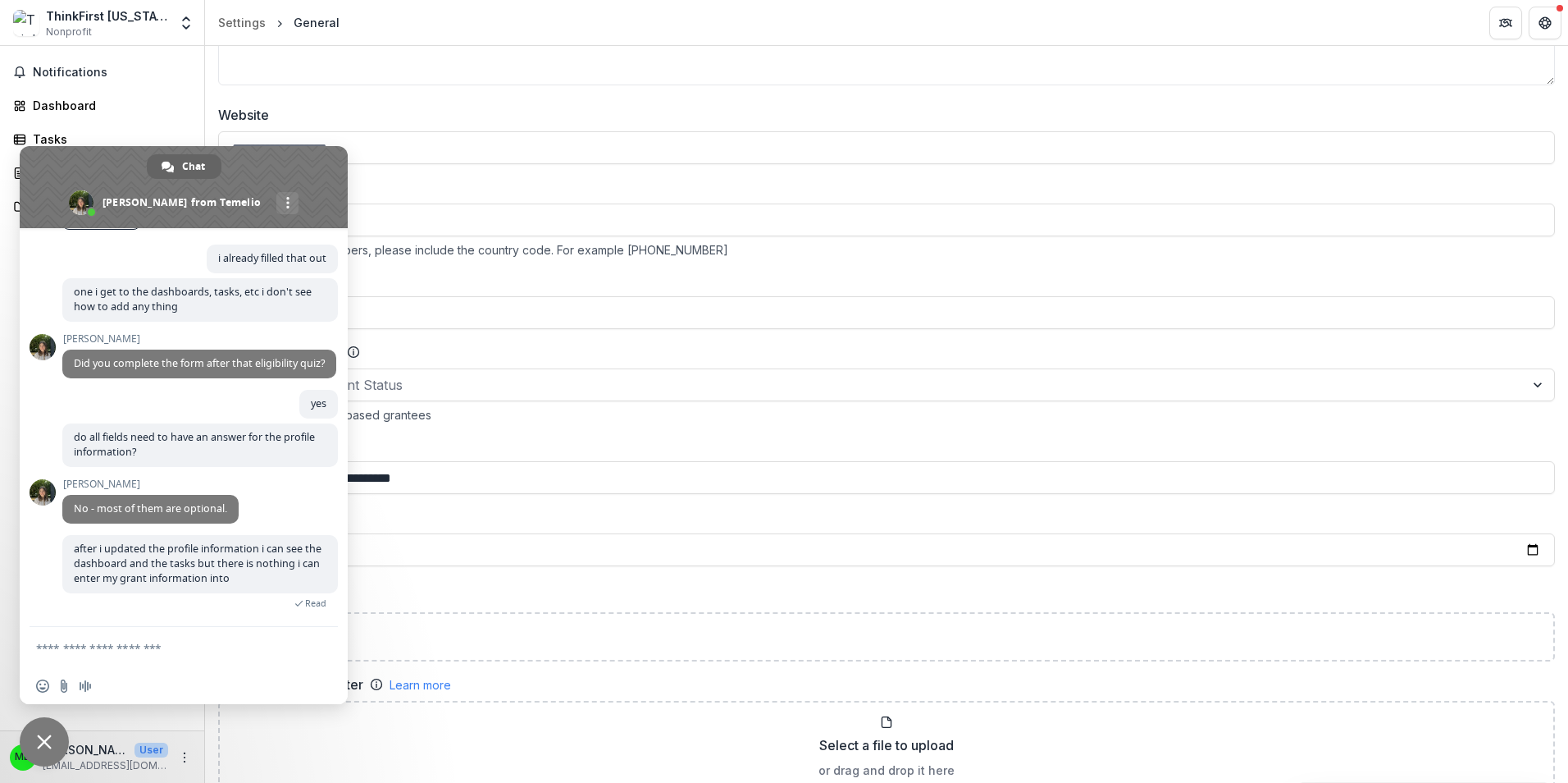
click at [317, 183] on span at bounding box center [183, 187] width 328 height 82
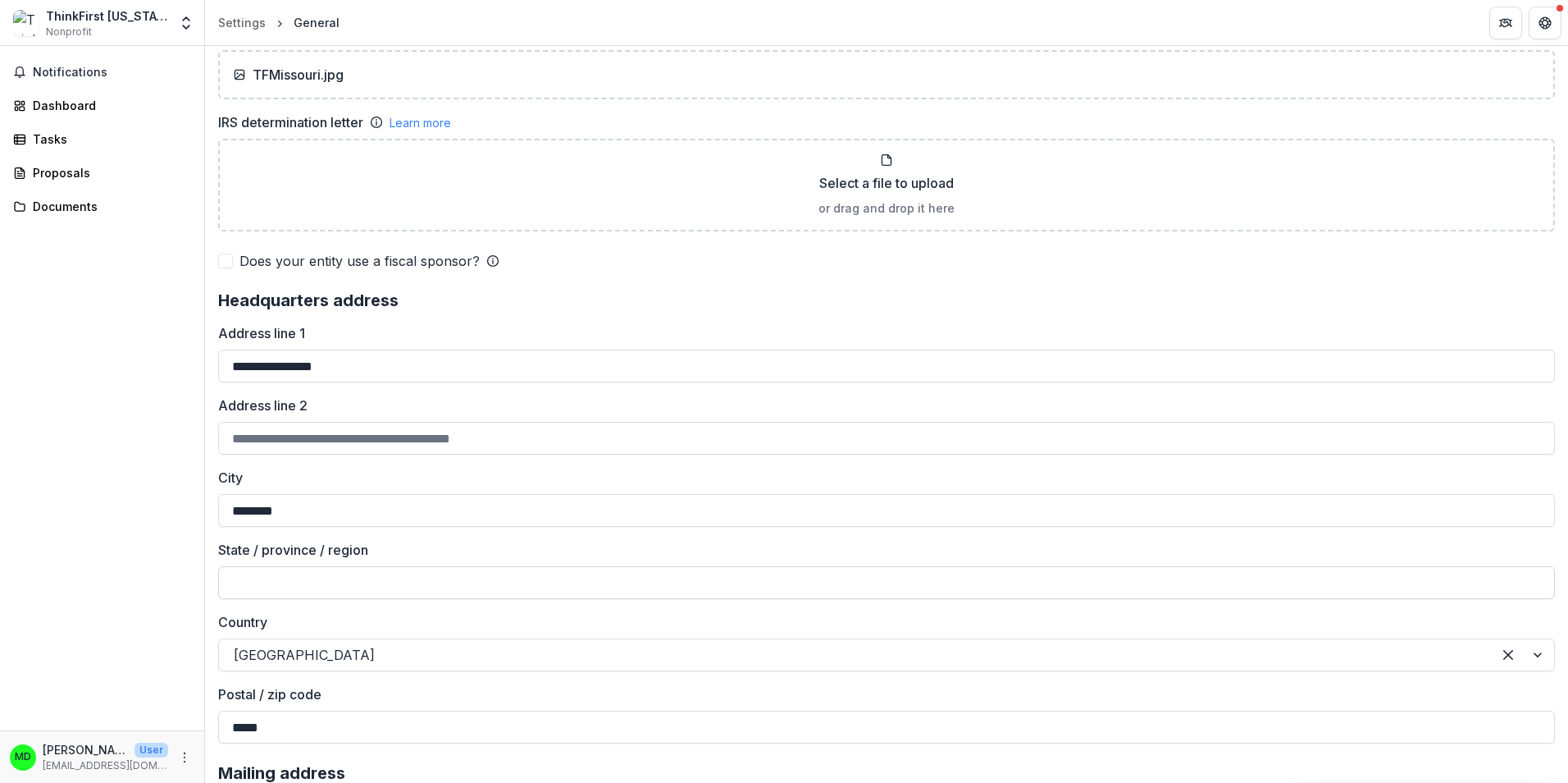
scroll to position [1219, 0]
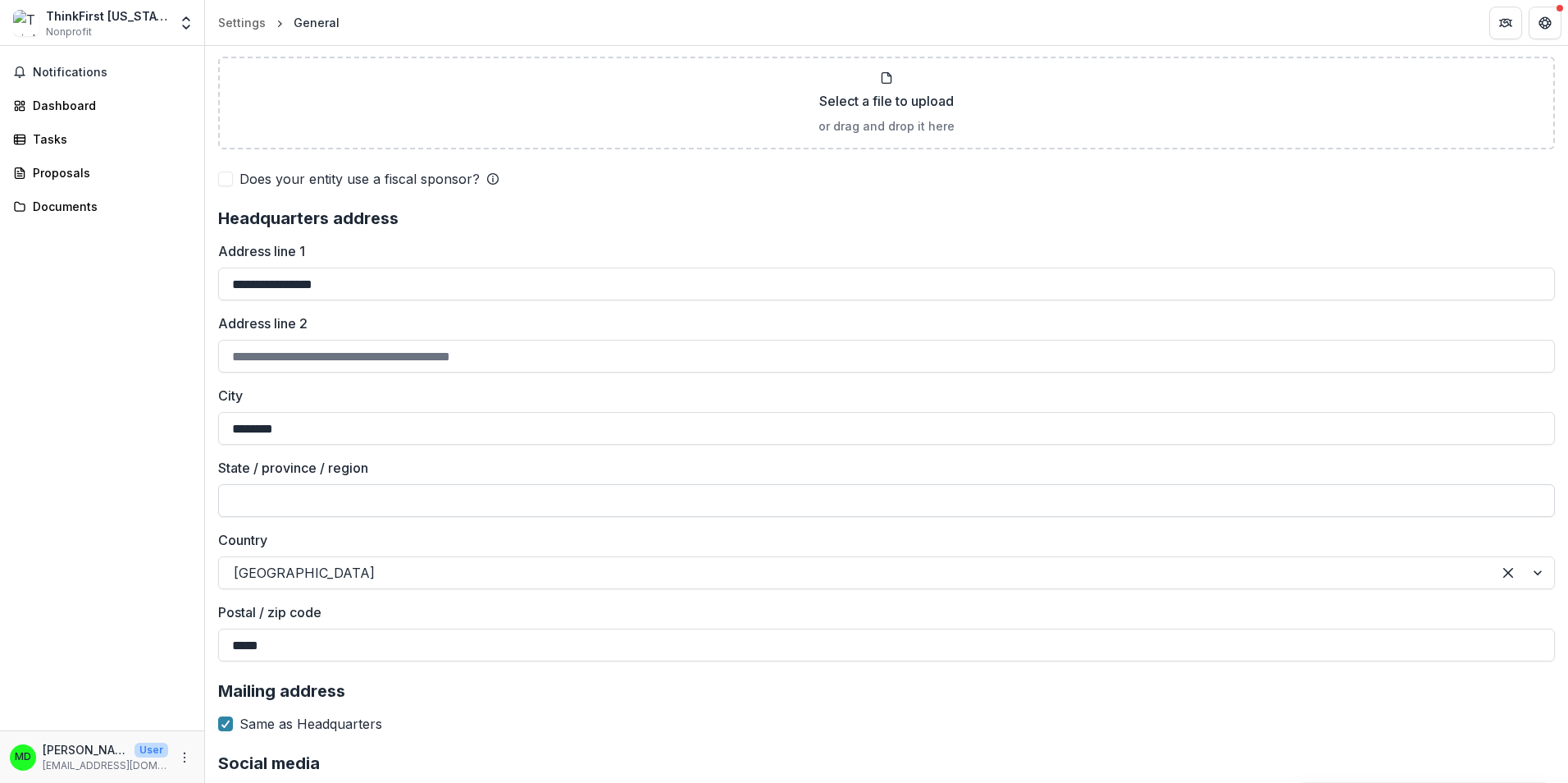
click at [294, 490] on input "State / province / region" at bounding box center [886, 500] width 1337 height 32
type input "********"
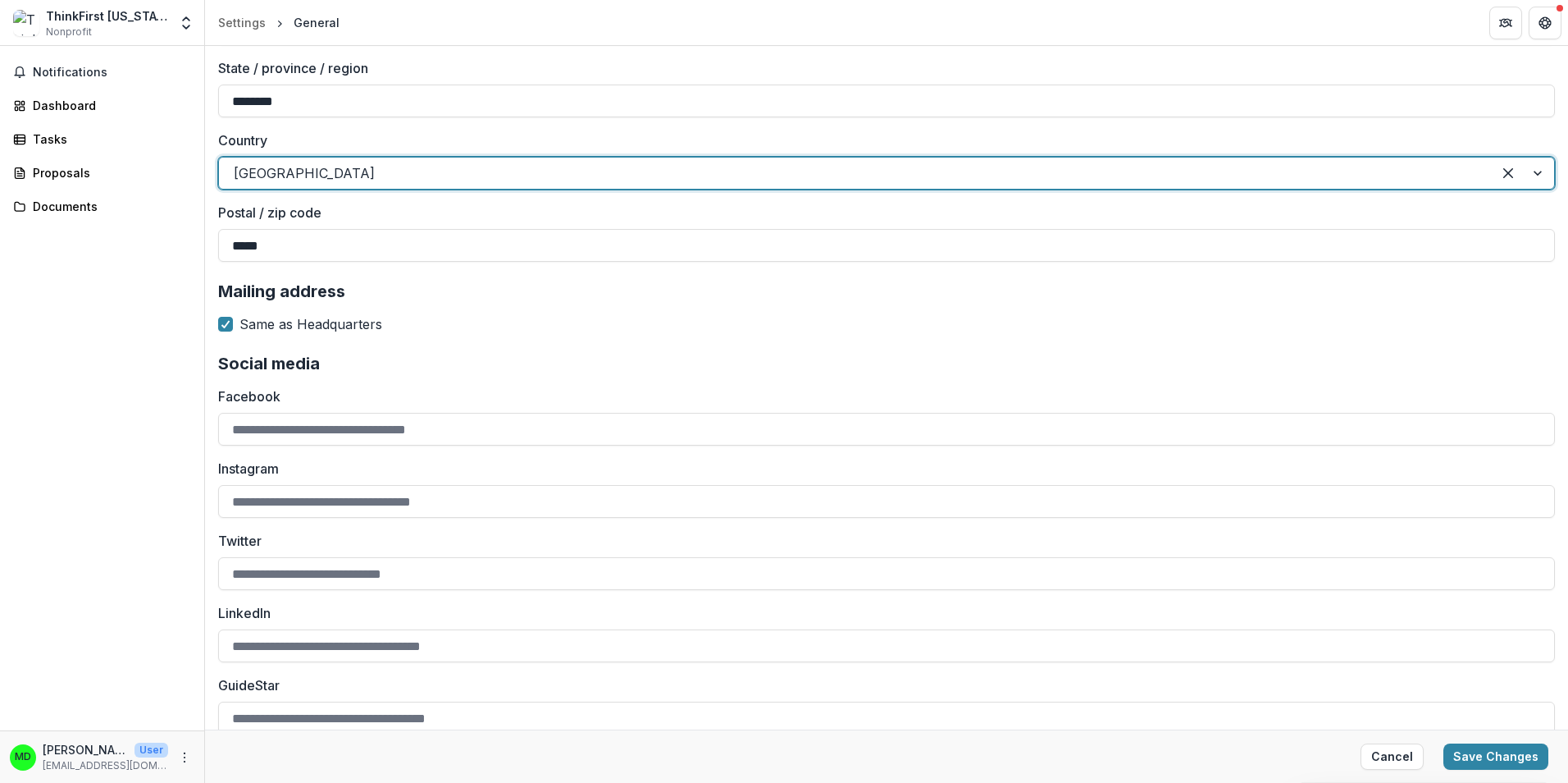
scroll to position [1629, 0]
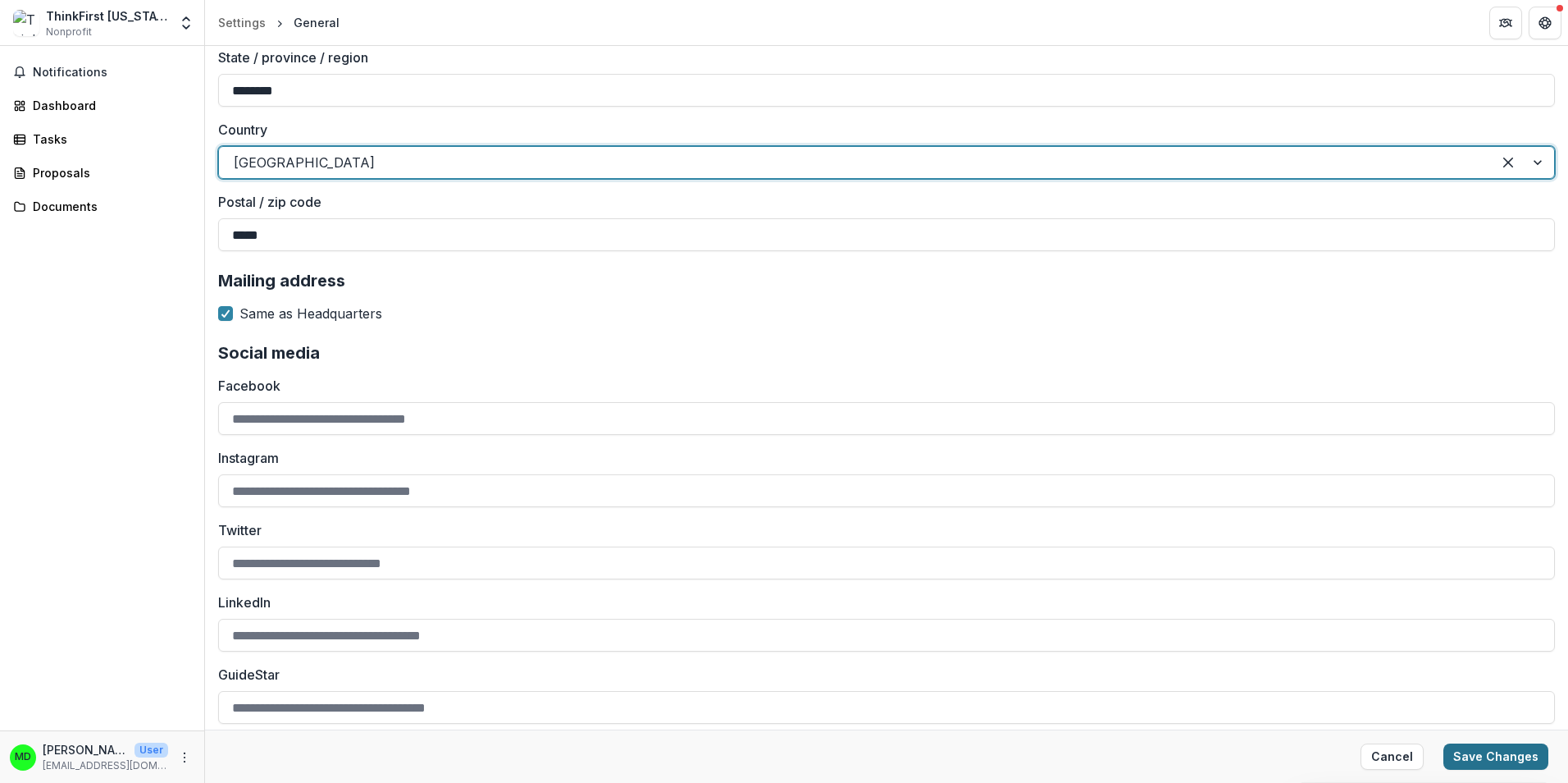
click at [1513, 757] on button "Save Changes" at bounding box center [1497, 756] width 105 height 26
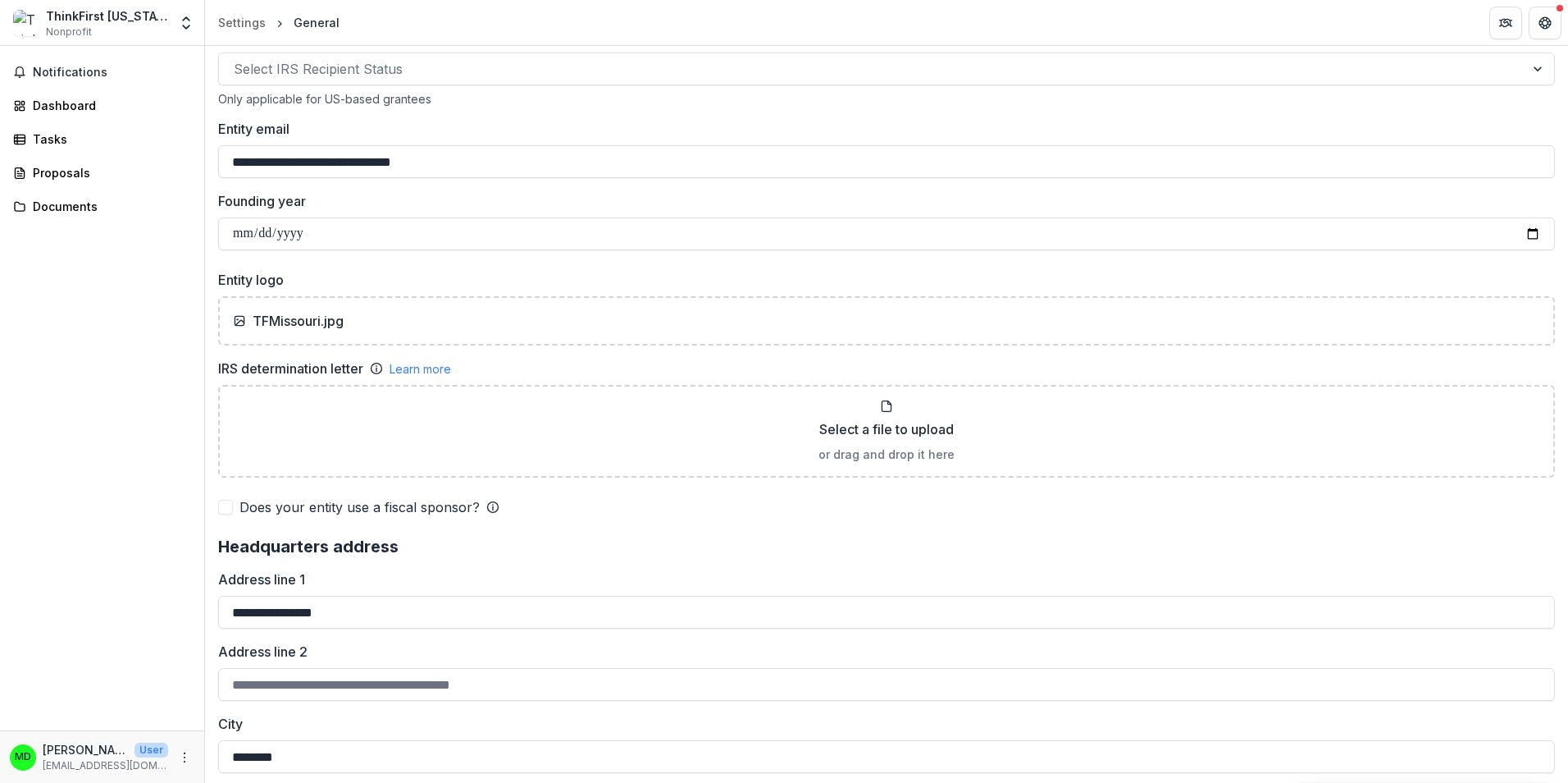
scroll to position [808, 0]
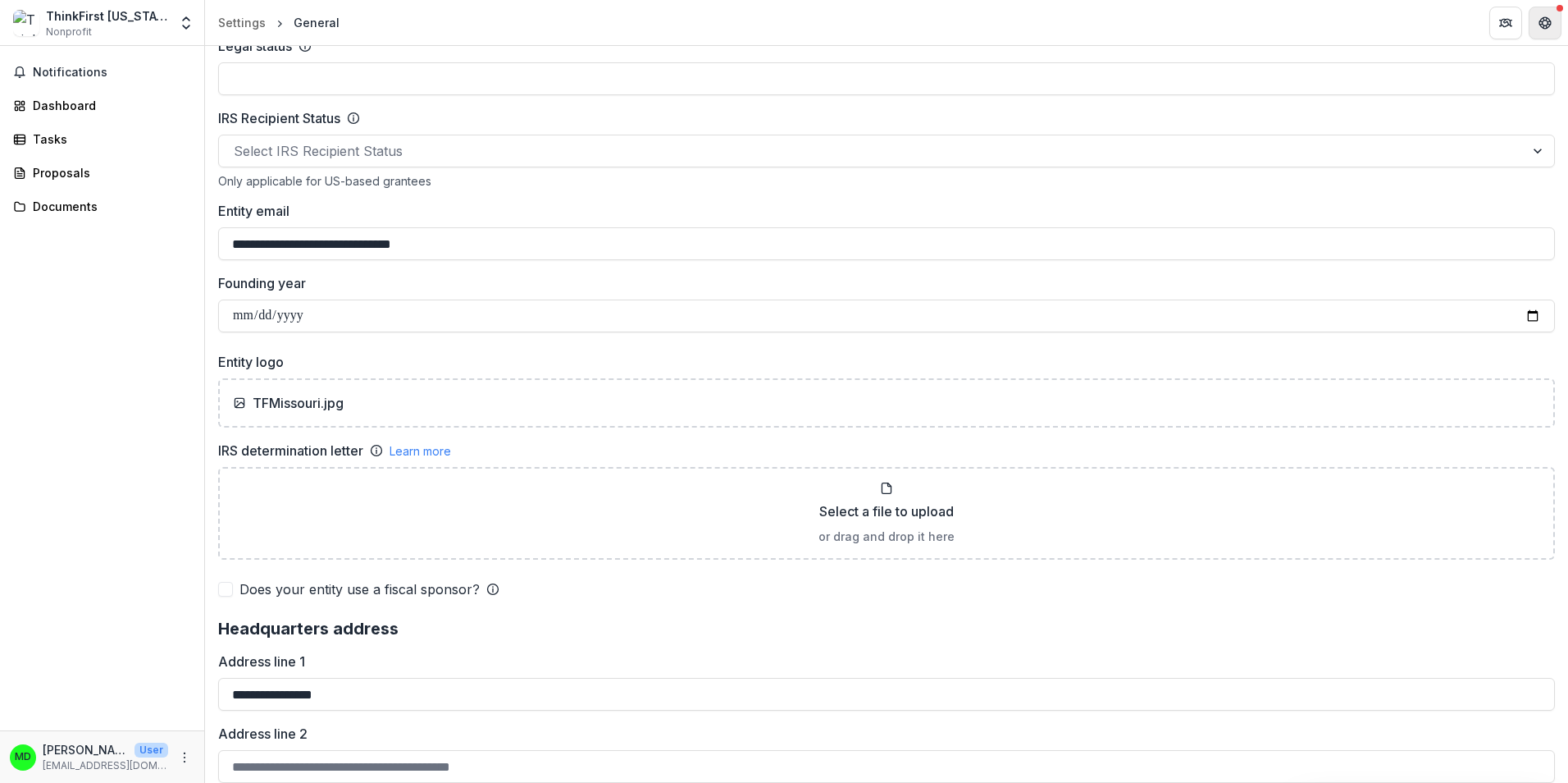
click at [1538, 16] on button "Get Help" at bounding box center [1545, 22] width 32 height 32
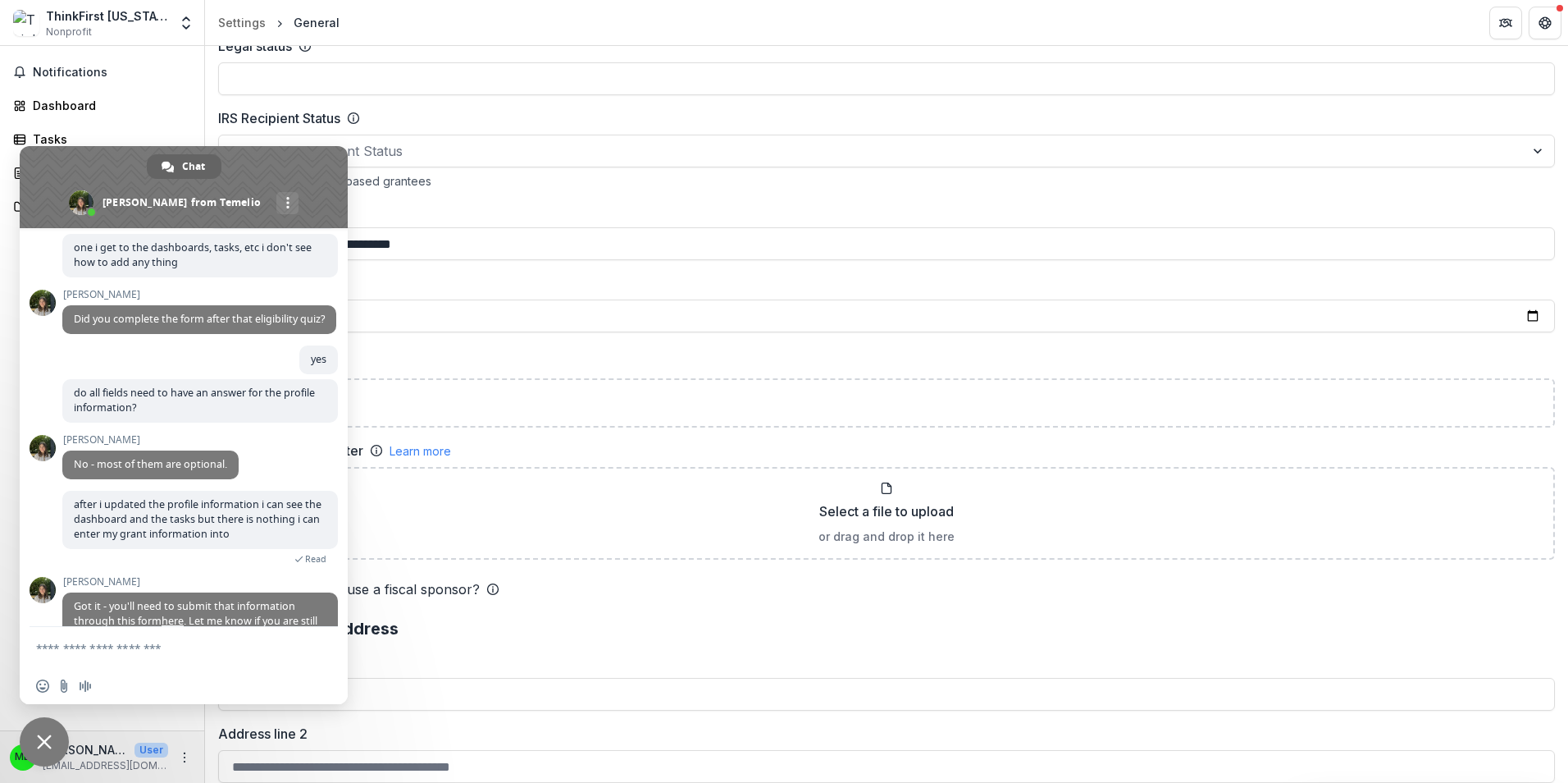
scroll to position [737, 0]
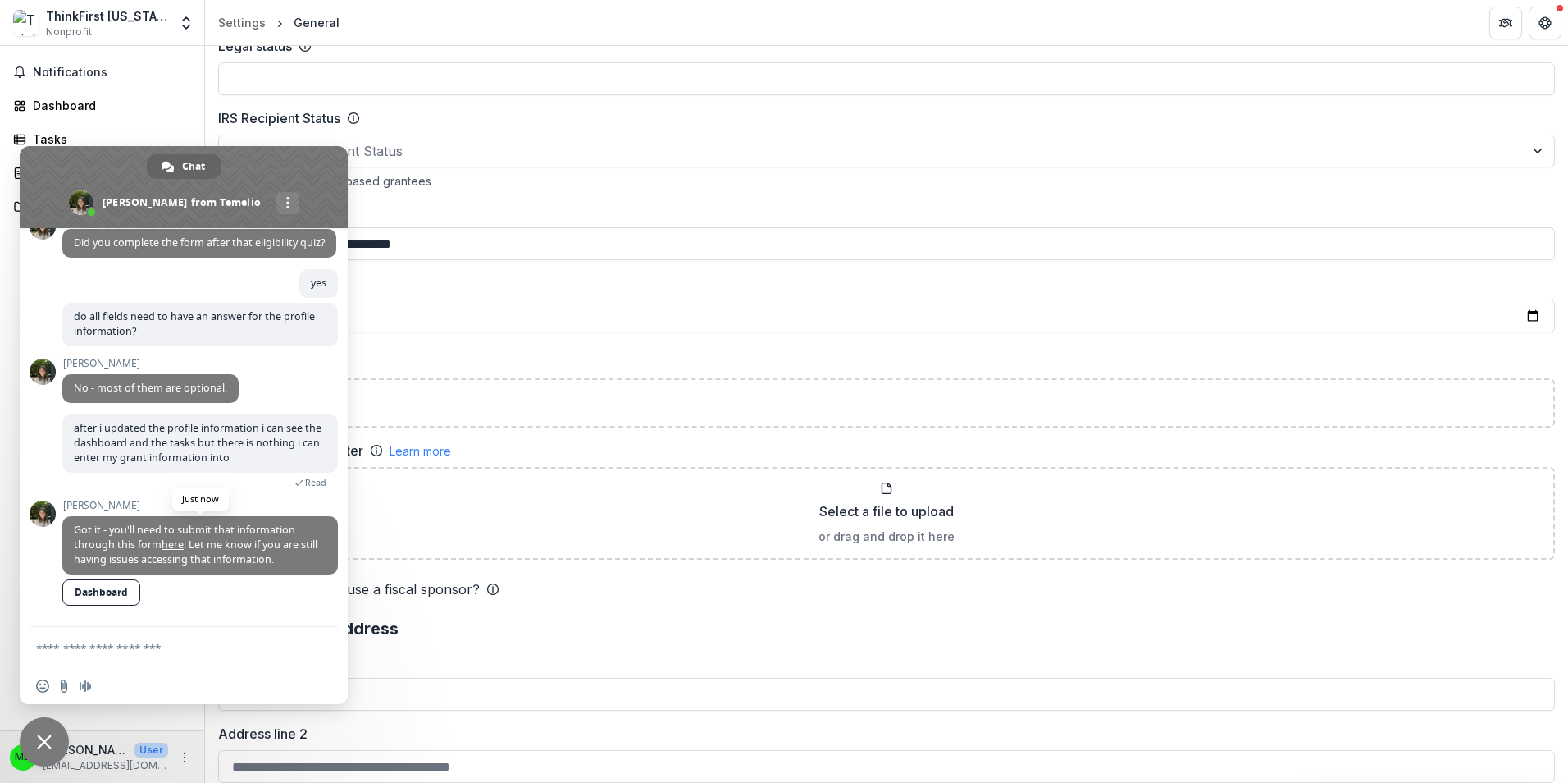
click at [177, 544] on link "here" at bounding box center [173, 544] width 22 height 14
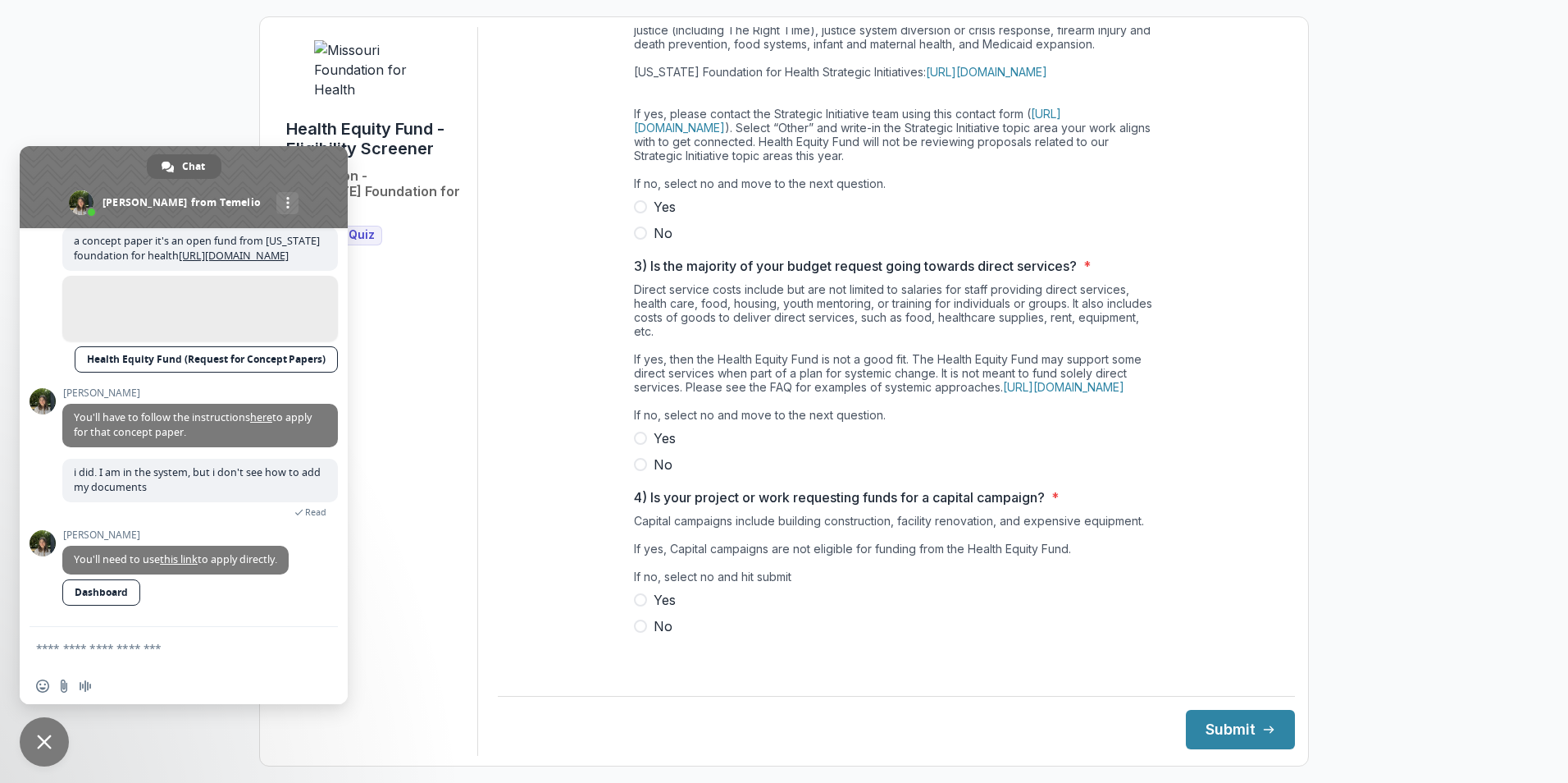
scroll to position [359, 0]
click at [118, 595] on link "Dashboard" at bounding box center [101, 592] width 78 height 26
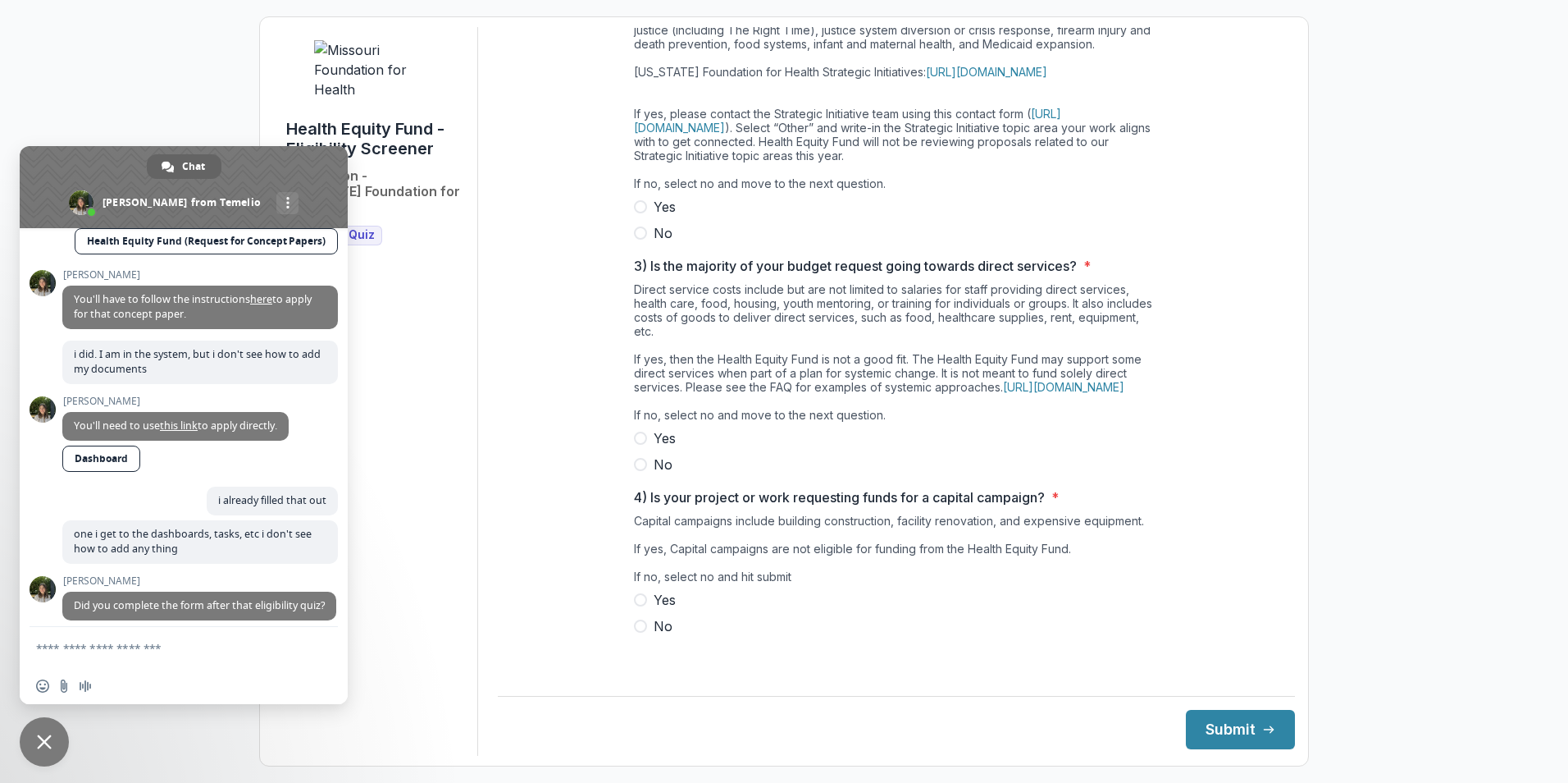
scroll to position [441, 0]
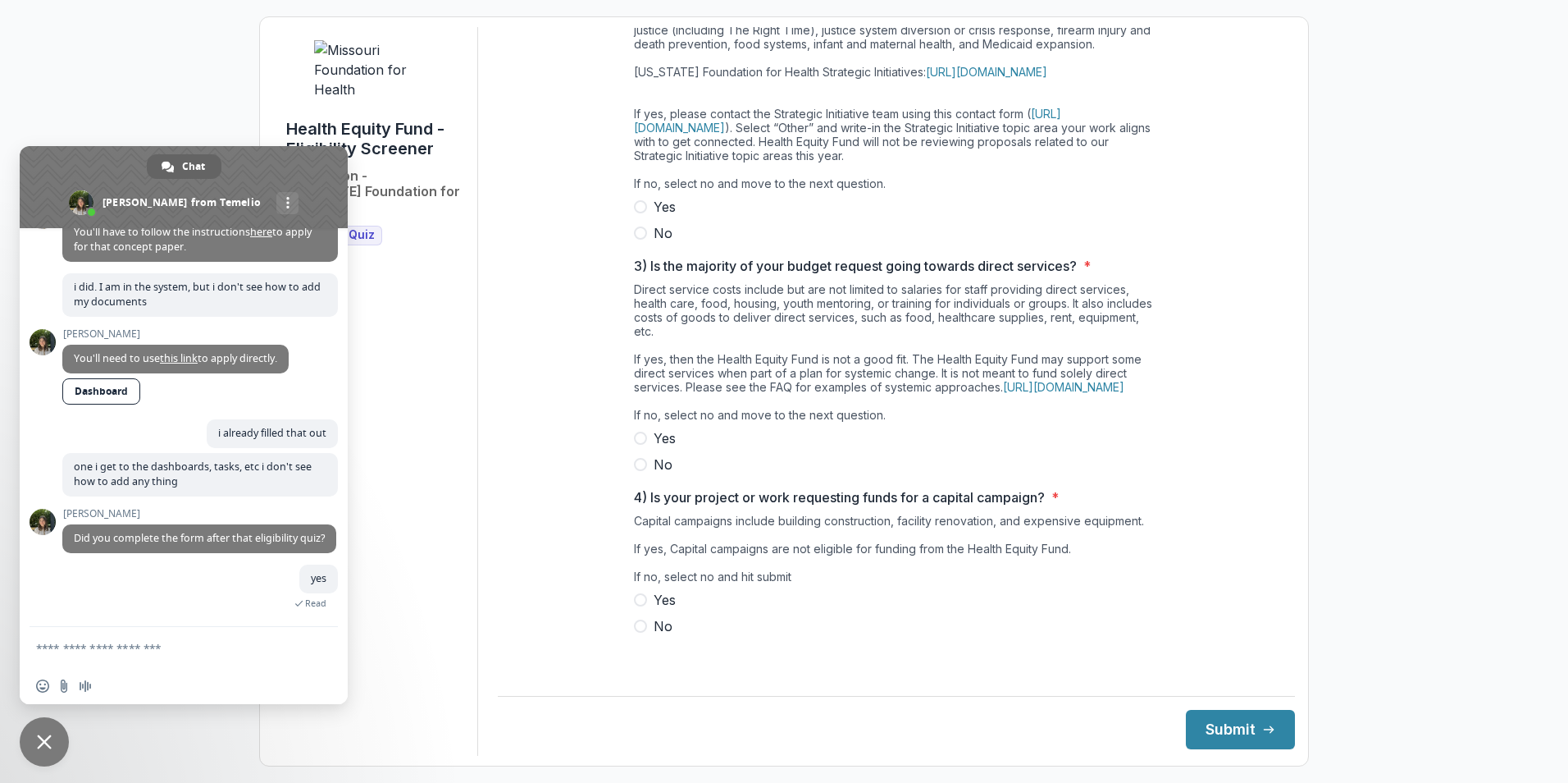
type textarea "**********"
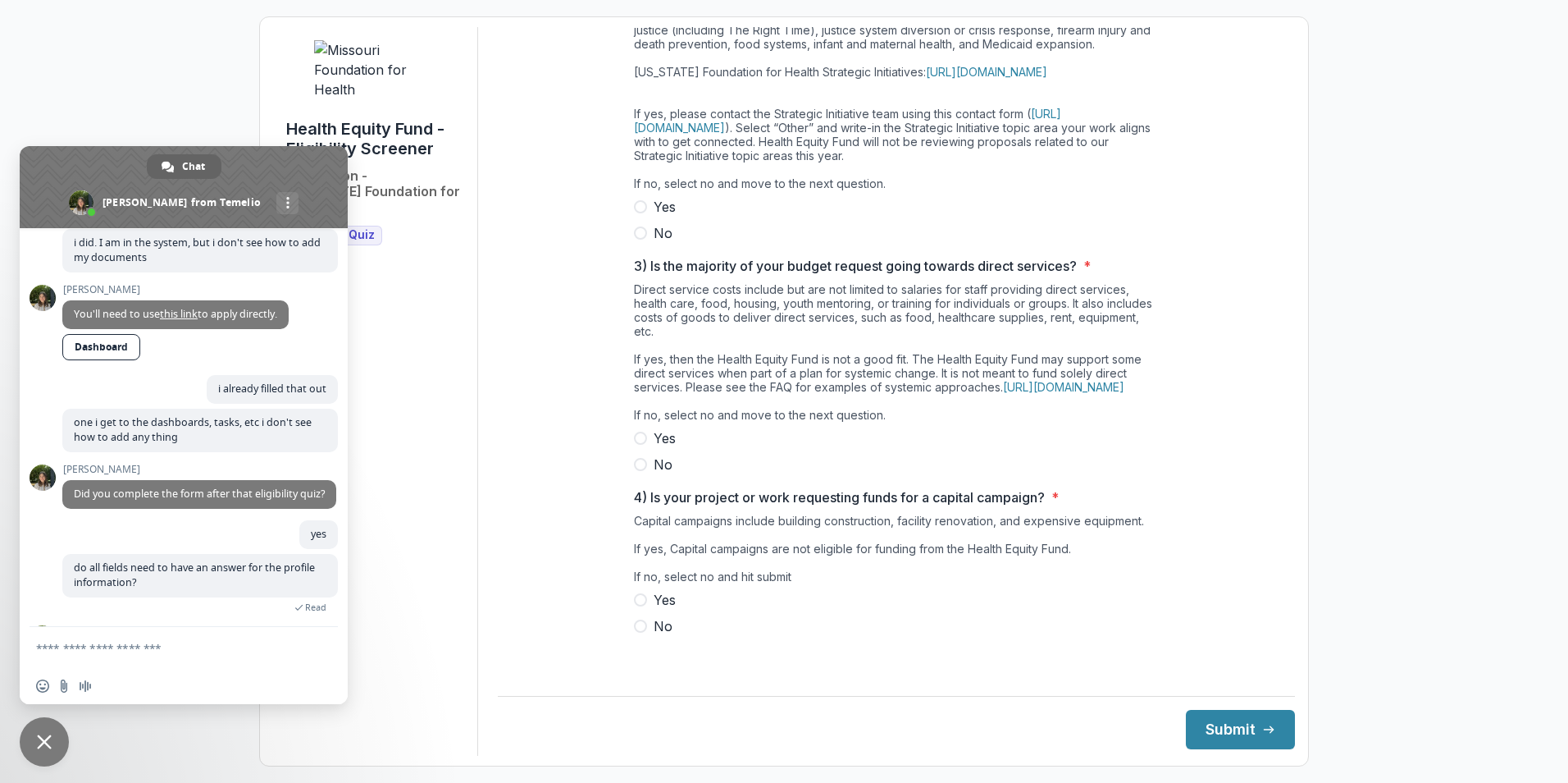
type textarea "**********"
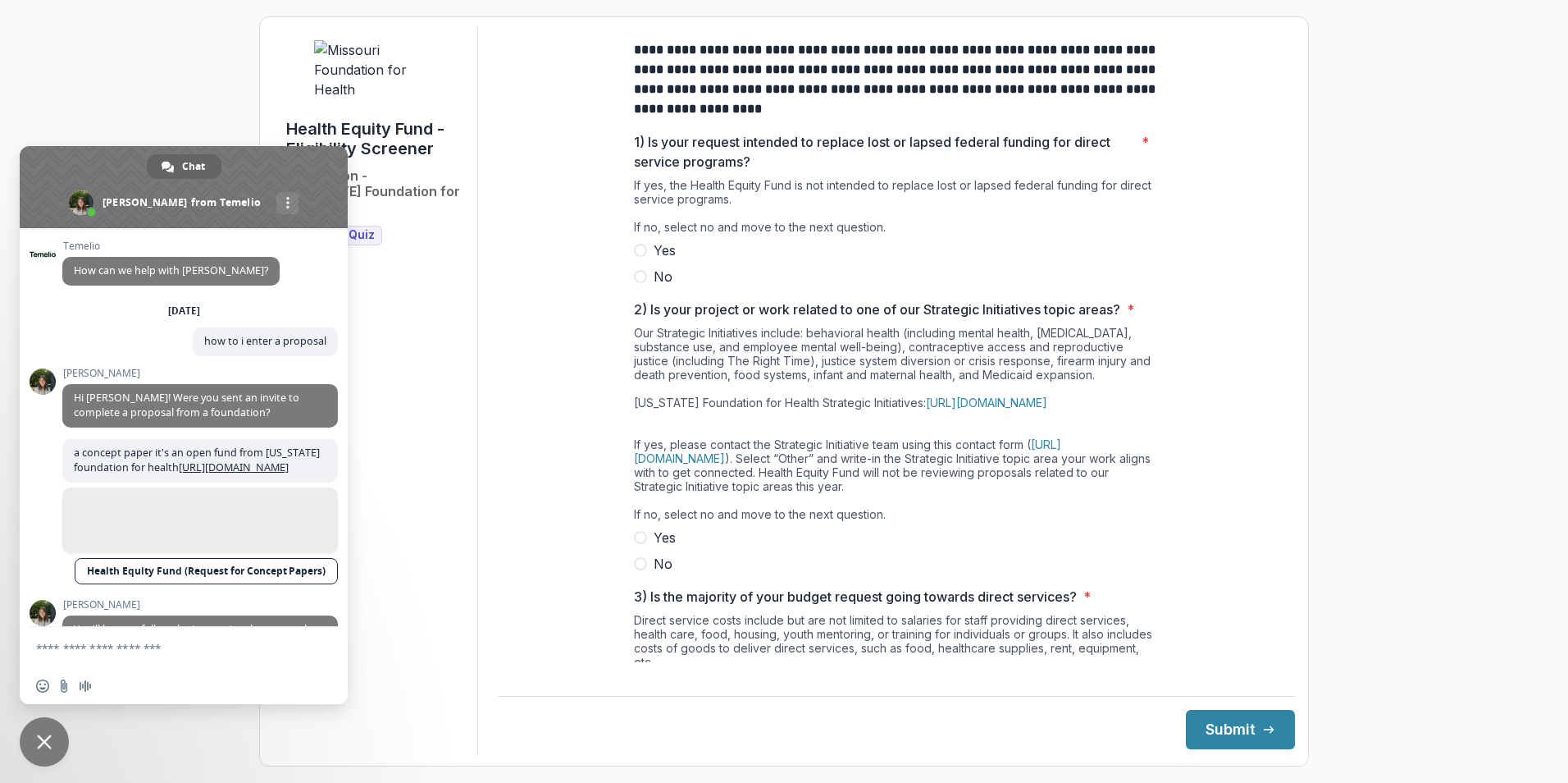
scroll to position [242, 0]
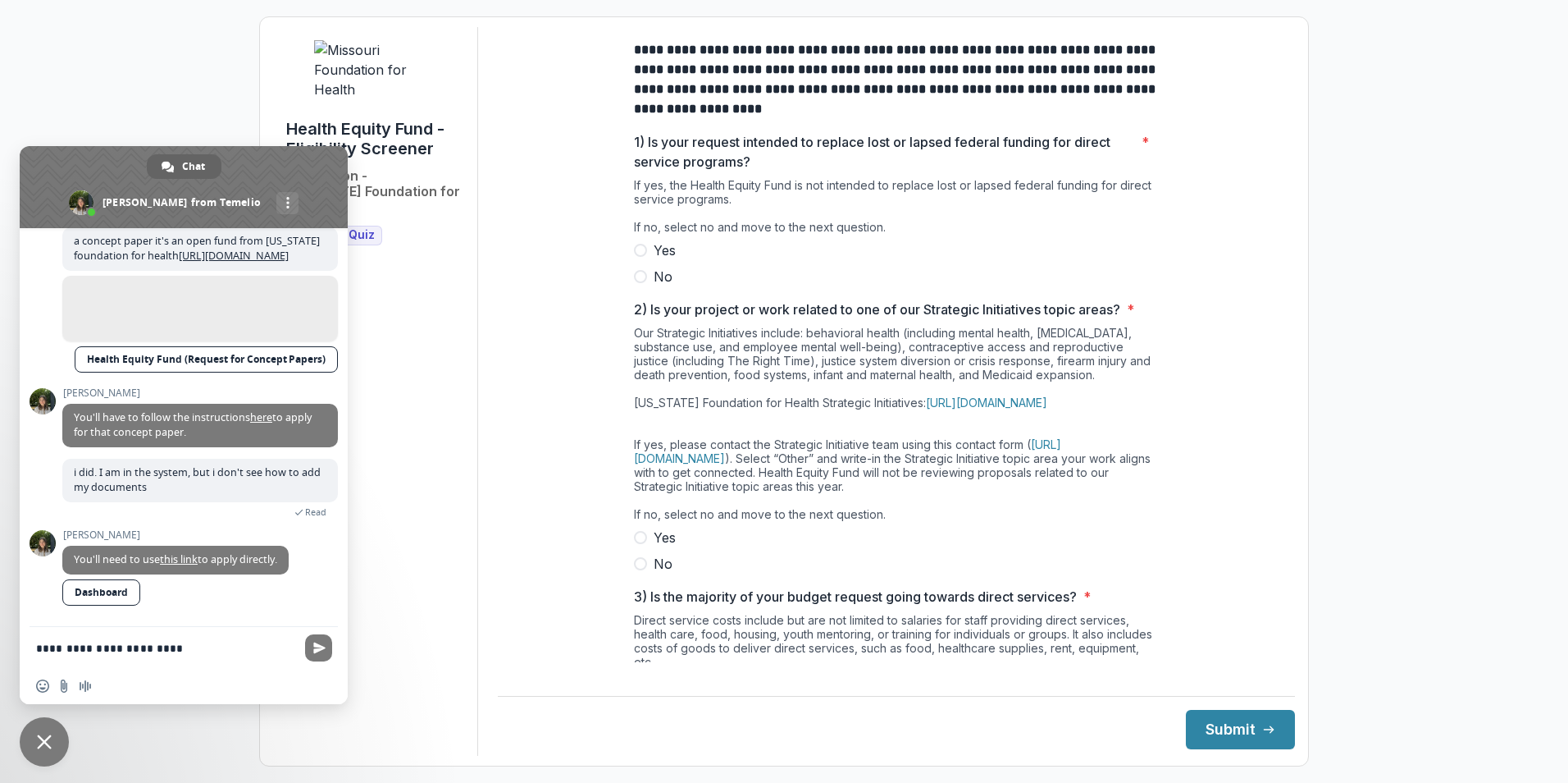
type textarea "**********"
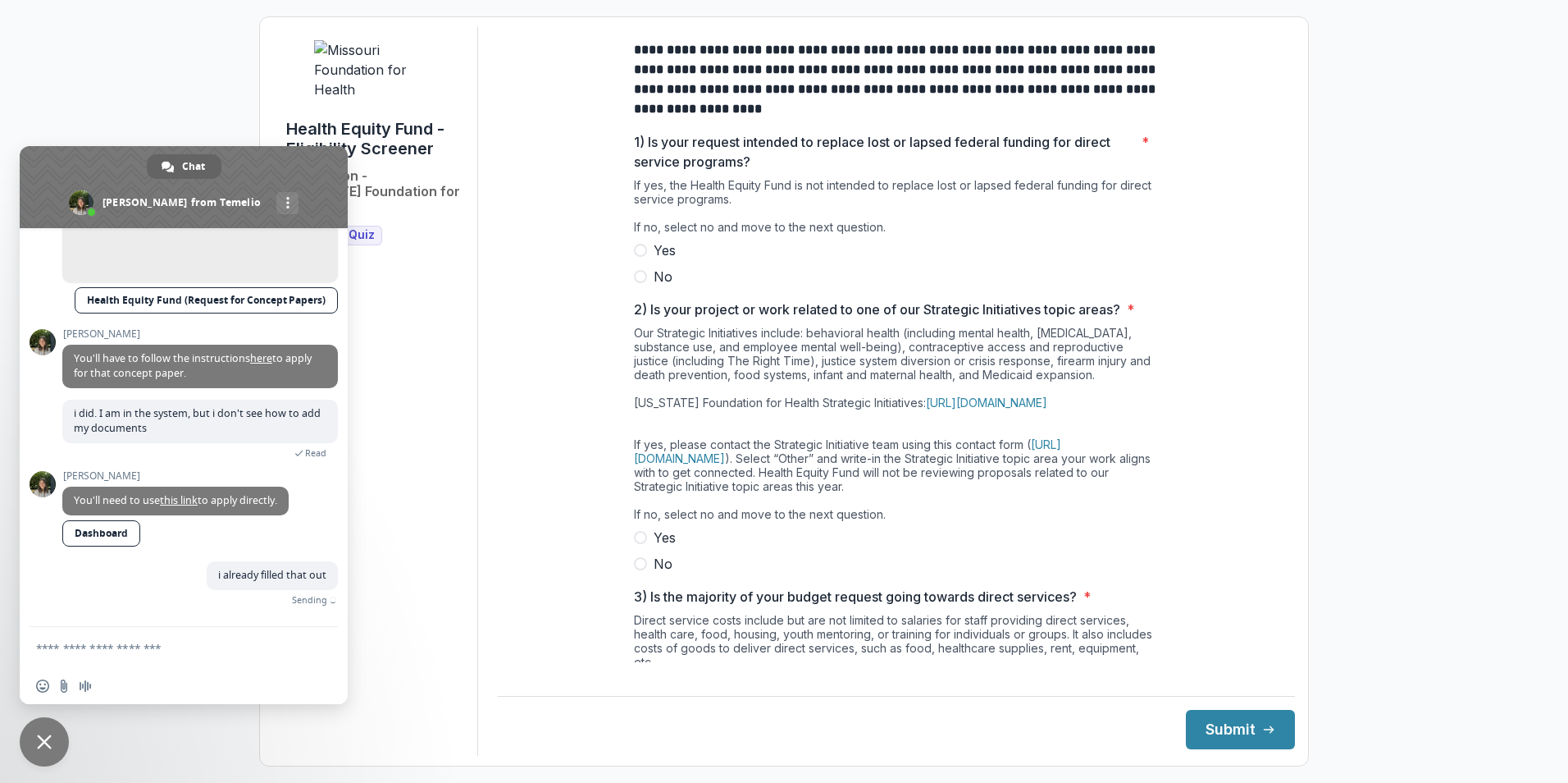
scroll to position [281, 0]
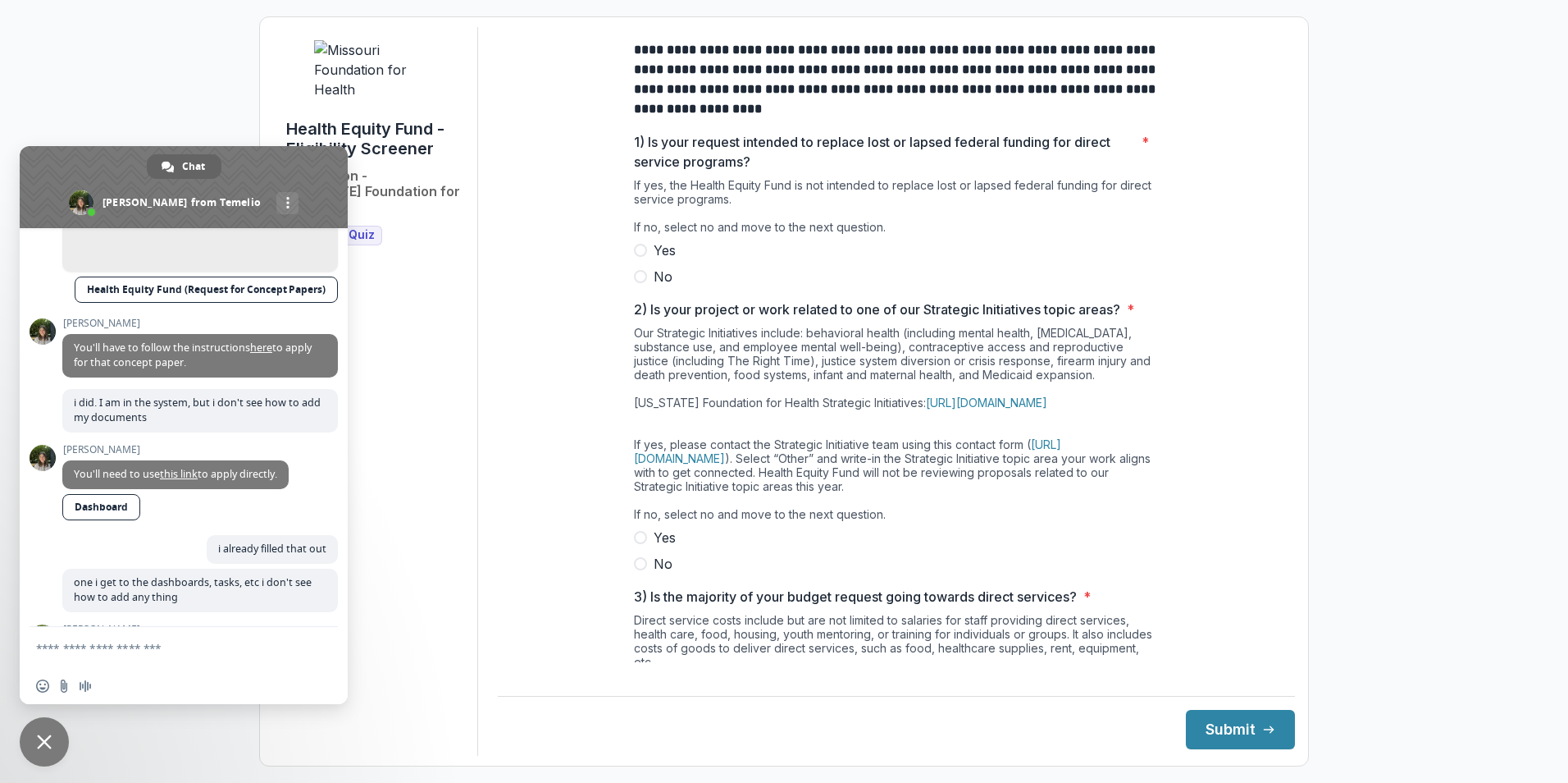
type textarea "**********"
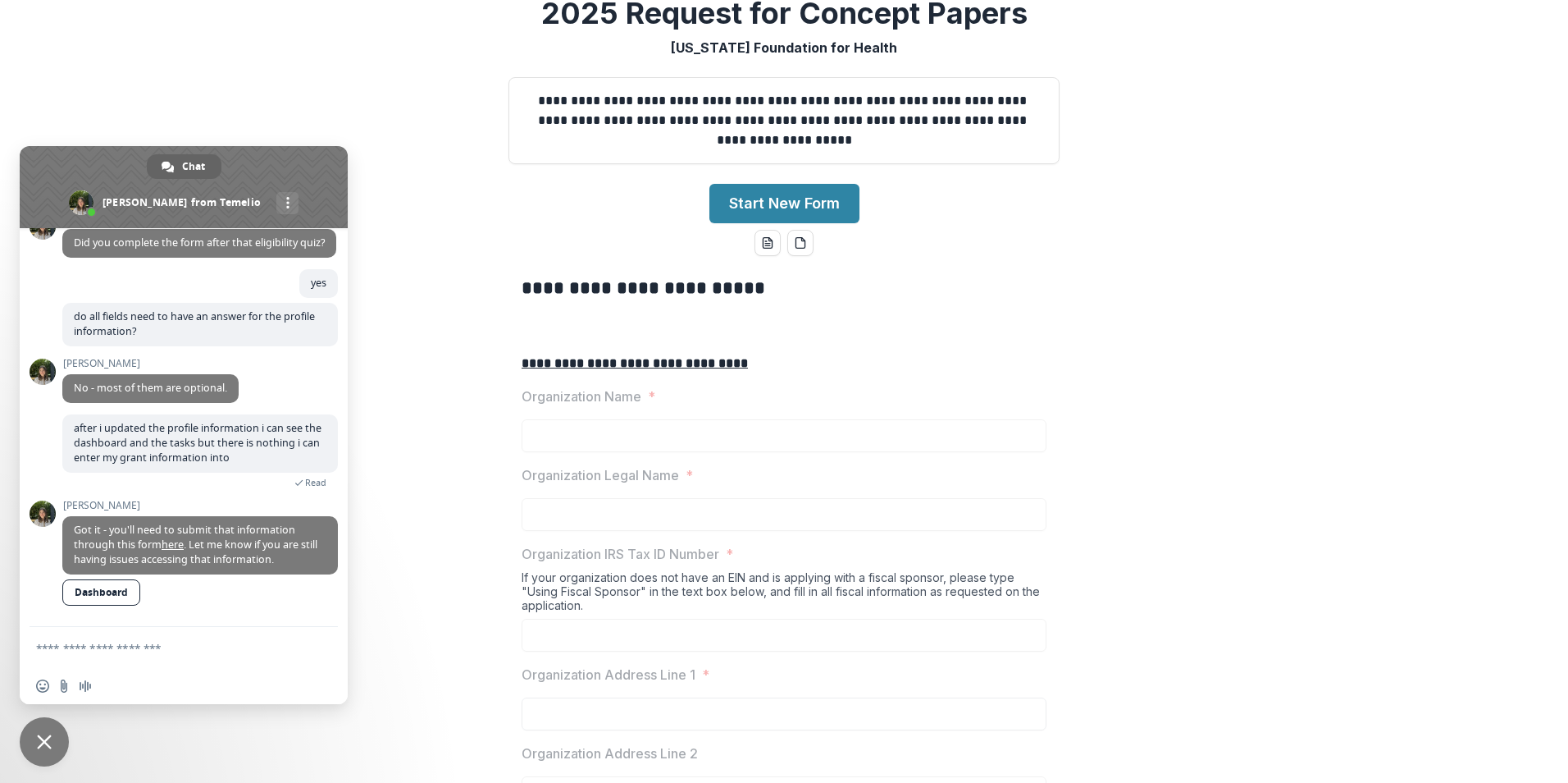
scroll to position [410, 0]
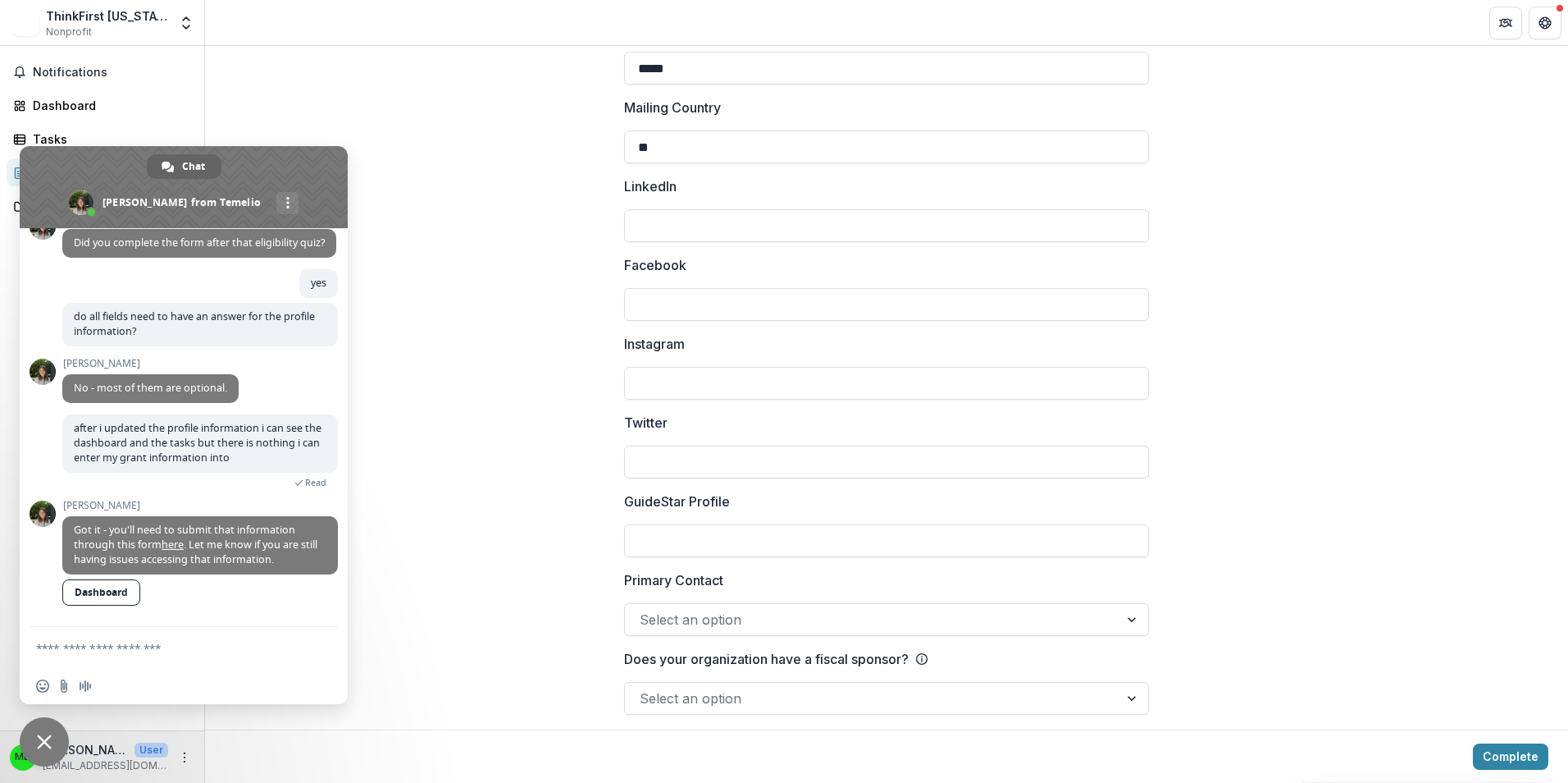
scroll to position [2250, 0]
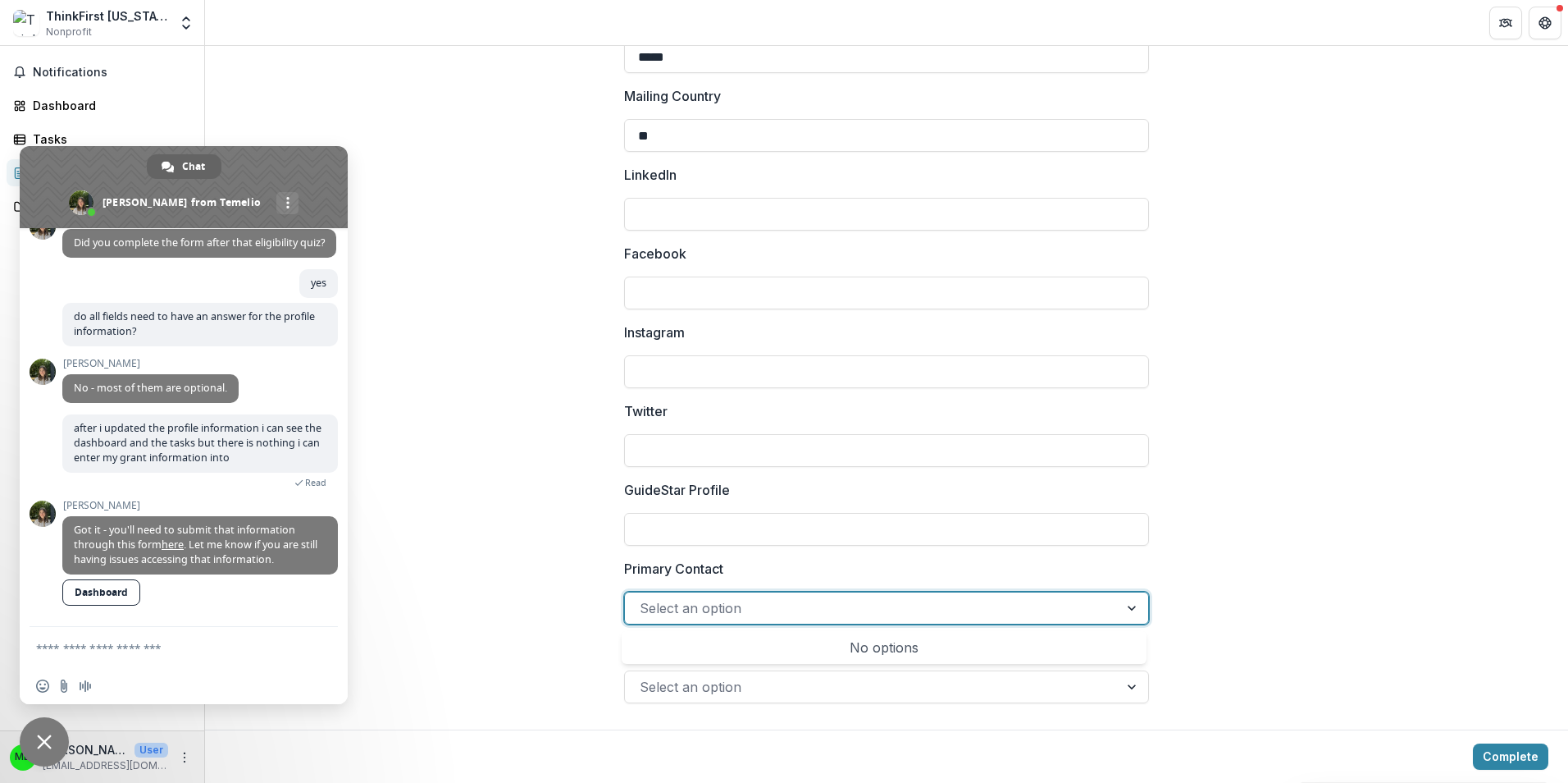
click at [1130, 605] on div at bounding box center [1134, 608] width 30 height 31
click at [722, 605] on div at bounding box center [872, 608] width 464 height 23
type input "**********"
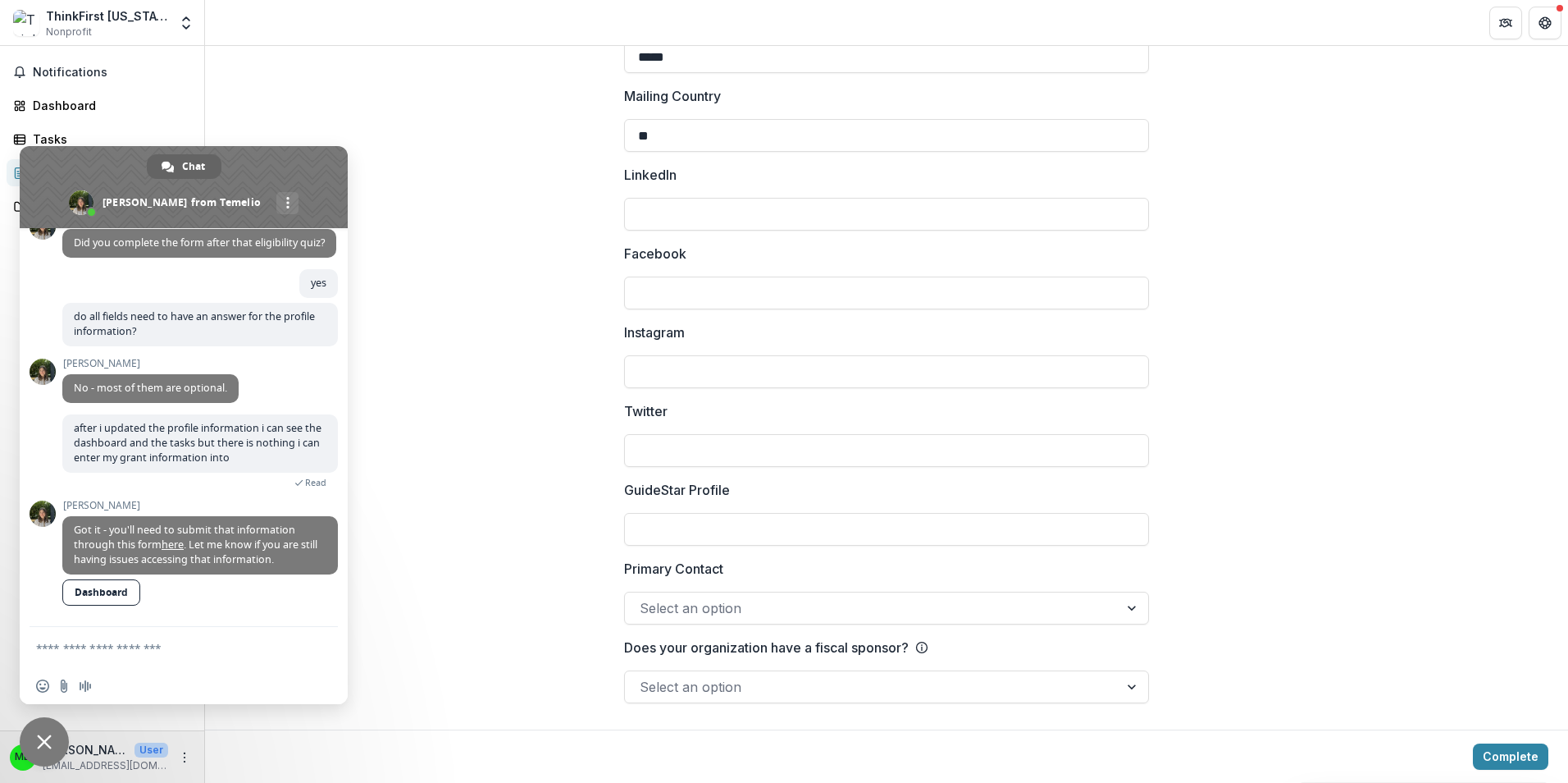
click at [1494, 751] on button "Complete" at bounding box center [1512, 756] width 76 height 26
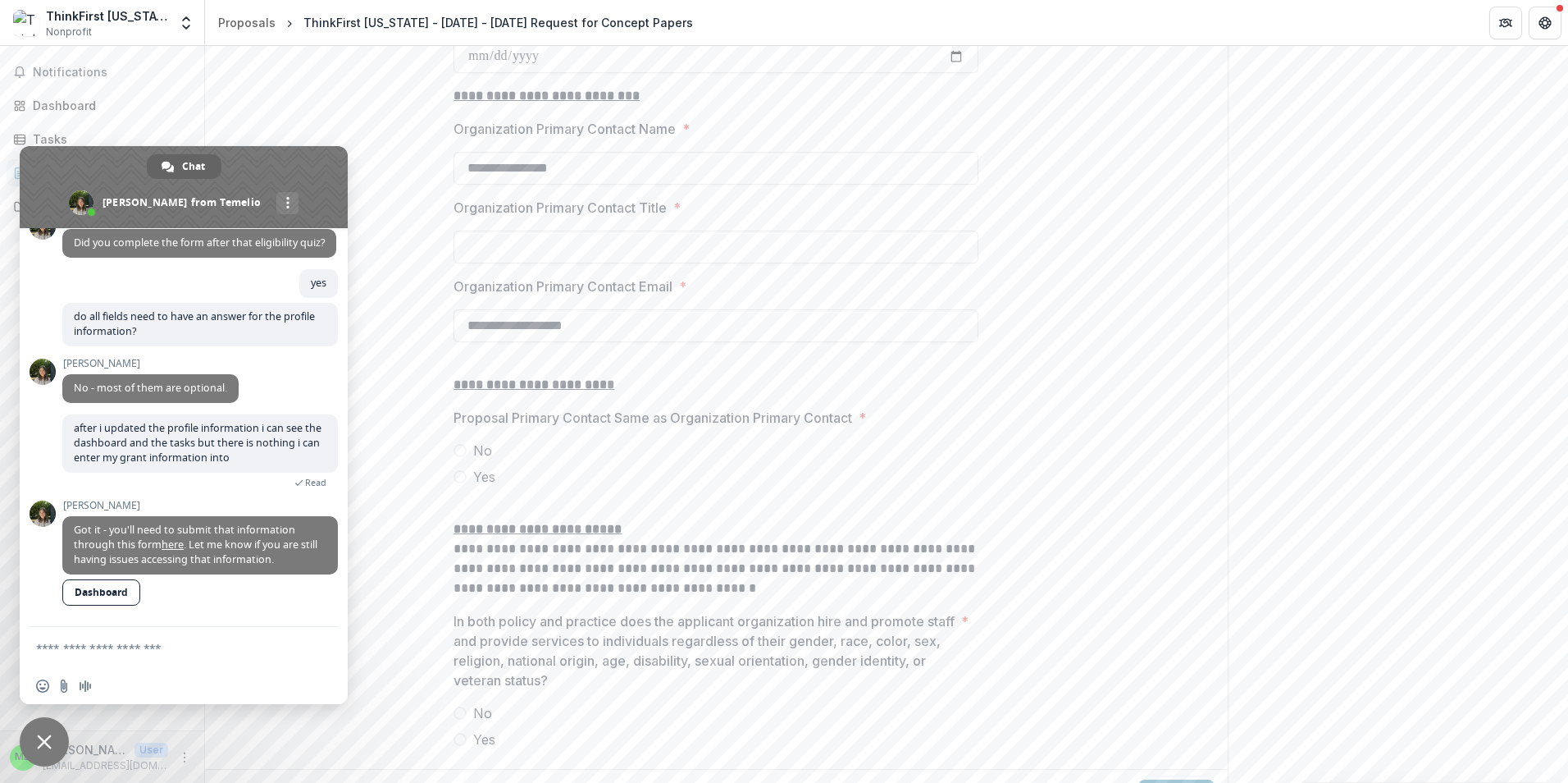
scroll to position [1868, 0]
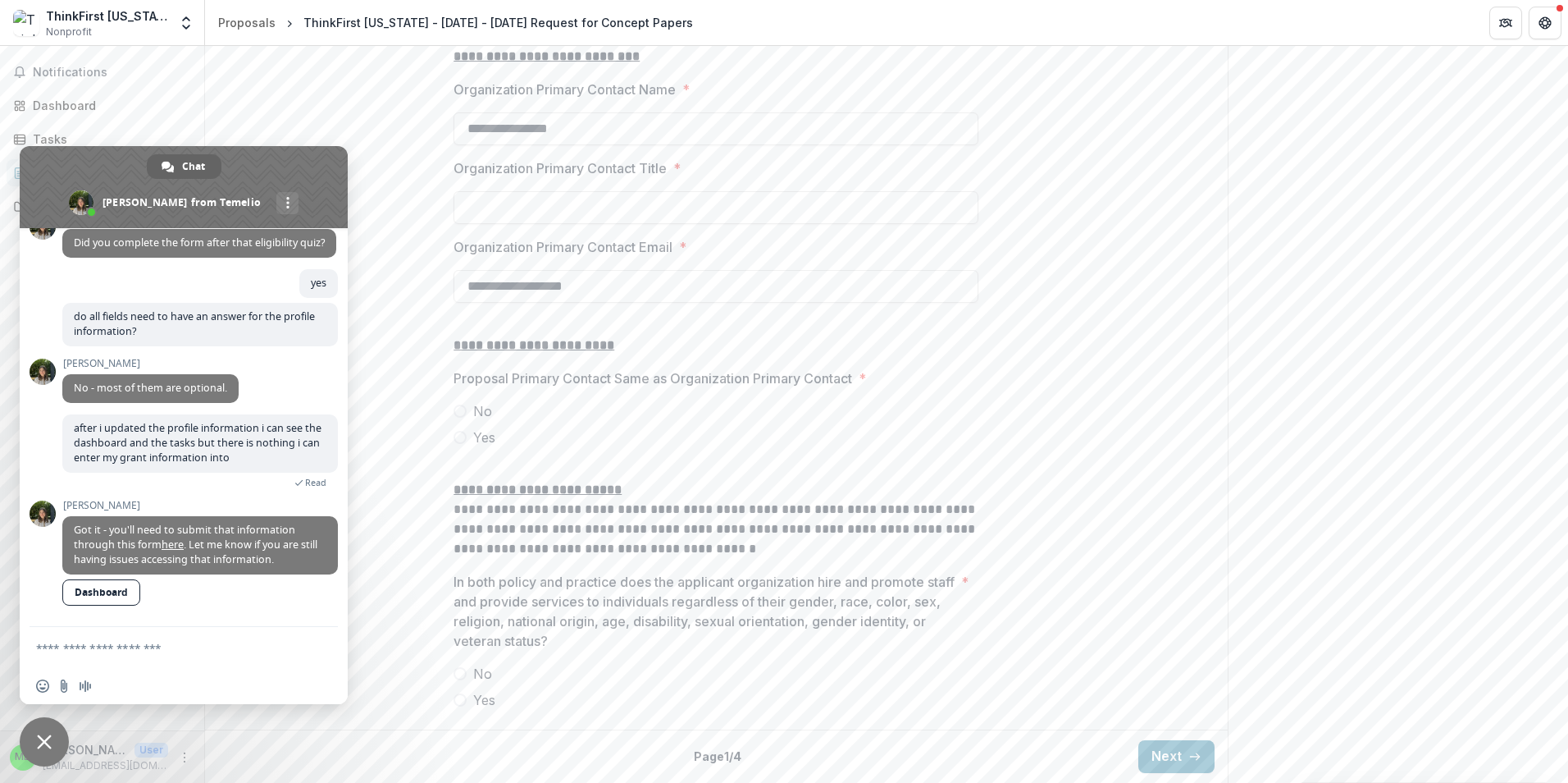
click at [461, 437] on span at bounding box center [460, 438] width 13 height 13
click at [460, 702] on span at bounding box center [460, 700] width 13 height 13
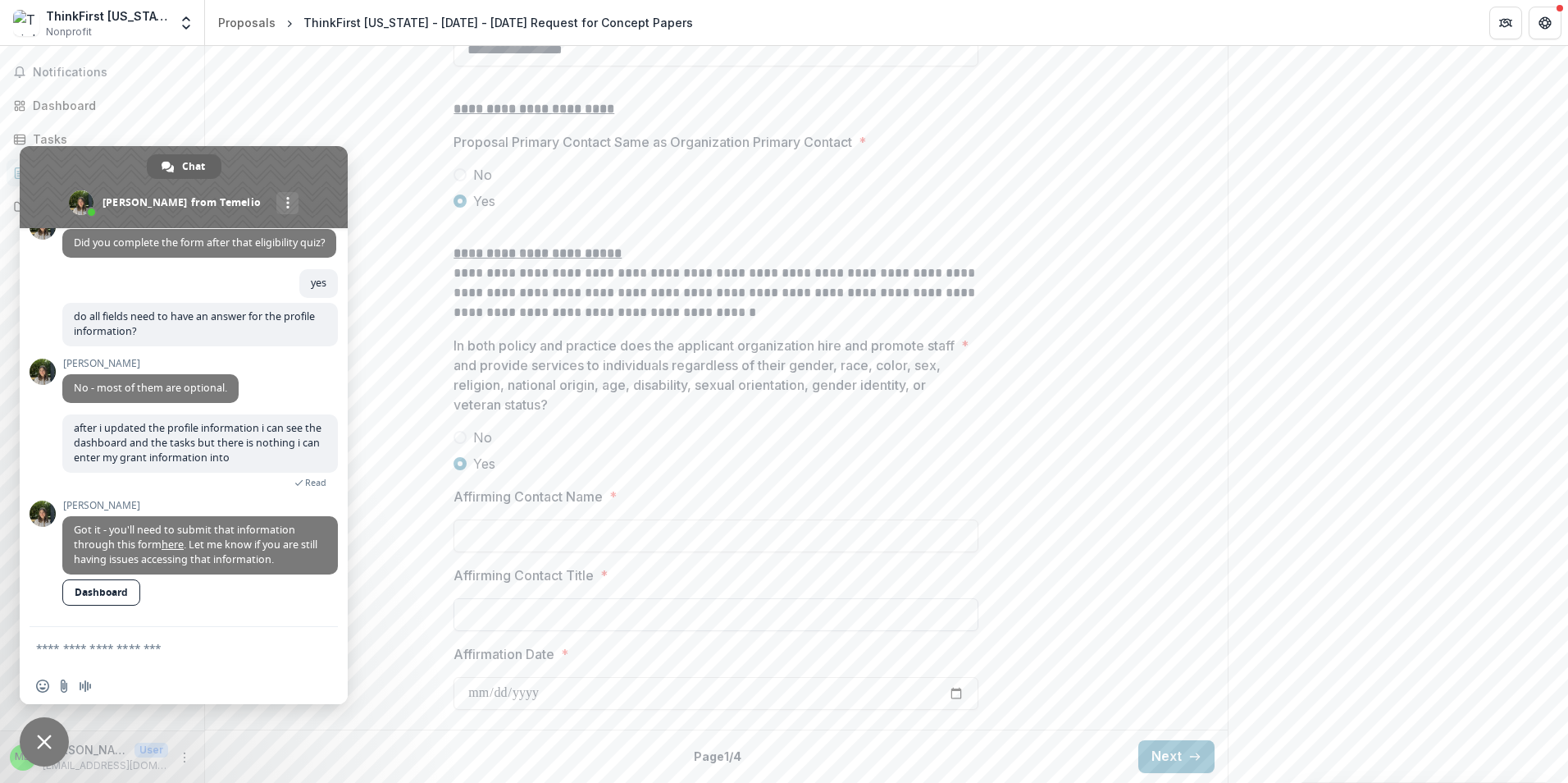
scroll to position [2105, 0]
click at [586, 534] on input "Affirming Contact Name *" at bounding box center [716, 535] width 525 height 32
type input "**********"
click at [544, 536] on input "**********" at bounding box center [716, 535] width 525 height 32
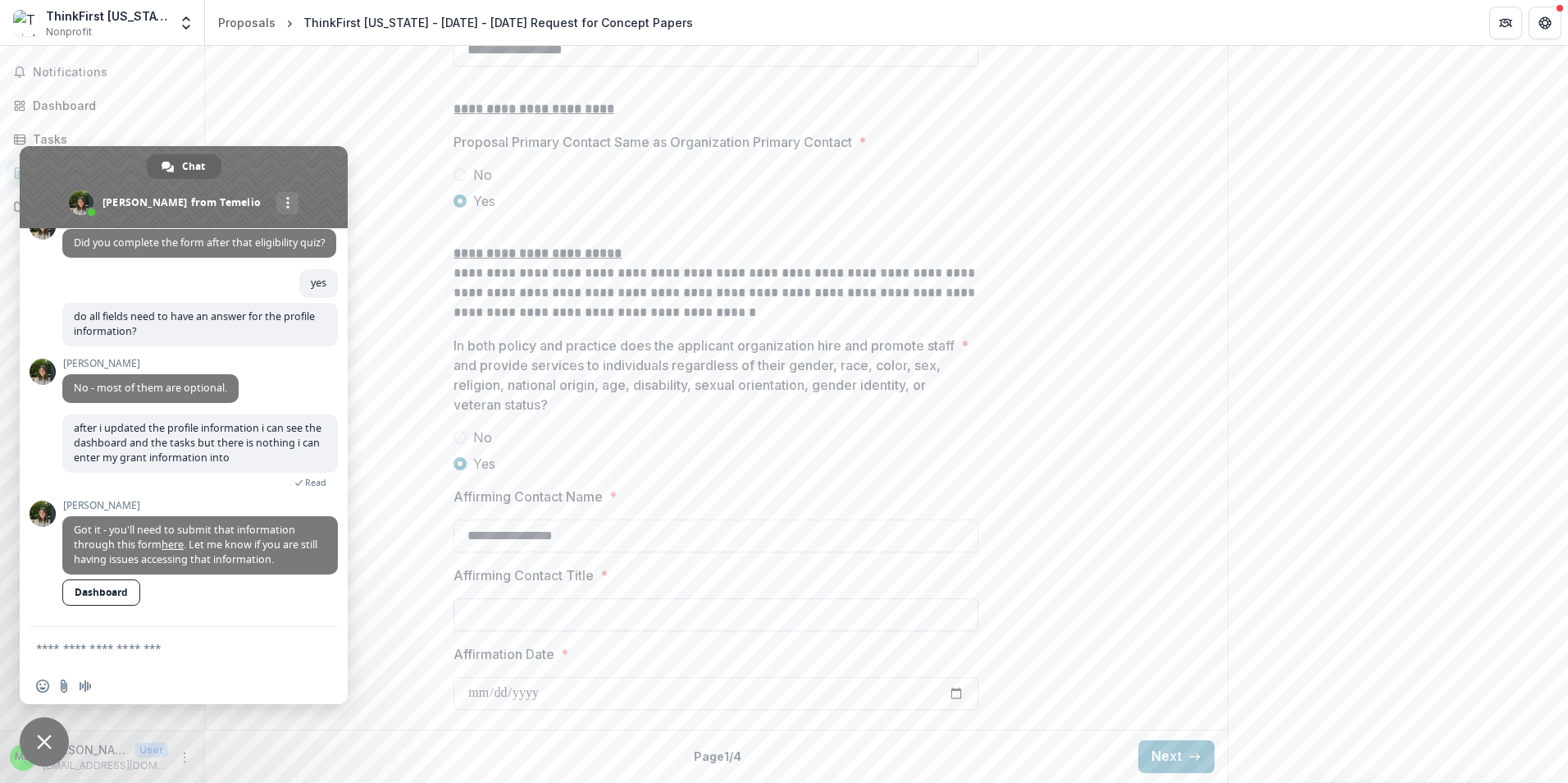
type input "**********"
click at [563, 607] on input "Affirming Contact Title *" at bounding box center [716, 614] width 525 height 32
type input "**********"
click at [500, 694] on input "Affirmation Date *" at bounding box center [716, 693] width 525 height 32
click at [489, 692] on input "Affirmation Date *" at bounding box center [716, 693] width 525 height 32
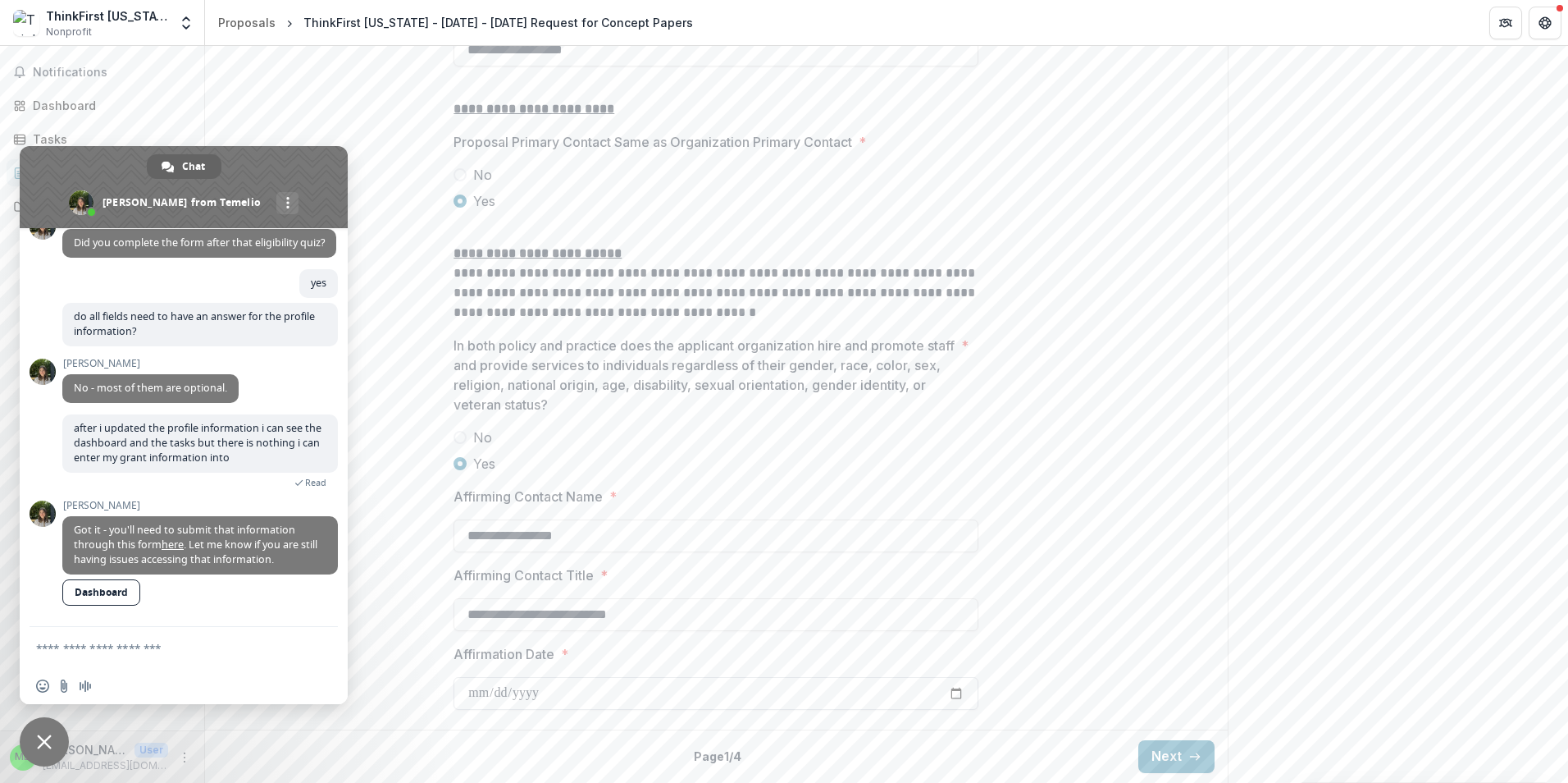
type input "**********"
click at [1168, 752] on button "Next" at bounding box center [1177, 756] width 76 height 32
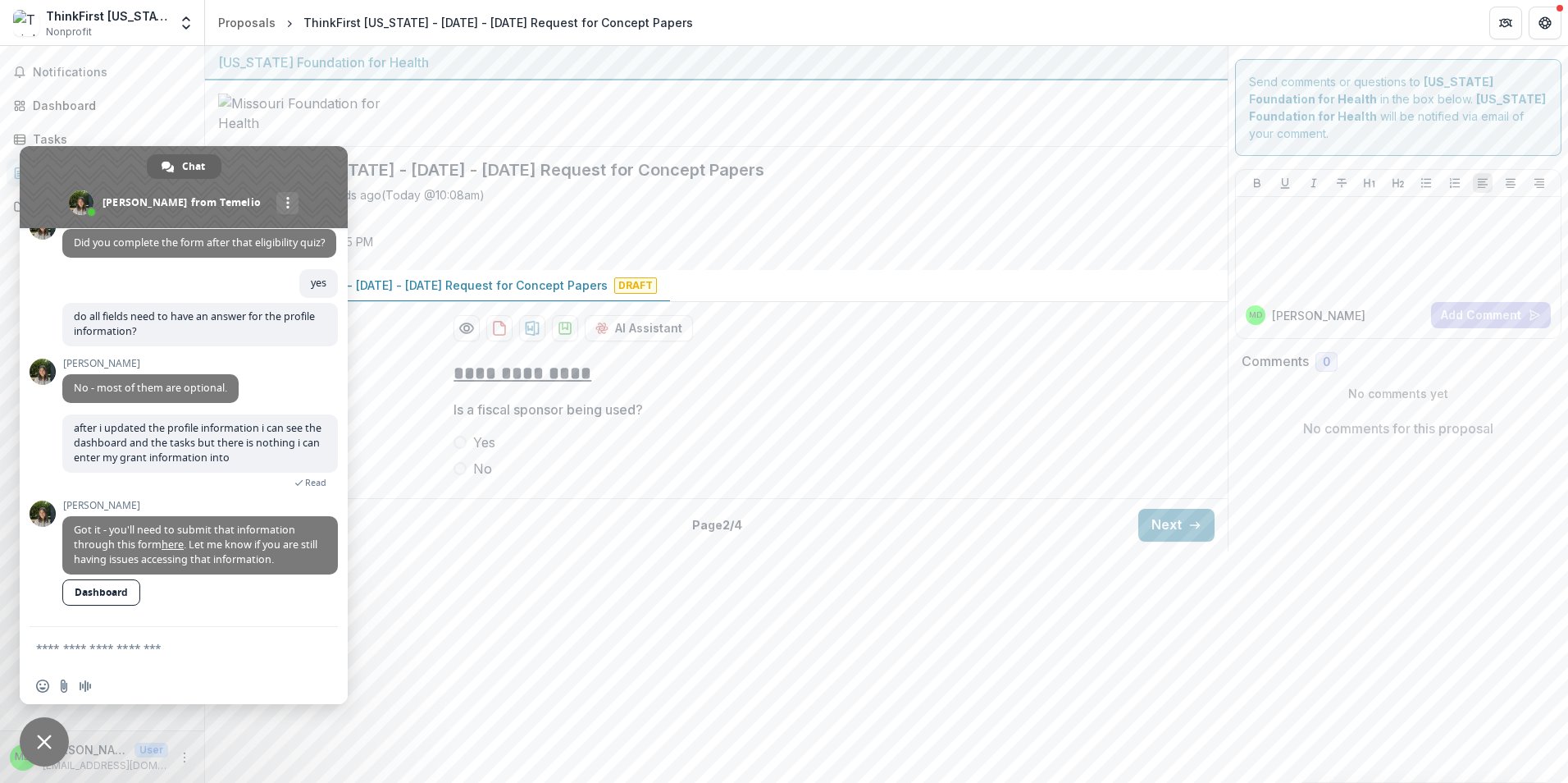
scroll to position [0, 0]
click at [465, 475] on span at bounding box center [460, 468] width 13 height 13
click at [1187, 541] on button "Next" at bounding box center [1177, 525] width 76 height 32
click at [648, 466] on input "Proposal Title *" at bounding box center [716, 448] width 525 height 32
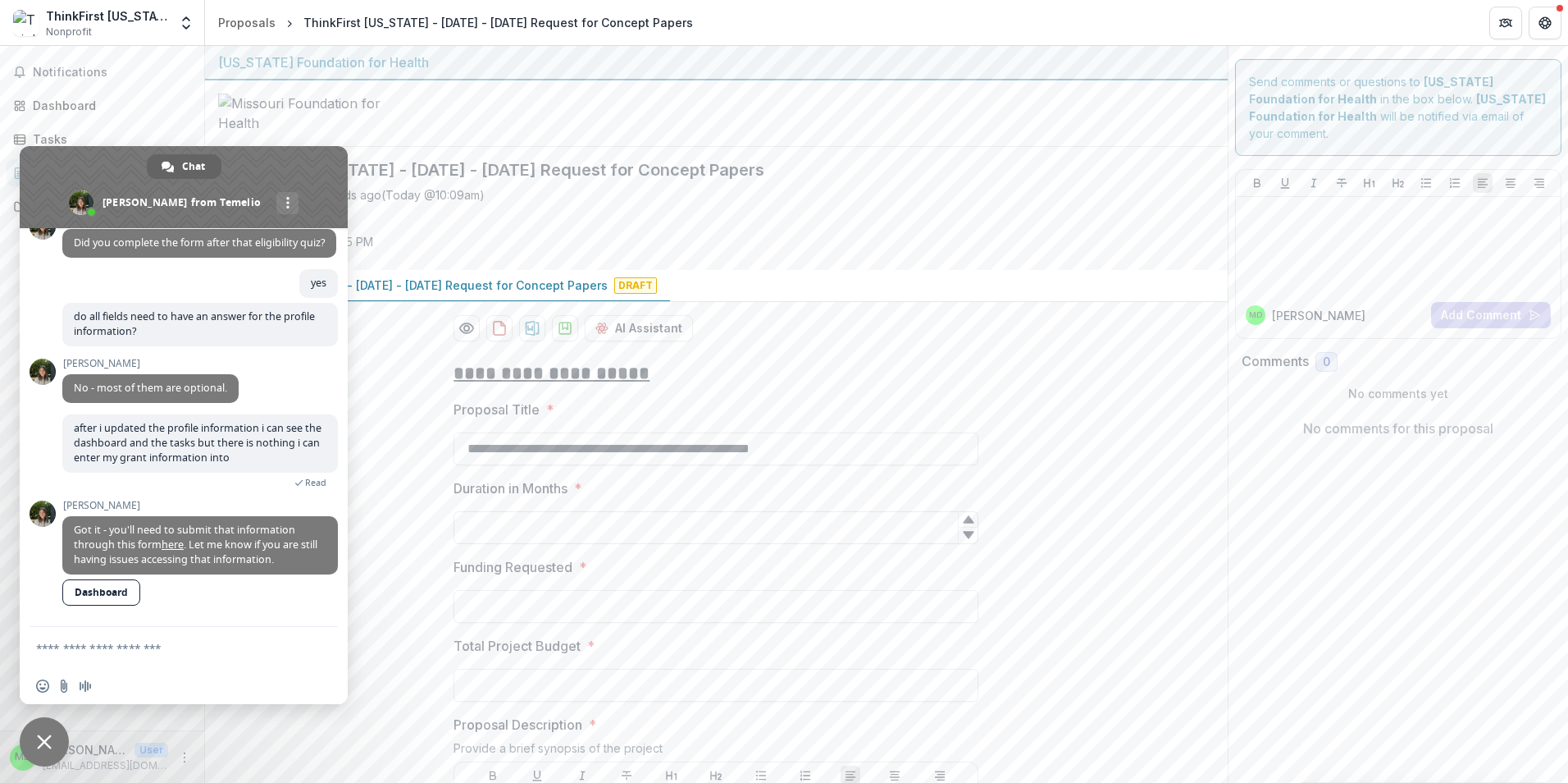
type input "**********"
click at [855, 544] on input "Duration in Months *" at bounding box center [716, 527] width 525 height 32
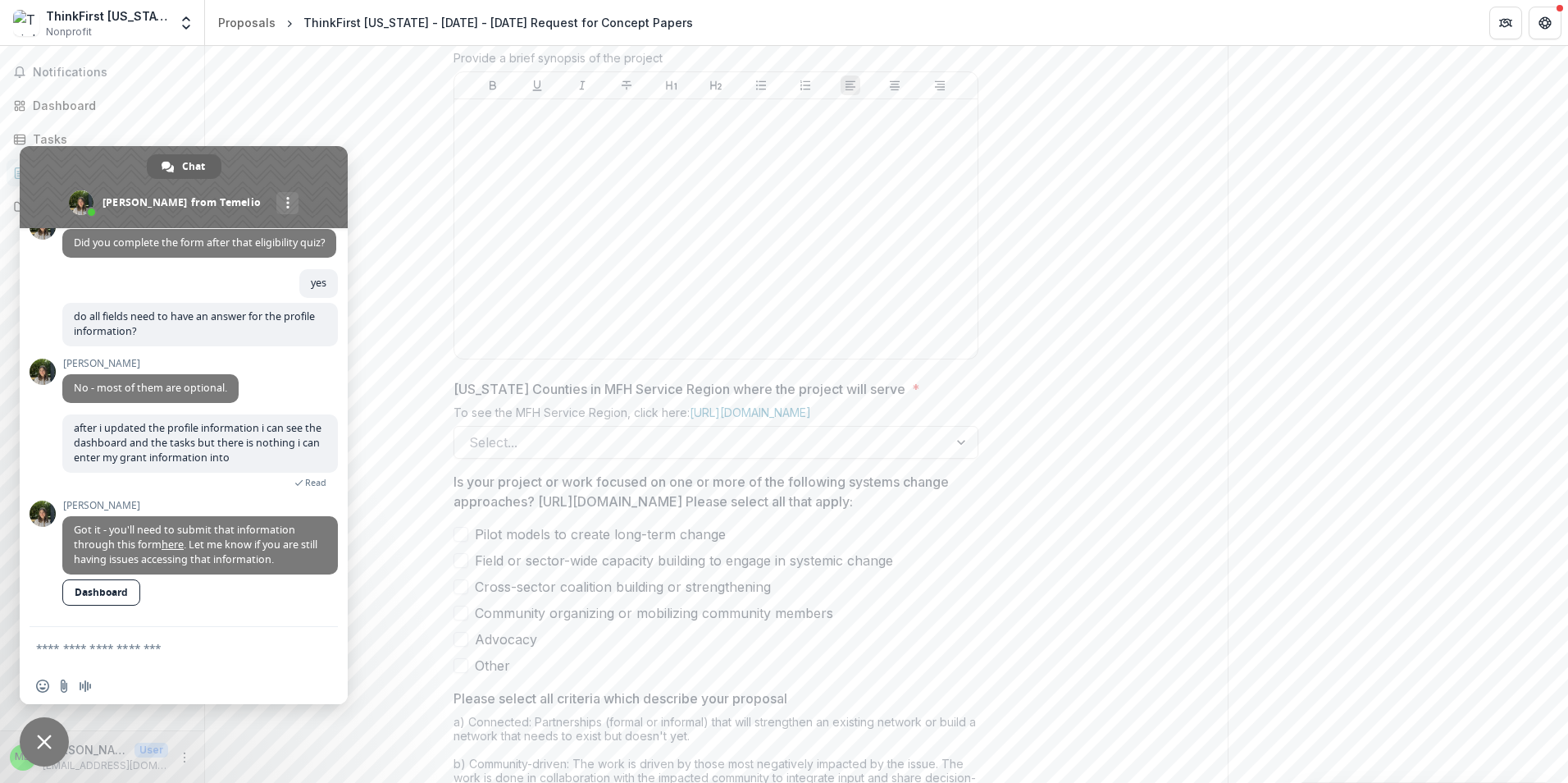
scroll to position [821, 0]
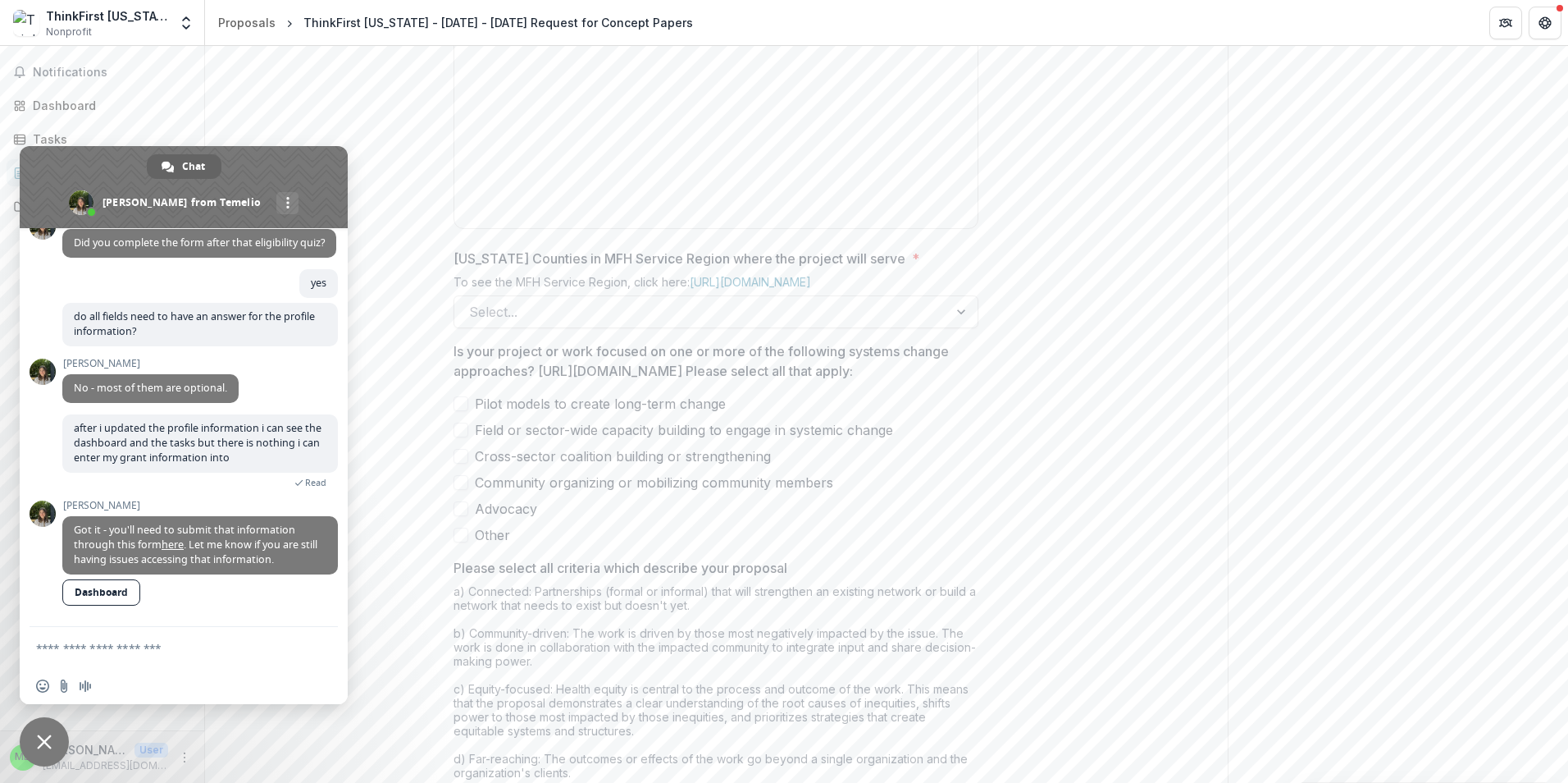
type input "**"
click at [457, 411] on span at bounding box center [461, 404] width 15 height 15
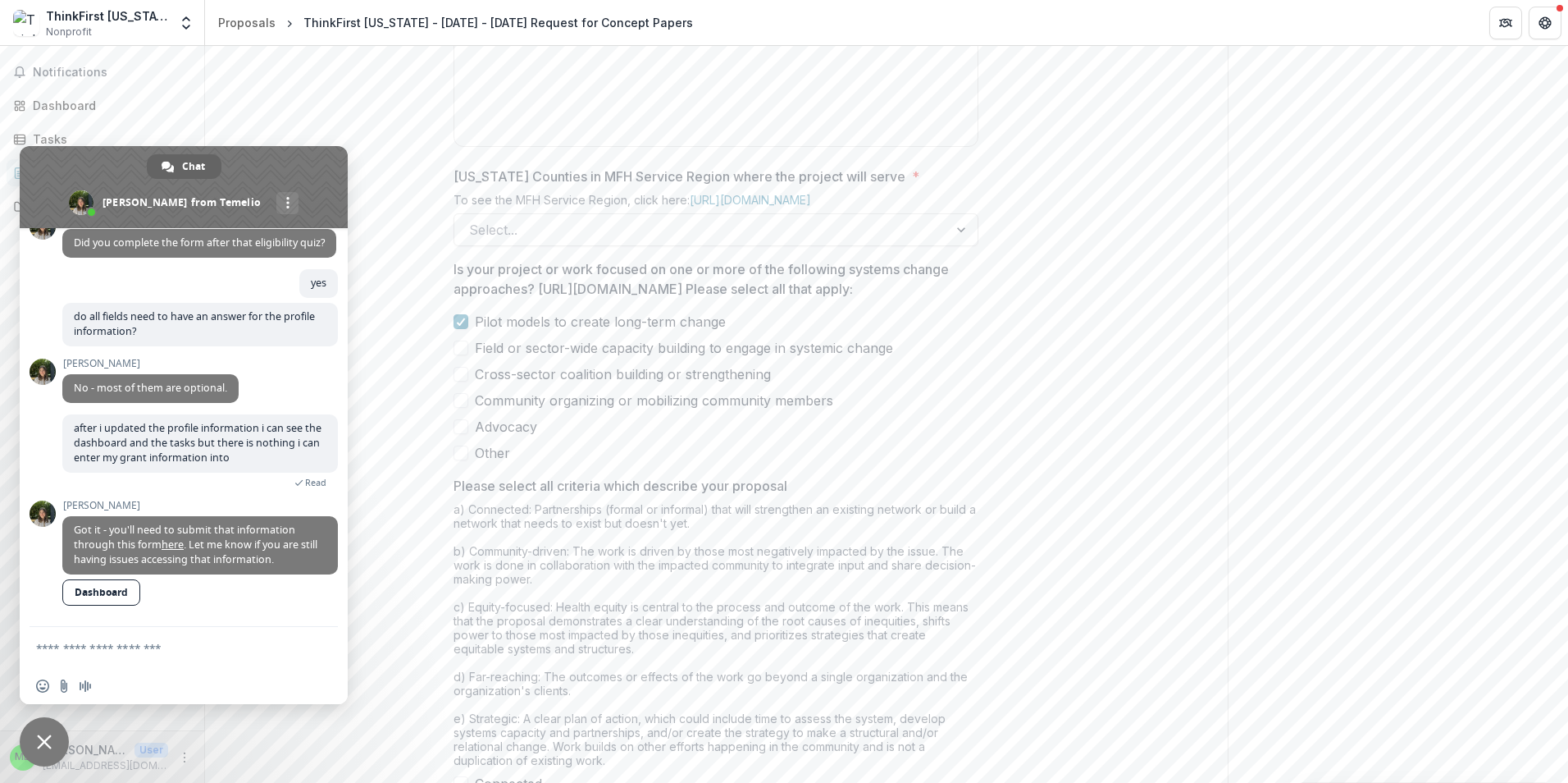
click at [460, 381] on span at bounding box center [461, 374] width 15 height 15
click at [460, 408] on span at bounding box center [461, 401] width 15 height 15
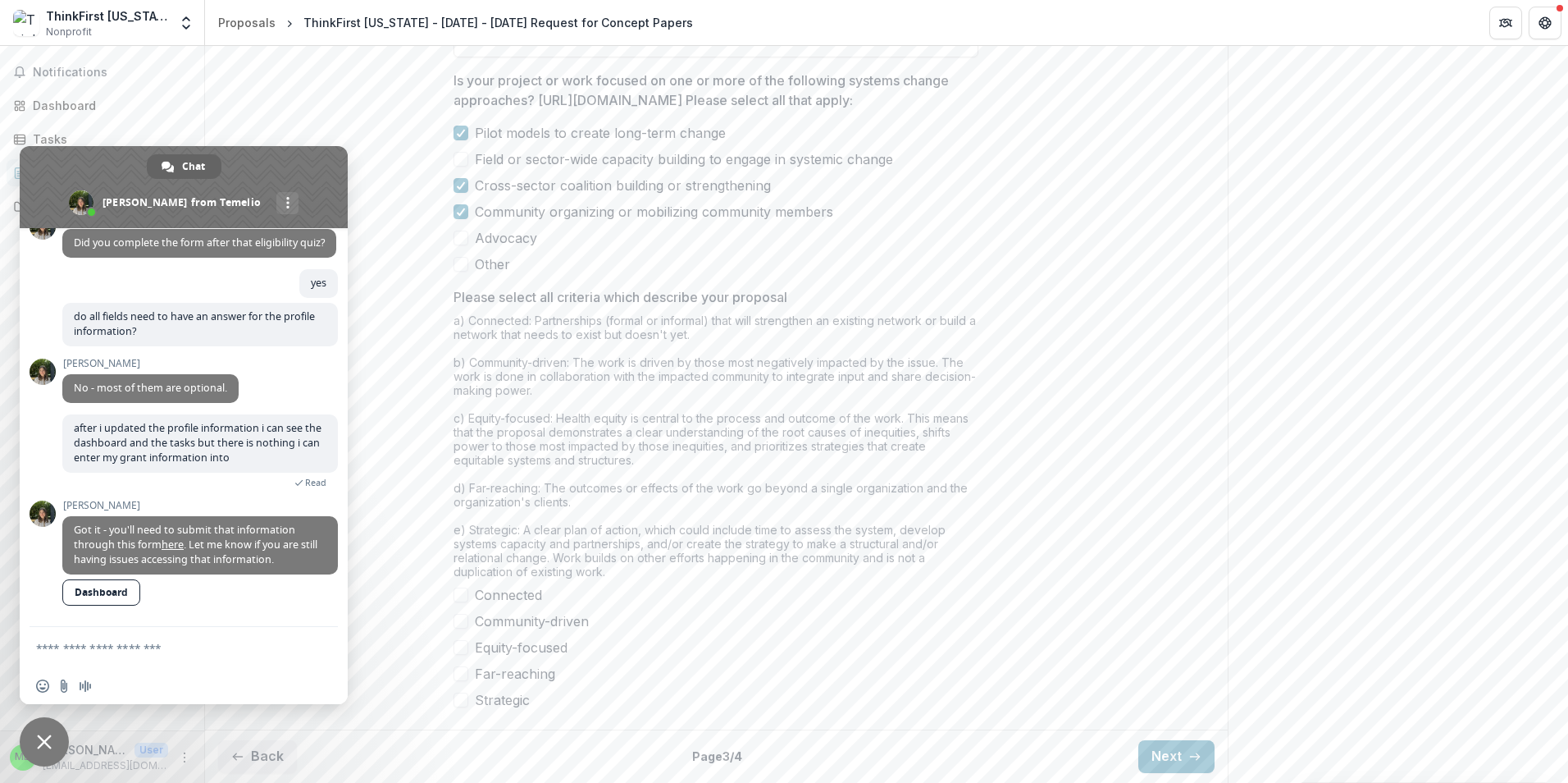
scroll to position [1236, 0]
click at [328, 184] on span at bounding box center [183, 187] width 328 height 82
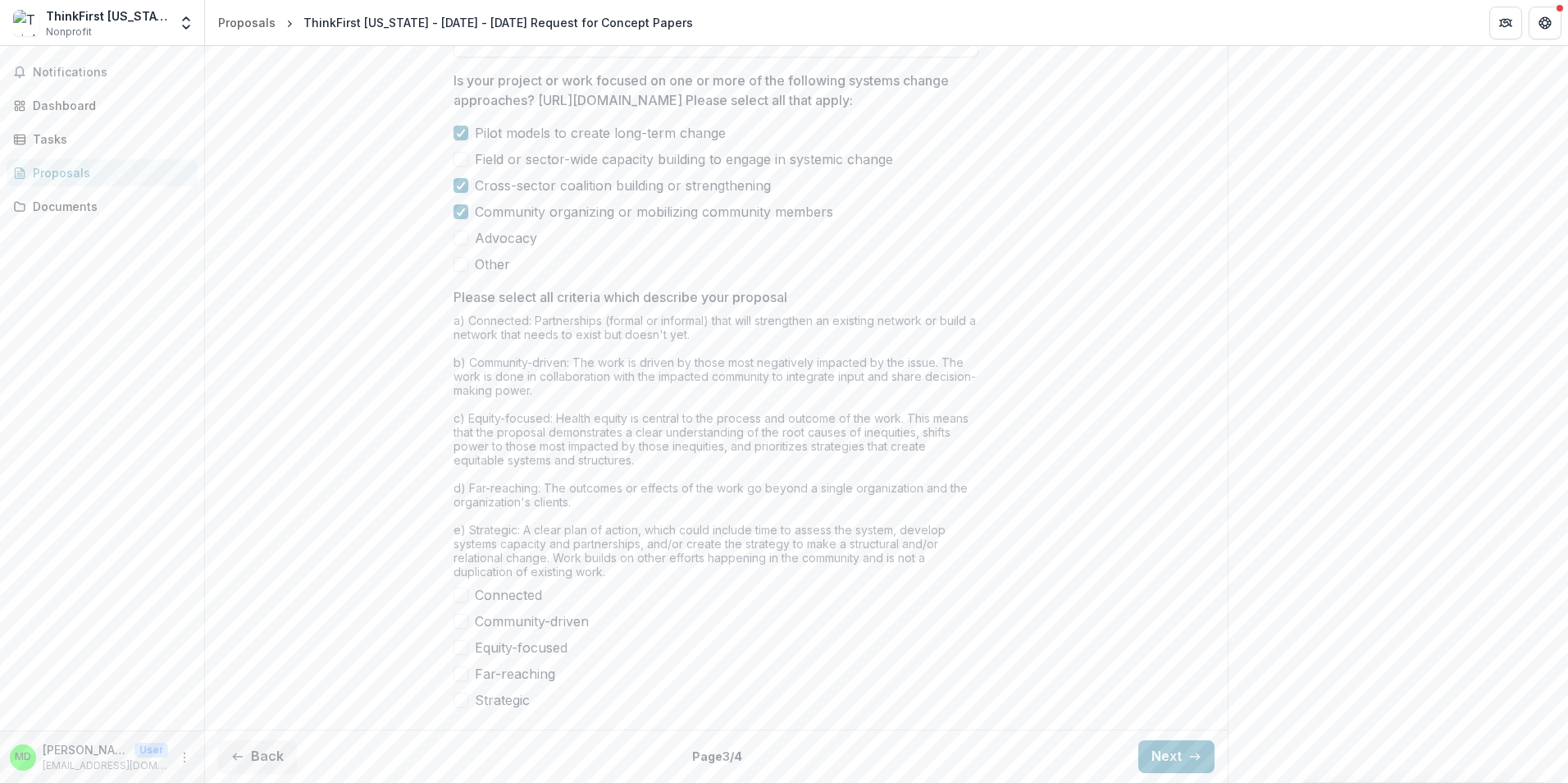
click at [465, 622] on span at bounding box center [461, 621] width 15 height 15
click at [460, 675] on span at bounding box center [461, 674] width 15 height 15
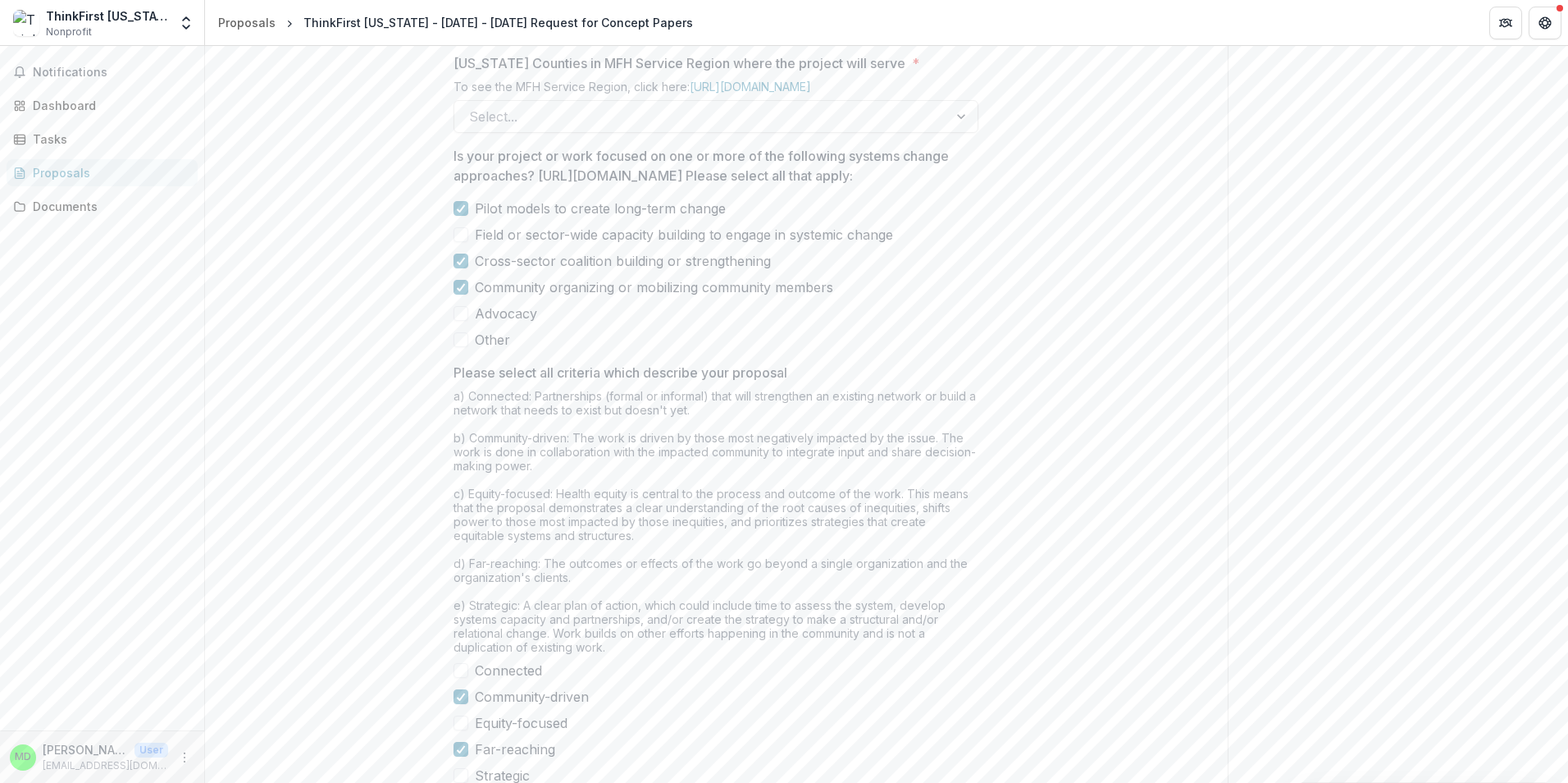
scroll to position [989, 0]
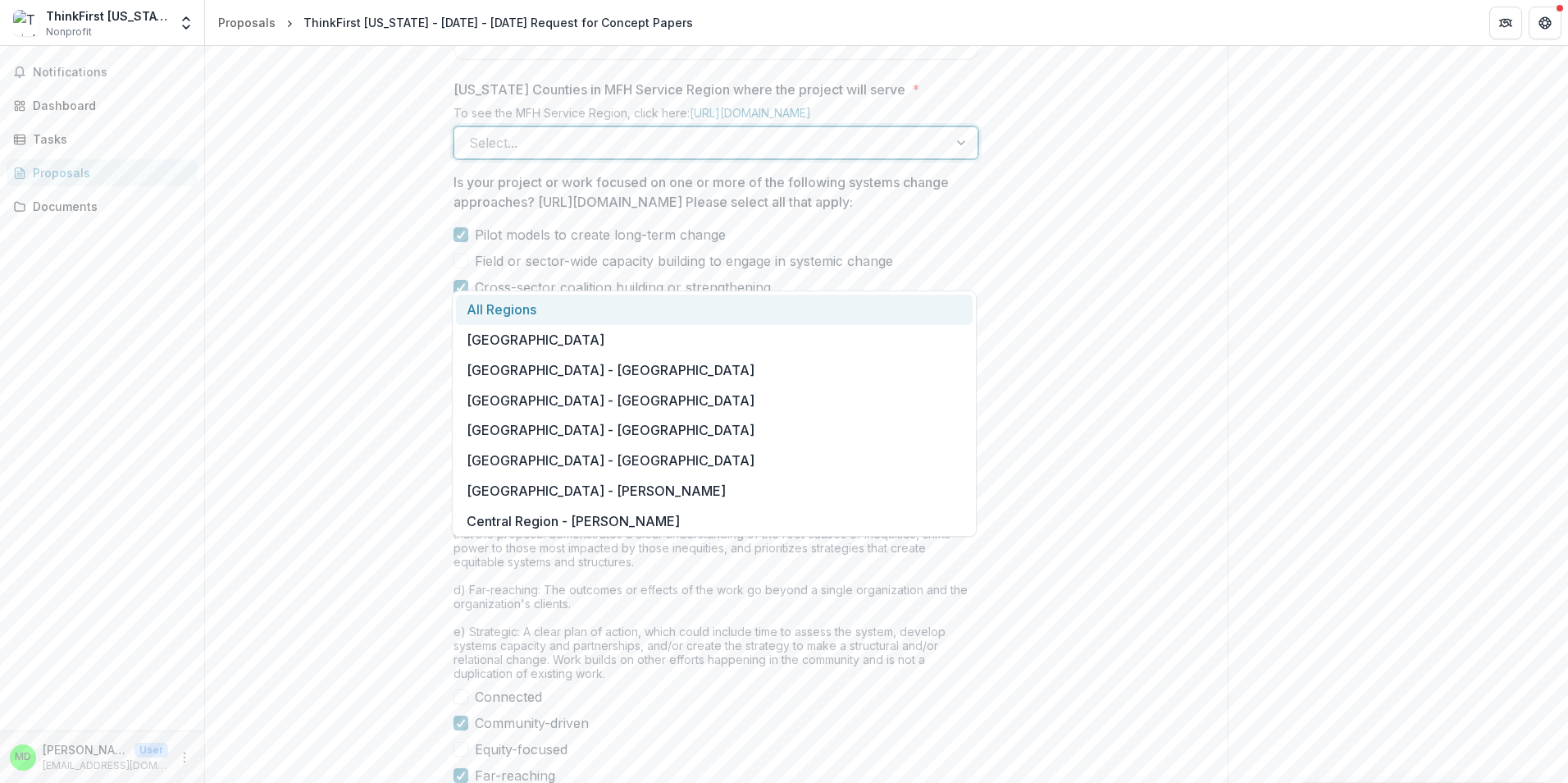
click at [960, 158] on div at bounding box center [963, 143] width 30 height 31
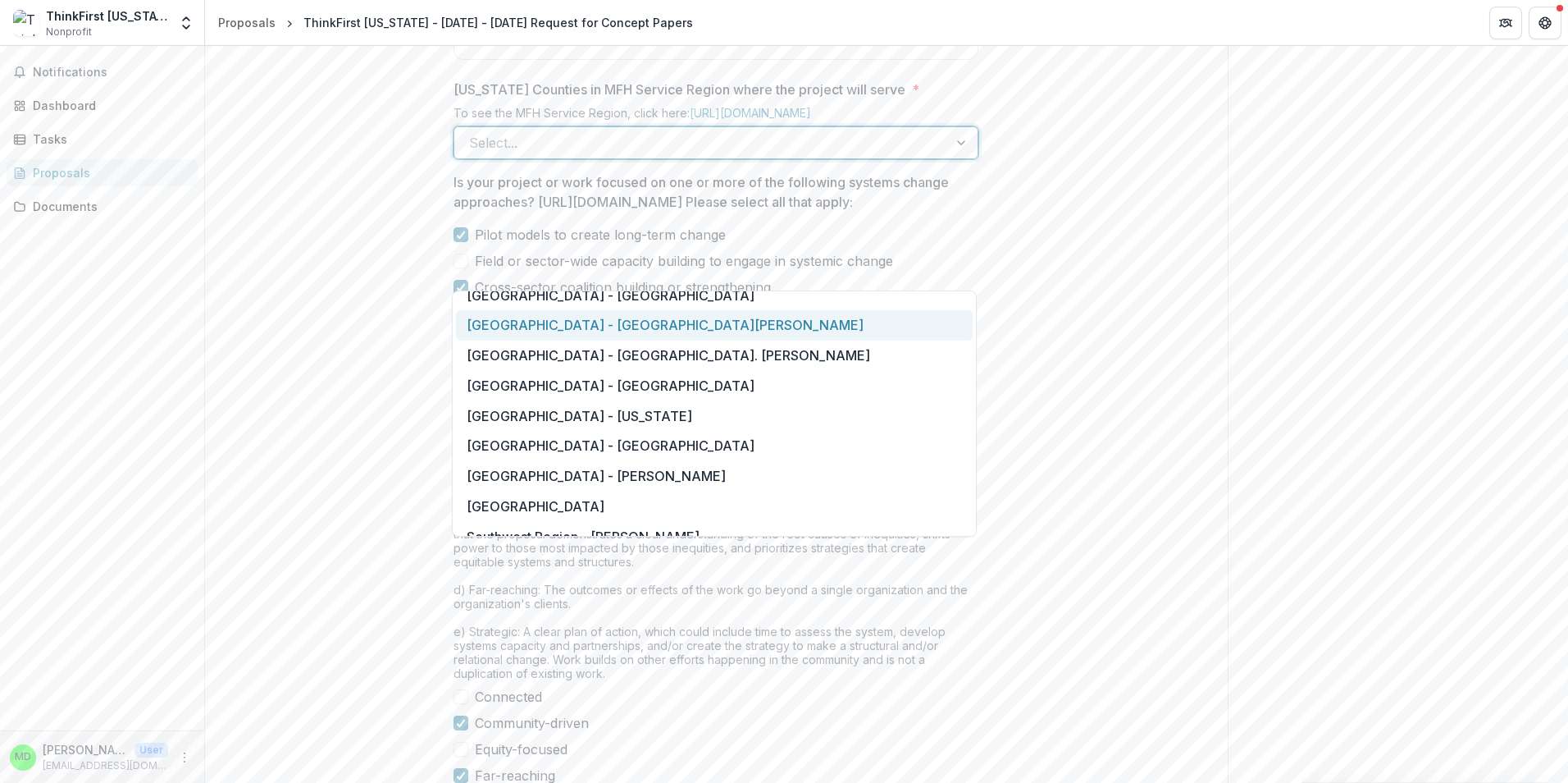
scroll to position [2052, 0]
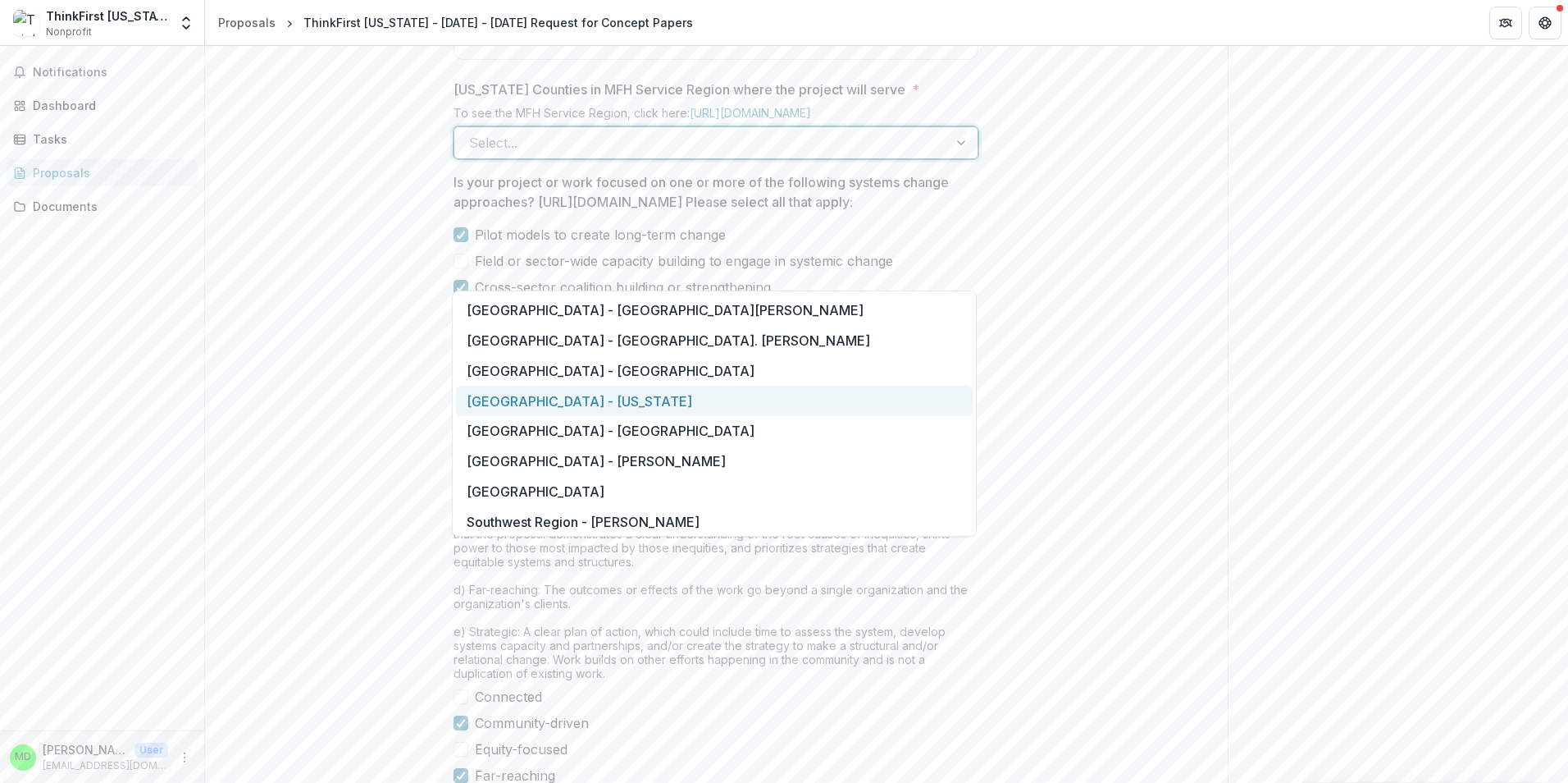
click at [605, 398] on div "[GEOGRAPHIC_DATA] - [US_STATE]" at bounding box center [714, 401] width 517 height 31
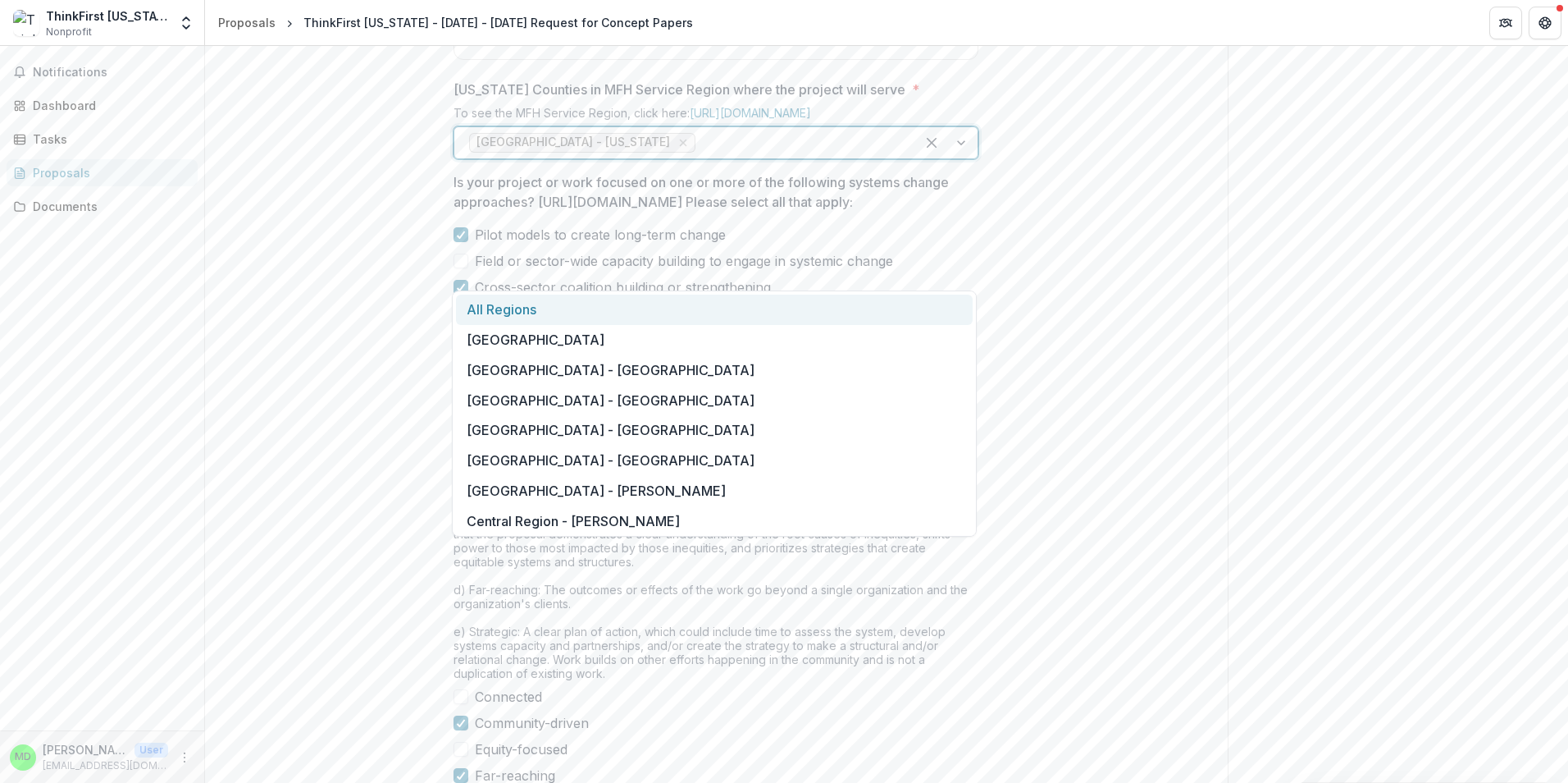
click at [710, 155] on div at bounding box center [800, 143] width 202 height 23
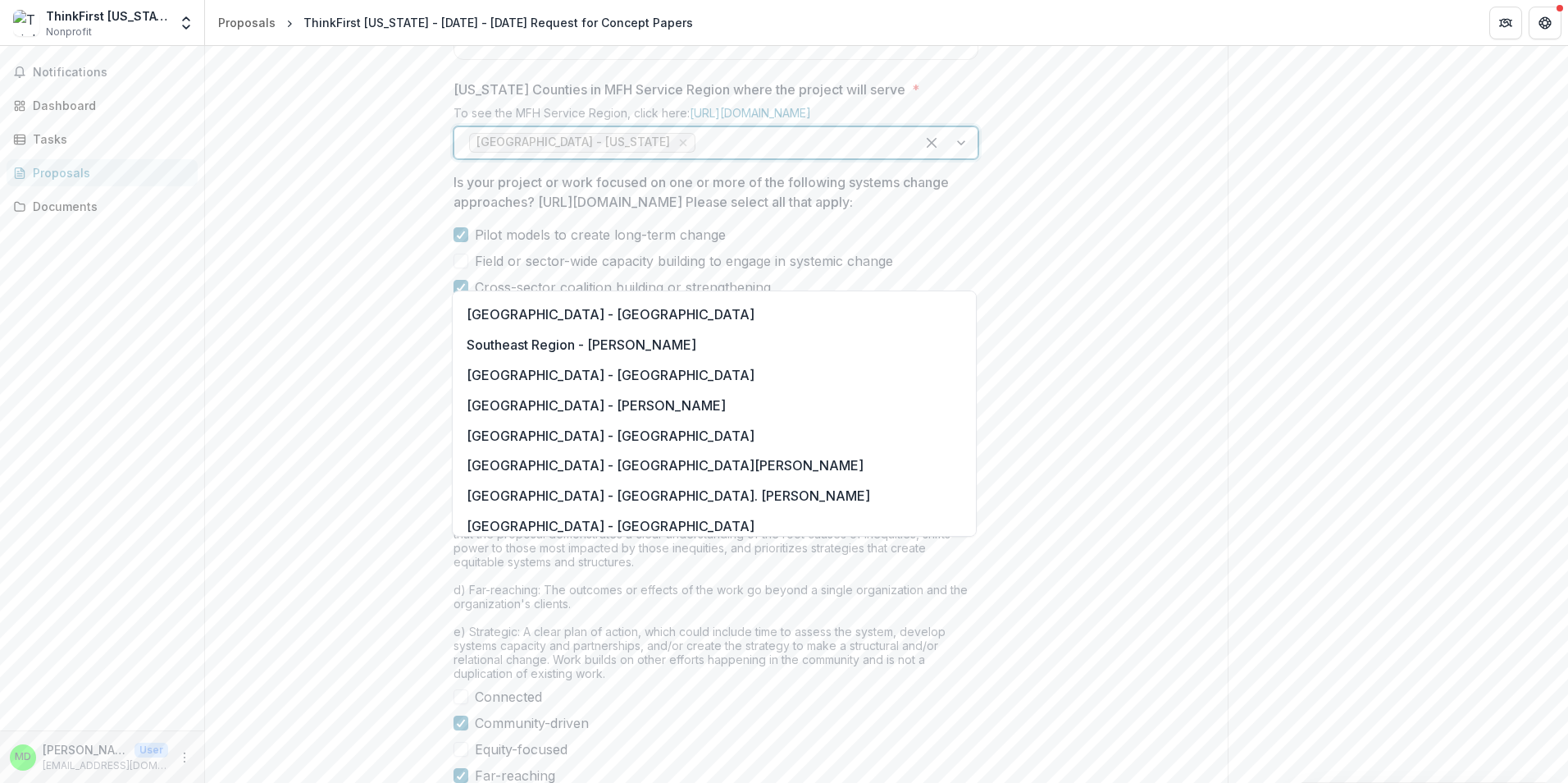
scroll to position [1970, 0]
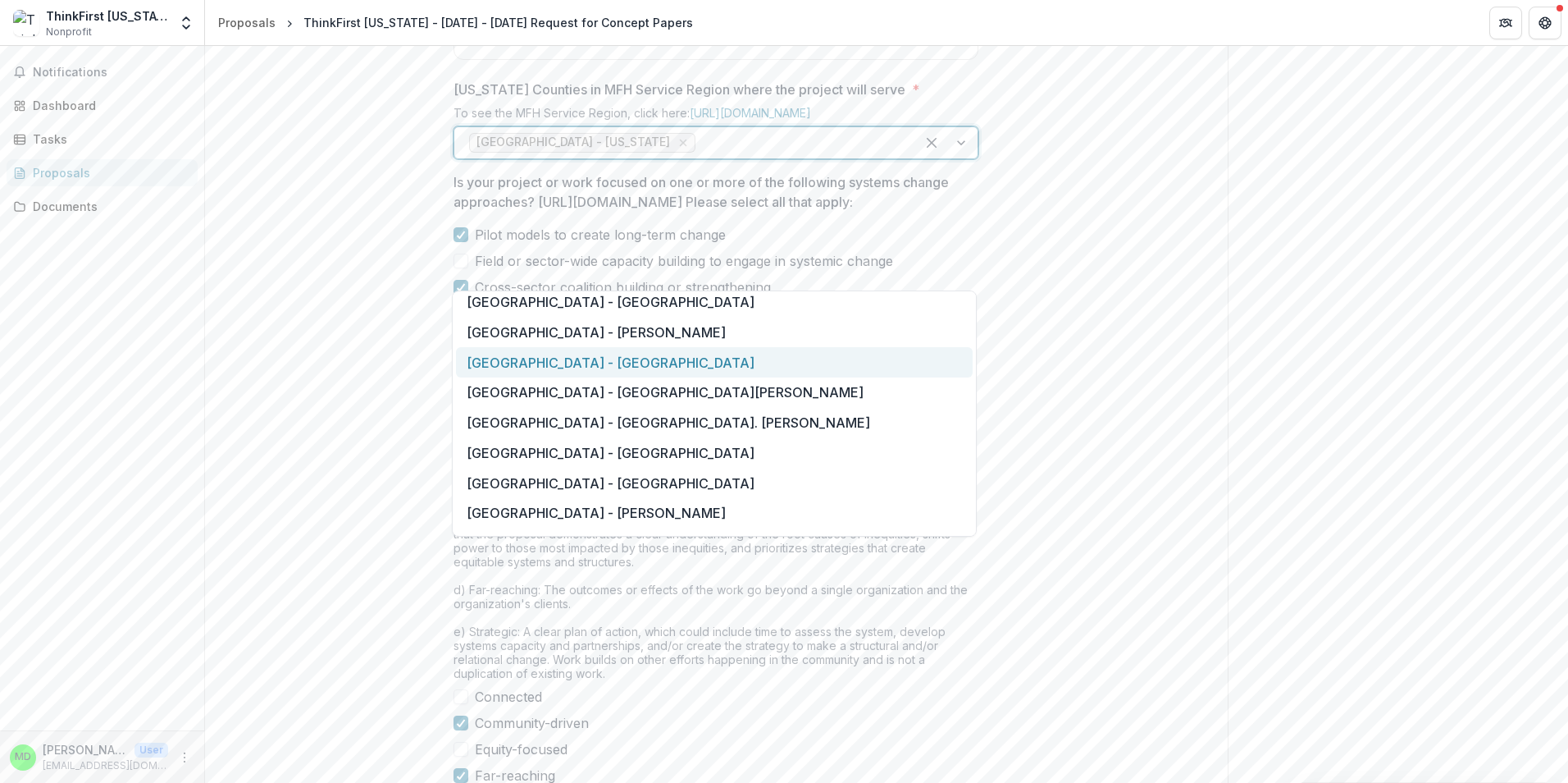
click at [656, 368] on div "[GEOGRAPHIC_DATA] - [GEOGRAPHIC_DATA]" at bounding box center [714, 362] width 517 height 31
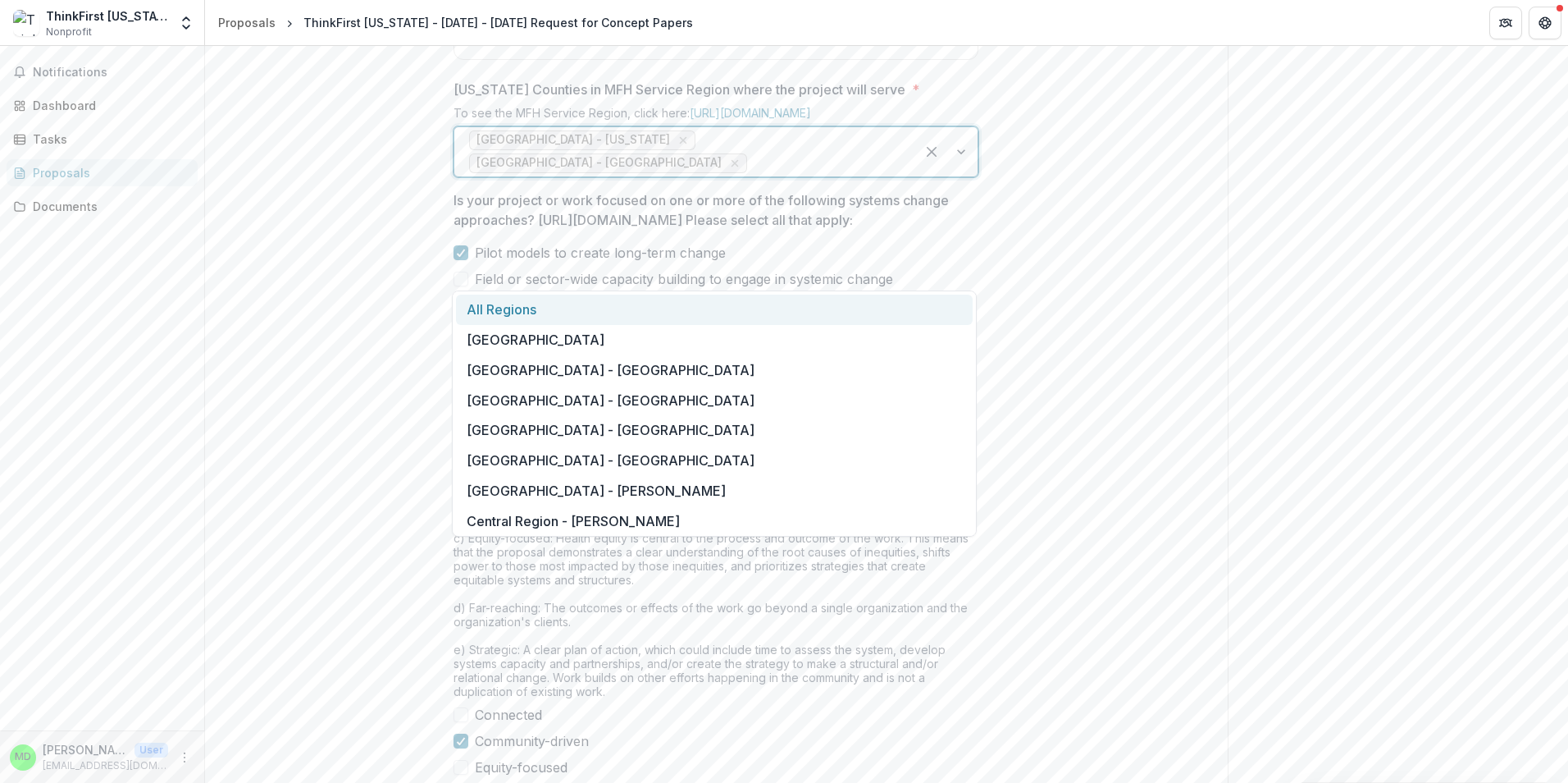
click at [868, 175] on div at bounding box center [825, 163] width 150 height 23
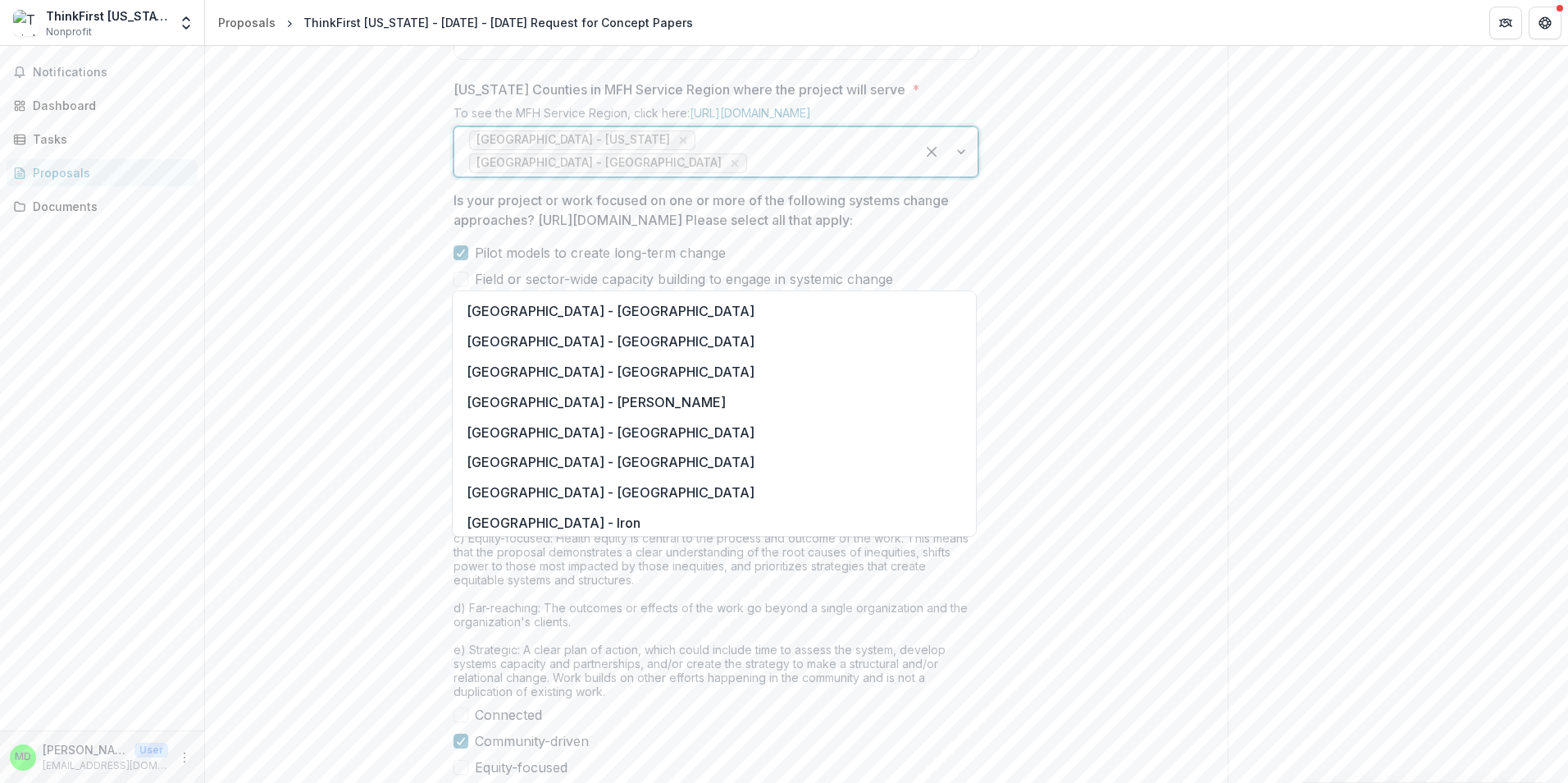
scroll to position [1560, 0]
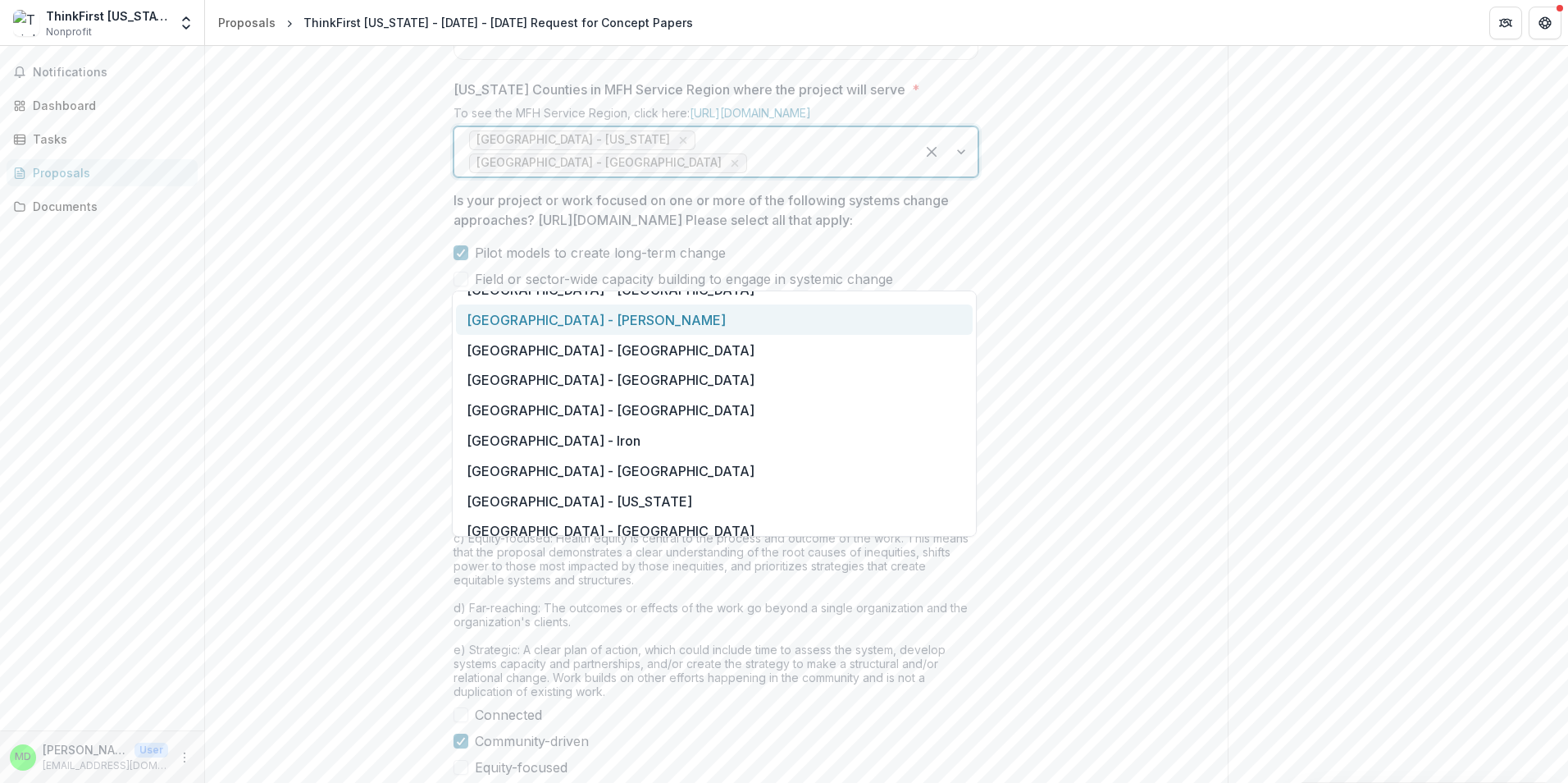
click at [686, 332] on div "[GEOGRAPHIC_DATA] - [PERSON_NAME]" at bounding box center [714, 319] width 517 height 31
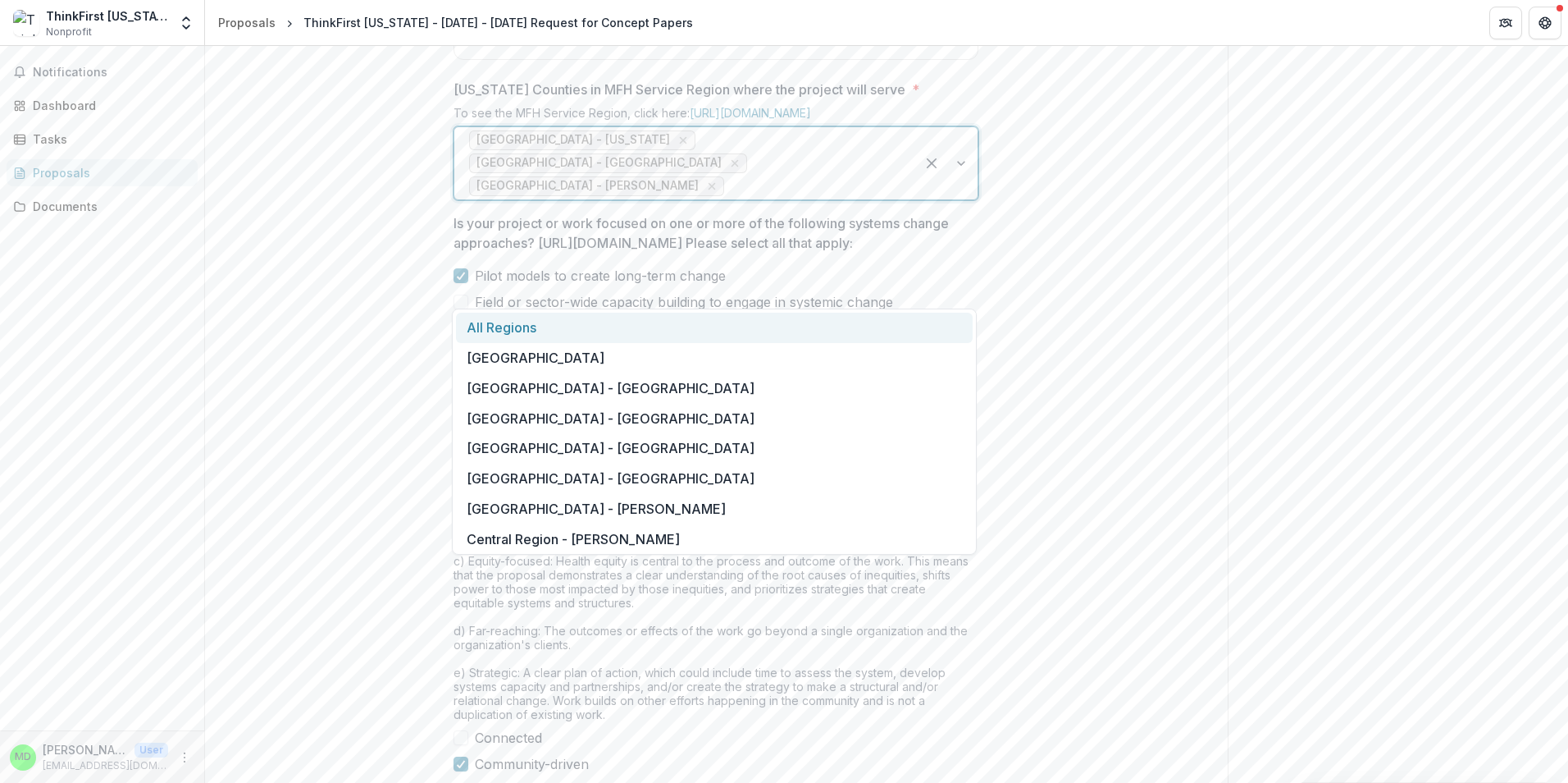
click at [728, 198] on div at bounding box center [814, 186] width 173 height 23
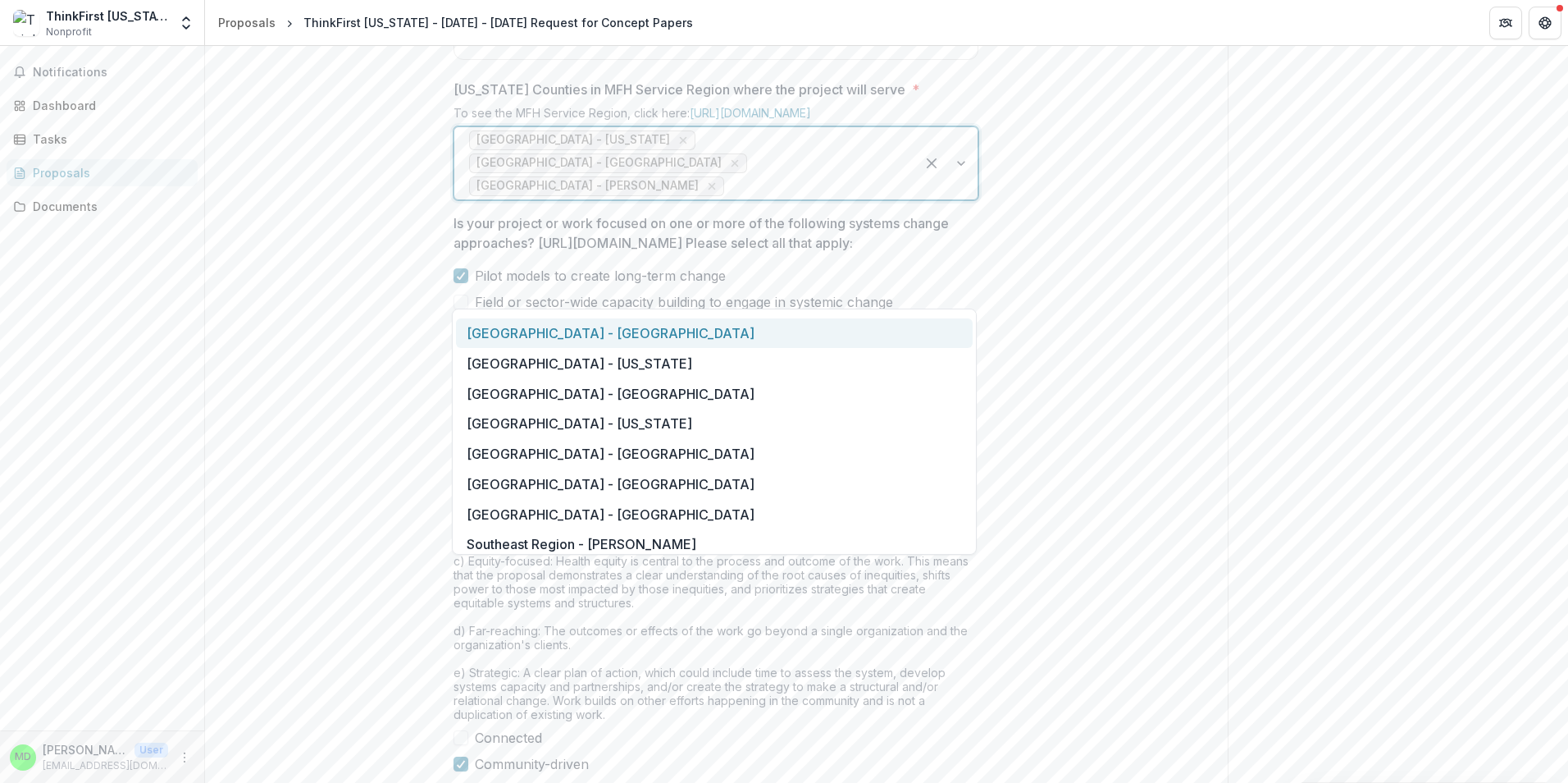
scroll to position [1723, 0]
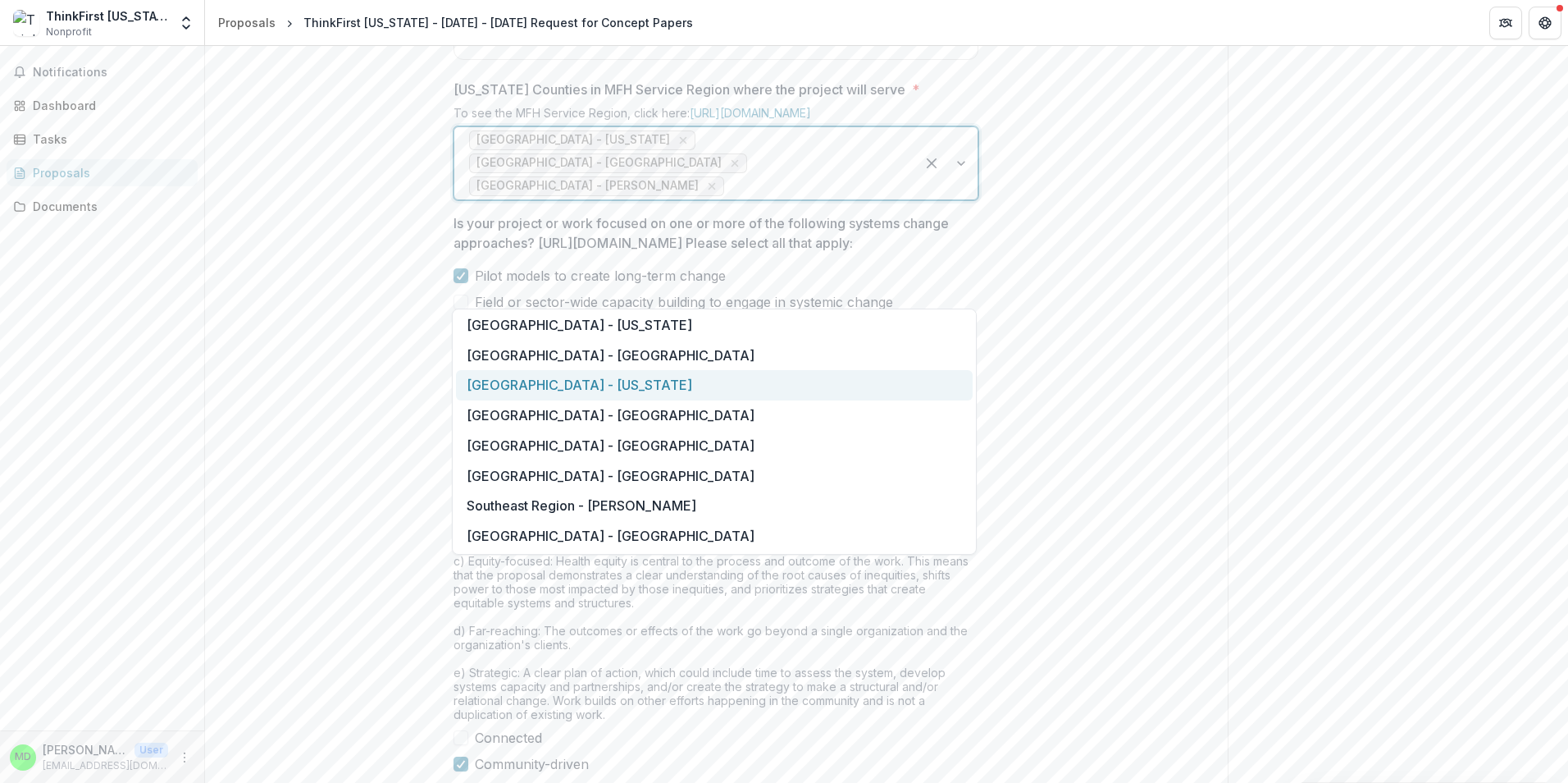
click at [653, 393] on div "[GEOGRAPHIC_DATA] - [US_STATE]" at bounding box center [714, 385] width 517 height 31
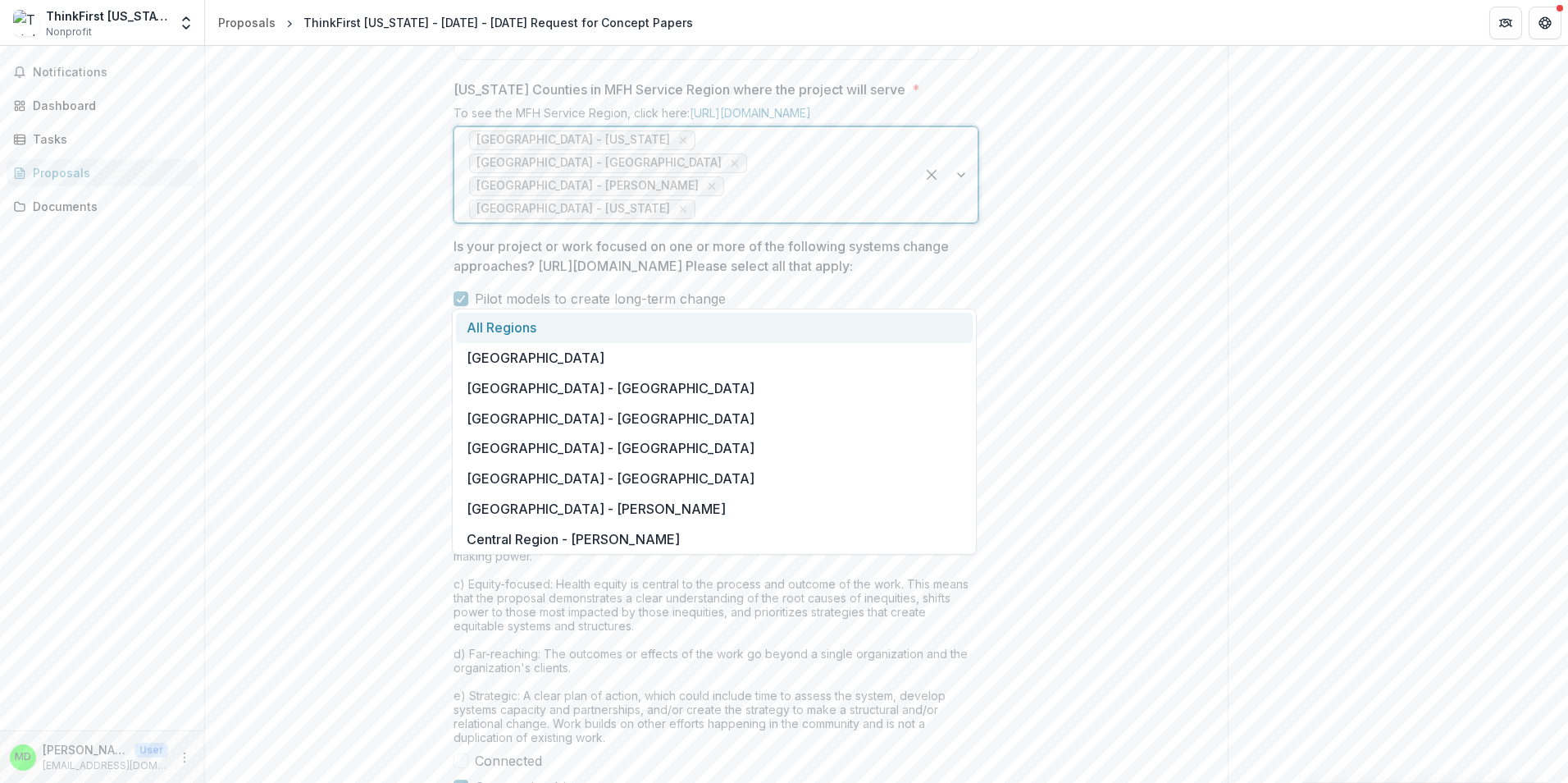
click at [858, 221] on div at bounding box center [800, 209] width 202 height 23
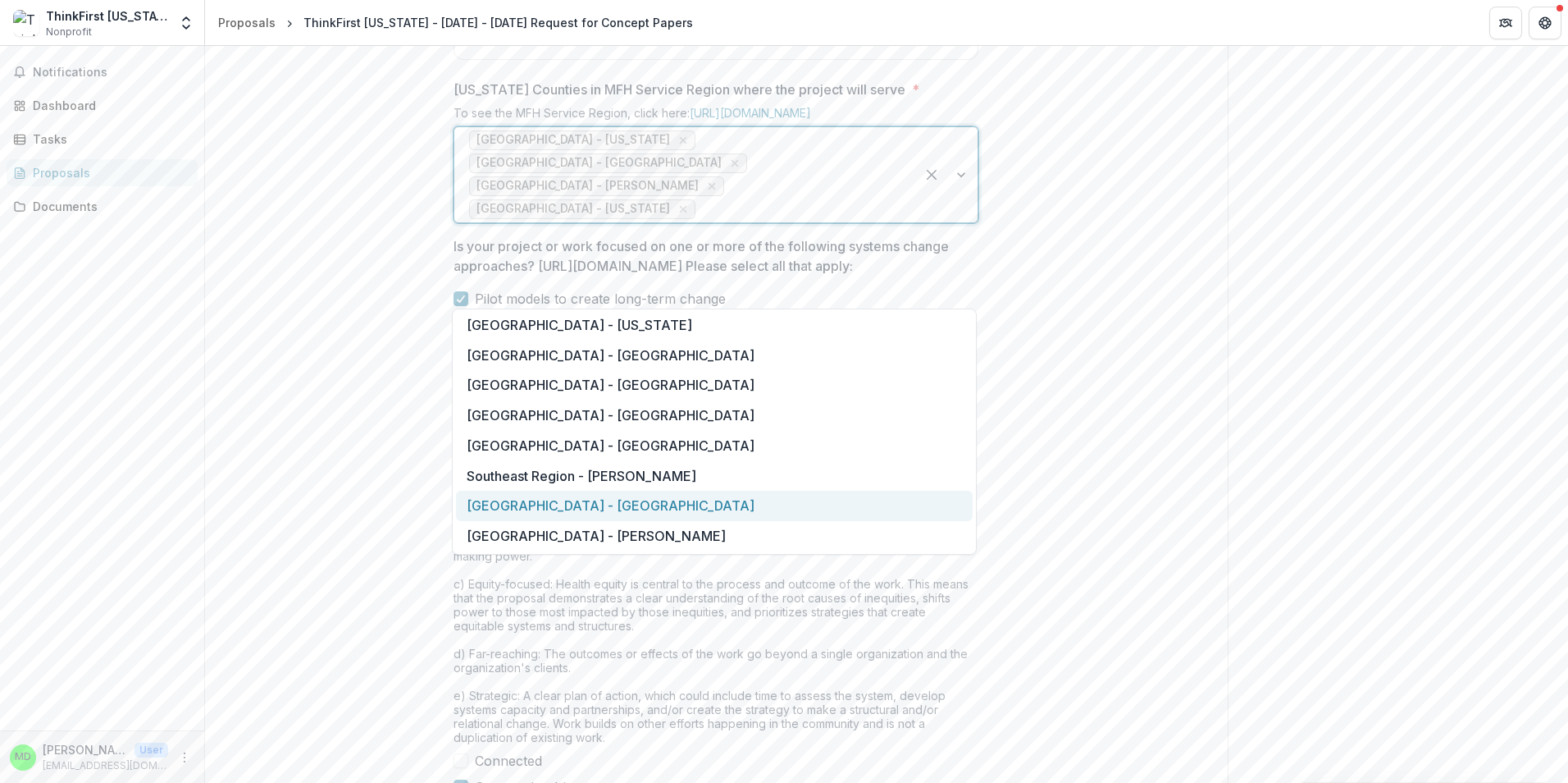
click at [709, 505] on div "[GEOGRAPHIC_DATA] - [GEOGRAPHIC_DATA]" at bounding box center [714, 505] width 517 height 31
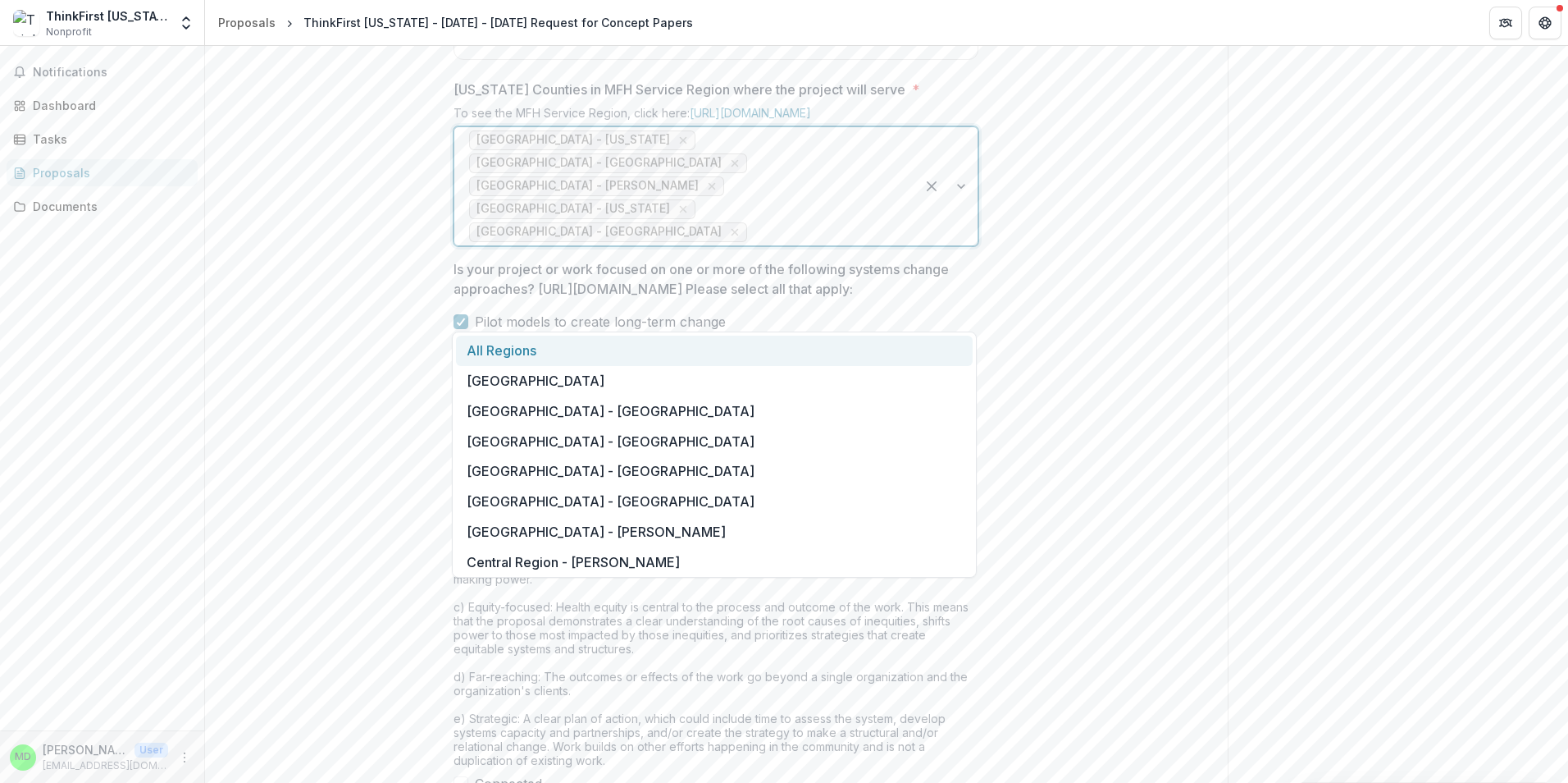
click at [840, 243] on div at bounding box center [825, 232] width 150 height 23
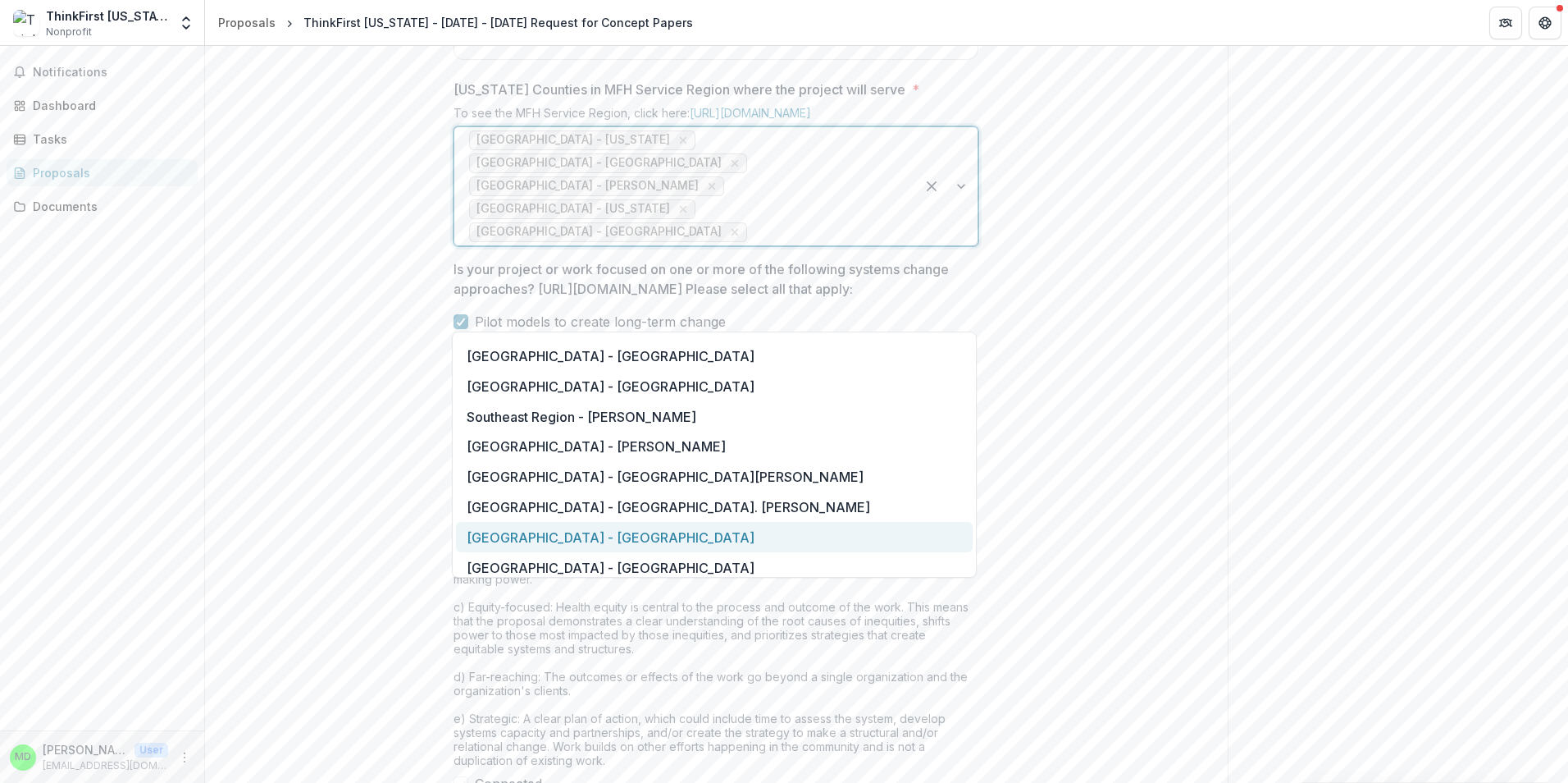
scroll to position [1888, 0]
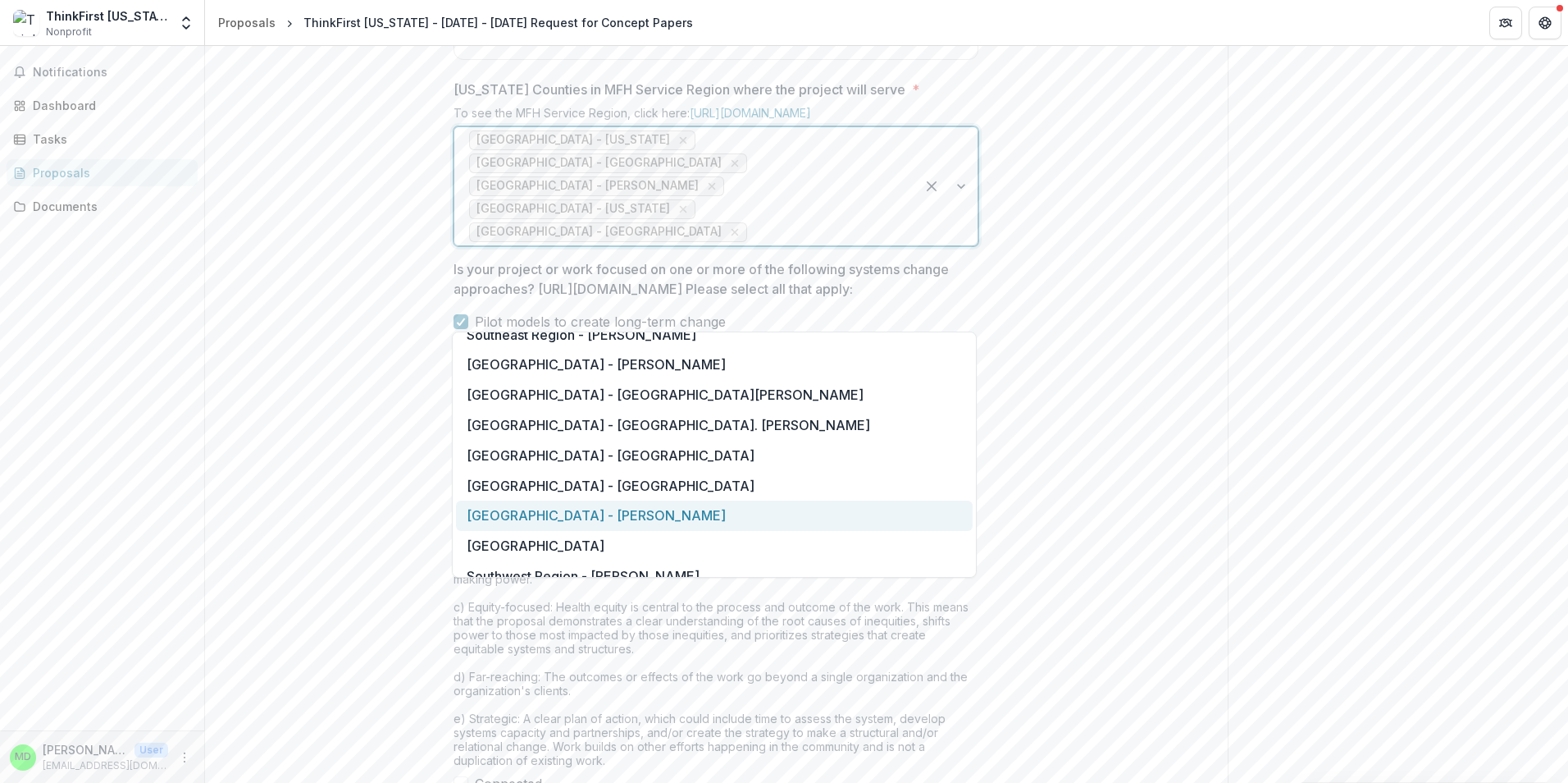
click at [644, 513] on div "[GEOGRAPHIC_DATA] - [PERSON_NAME]" at bounding box center [714, 516] width 517 height 31
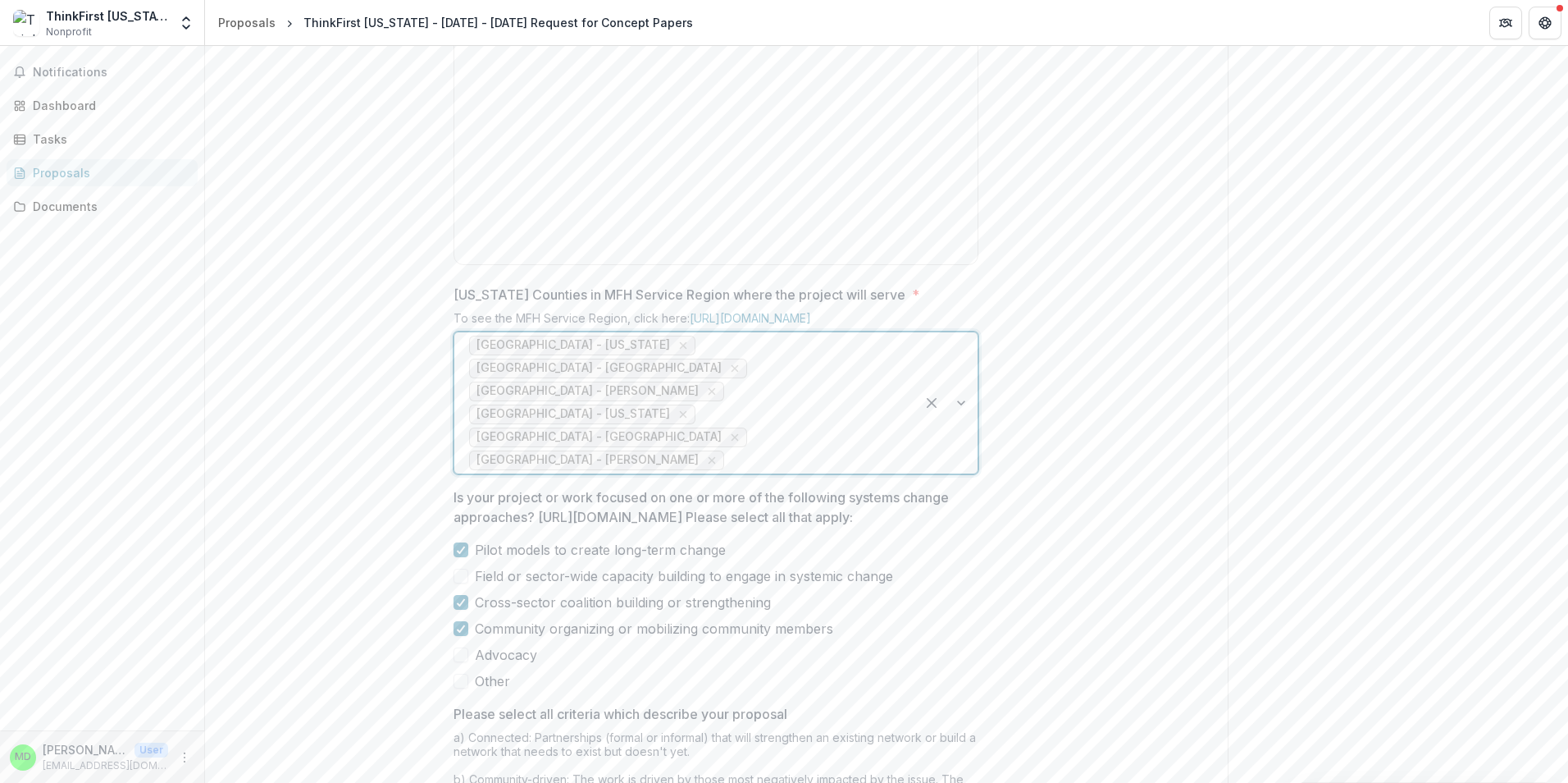
scroll to position [702, 0]
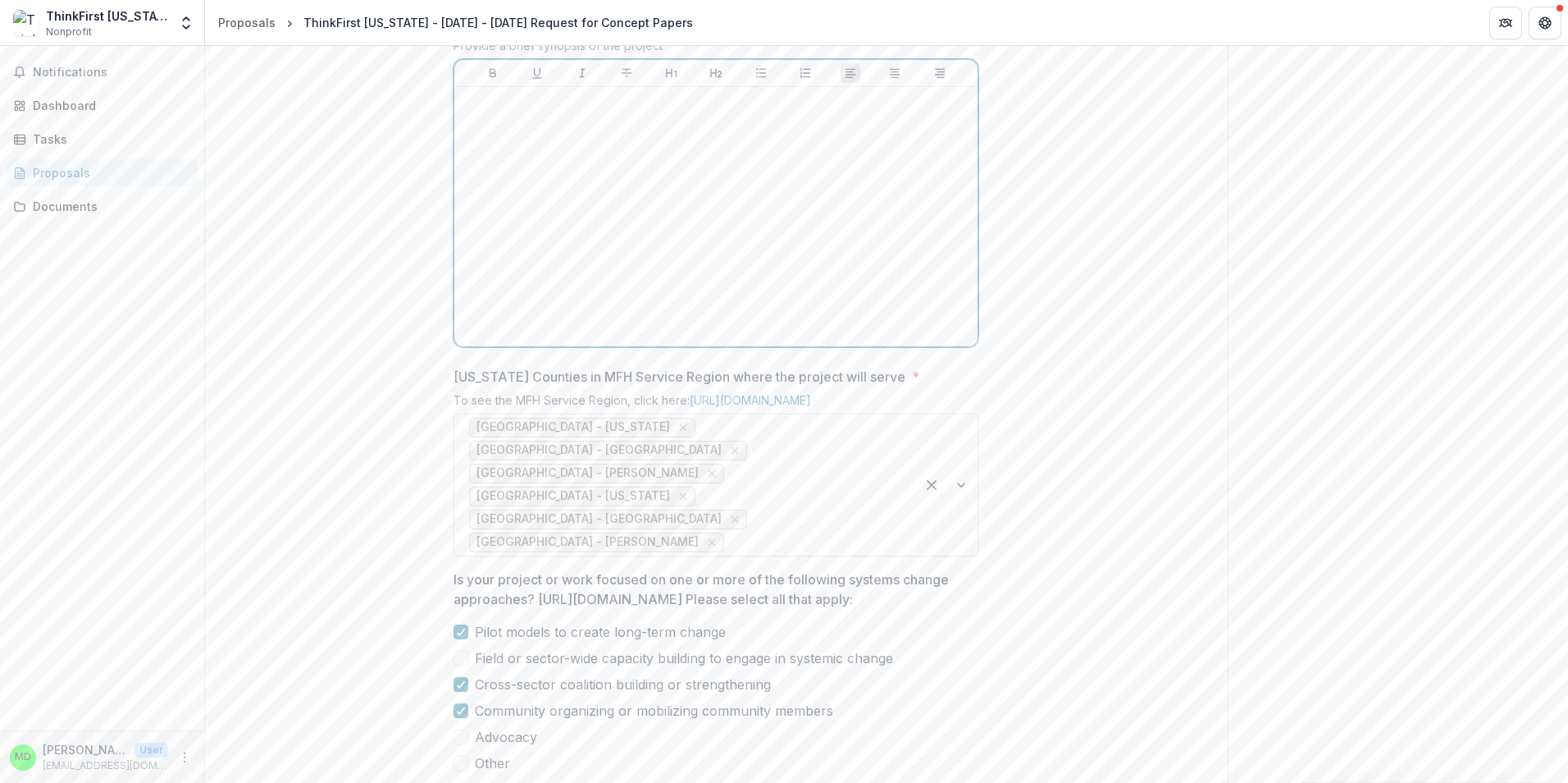
click at [488, 242] on div at bounding box center [716, 217] width 511 height 246
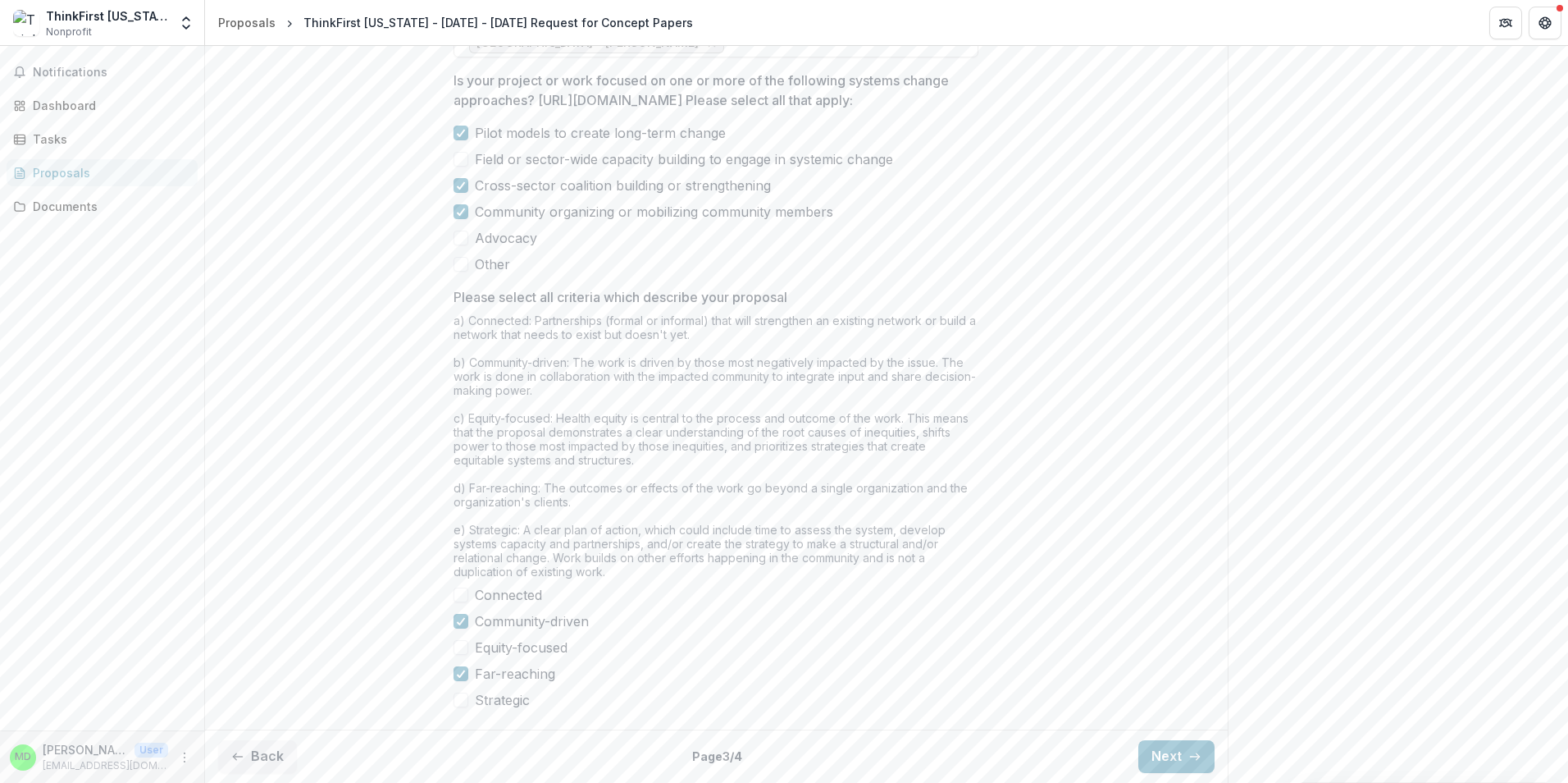
scroll to position [1356, 0]
click at [1167, 755] on button "Next" at bounding box center [1177, 756] width 76 height 32
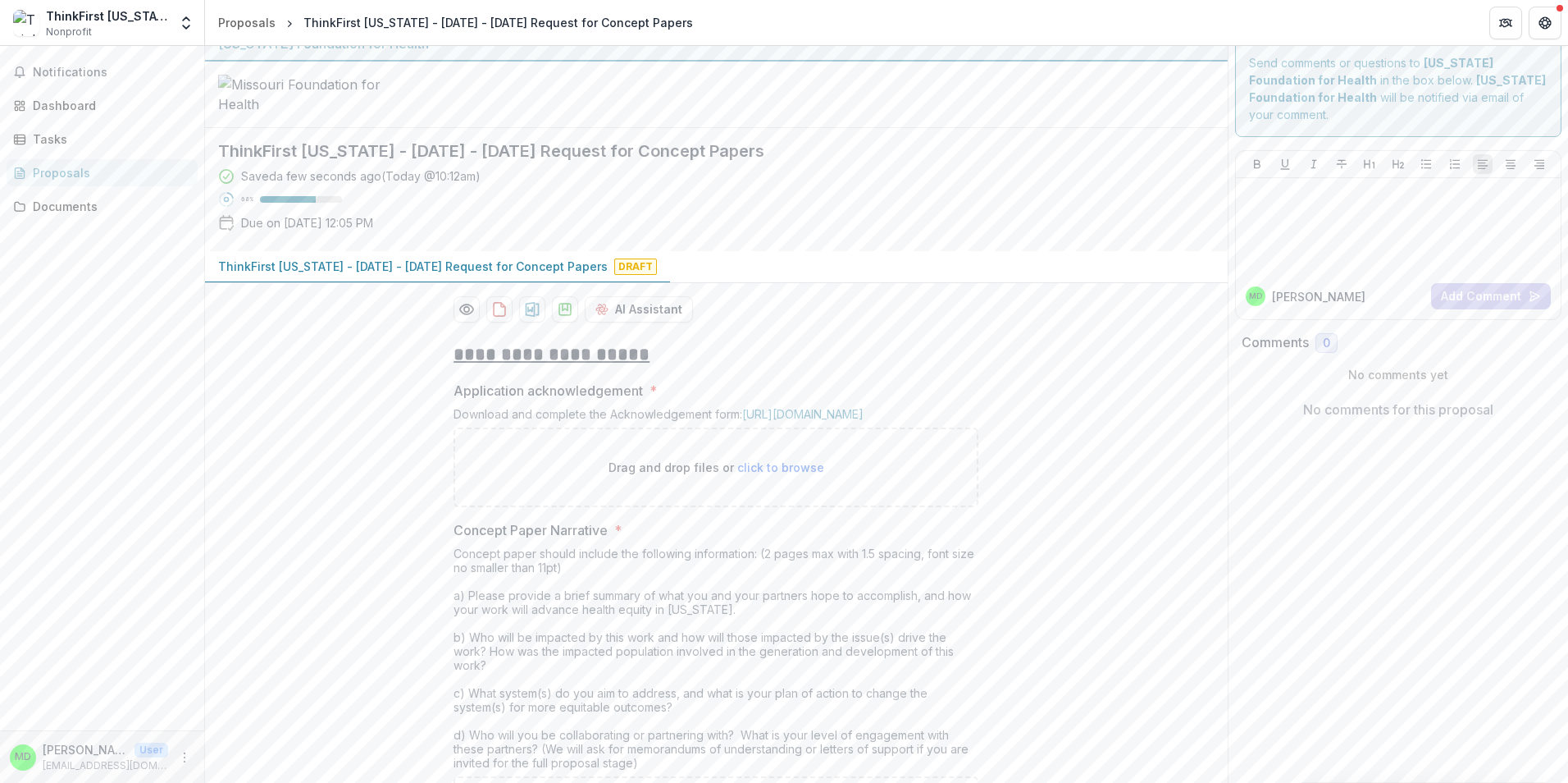
scroll to position [0, 0]
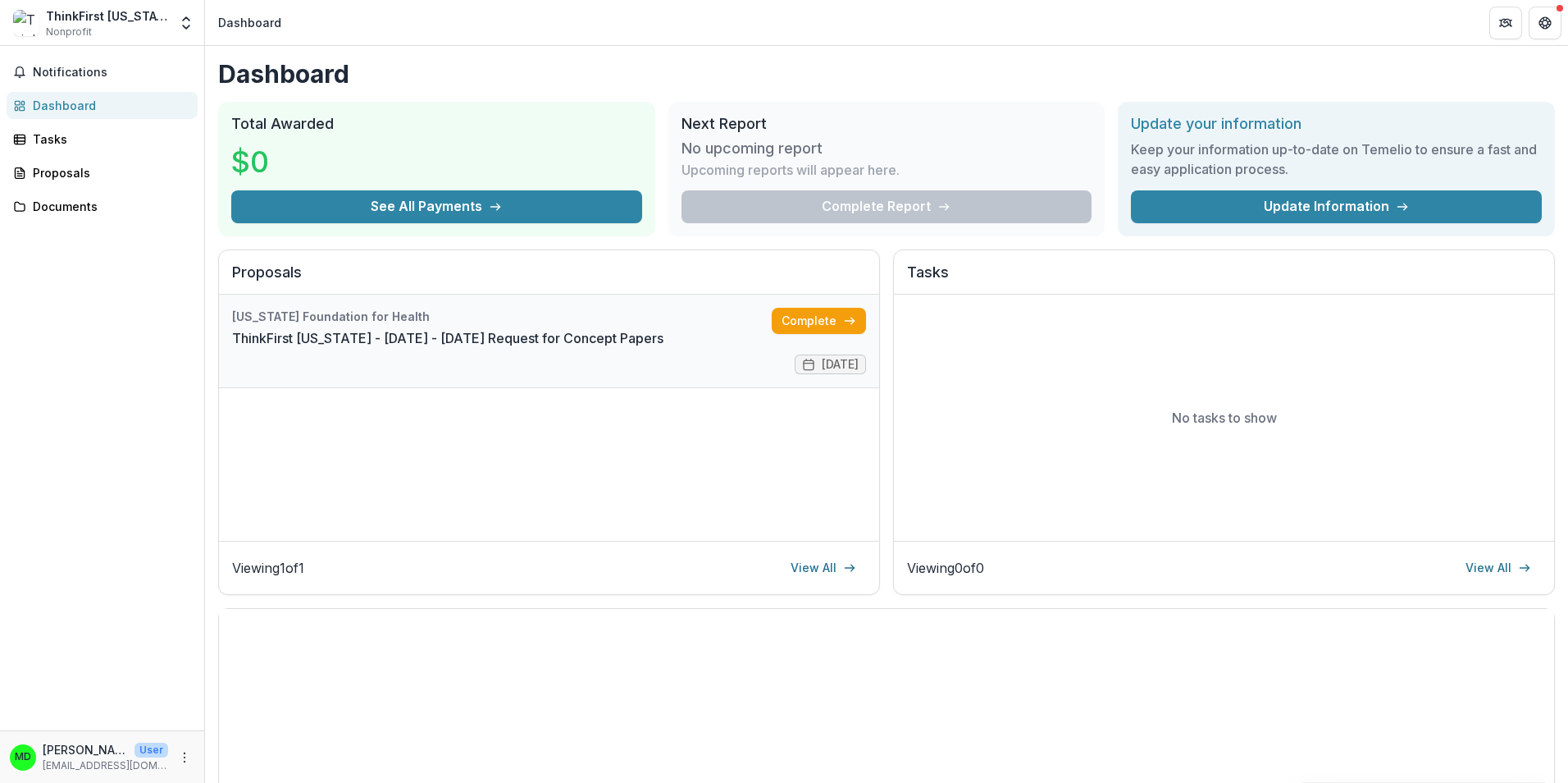
click at [663, 332] on link "ThinkFirst [US_STATE] - [DATE] - [DATE] Request for Concept Papers" at bounding box center [448, 338] width 431 height 19
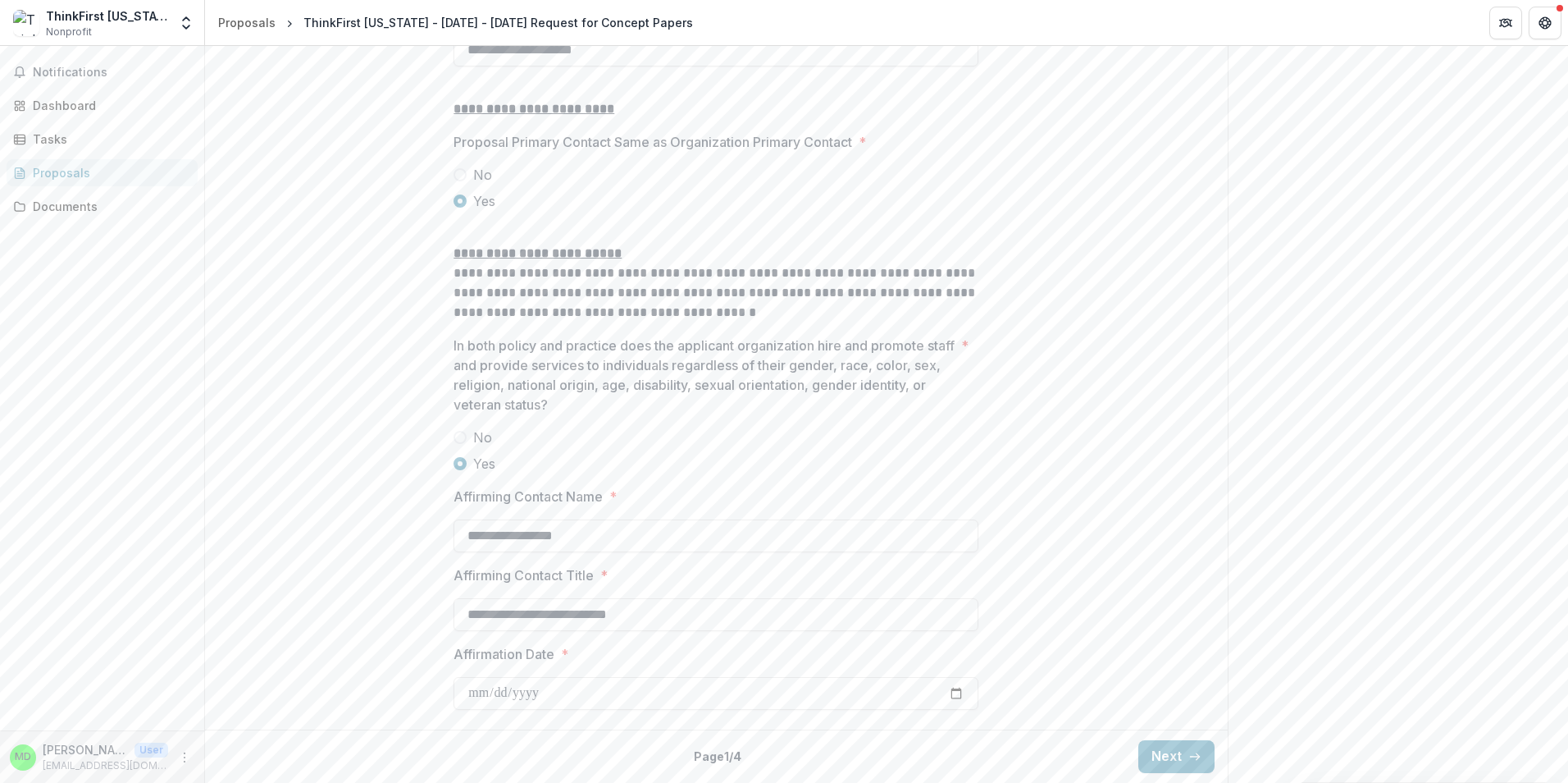
scroll to position [2105, 0]
click at [1170, 752] on button "Next" at bounding box center [1177, 756] width 76 height 32
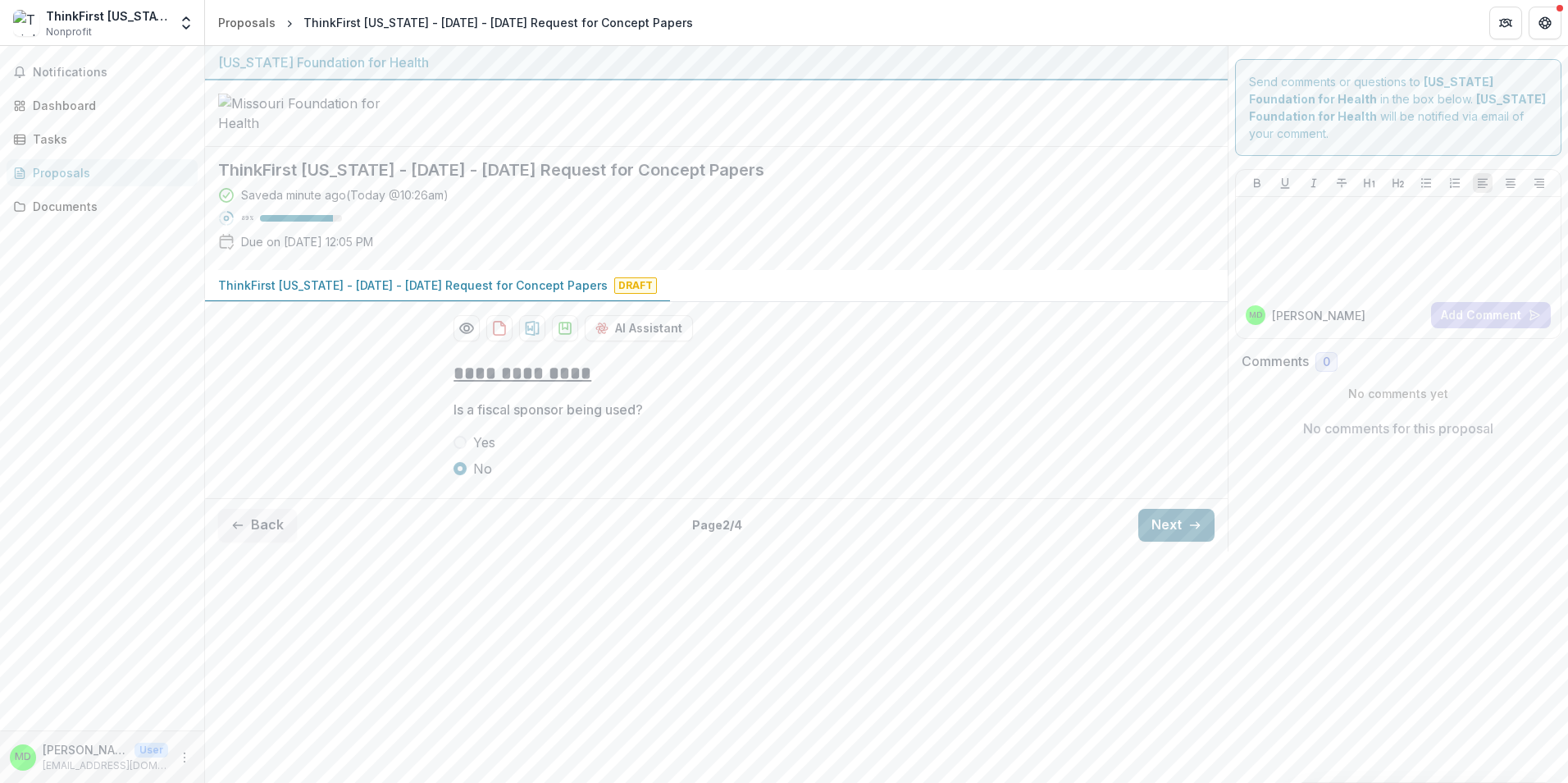
click at [1170, 541] on button "Next" at bounding box center [1177, 525] width 76 height 32
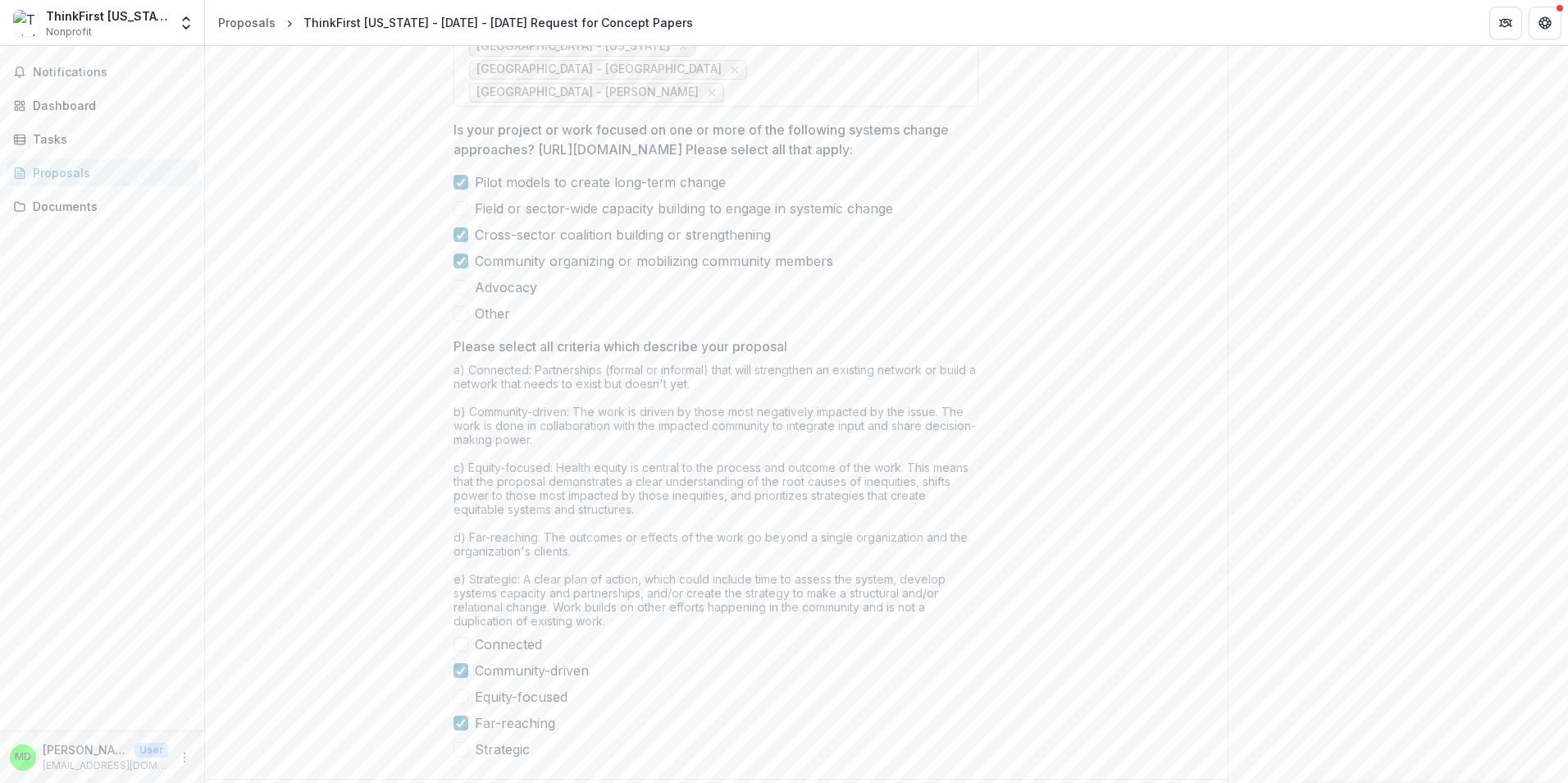
scroll to position [1356, 0]
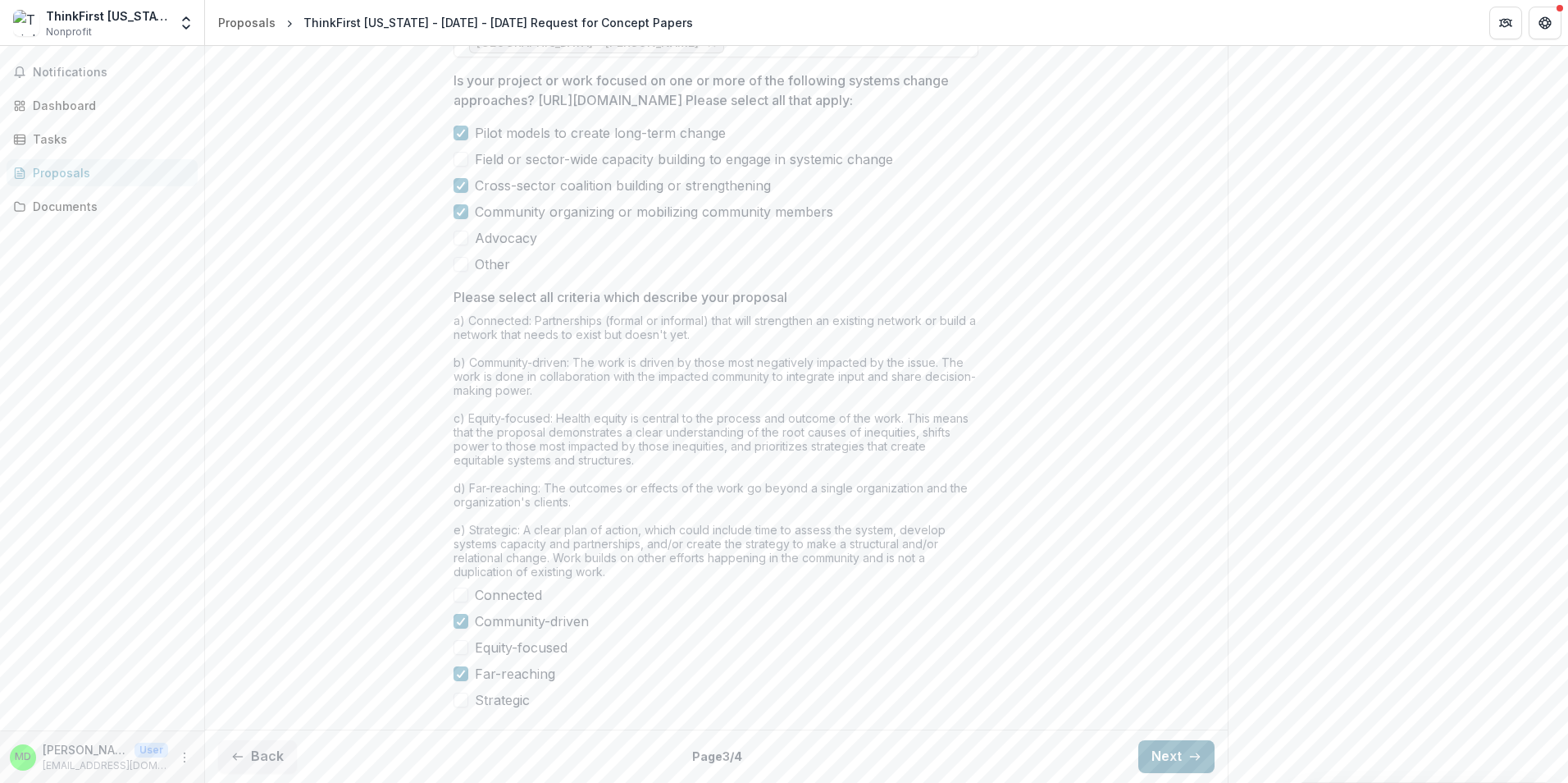
click at [1173, 756] on button "Next" at bounding box center [1177, 756] width 76 height 32
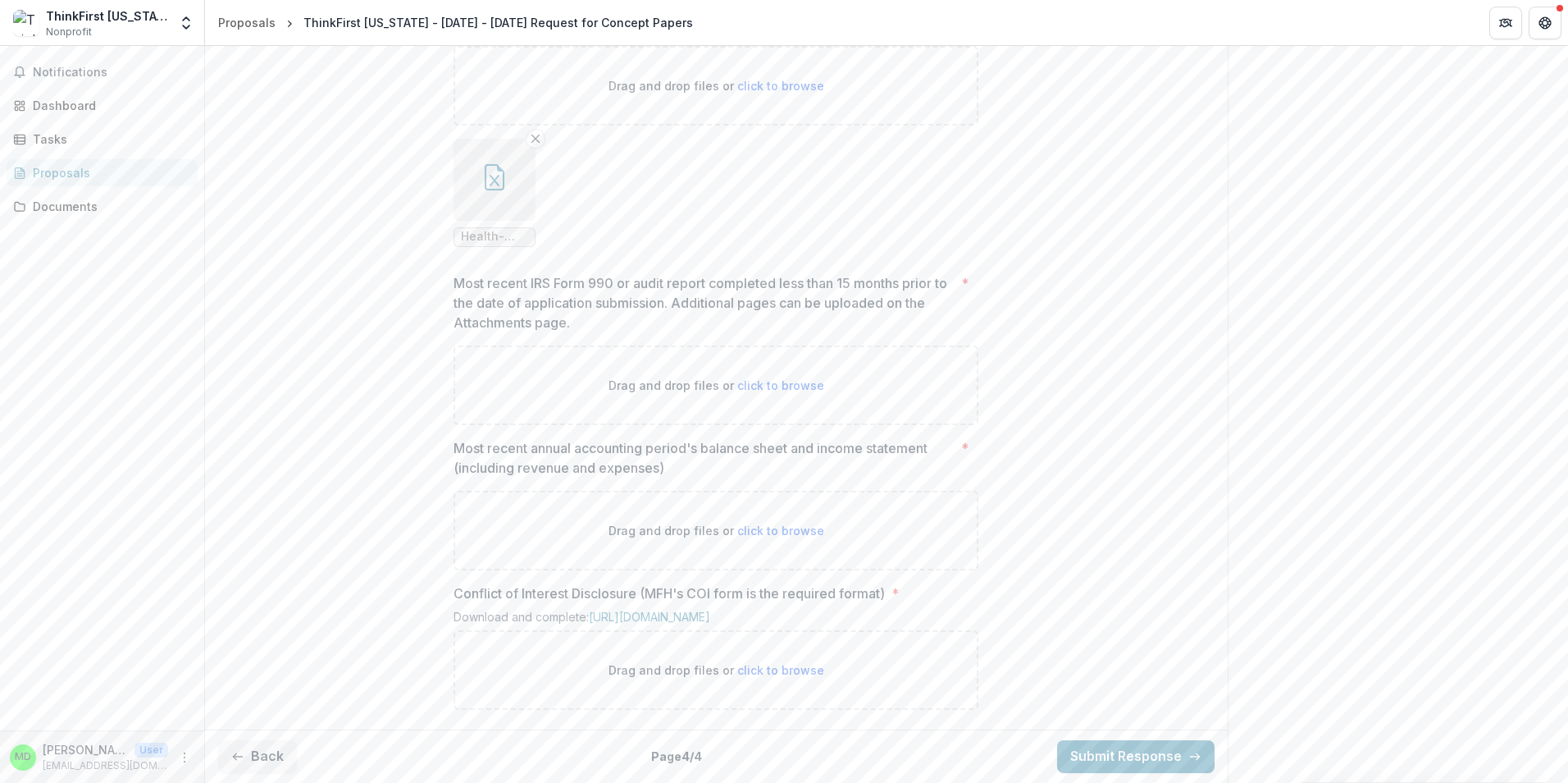
scroll to position [1176, 0]
click at [263, 752] on button "Back" at bounding box center [257, 756] width 79 height 32
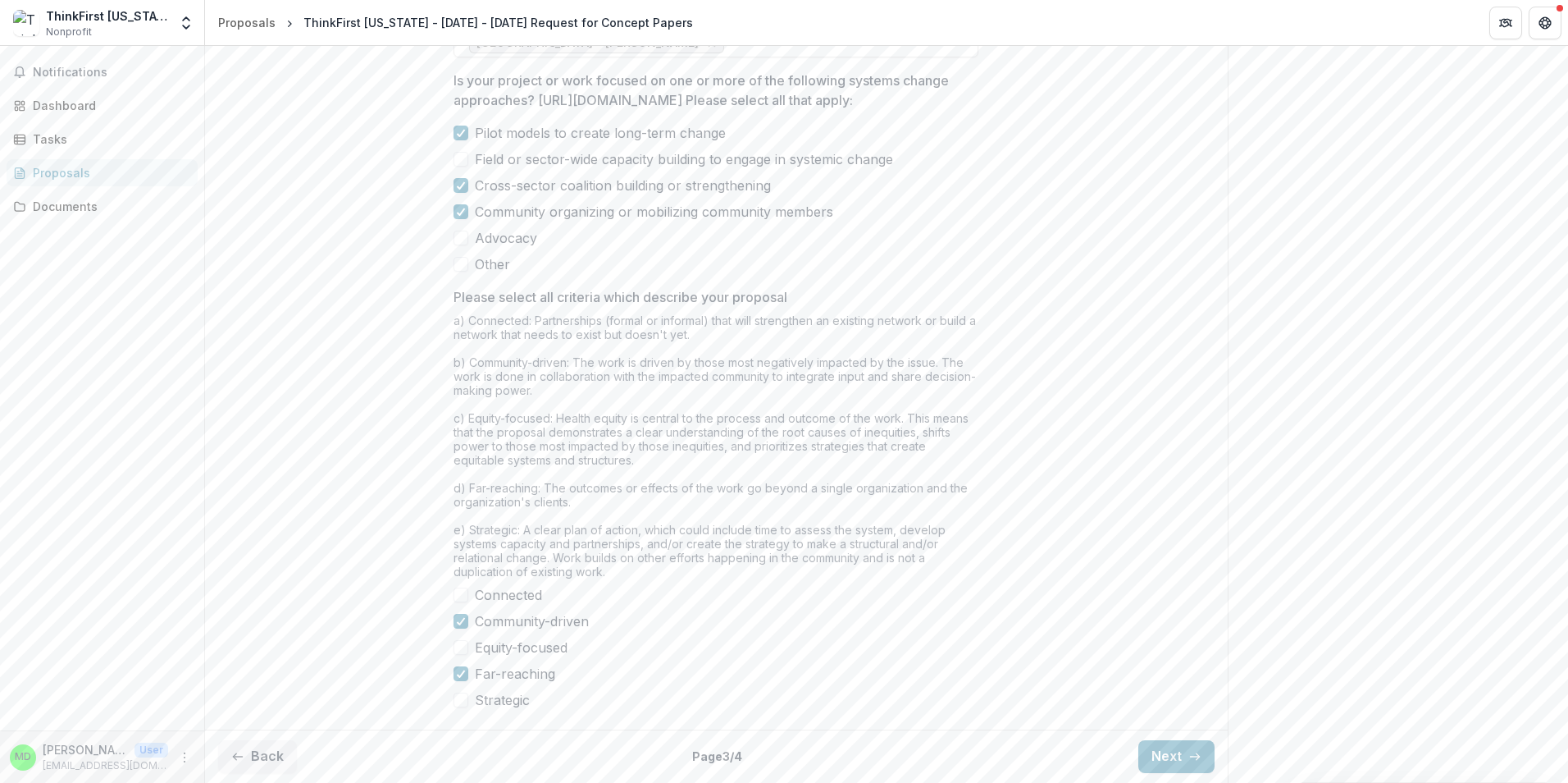
scroll to position [1356, 0]
click at [273, 757] on button "Back" at bounding box center [257, 756] width 79 height 32
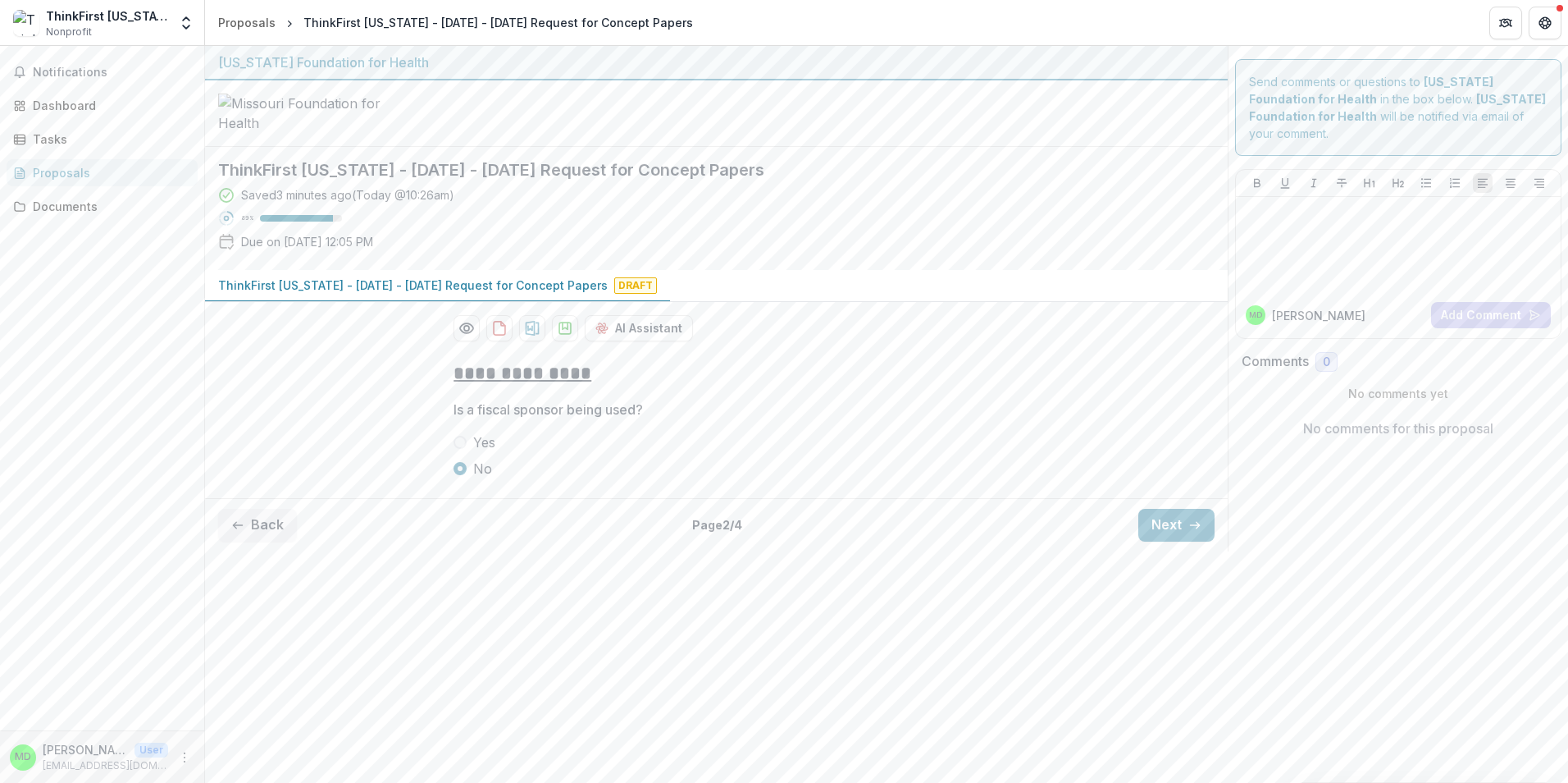
scroll to position [0, 0]
click at [265, 541] on button "Back" at bounding box center [257, 525] width 79 height 32
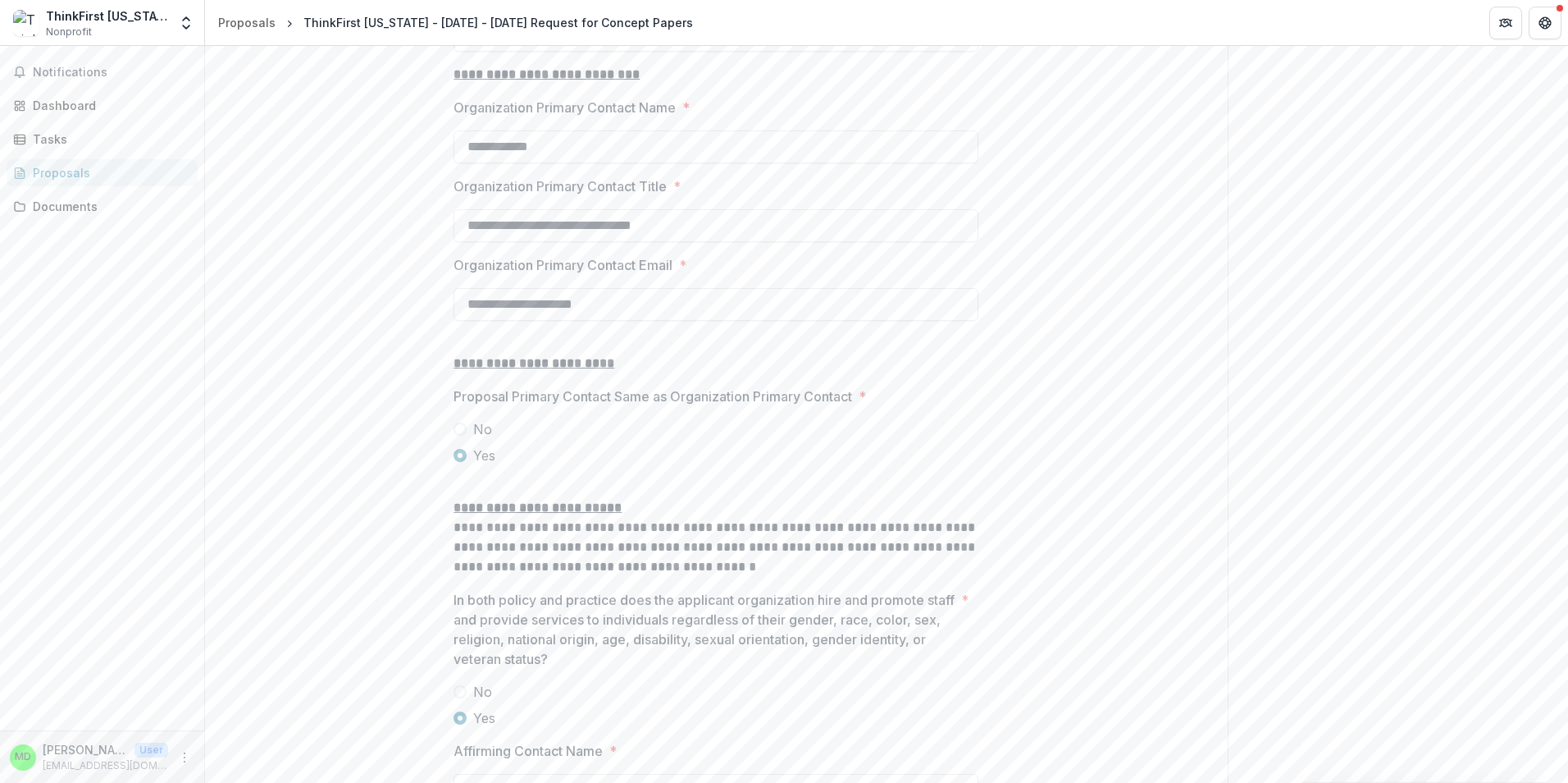
scroll to position [2105, 0]
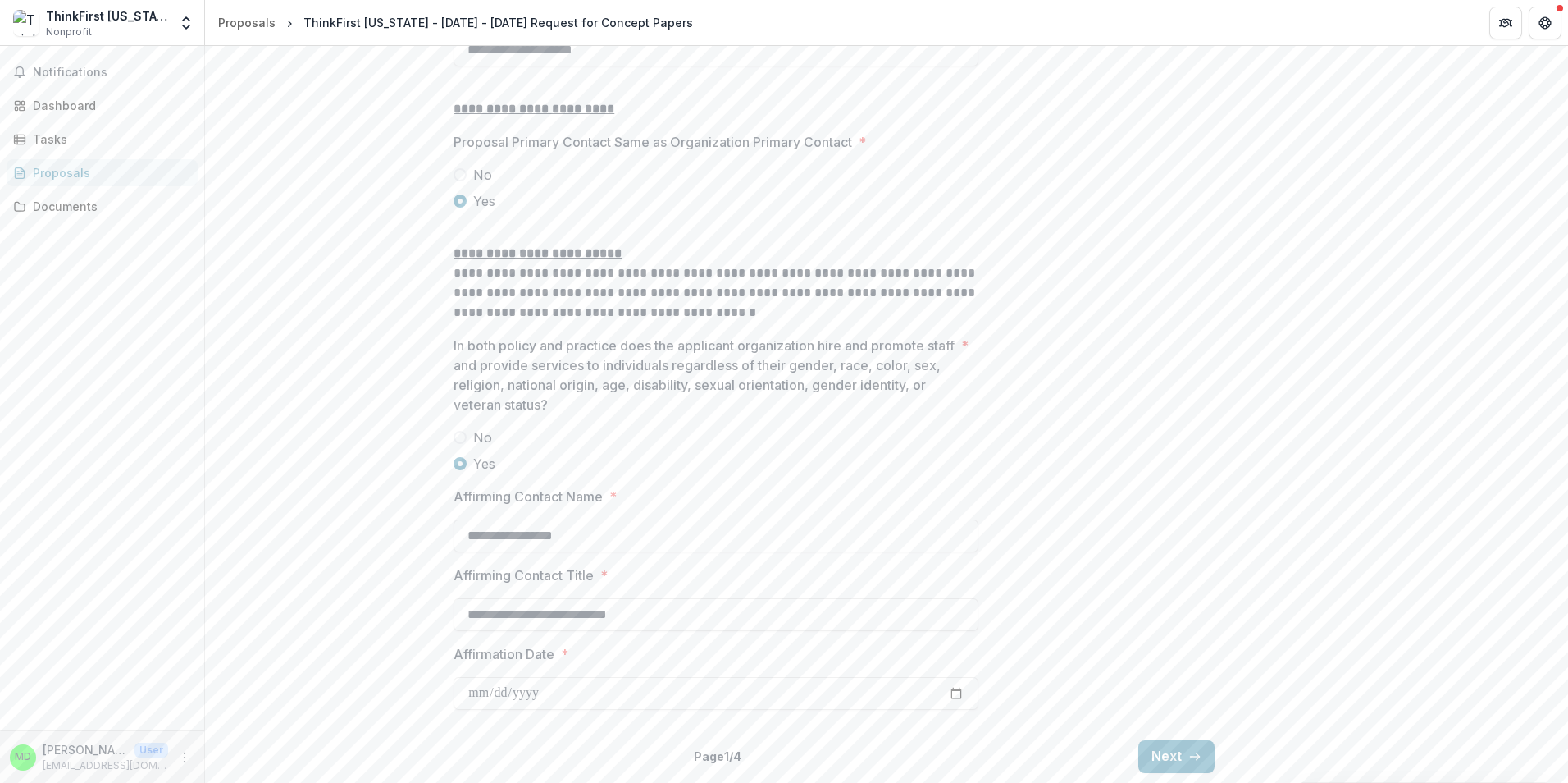
click at [1182, 753] on button "Next" at bounding box center [1177, 756] width 76 height 32
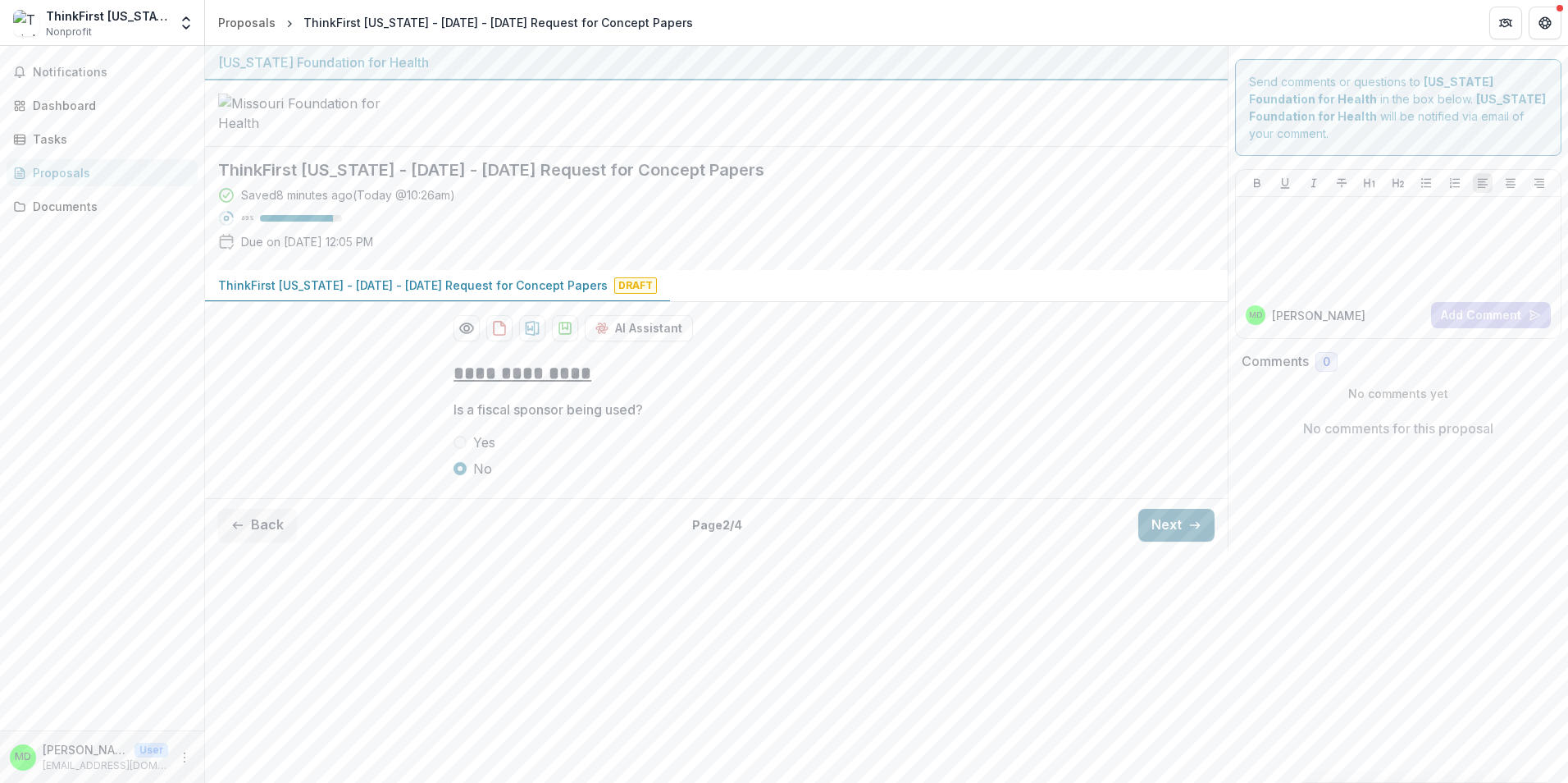
click at [1180, 541] on button "Next" at bounding box center [1177, 525] width 76 height 32
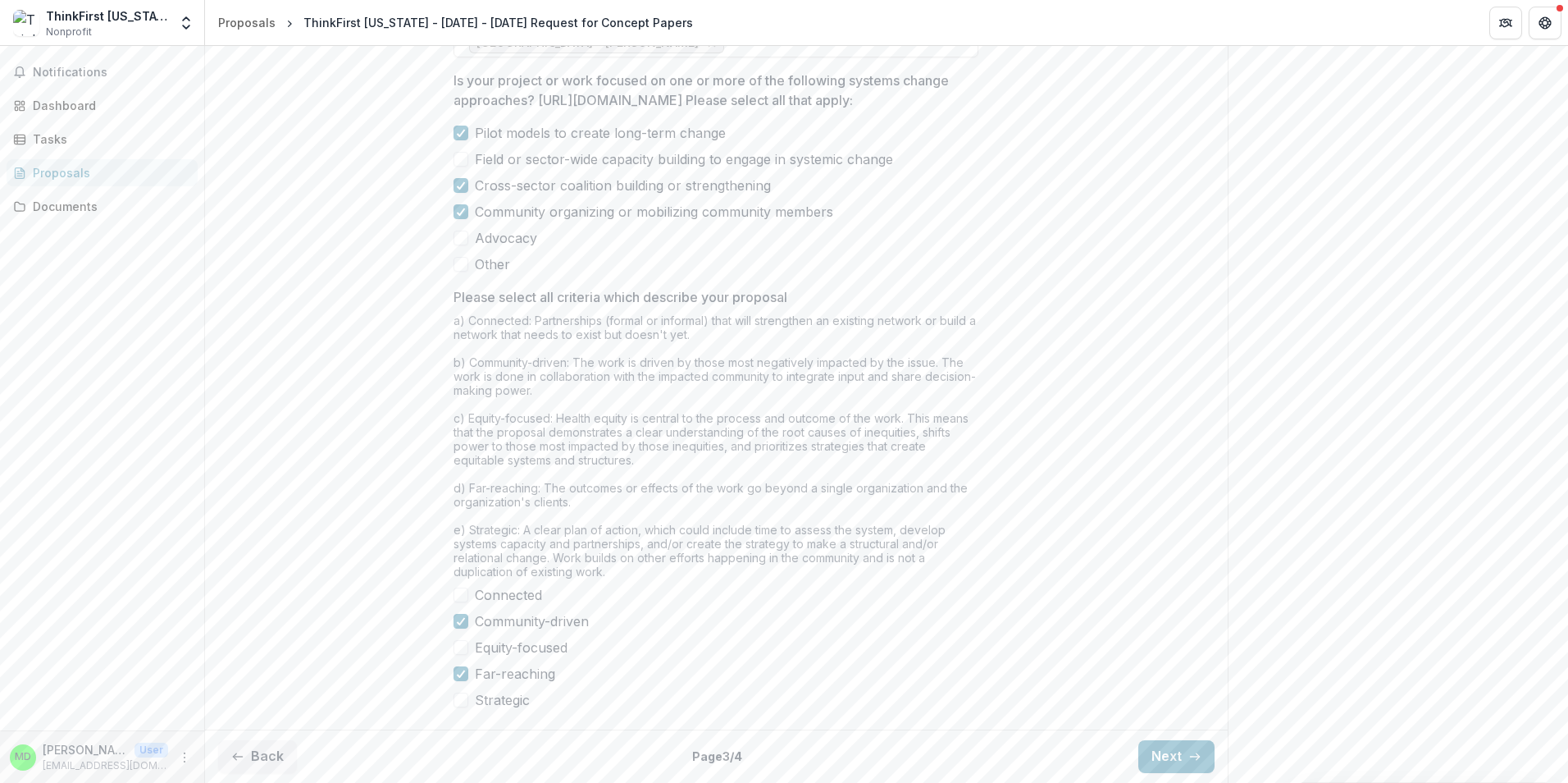
scroll to position [1356, 0]
click at [1166, 759] on button "Next" at bounding box center [1177, 756] width 76 height 32
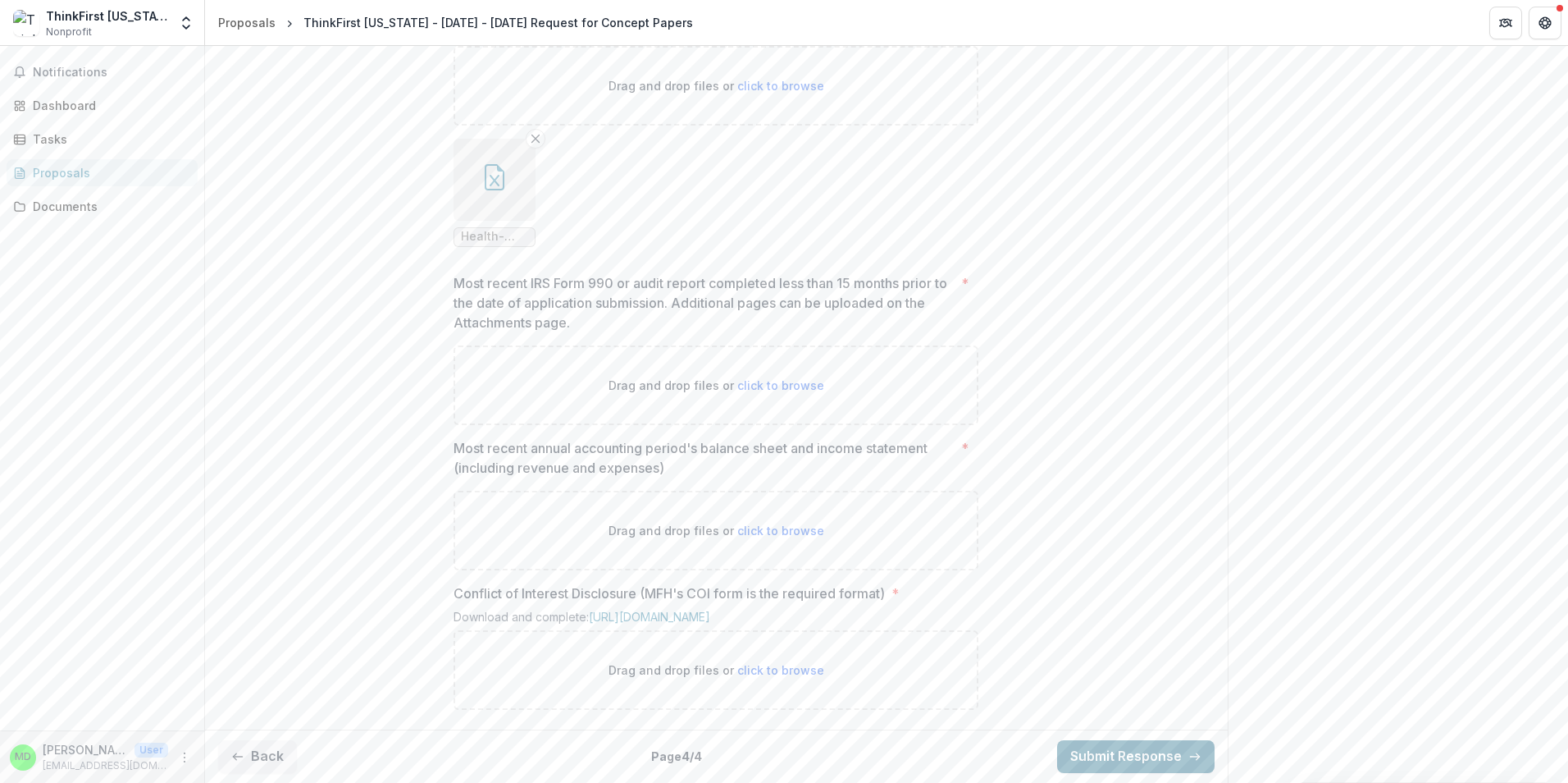
scroll to position [1176, 0]
click at [589, 614] on link "[URL][DOMAIN_NAME]" at bounding box center [649, 616] width 121 height 14
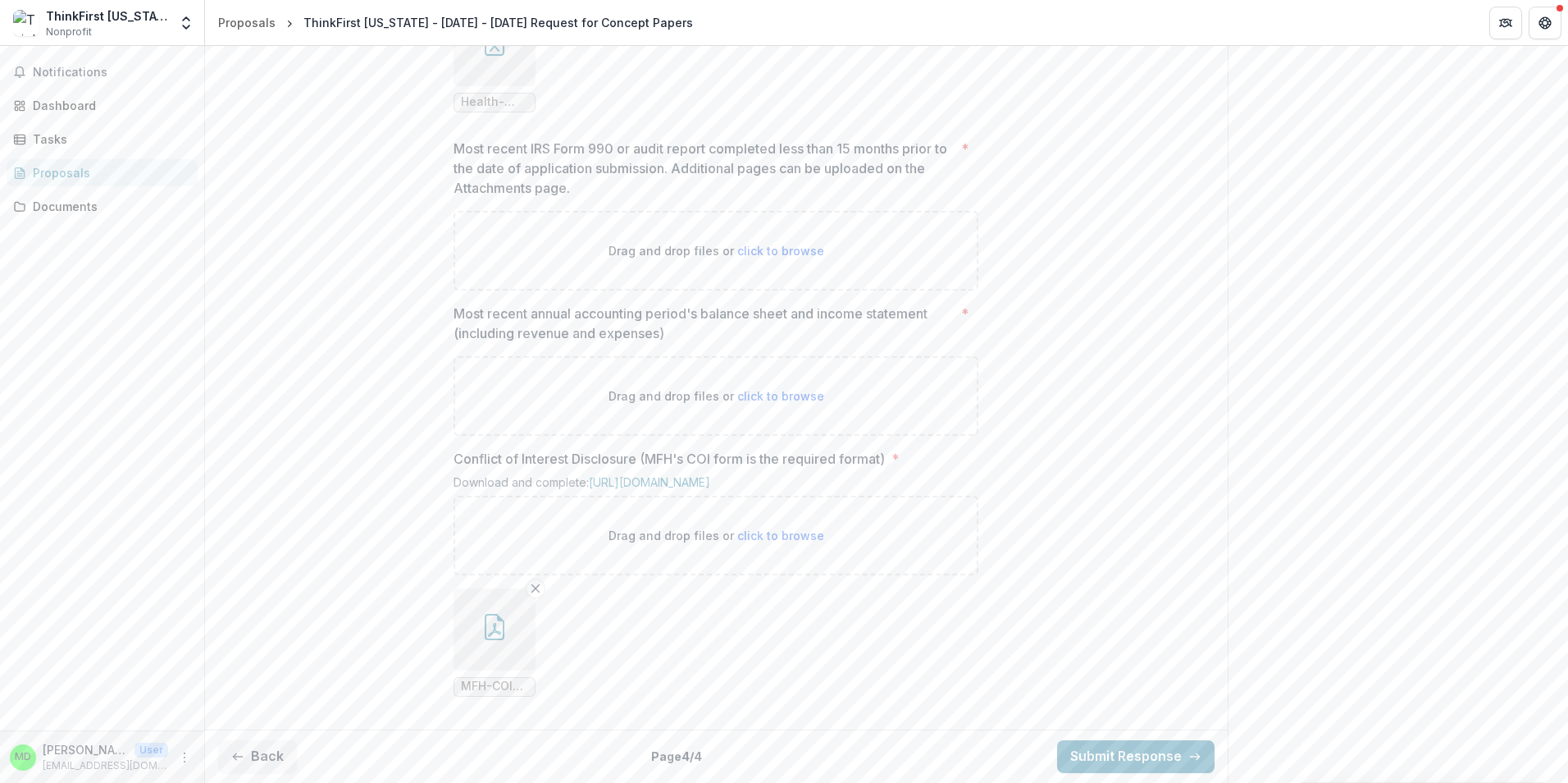
scroll to position [1311, 0]
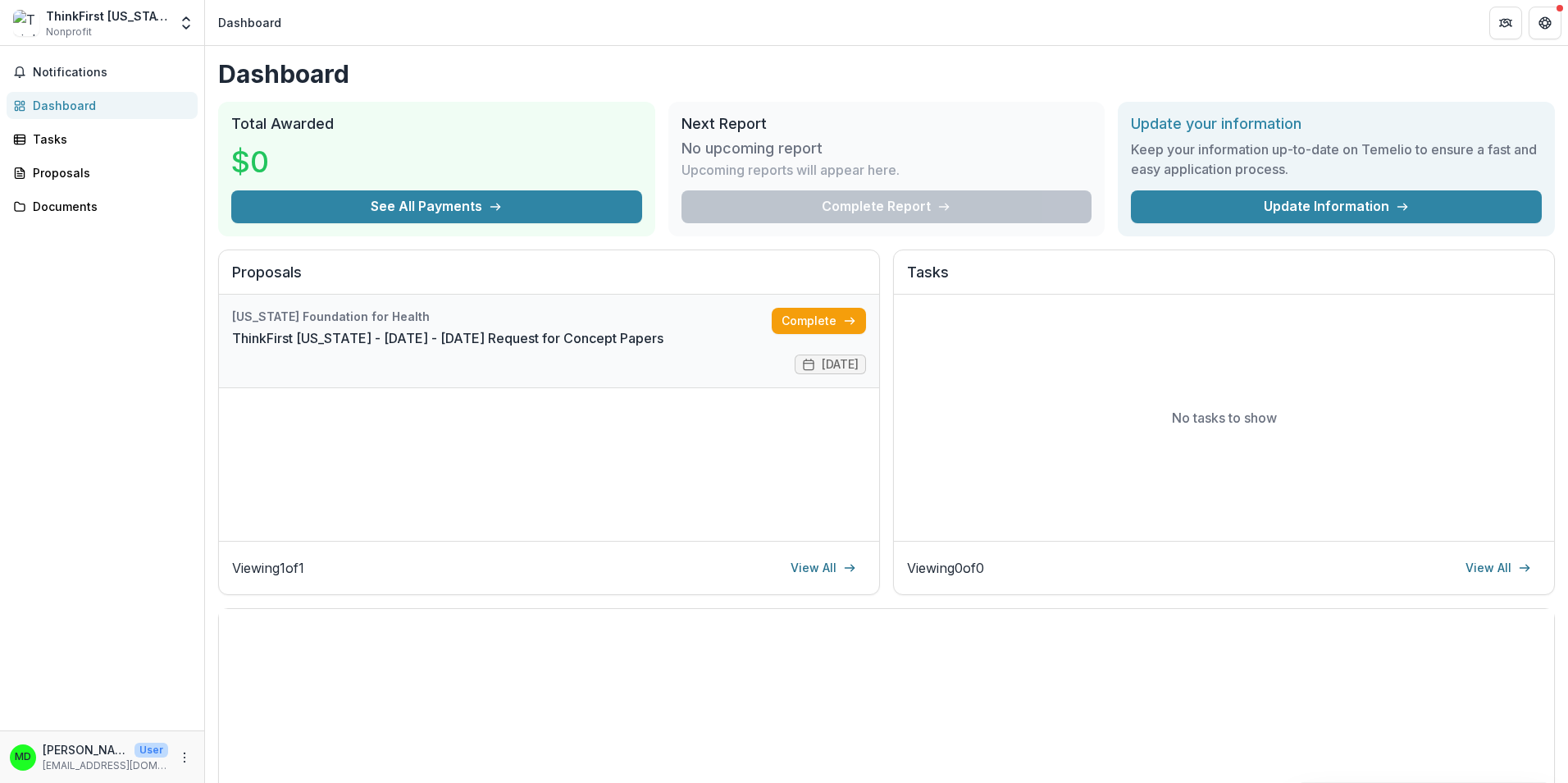
click at [587, 348] on link "ThinkFirst [US_STATE] - [DATE] - [DATE] Request for Concept Papers" at bounding box center [448, 338] width 431 height 19
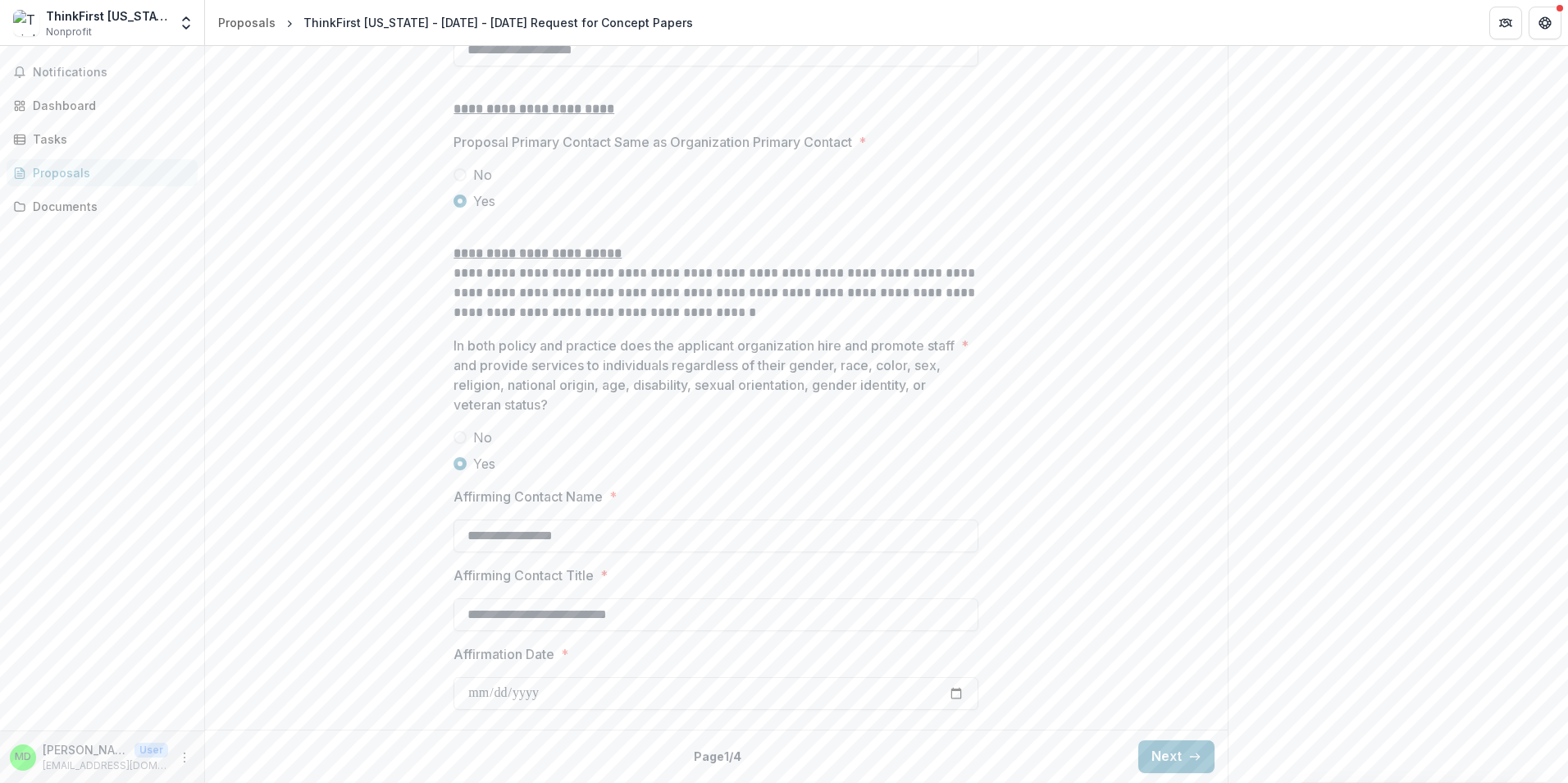
scroll to position [2105, 0]
click at [1158, 756] on button "Next" at bounding box center [1177, 756] width 76 height 32
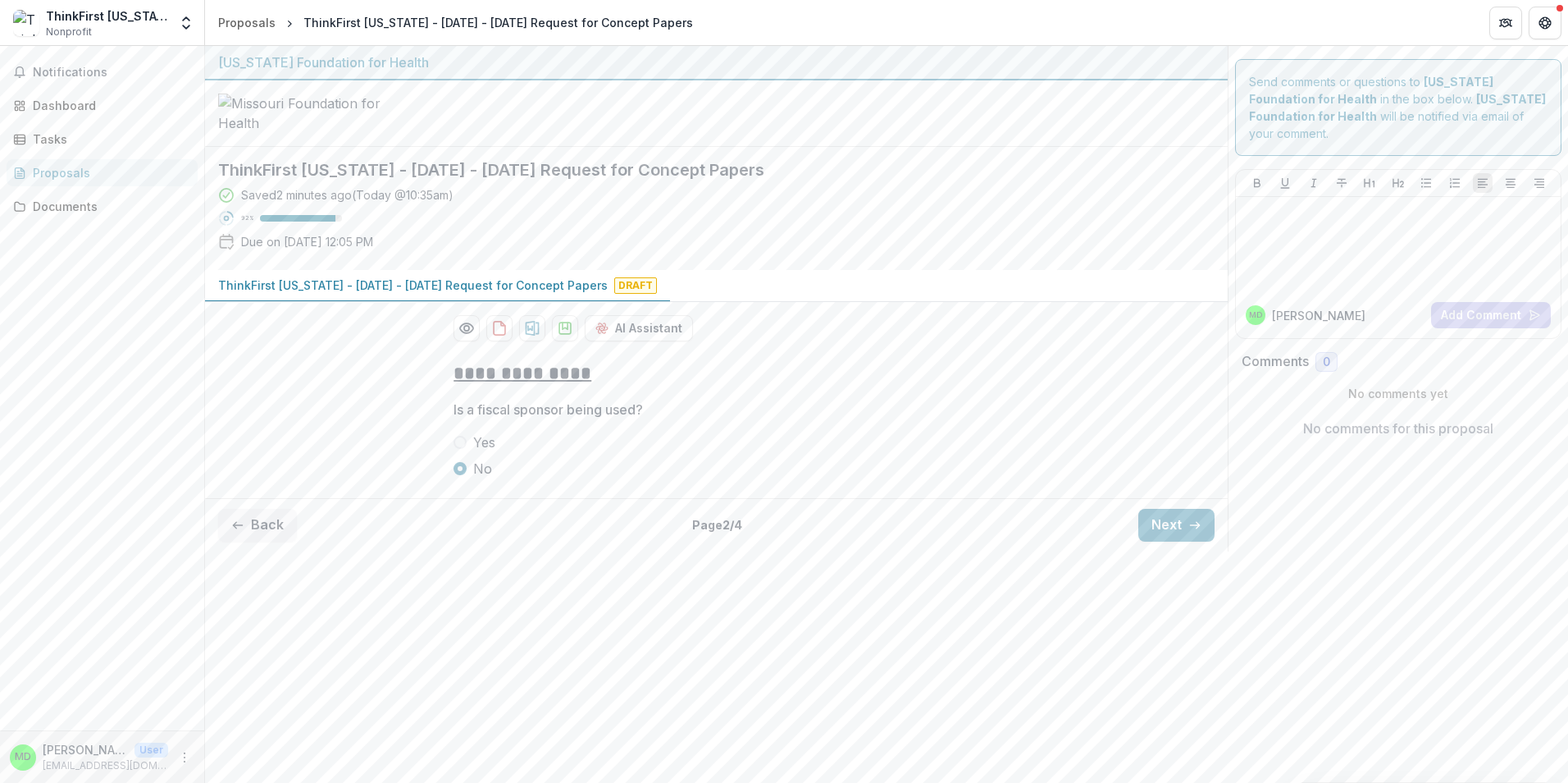
scroll to position [0, 0]
click at [1179, 541] on button "Next" at bounding box center [1177, 525] width 76 height 32
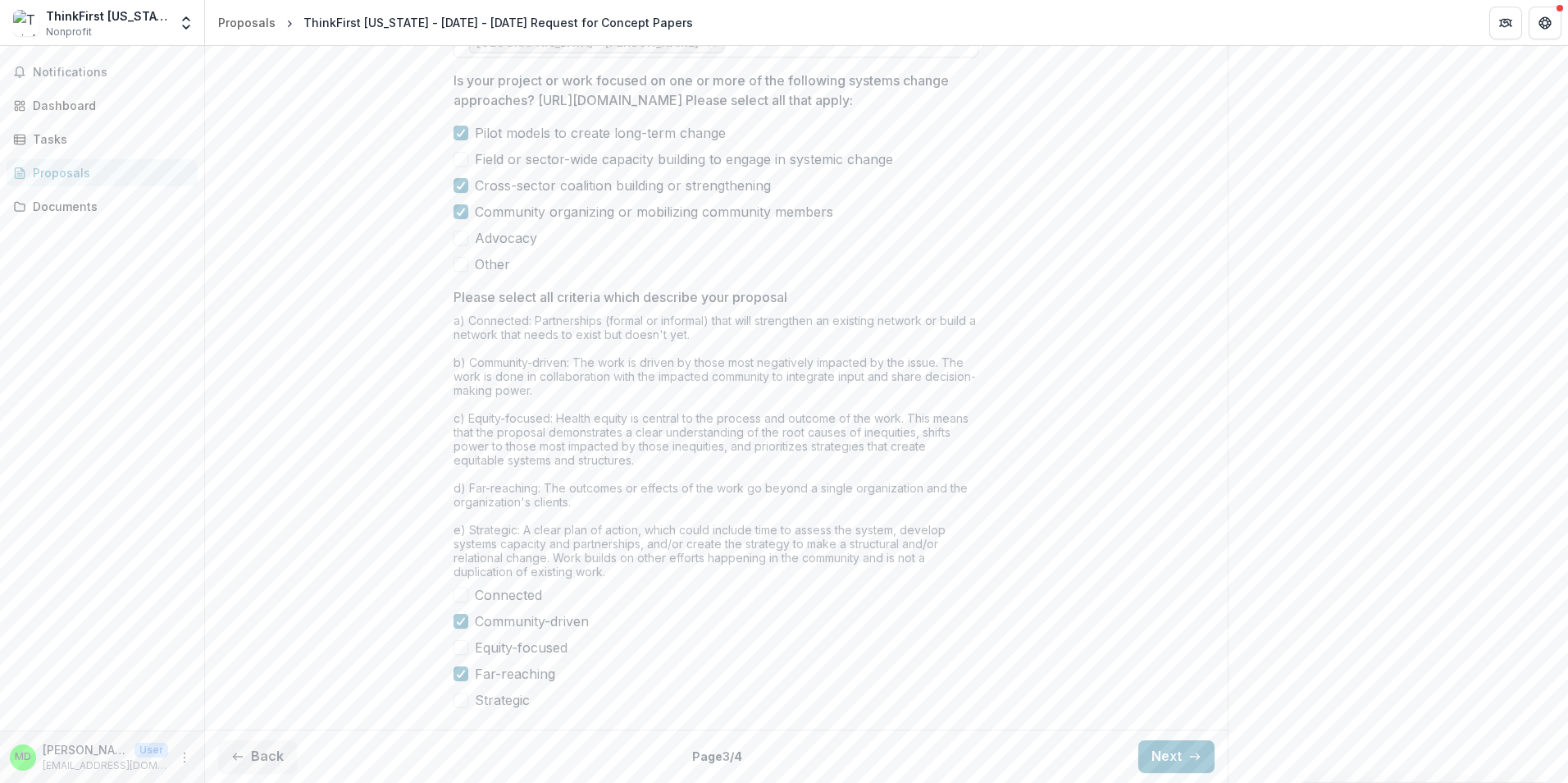
scroll to position [1356, 0]
click at [1170, 746] on button "Next" at bounding box center [1177, 756] width 76 height 32
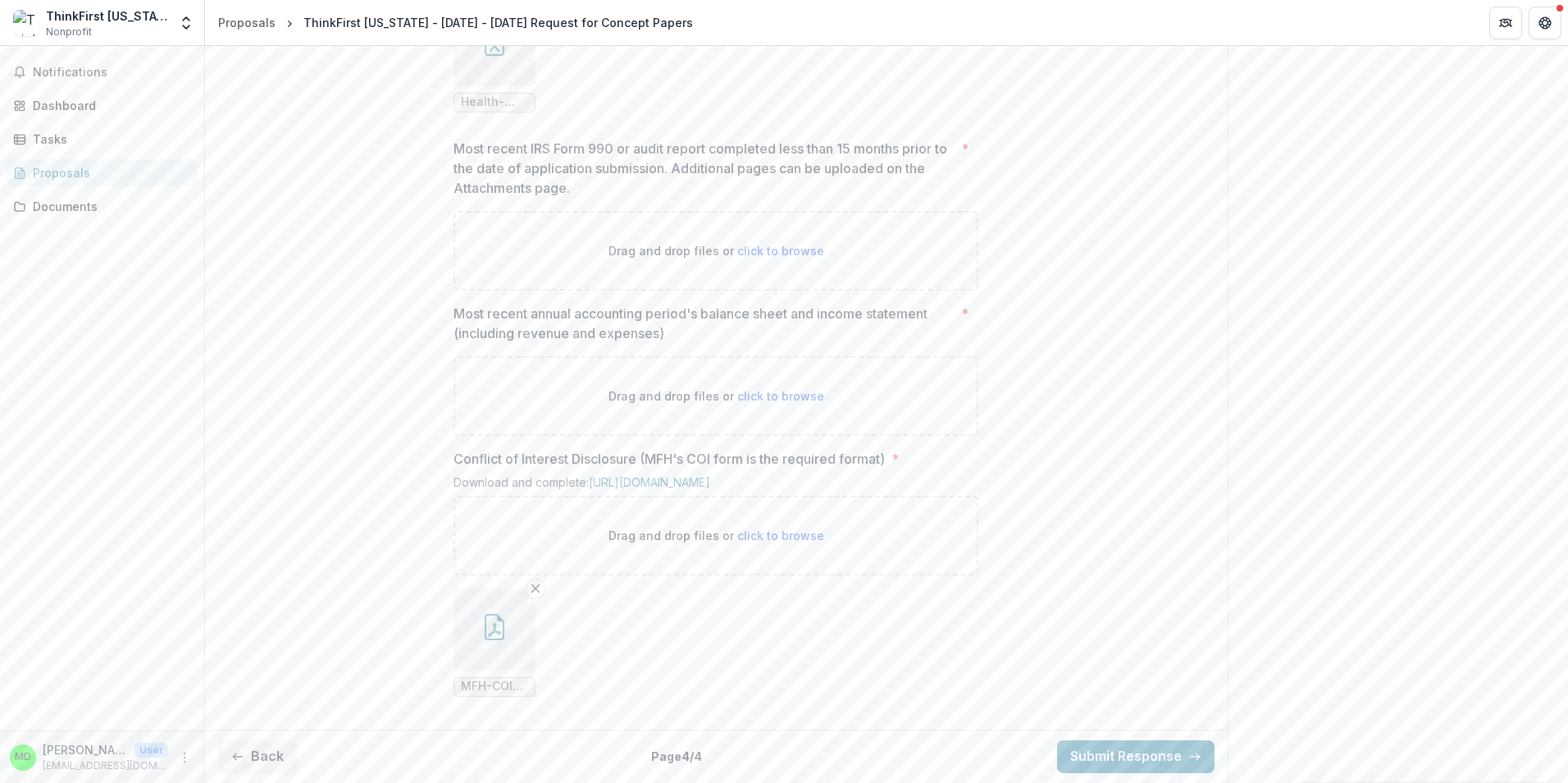
scroll to position [1311, 0]
